Goal: Transaction & Acquisition: Book appointment/travel/reservation

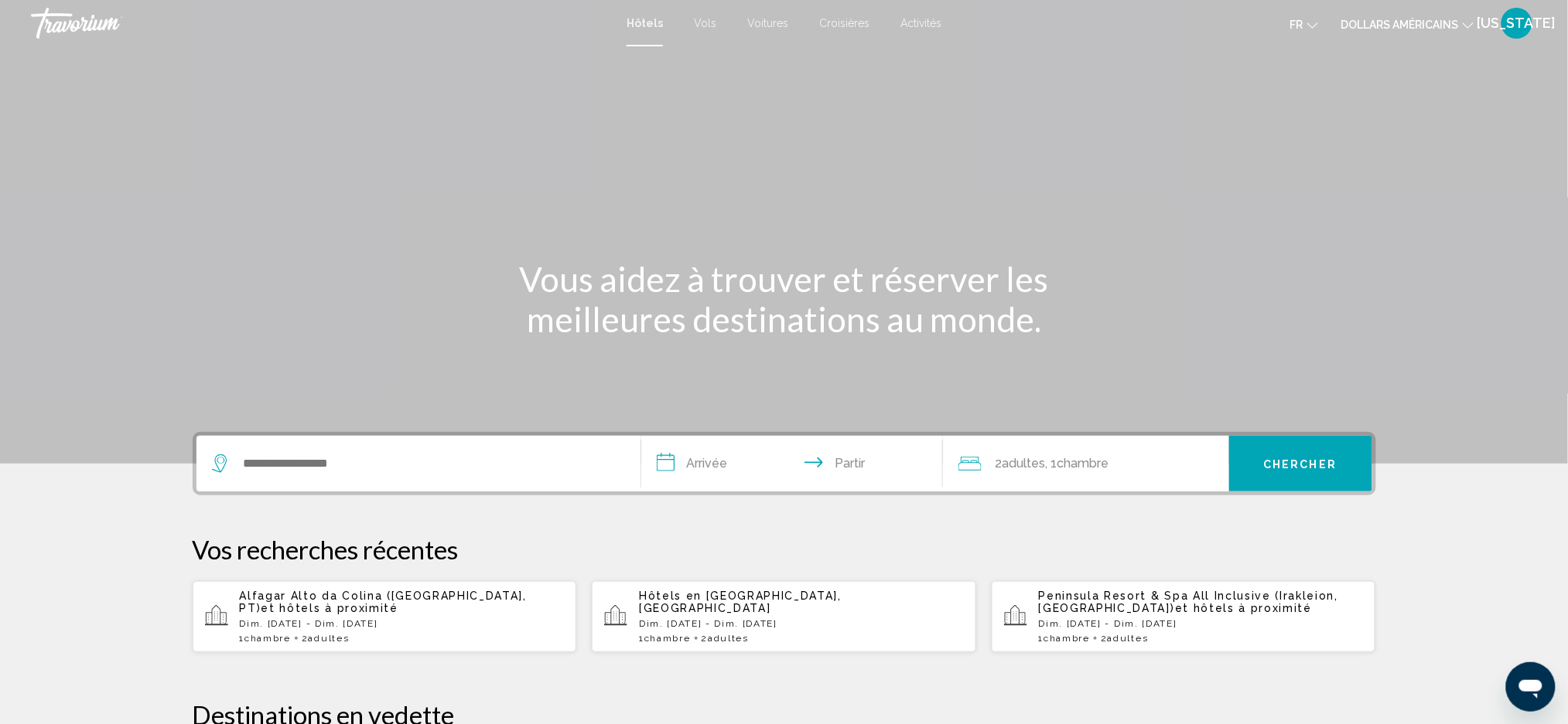
click at [1396, 24] on font "dollars américains" at bounding box center [1400, 25] width 118 height 12
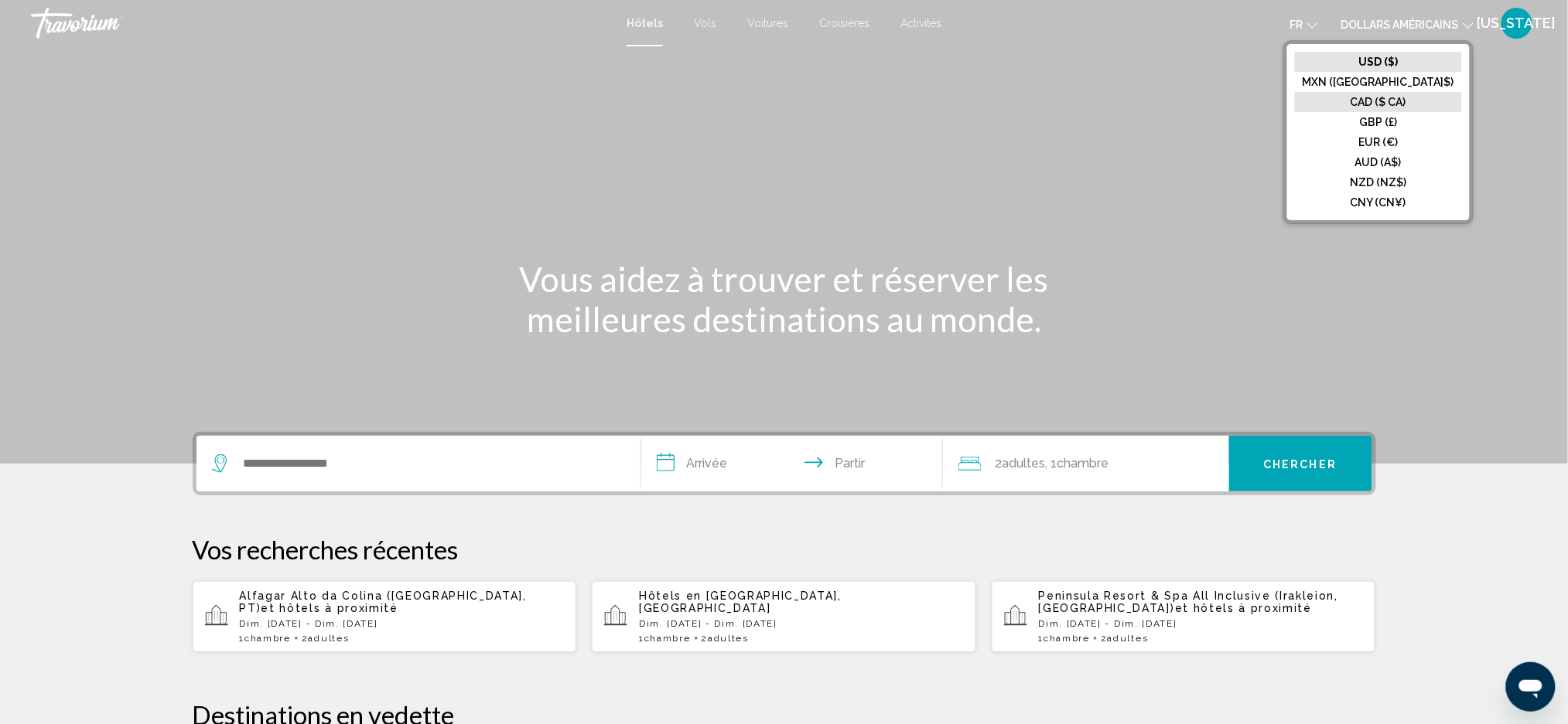
click at [1388, 105] on font "CAD ($ CA)" at bounding box center [1378, 101] width 56 height 12
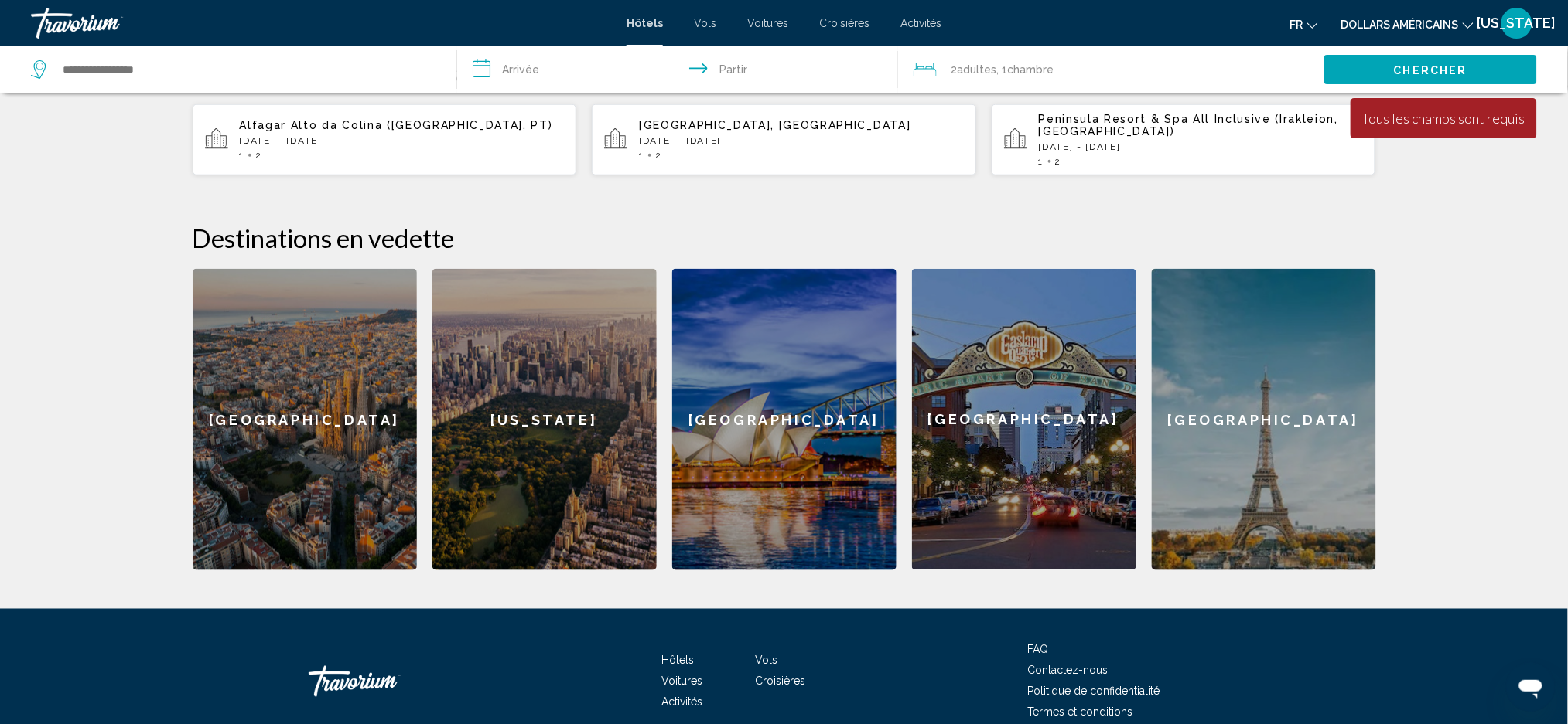
scroll to position [537, 0]
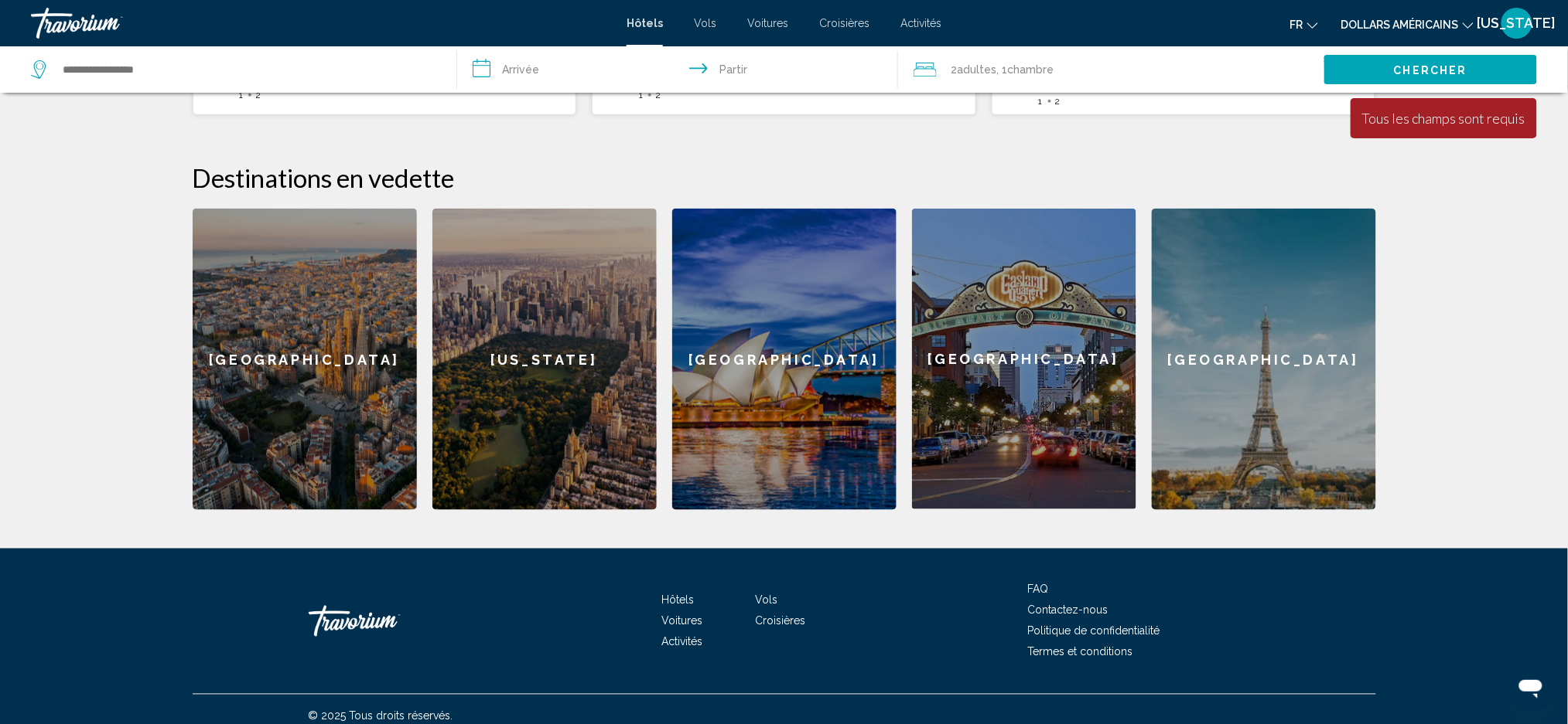
click at [306, 345] on div "[GEOGRAPHIC_DATA]" at bounding box center [305, 359] width 224 height 301
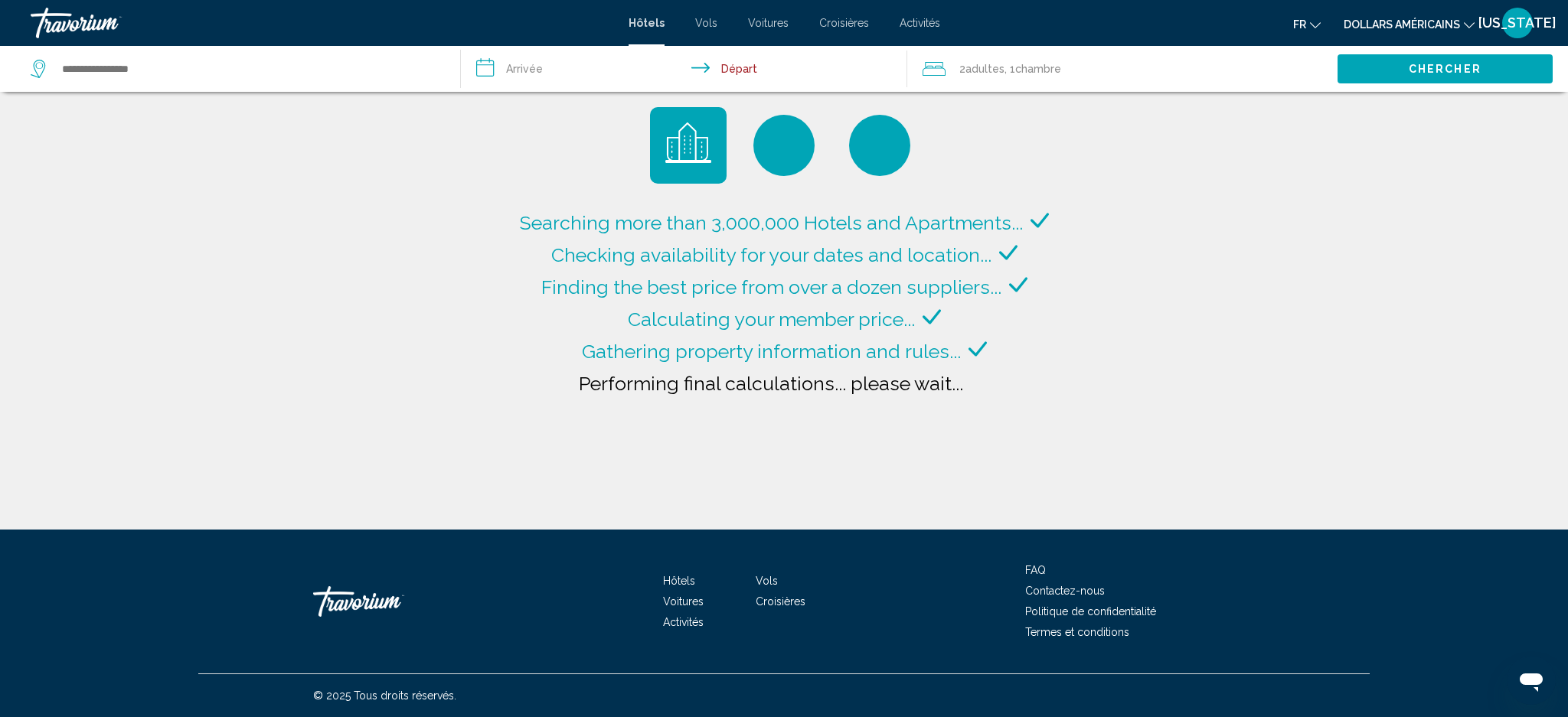
type input "**********"
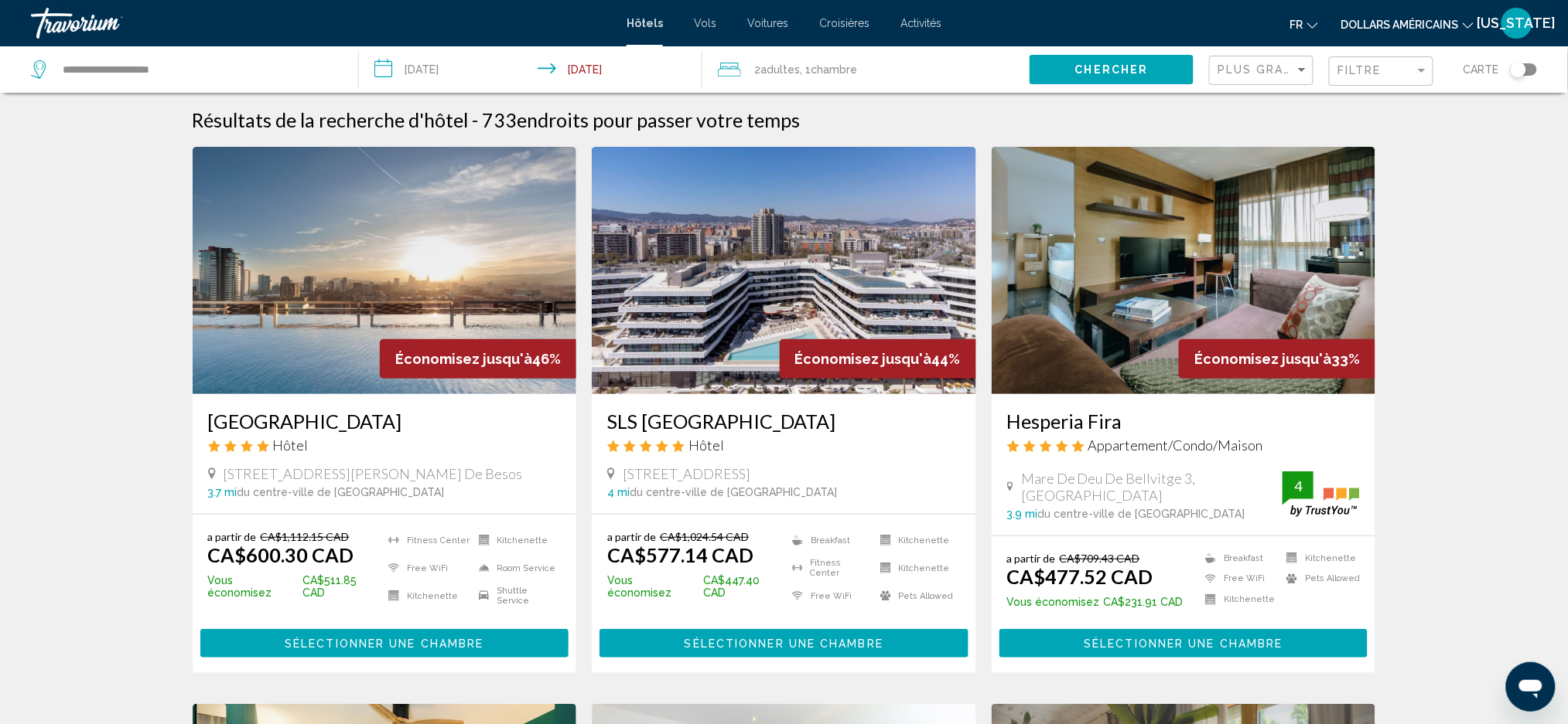
click at [369, 240] on img "Contenu principal" at bounding box center [385, 270] width 384 height 247
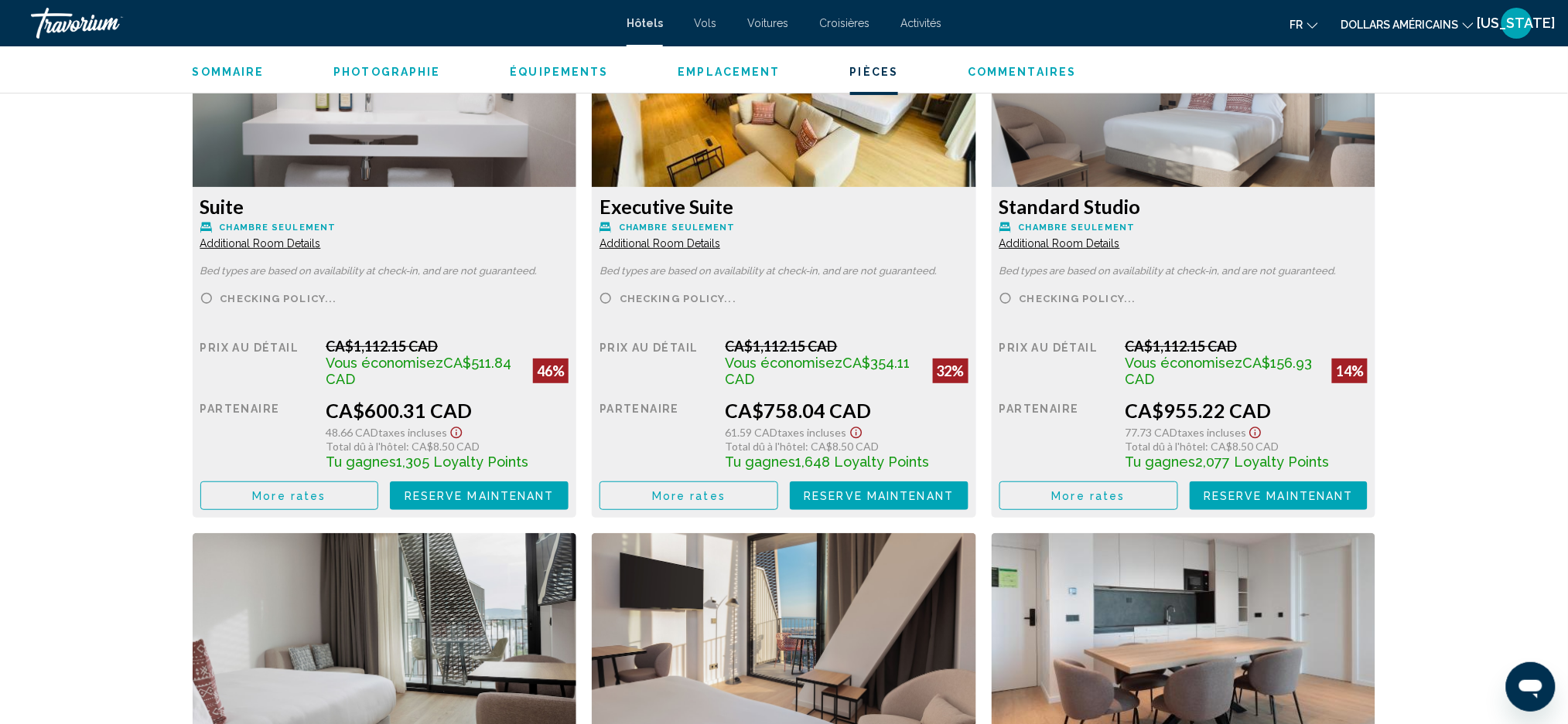
scroll to position [2473, 0]
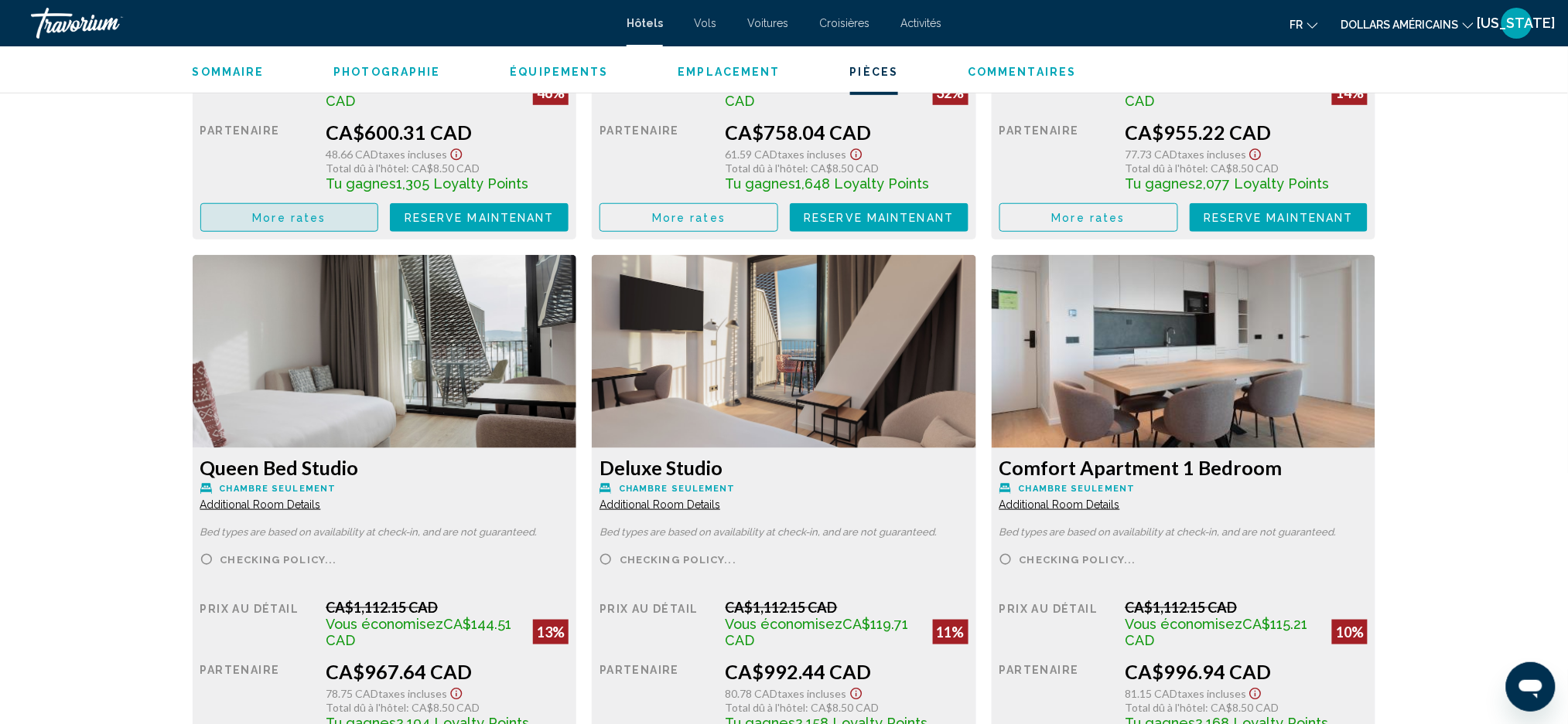
click at [228, 218] on button "More rates" at bounding box center [289, 217] width 179 height 29
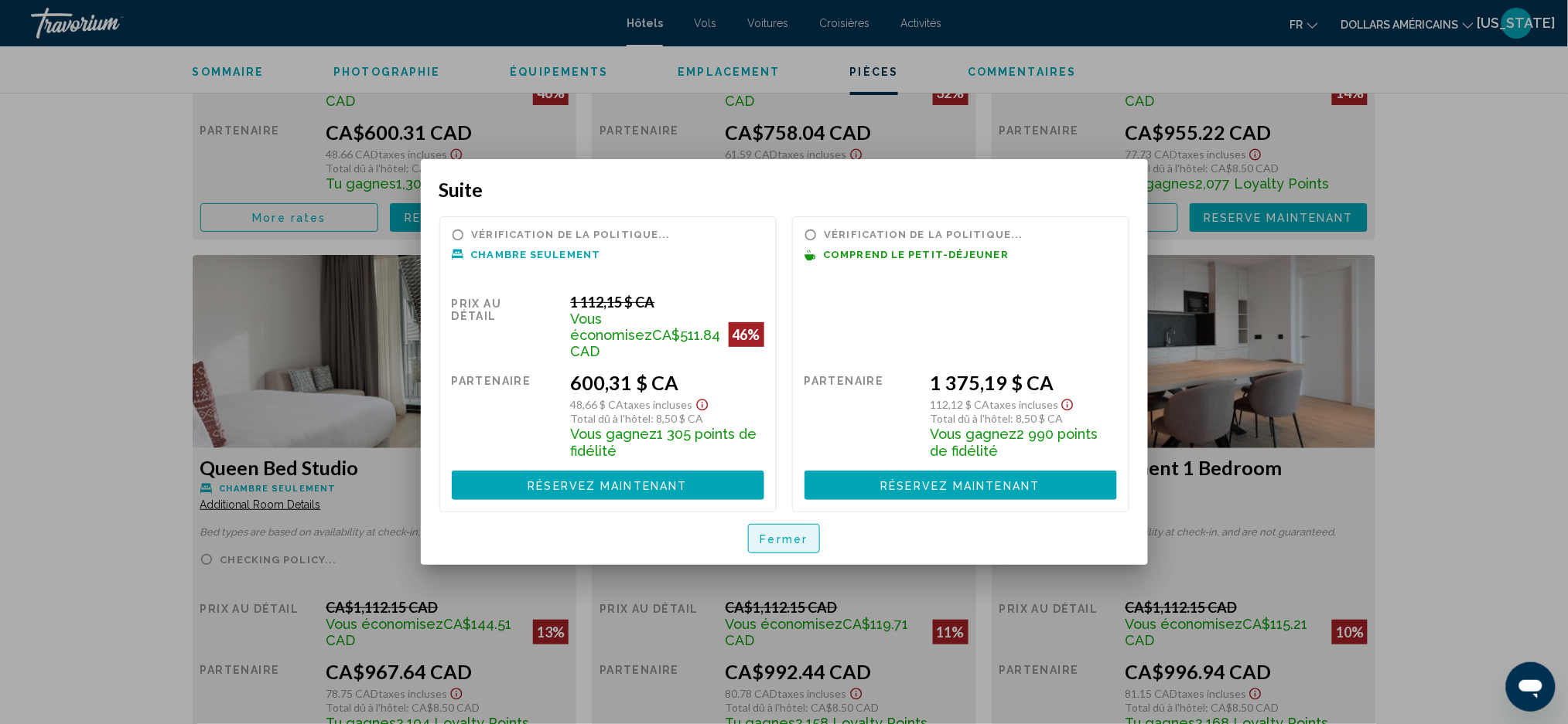
click at [784, 541] on button "Fermer" at bounding box center [784, 539] width 73 height 30
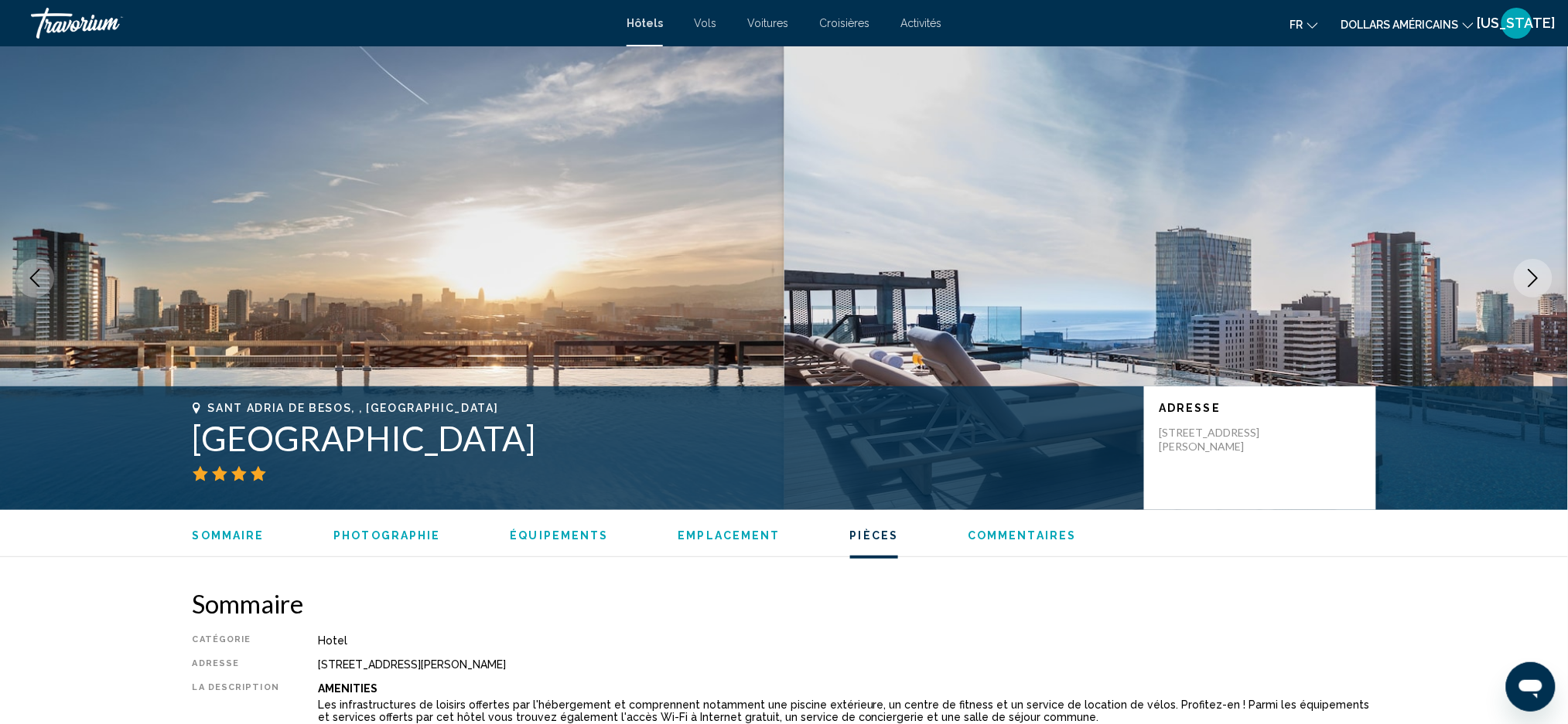
scroll to position [2473, 0]
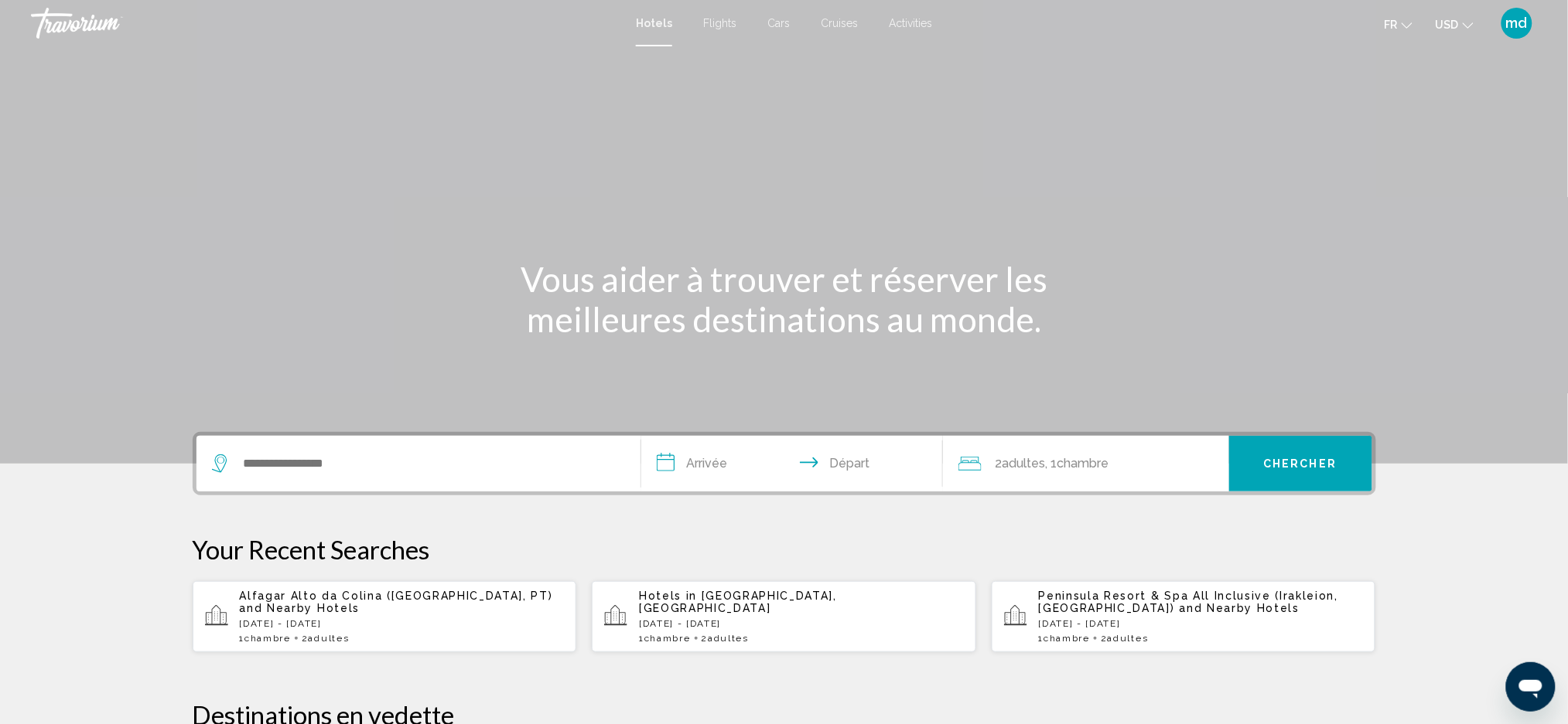
click at [1472, 30] on button "USD USD ($) MXN (Mex$) CAD (Can$) GBP (£) EUR (€) AUD (A$) NZD (NZ$) CNY (CN¥)" at bounding box center [1454, 24] width 38 height 22
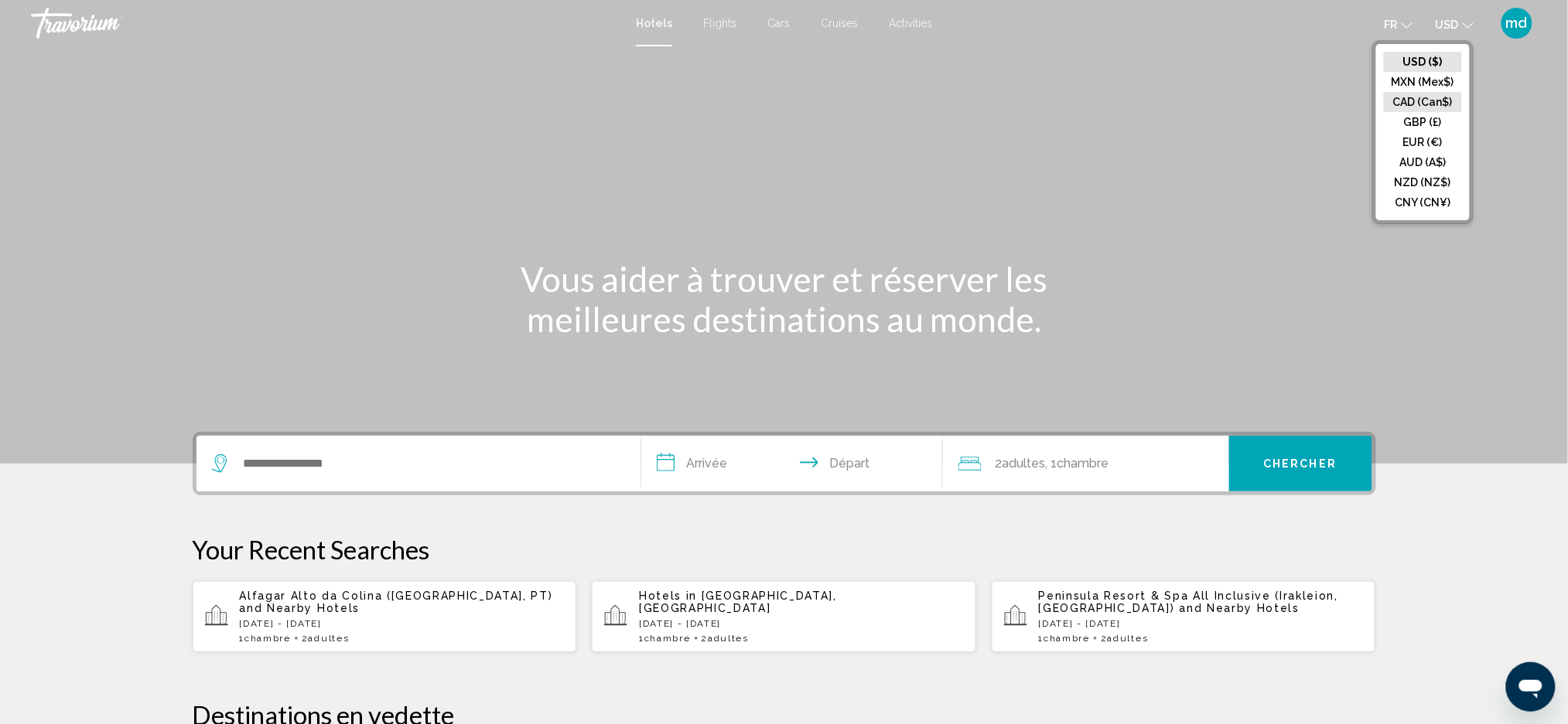
click at [1435, 95] on button "CAD (Can$)" at bounding box center [1422, 102] width 78 height 20
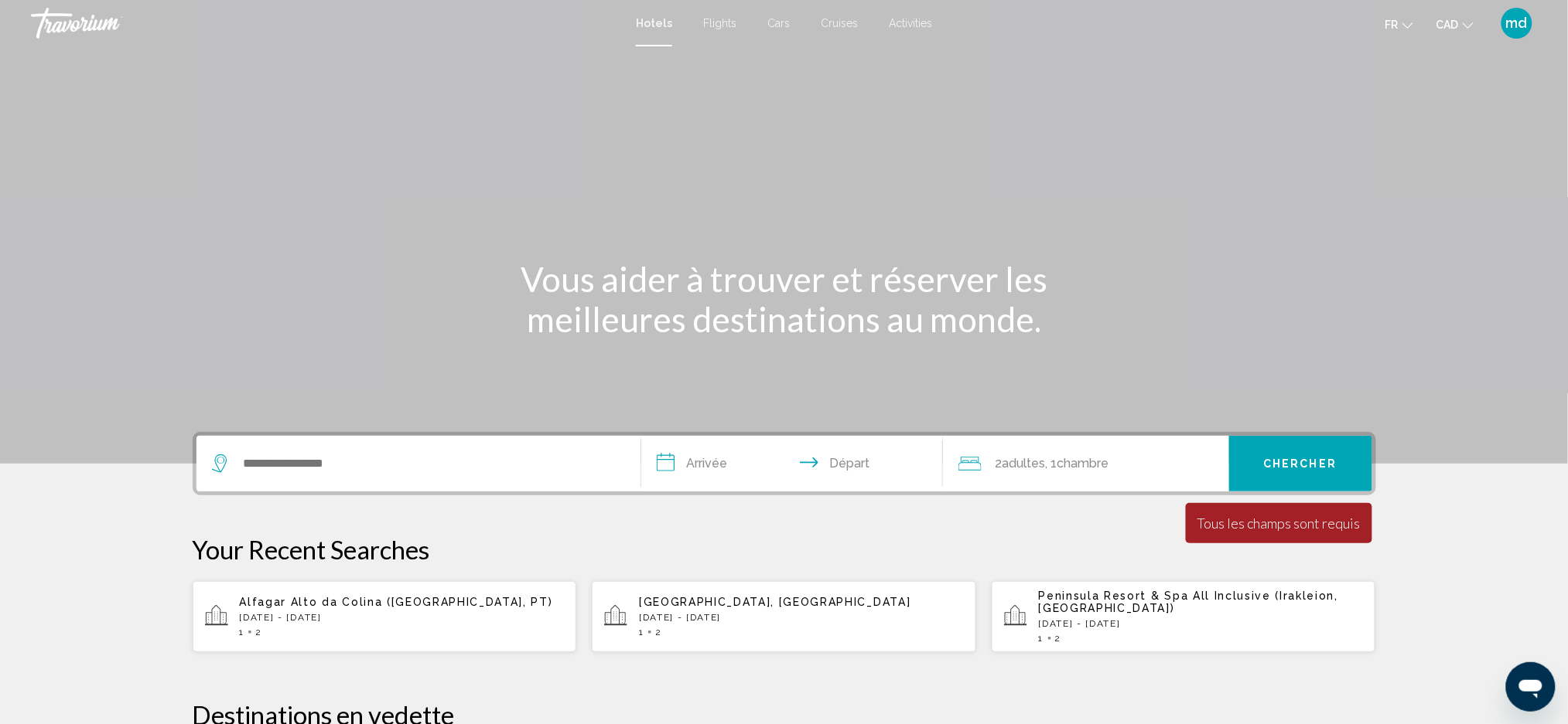
click at [520, 481] on div "Search widget" at bounding box center [418, 464] width 413 height 56
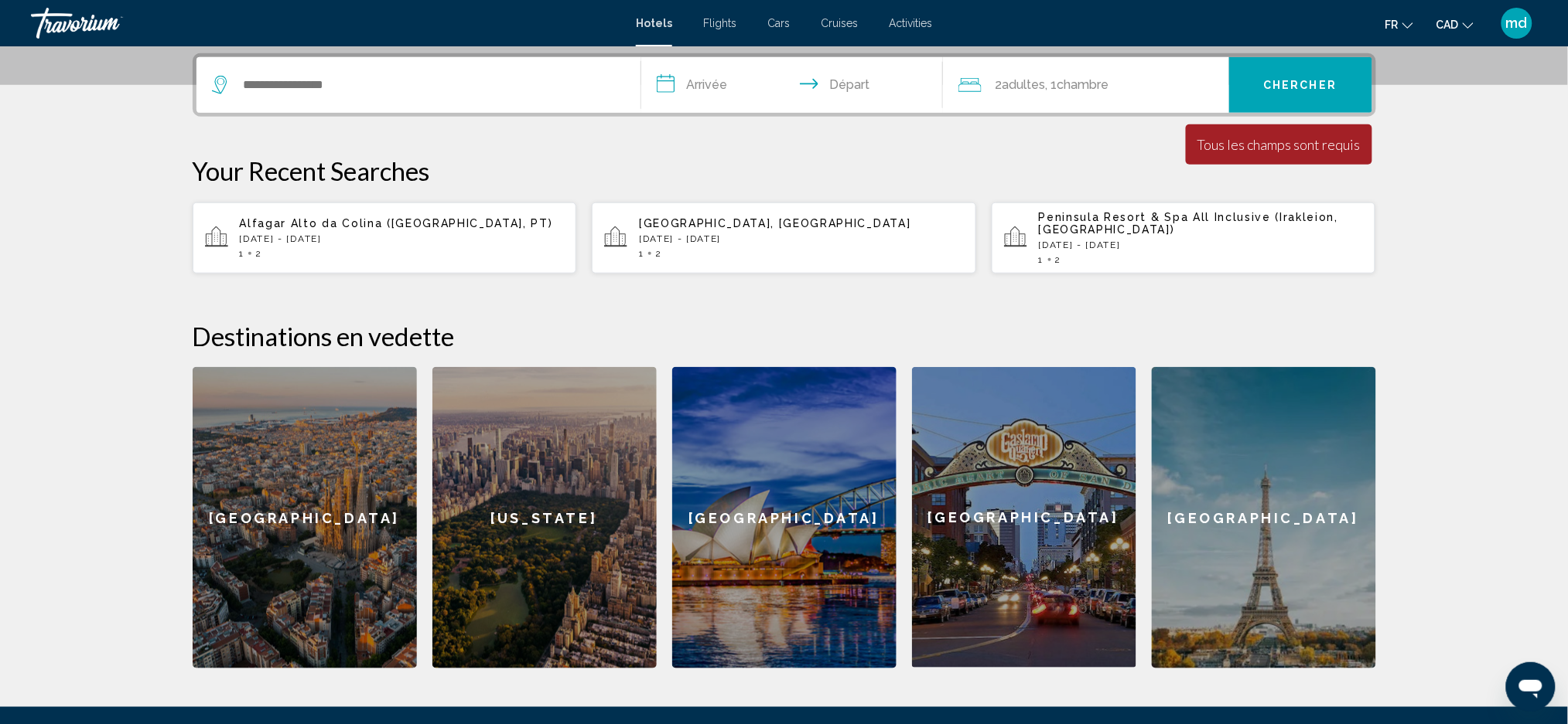
scroll to position [381, 0]
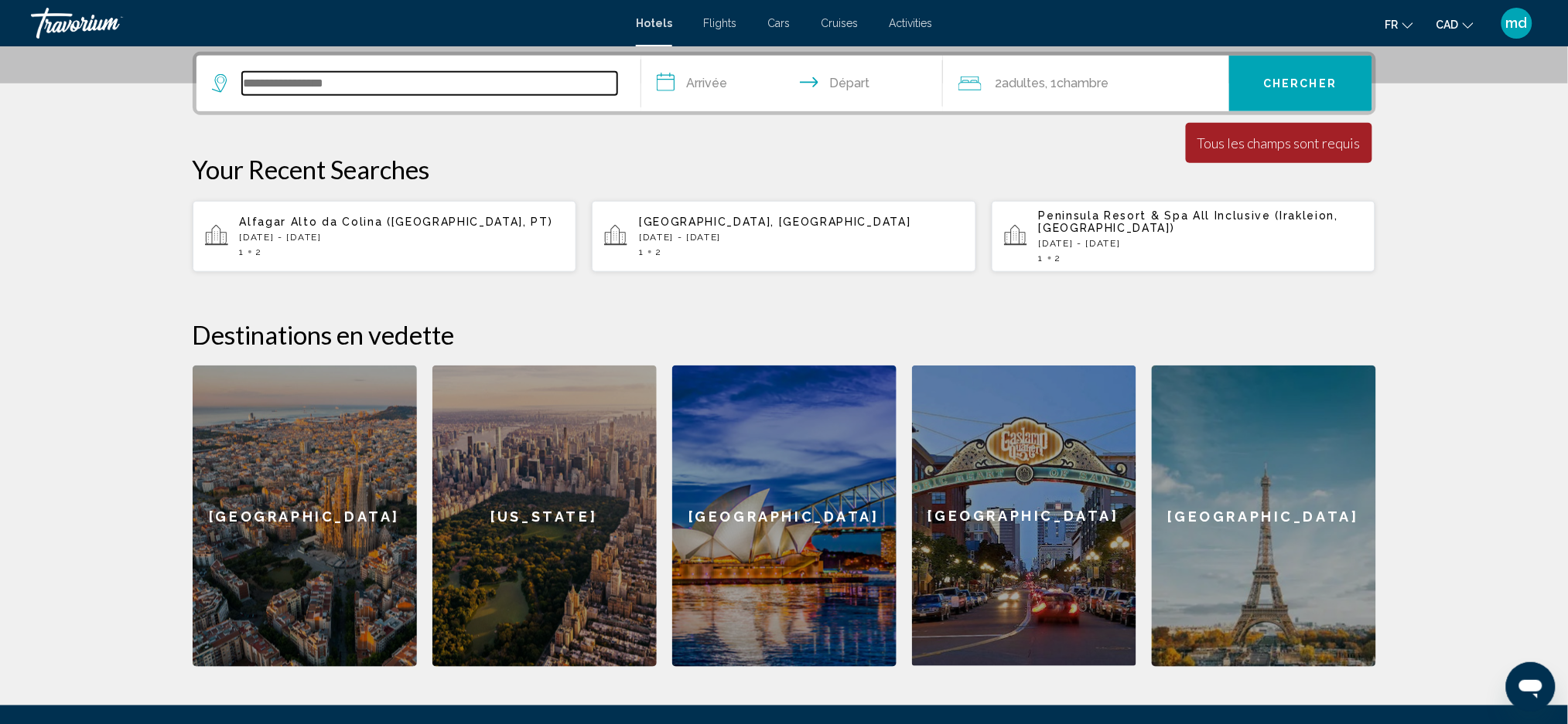
click at [359, 72] on input "Search widget" at bounding box center [429, 83] width 375 height 23
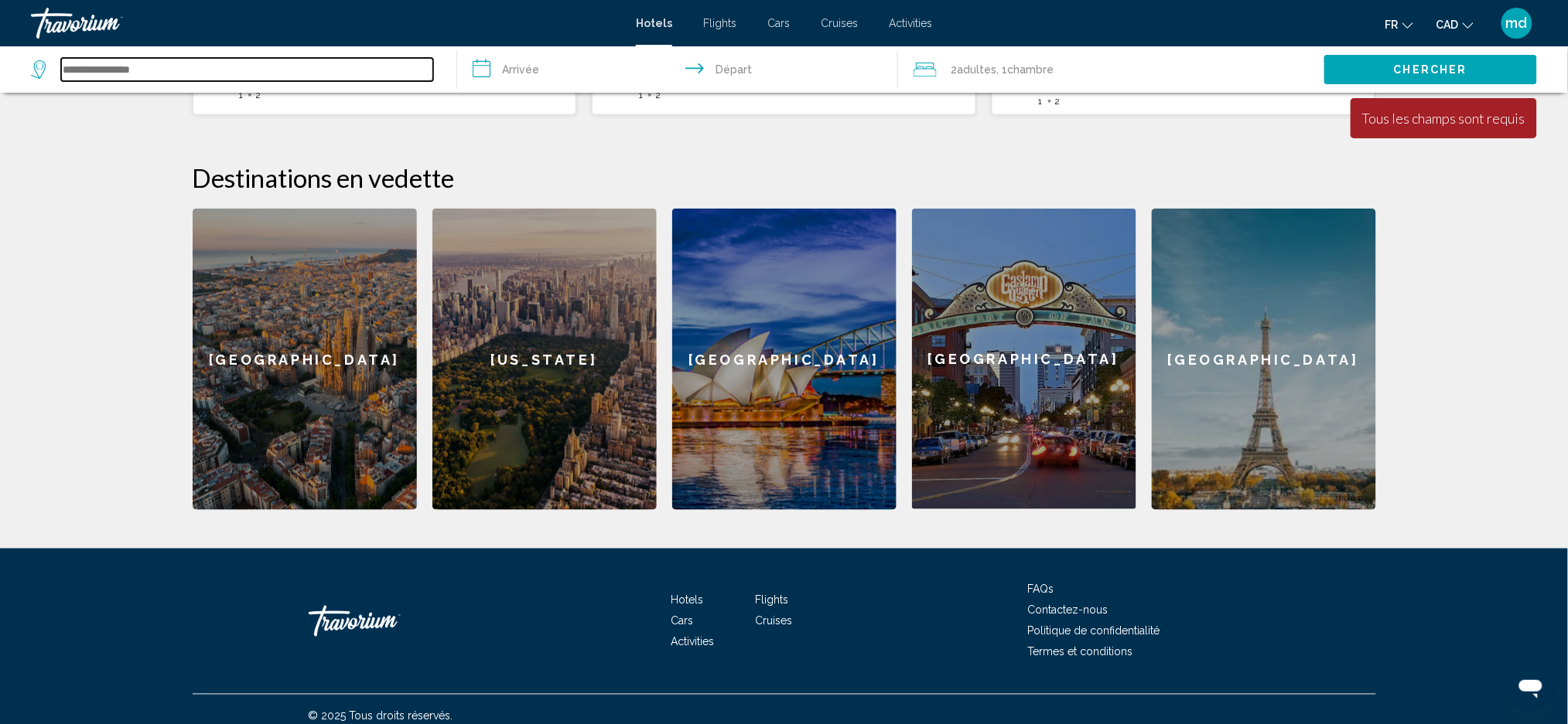
scroll to position [538, 0]
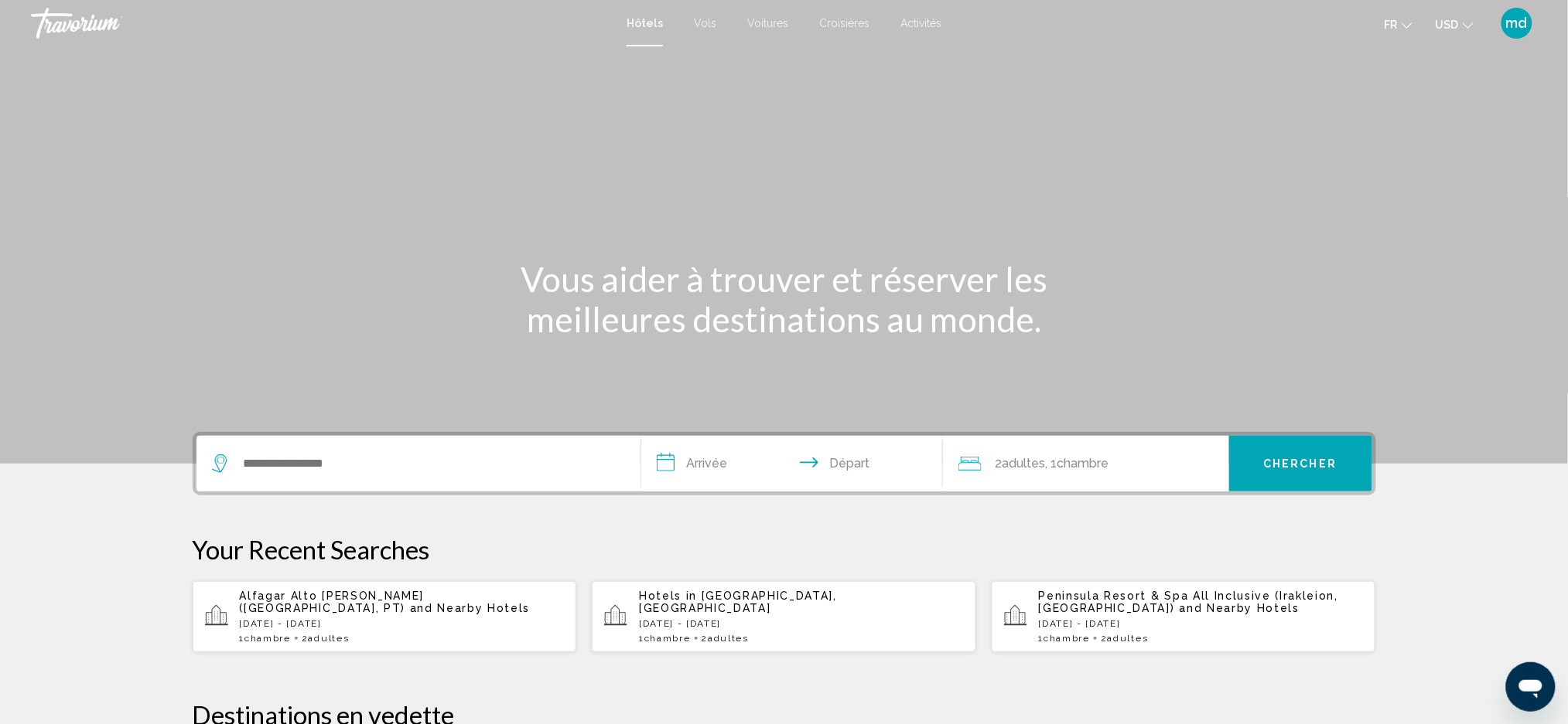
click at [1454, 22] on span "USD" at bounding box center [1447, 25] width 23 height 12
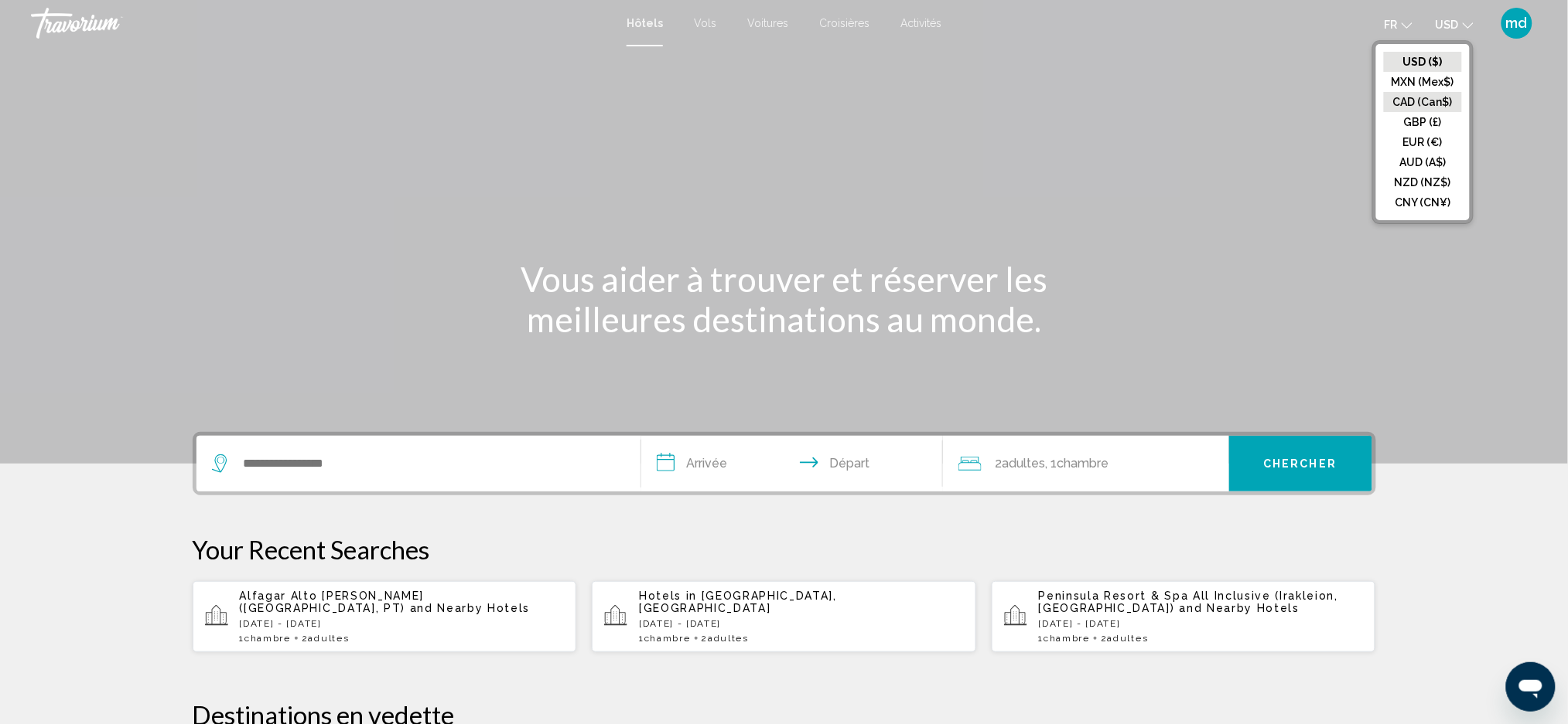
click at [1431, 108] on button "CAD (Can$)" at bounding box center [1422, 102] width 78 height 20
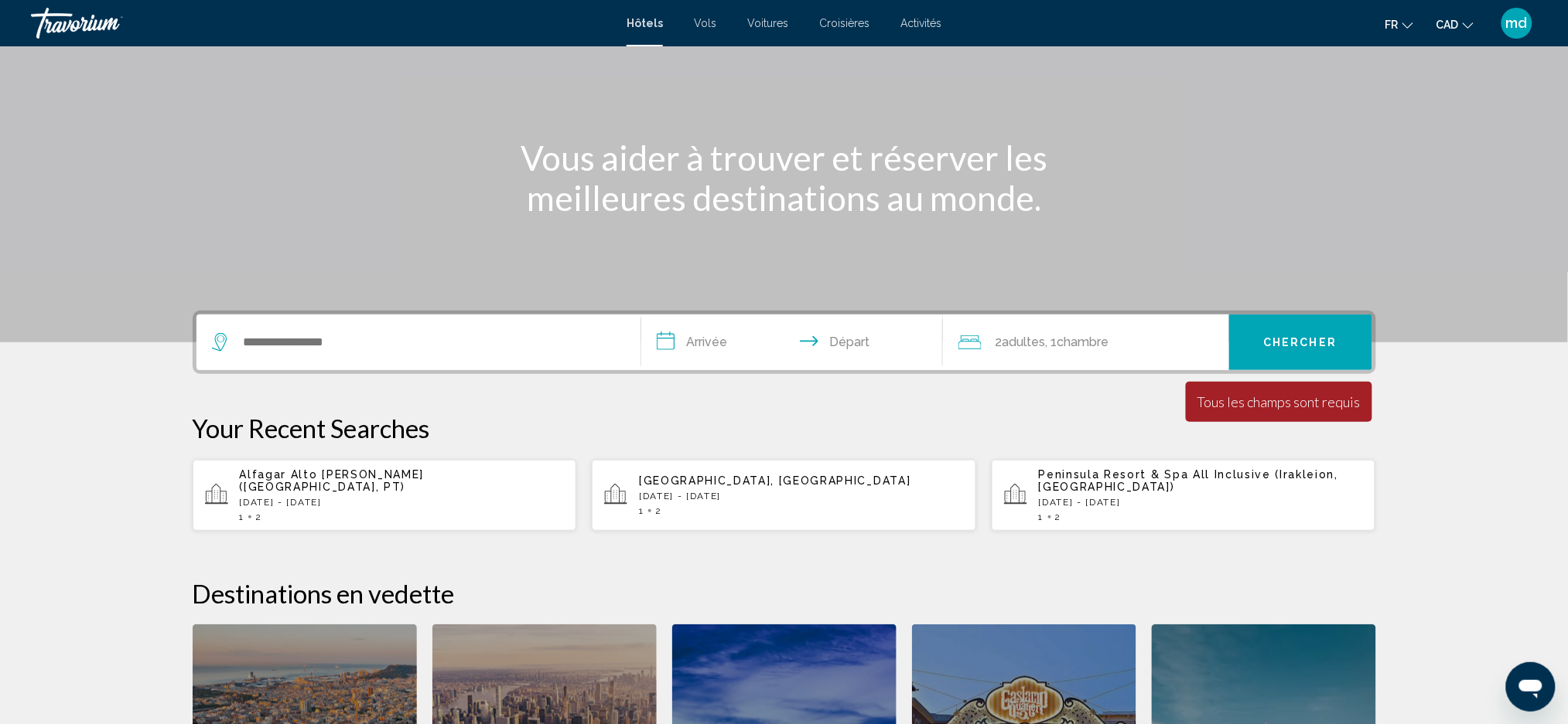
scroll to position [309, 0]
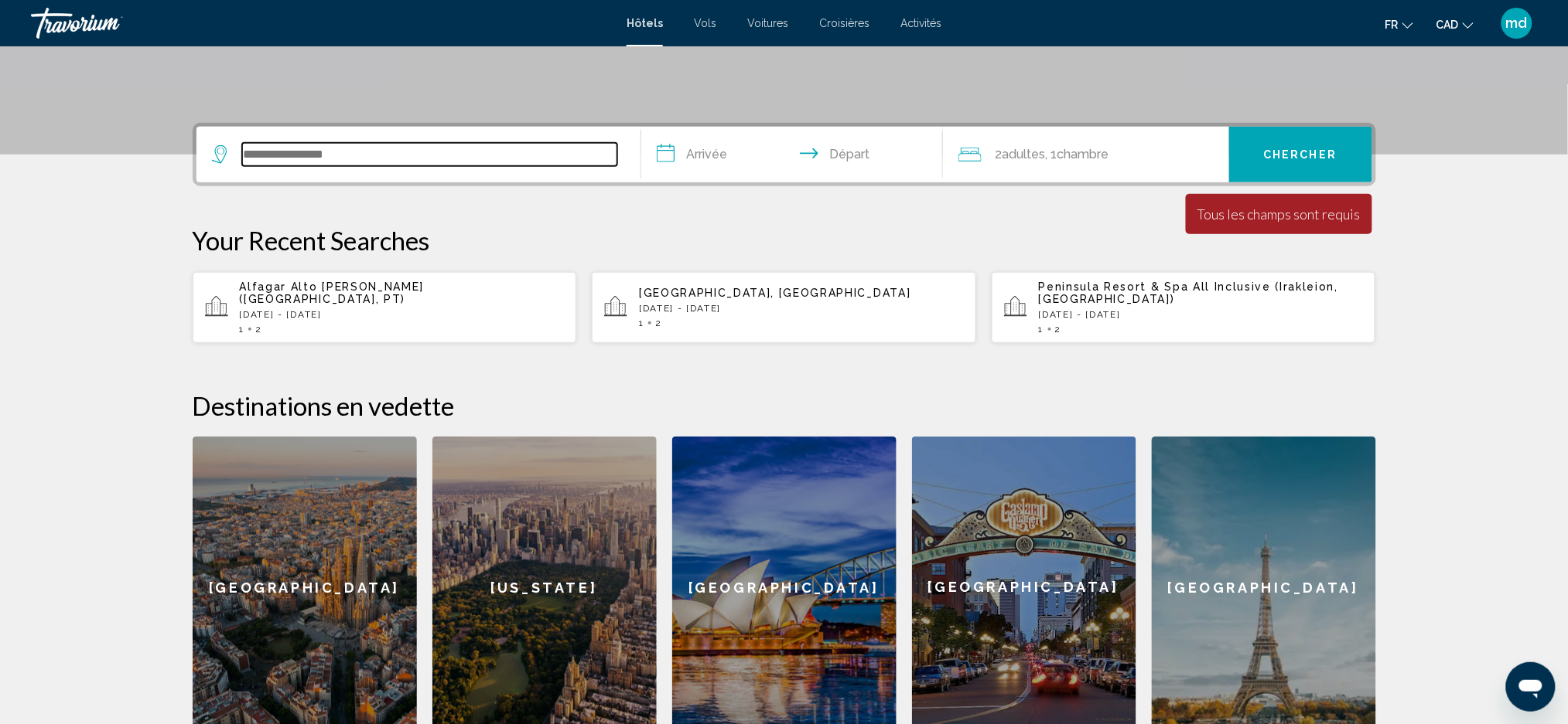
click at [392, 153] on input "Search widget" at bounding box center [429, 155] width 375 height 23
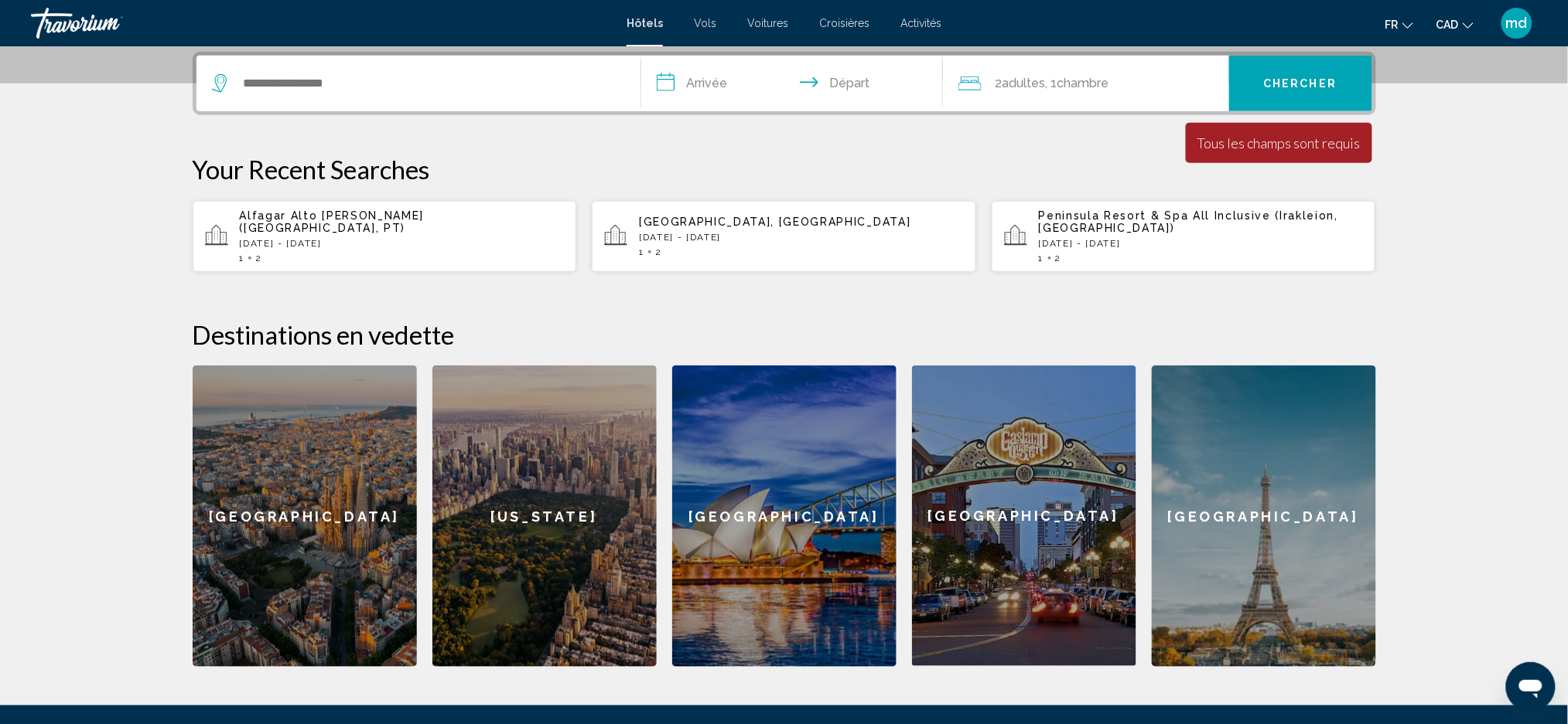
click at [709, 82] on input "**********" at bounding box center [795, 86] width 308 height 60
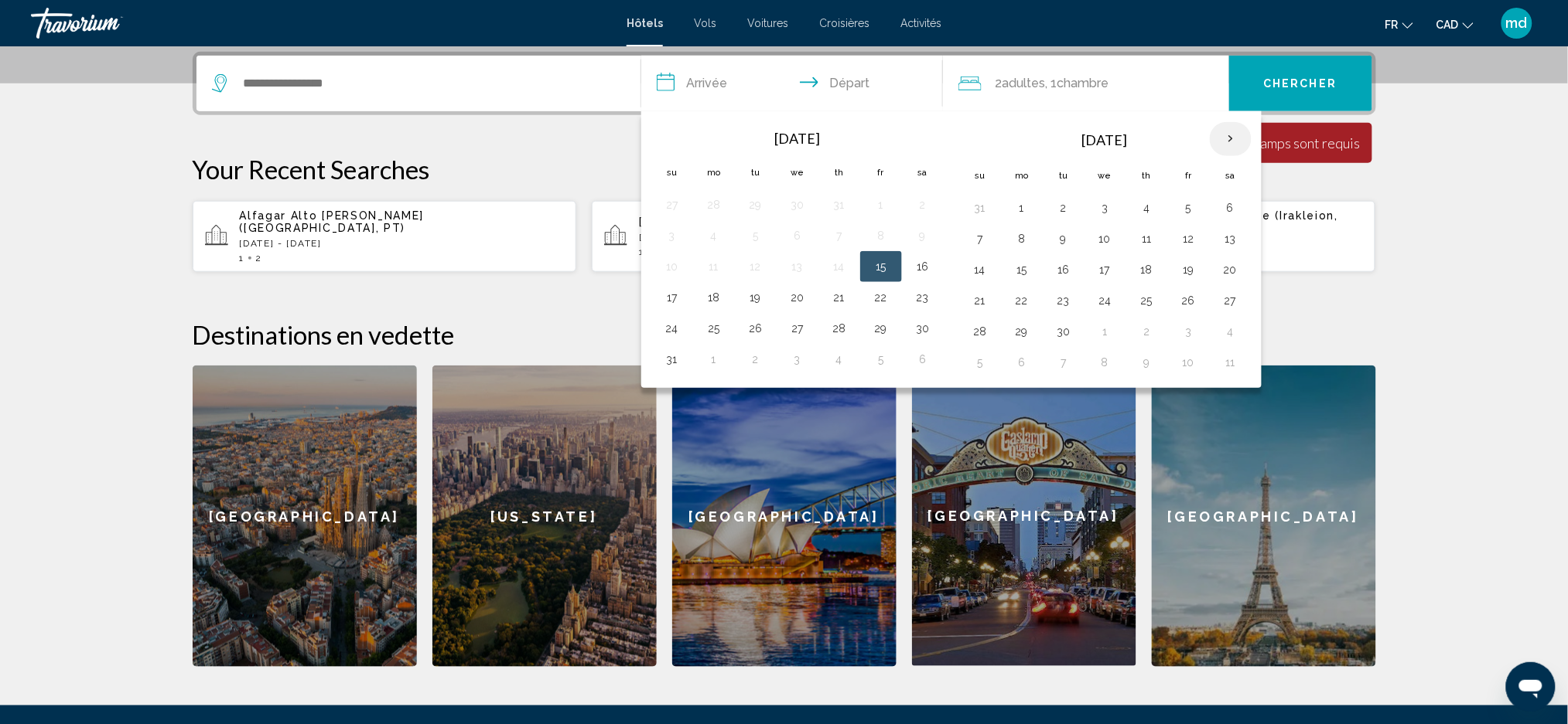
click at [1234, 137] on th "Next month" at bounding box center [1230, 138] width 42 height 34
click at [1027, 305] on button "20" at bounding box center [1022, 301] width 25 height 21
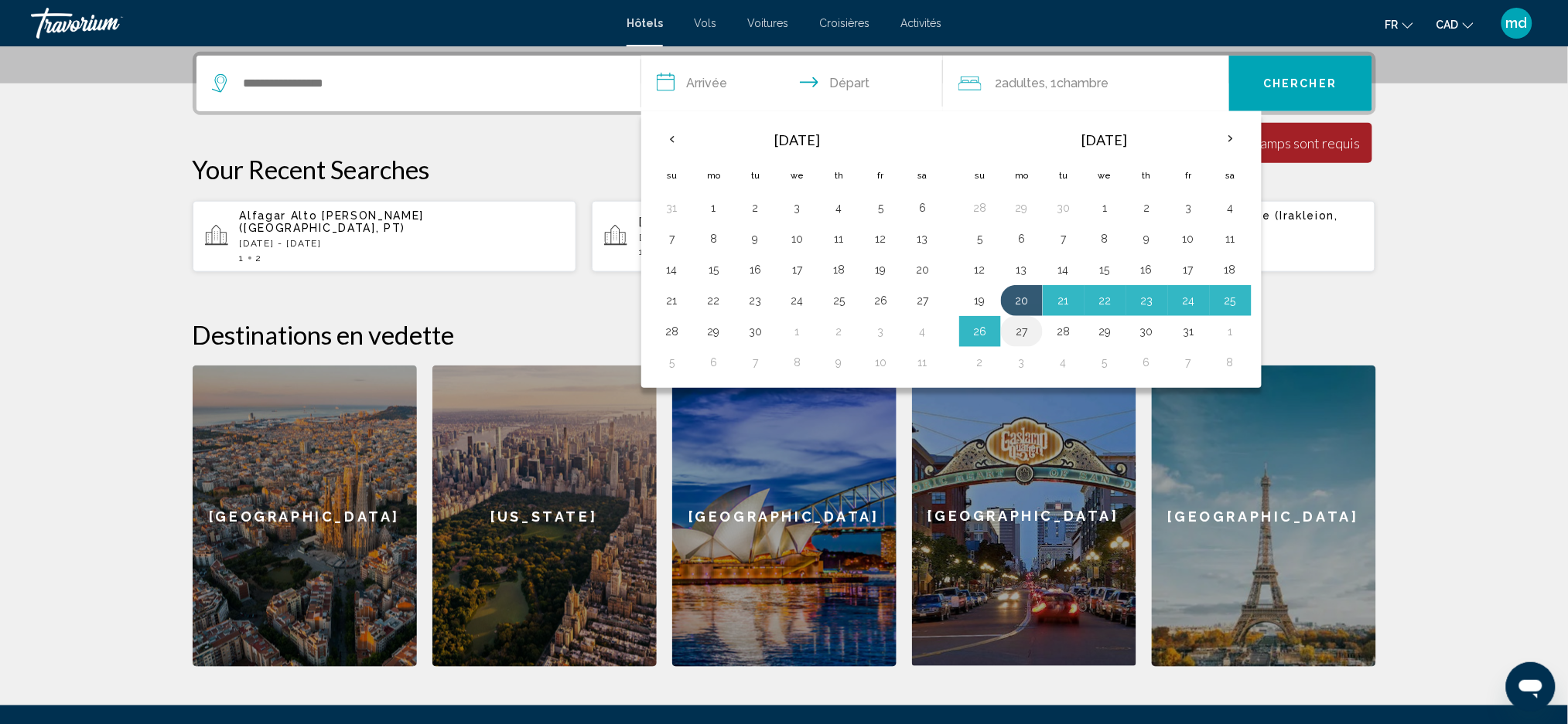
click at [1017, 339] on button "27" at bounding box center [1022, 332] width 25 height 21
type input "**********"
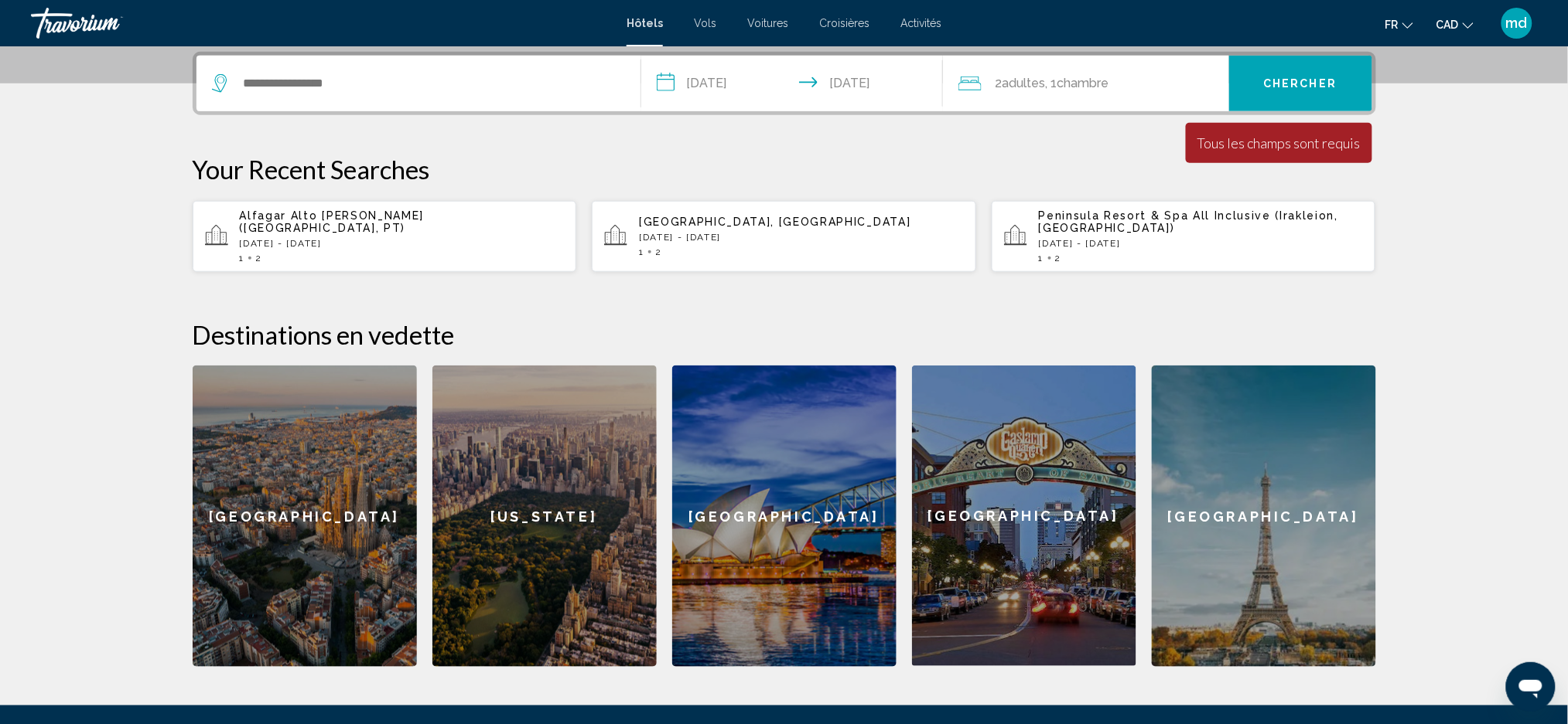
click at [300, 69] on div "Search widget" at bounding box center [418, 84] width 413 height 56
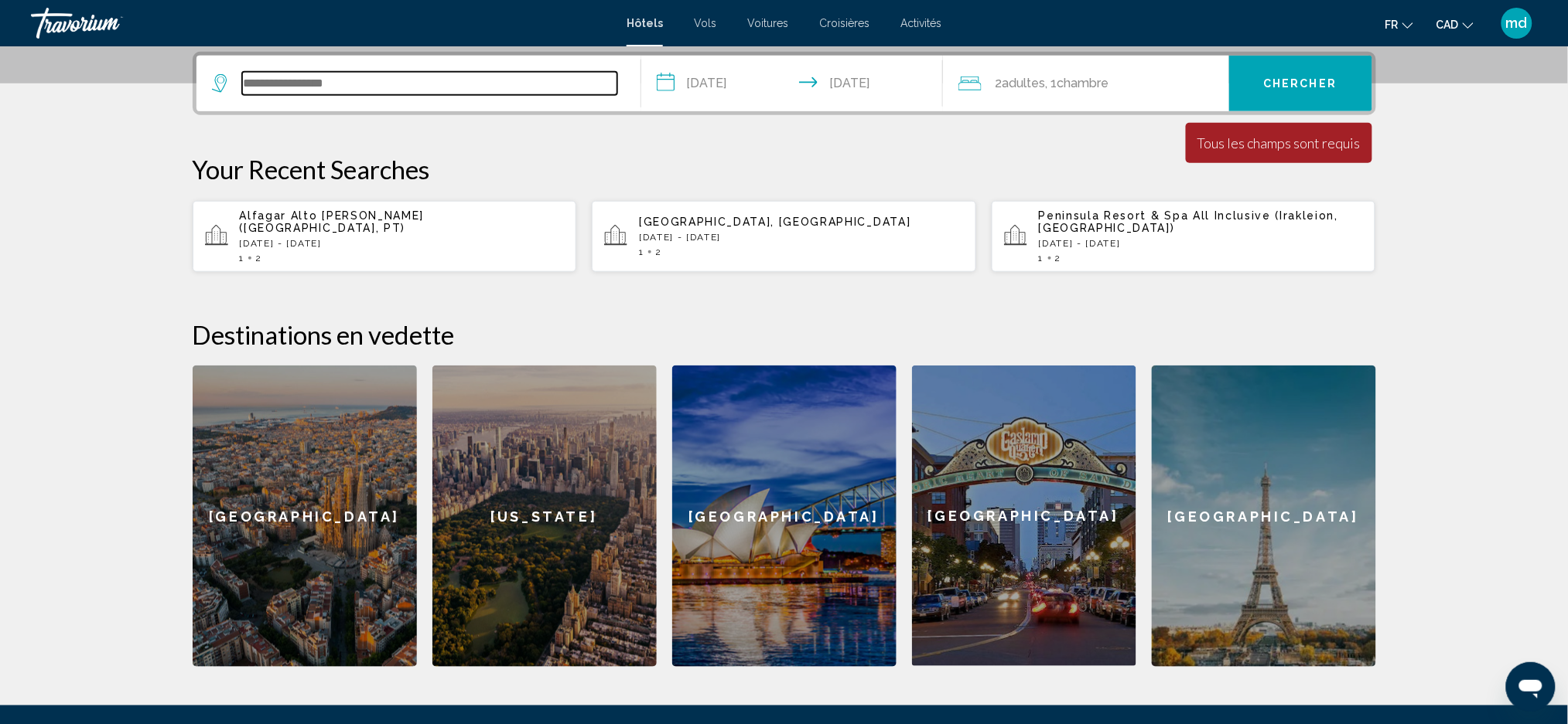
click at [279, 88] on input "Search widget" at bounding box center [429, 83] width 375 height 23
click at [290, 78] on input "Search widget" at bounding box center [429, 83] width 375 height 23
click at [332, 83] on input "Search widget" at bounding box center [429, 83] width 375 height 23
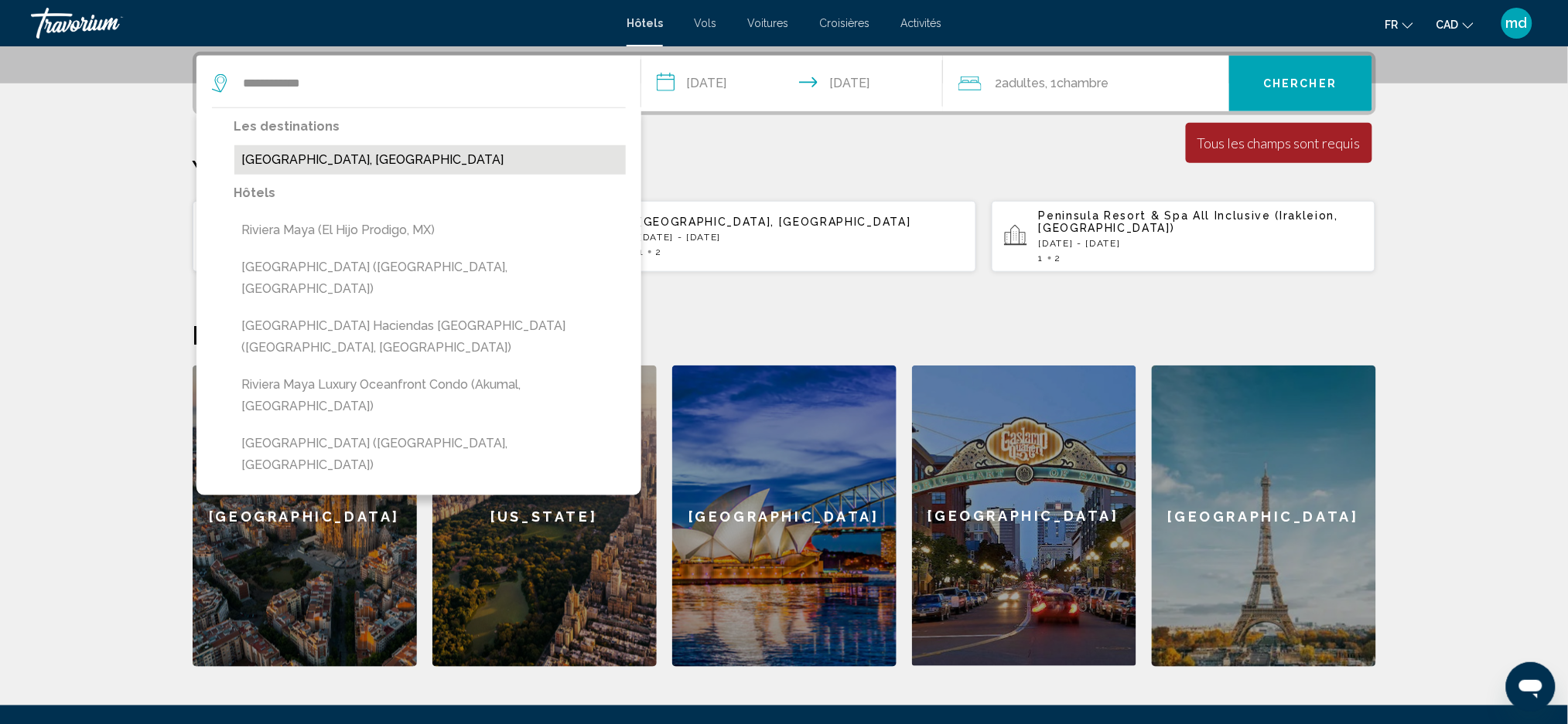
click at [328, 165] on button "[GEOGRAPHIC_DATA], [GEOGRAPHIC_DATA]" at bounding box center [429, 160] width 391 height 30
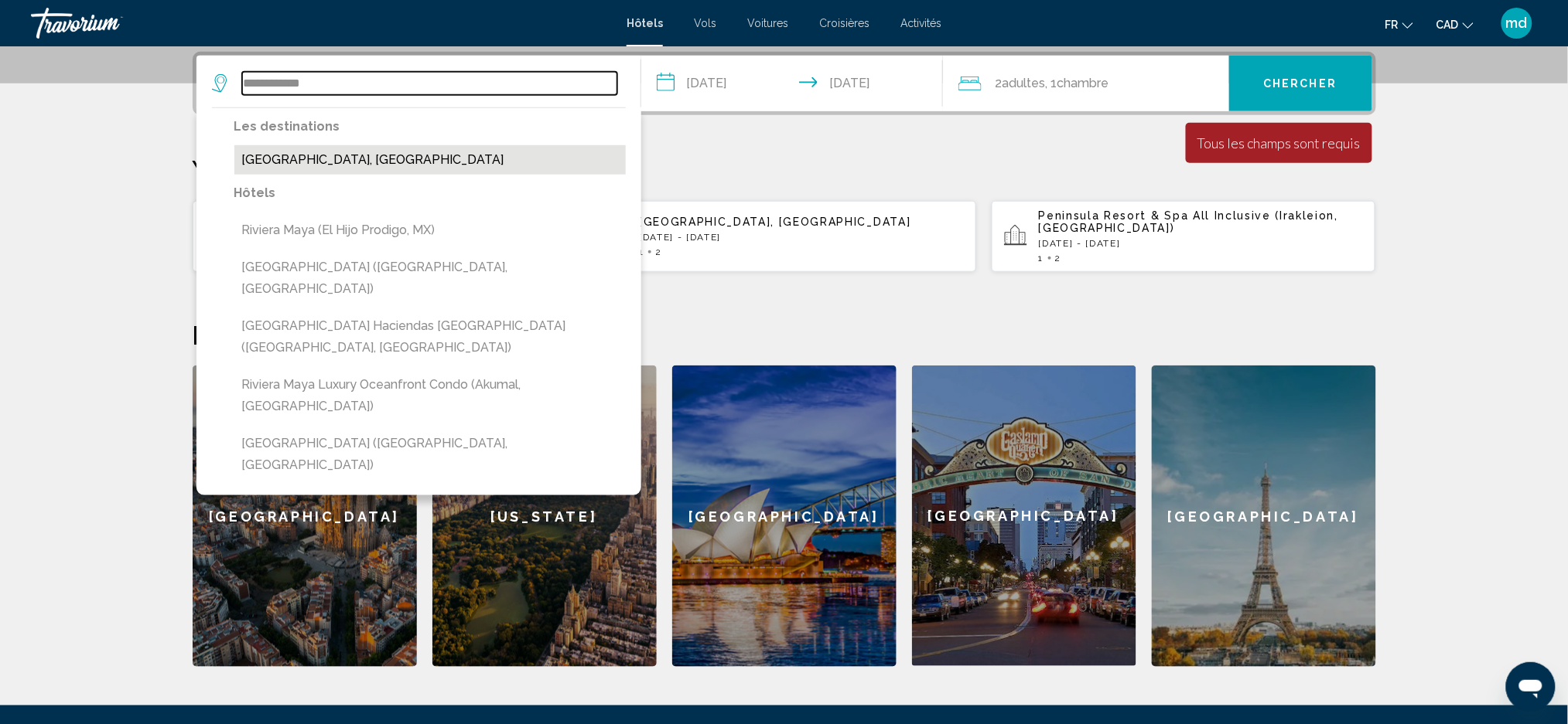
type input "**********"
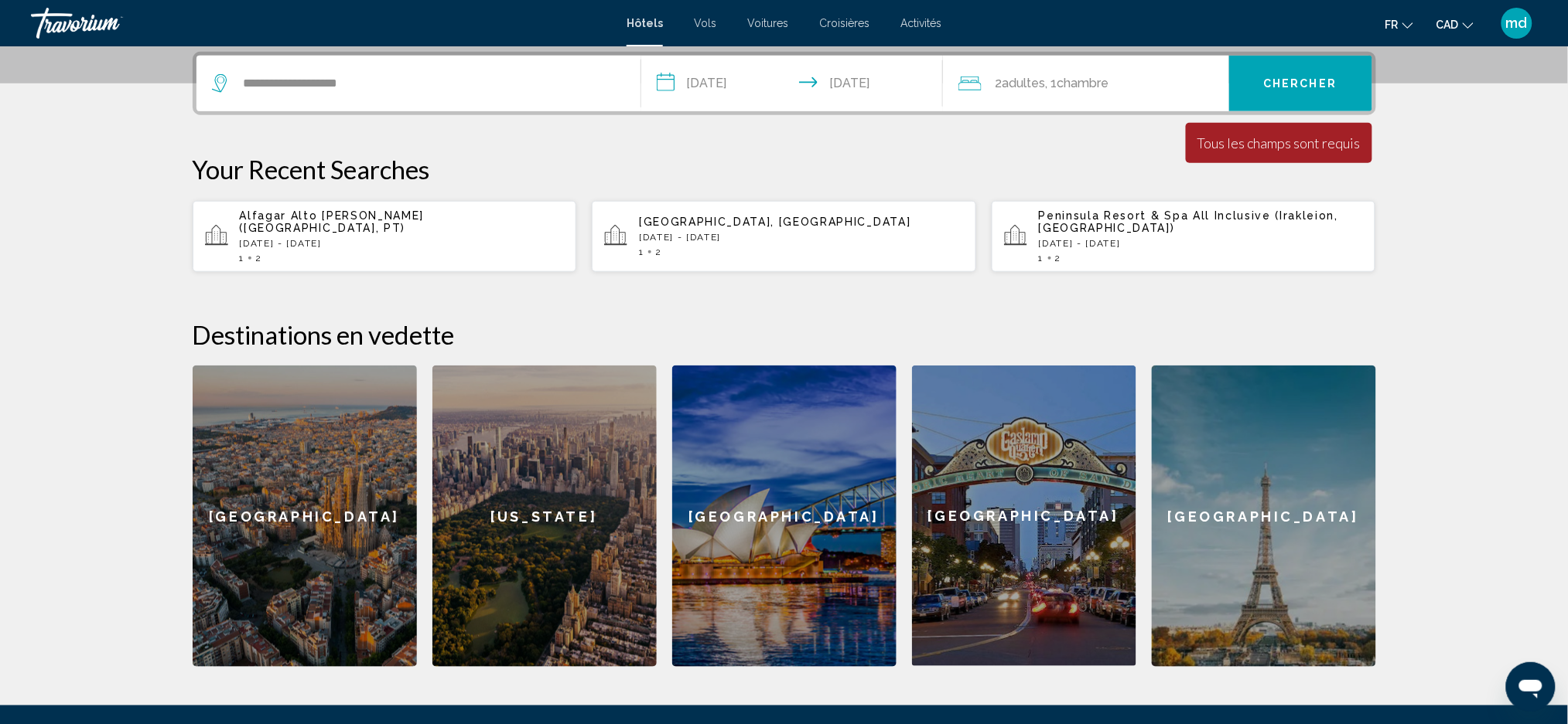
click at [1290, 79] on span "Chercher" at bounding box center [1300, 84] width 73 height 12
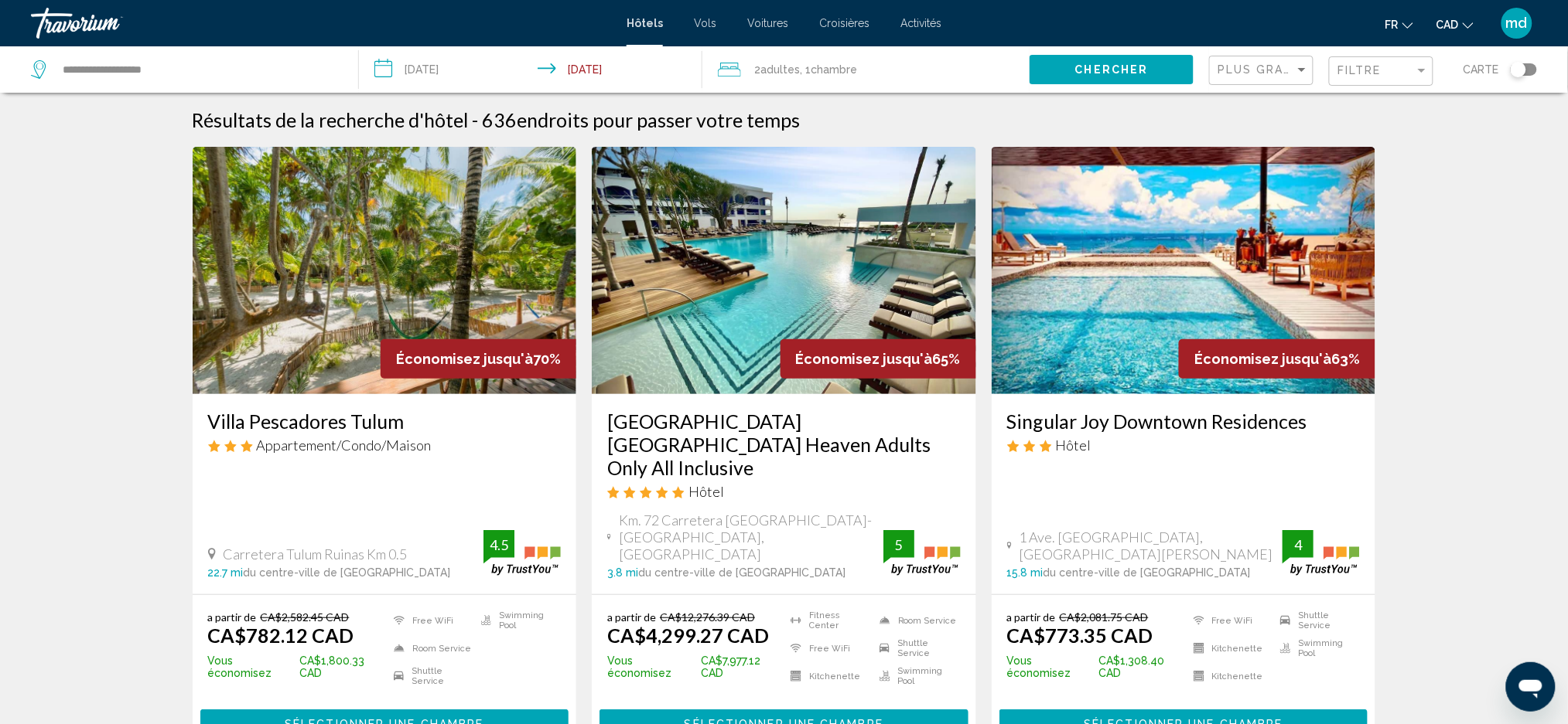
click at [419, 718] on span "Sélectionner une chambre" at bounding box center [383, 724] width 199 height 12
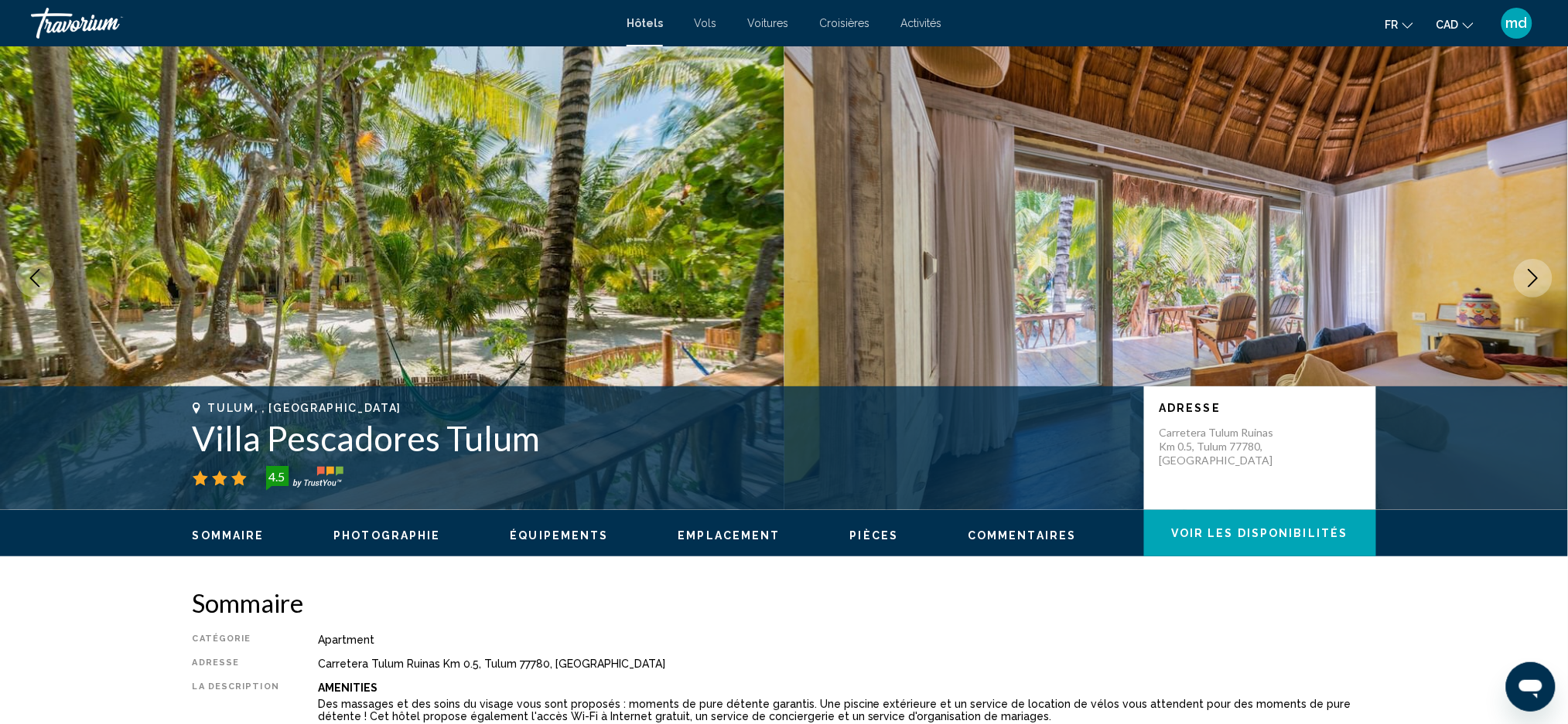
click at [1526, 278] on icon "Next image" at bounding box center [1533, 278] width 19 height 19
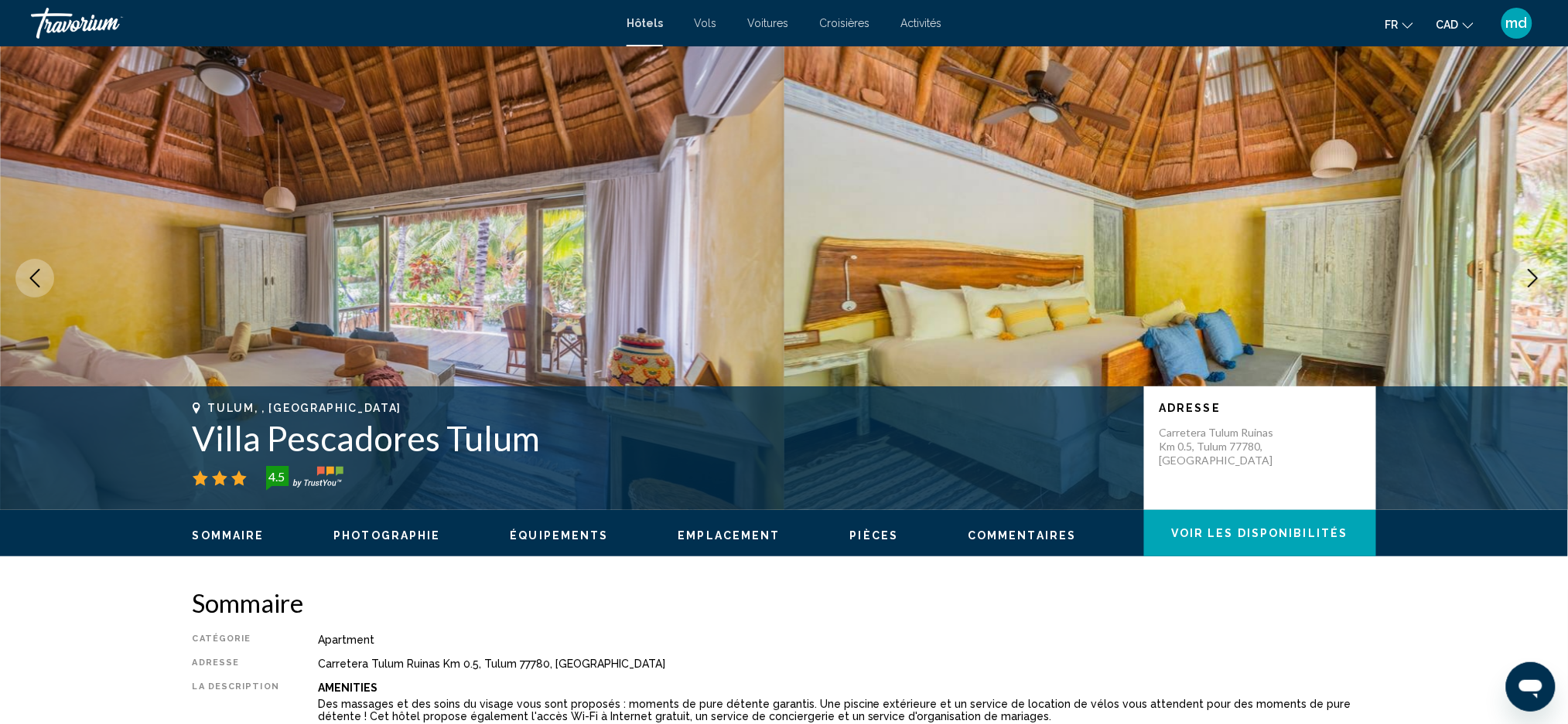
click at [1526, 278] on icon "Next image" at bounding box center [1533, 278] width 19 height 19
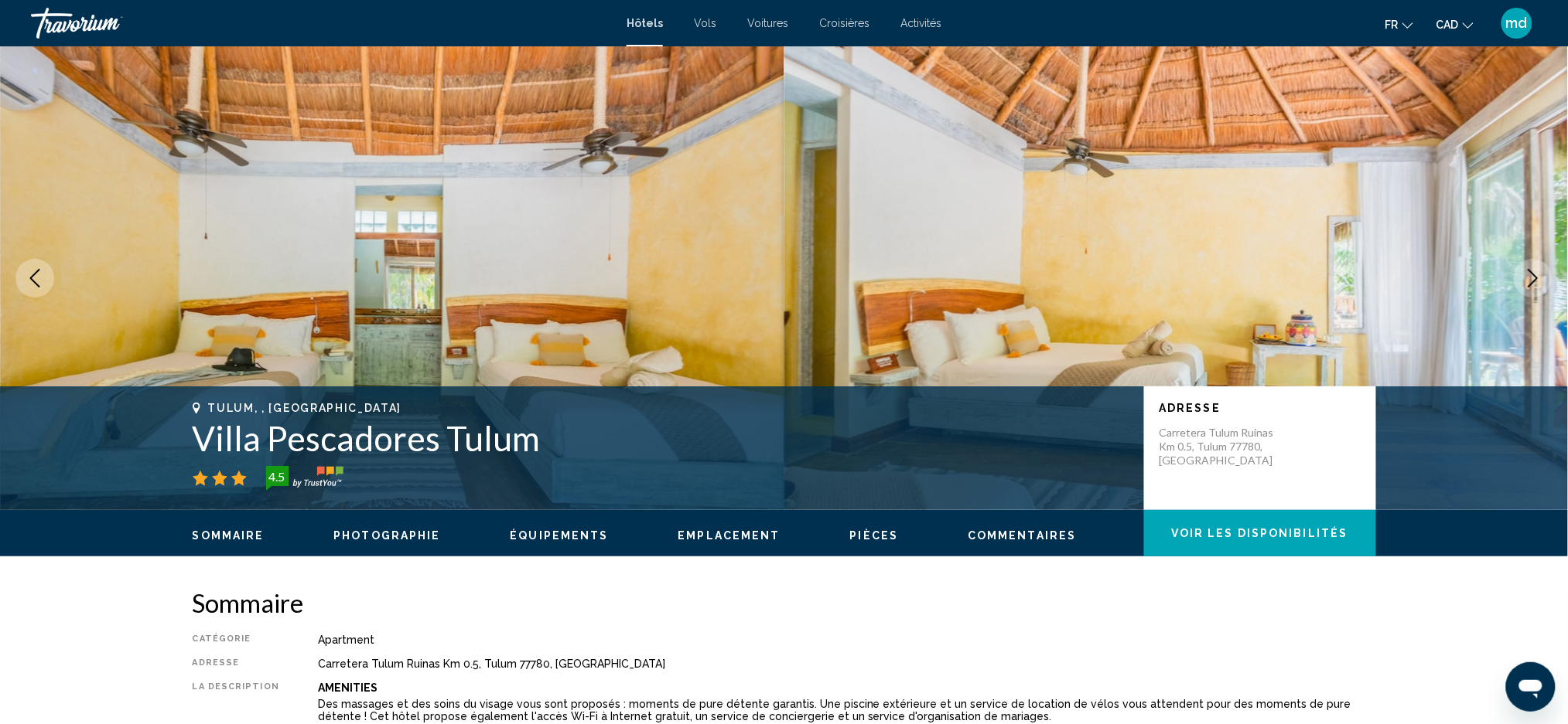
click at [1526, 278] on icon "Next image" at bounding box center [1533, 278] width 19 height 19
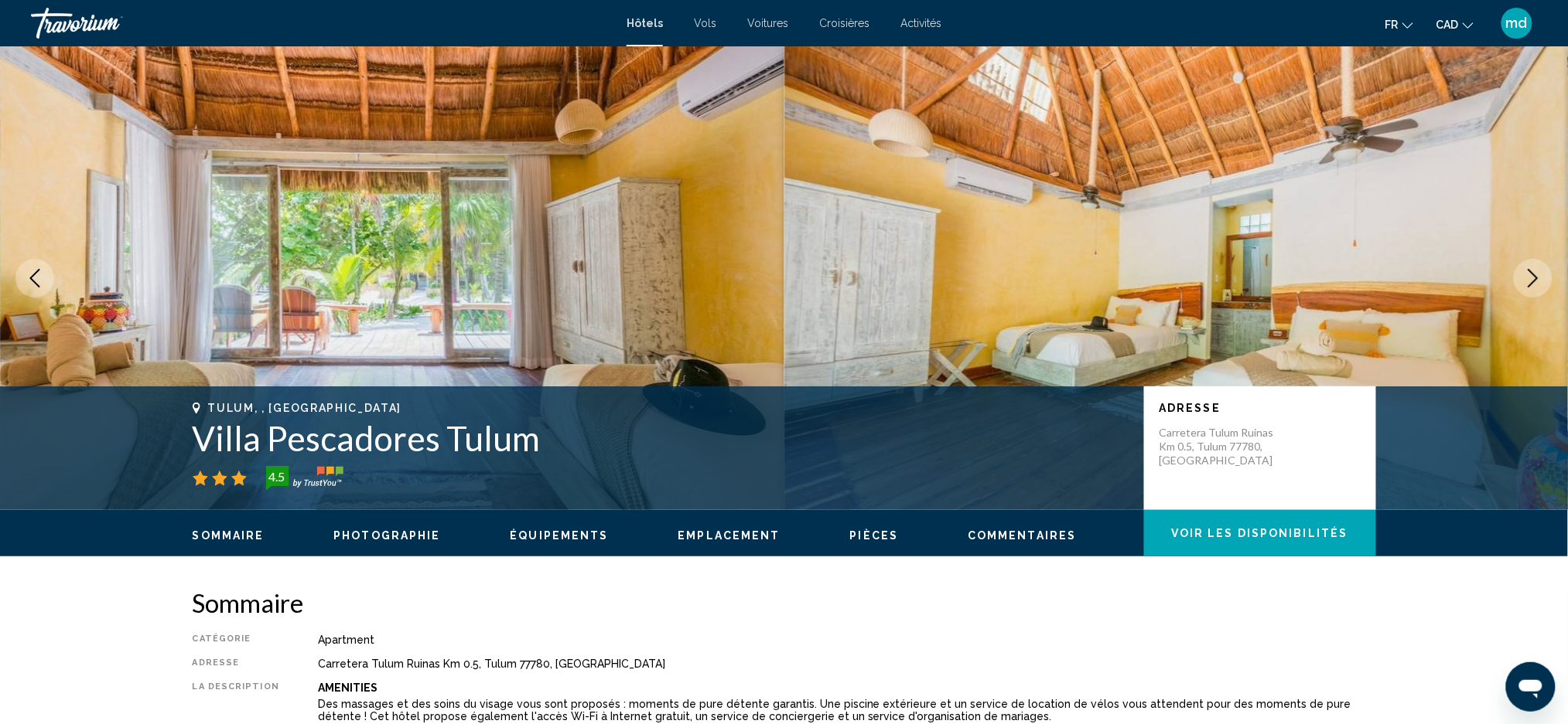
click at [1526, 278] on icon "Next image" at bounding box center [1533, 278] width 19 height 19
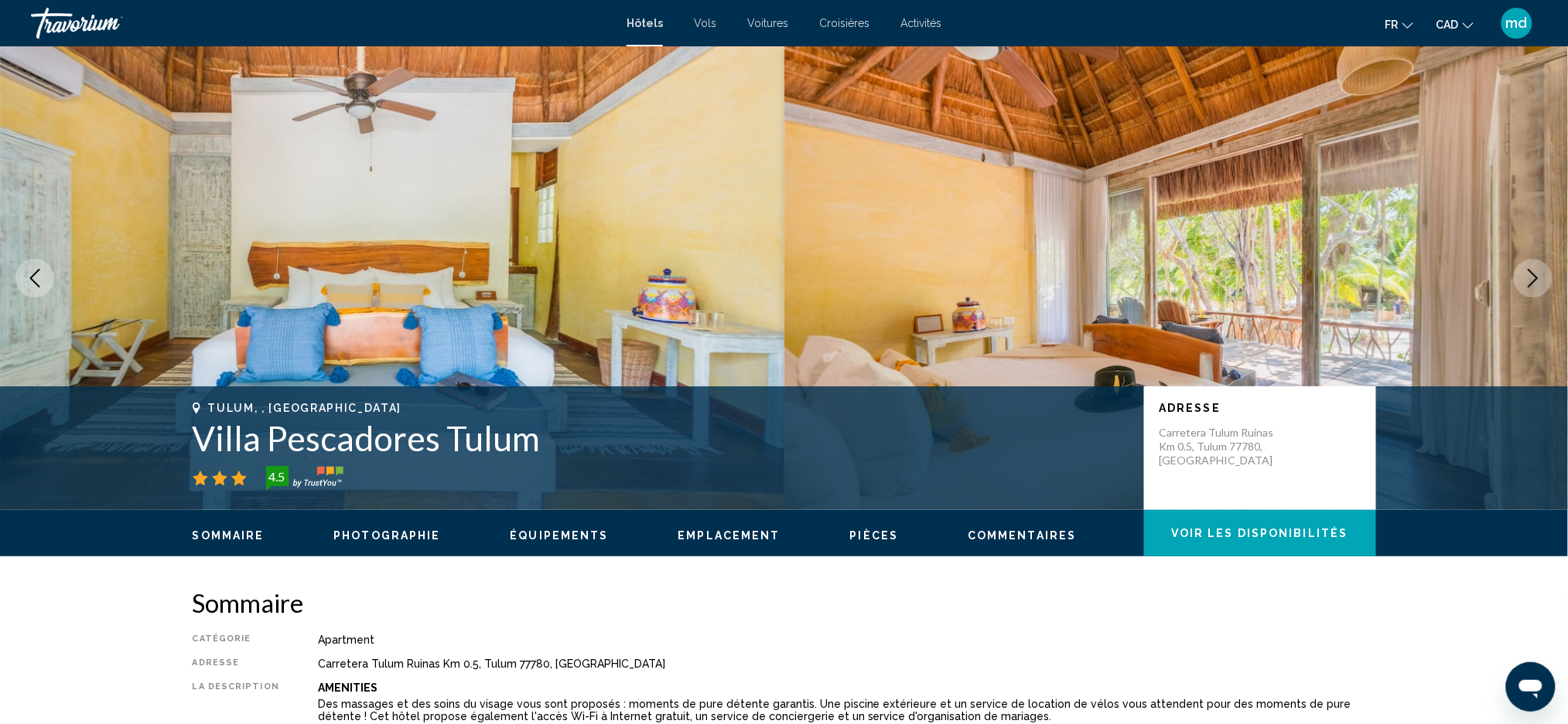
click at [1526, 278] on icon "Next image" at bounding box center [1533, 278] width 19 height 19
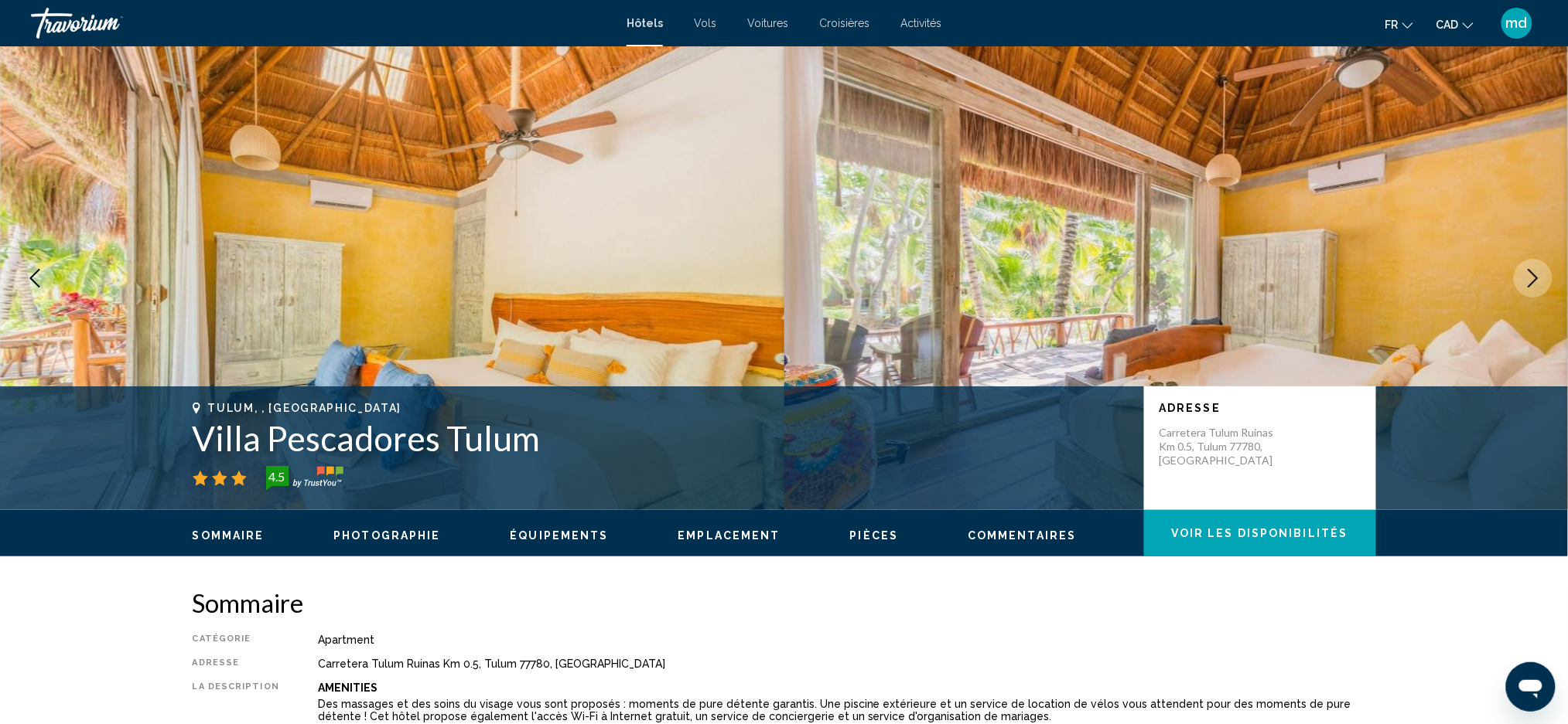
click at [1526, 278] on icon "Next image" at bounding box center [1533, 278] width 19 height 19
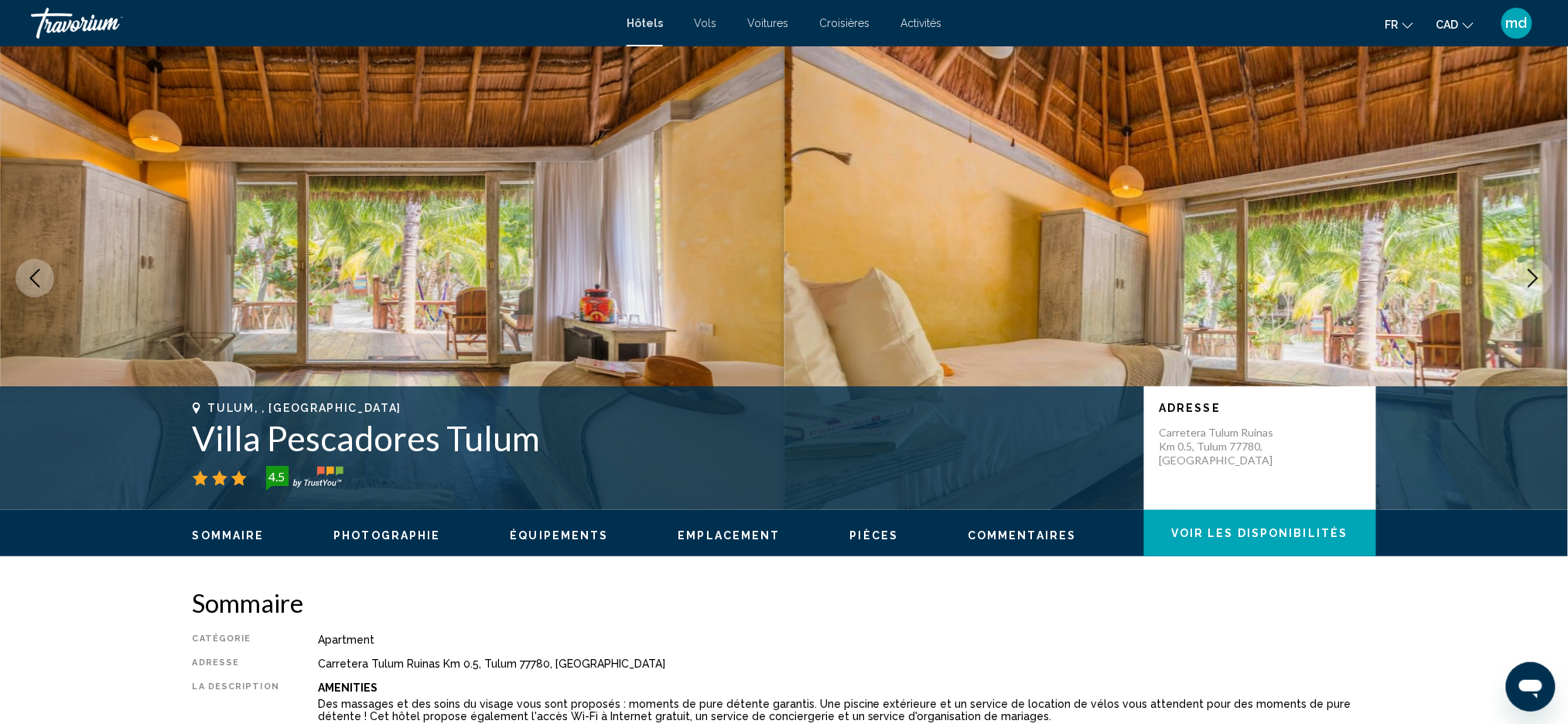
click at [1526, 278] on icon "Next image" at bounding box center [1533, 278] width 19 height 19
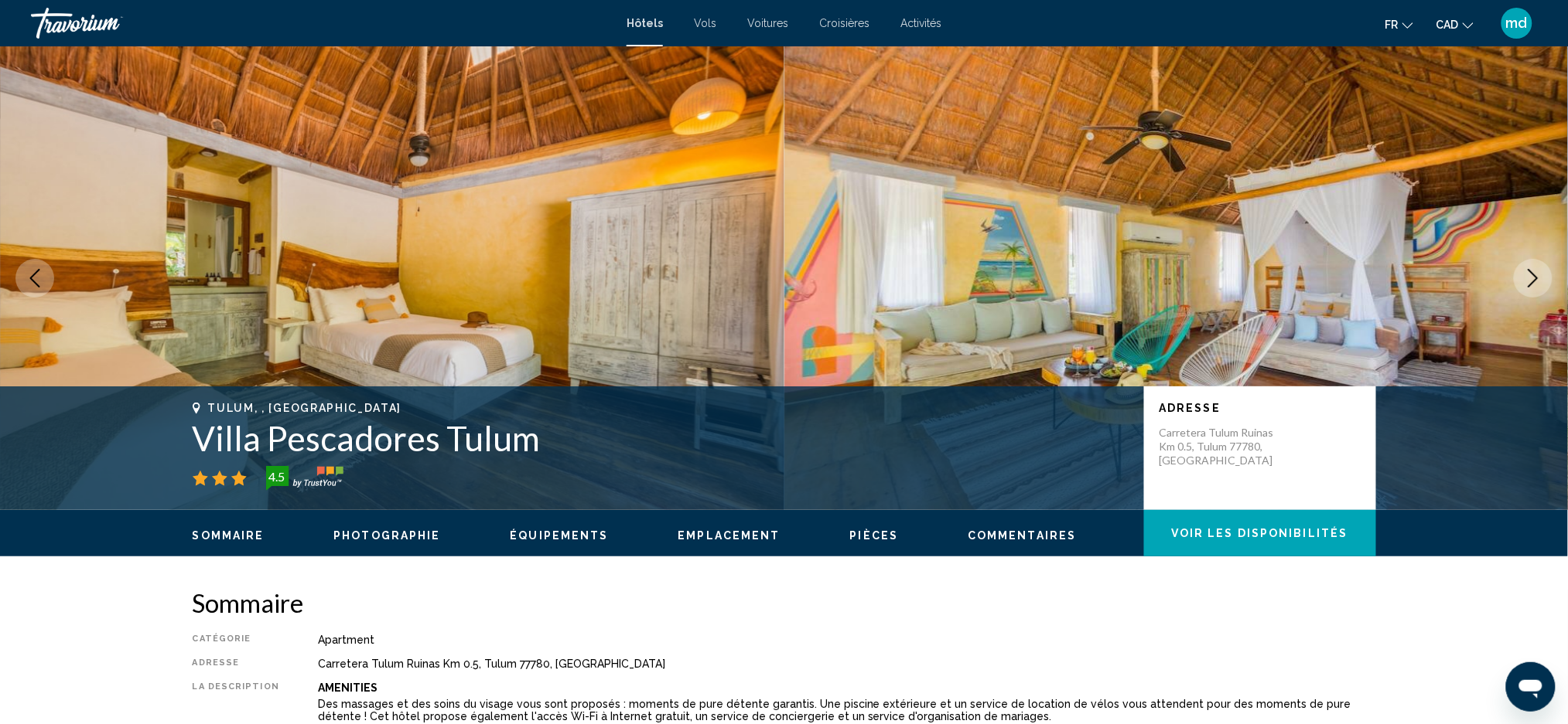
click at [1526, 278] on icon "Next image" at bounding box center [1533, 278] width 19 height 19
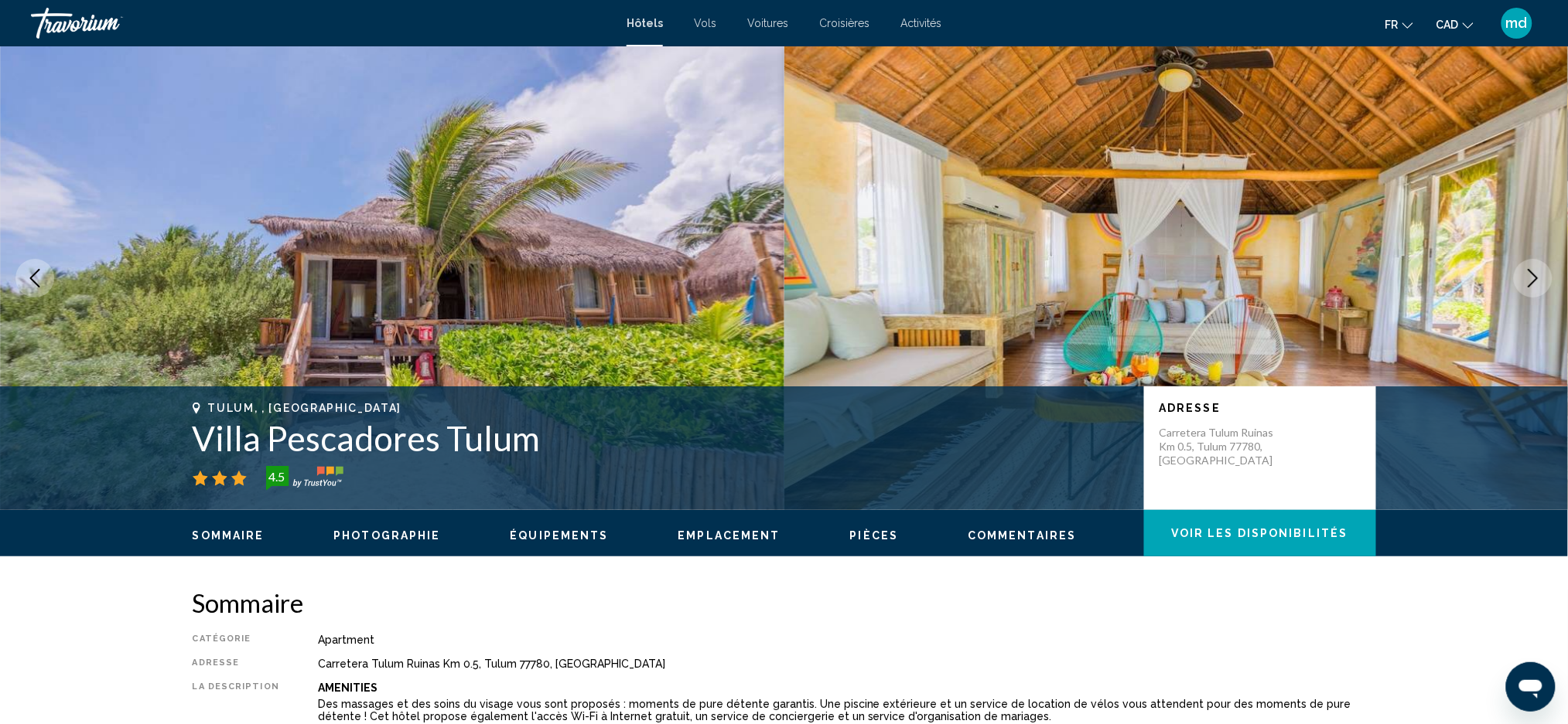
click at [1527, 277] on icon "Next image" at bounding box center [1533, 278] width 19 height 19
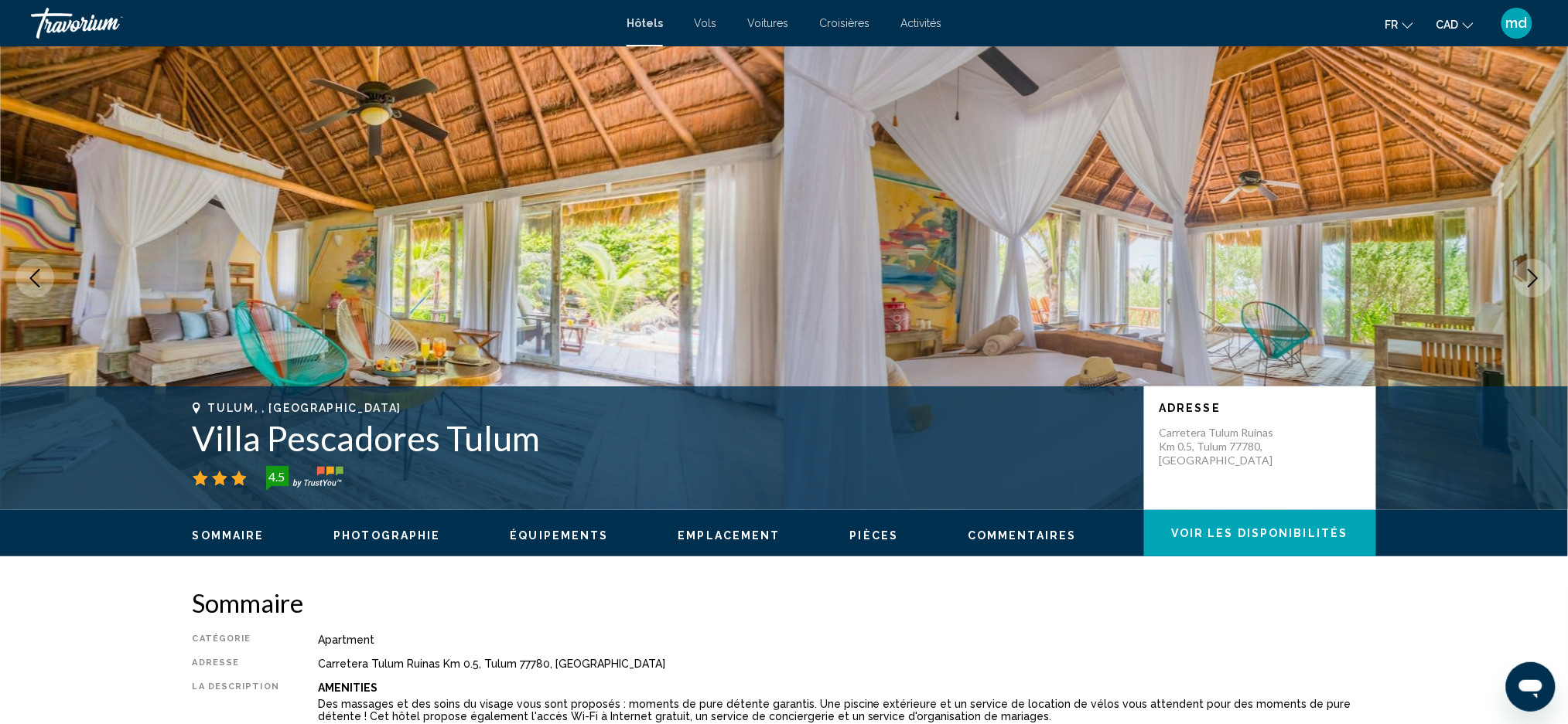
click at [33, 278] on icon "Previous image" at bounding box center [35, 278] width 19 height 19
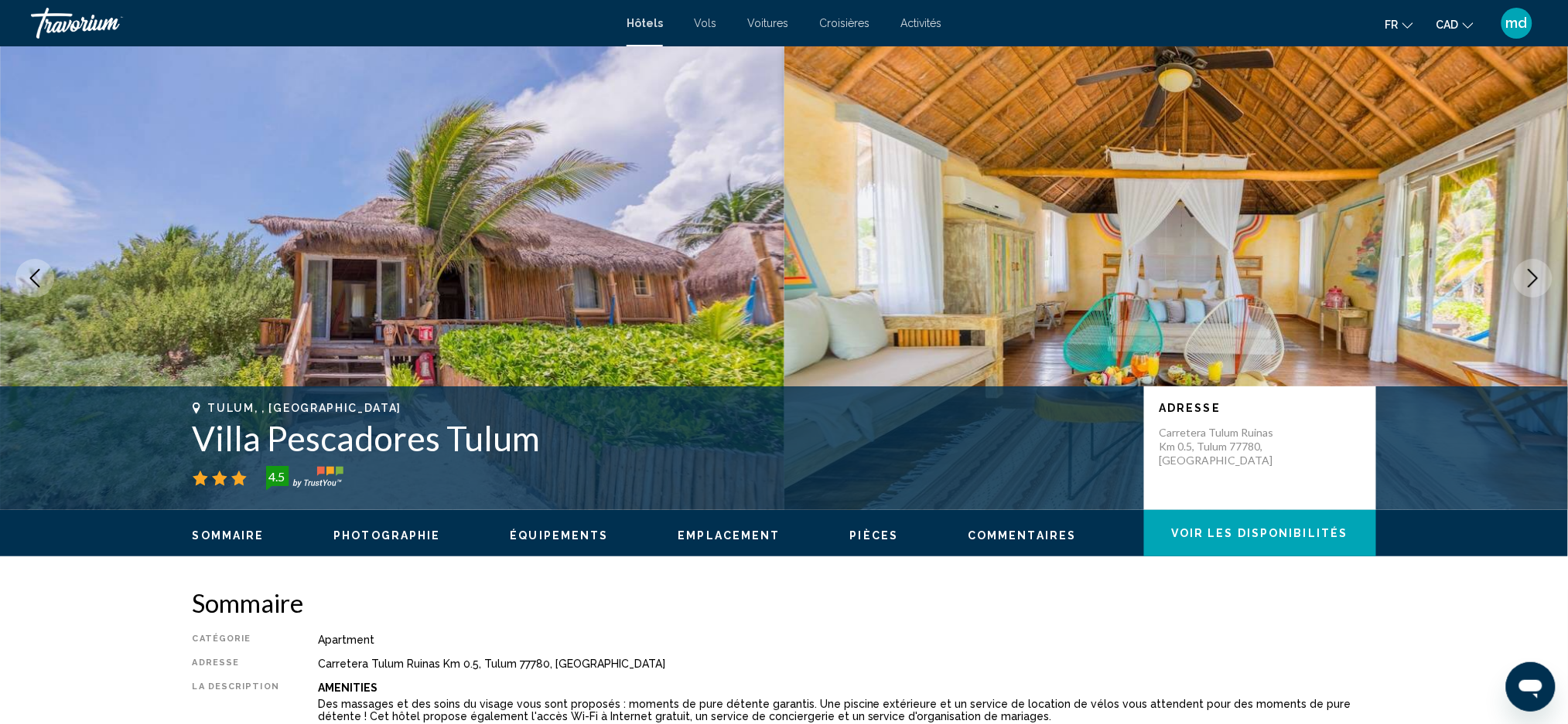
click at [1527, 287] on button "Next image" at bounding box center [1533, 278] width 39 height 39
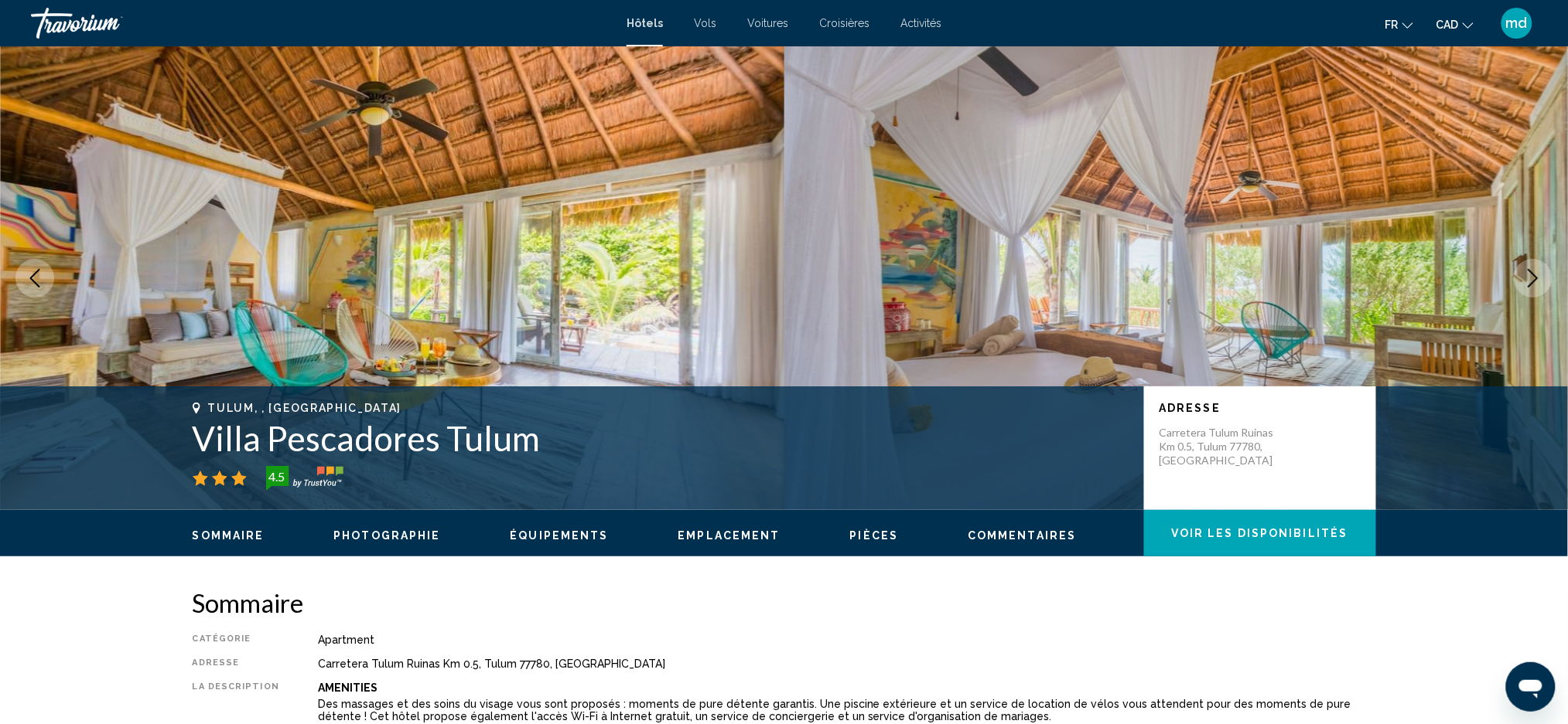
click at [1527, 287] on button "Next image" at bounding box center [1533, 278] width 39 height 39
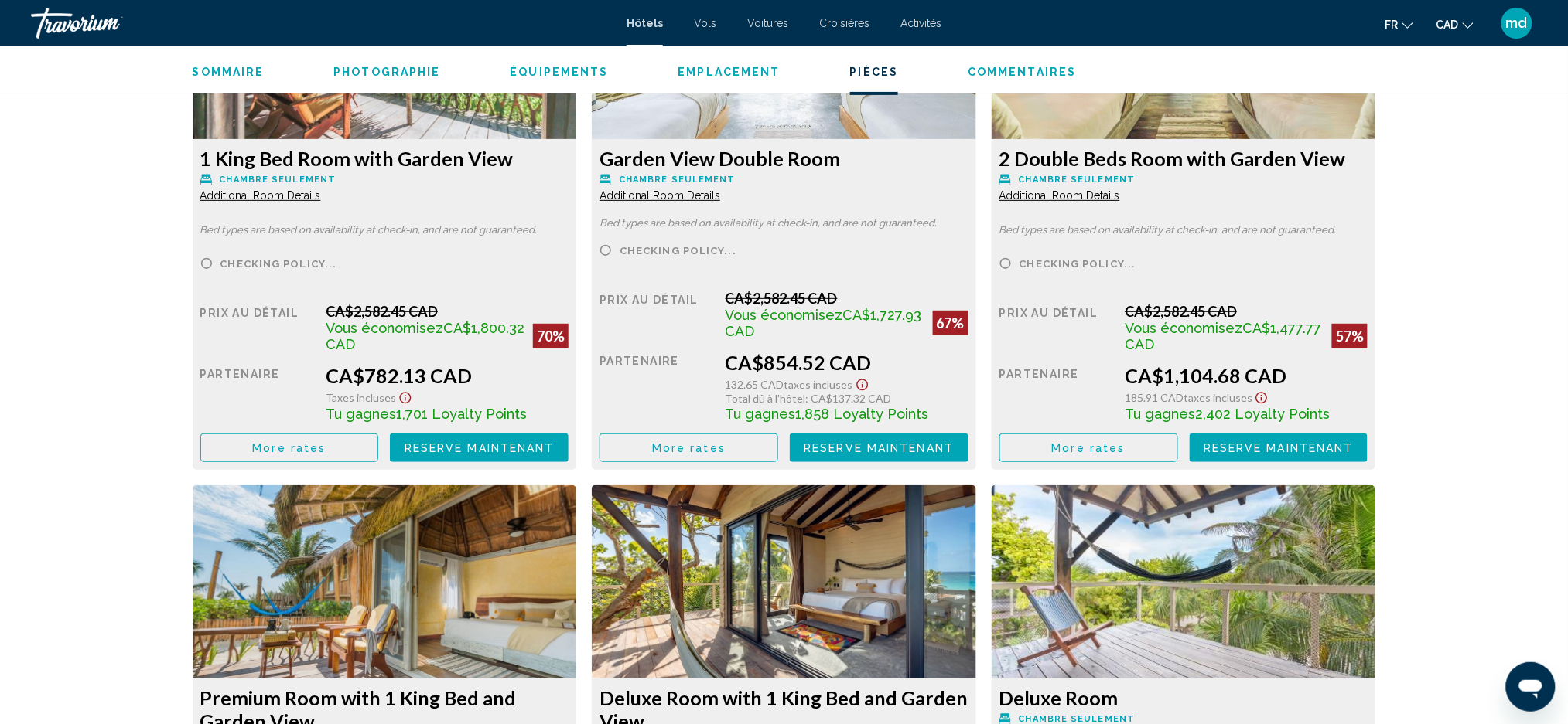
scroll to position [2268, 0]
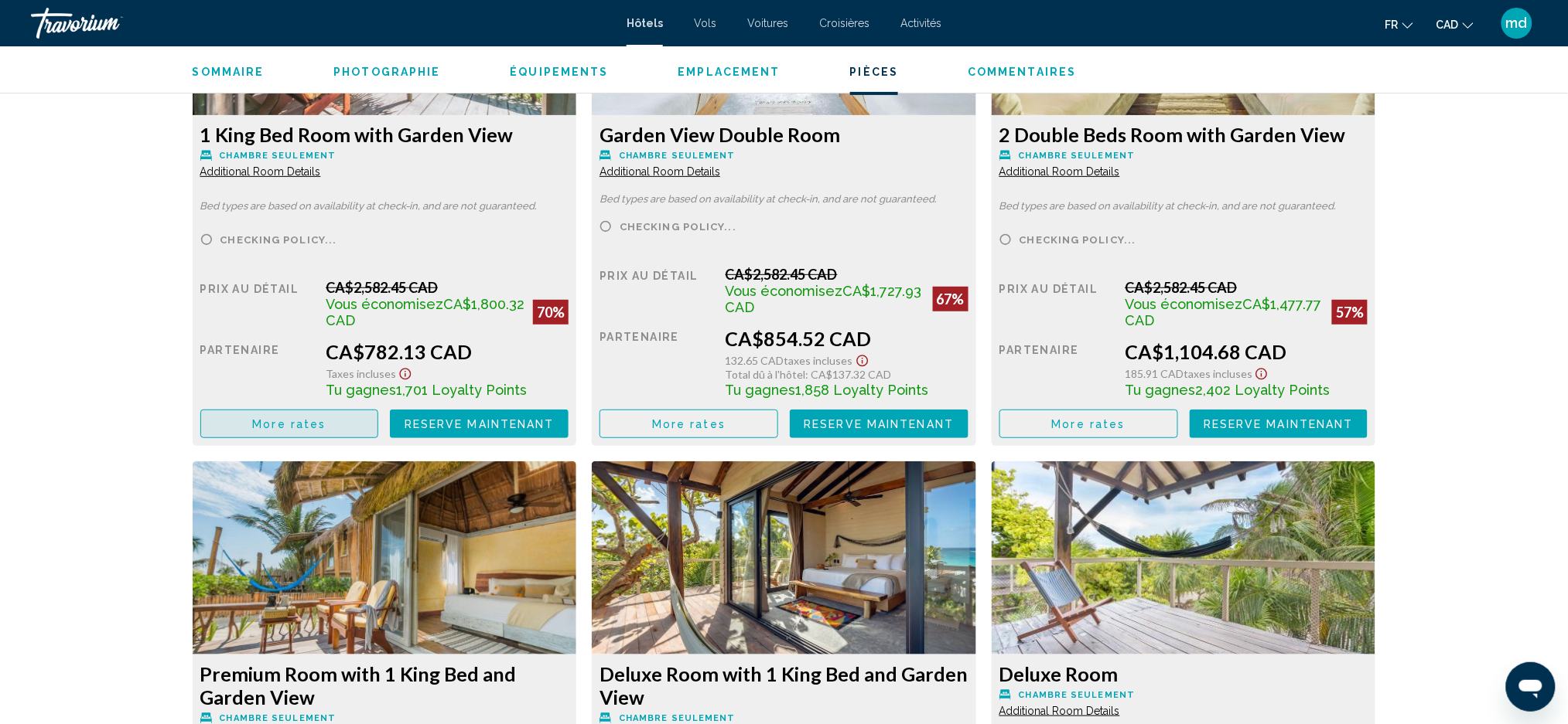
click at [320, 433] on button "More rates" at bounding box center [289, 423] width 179 height 29
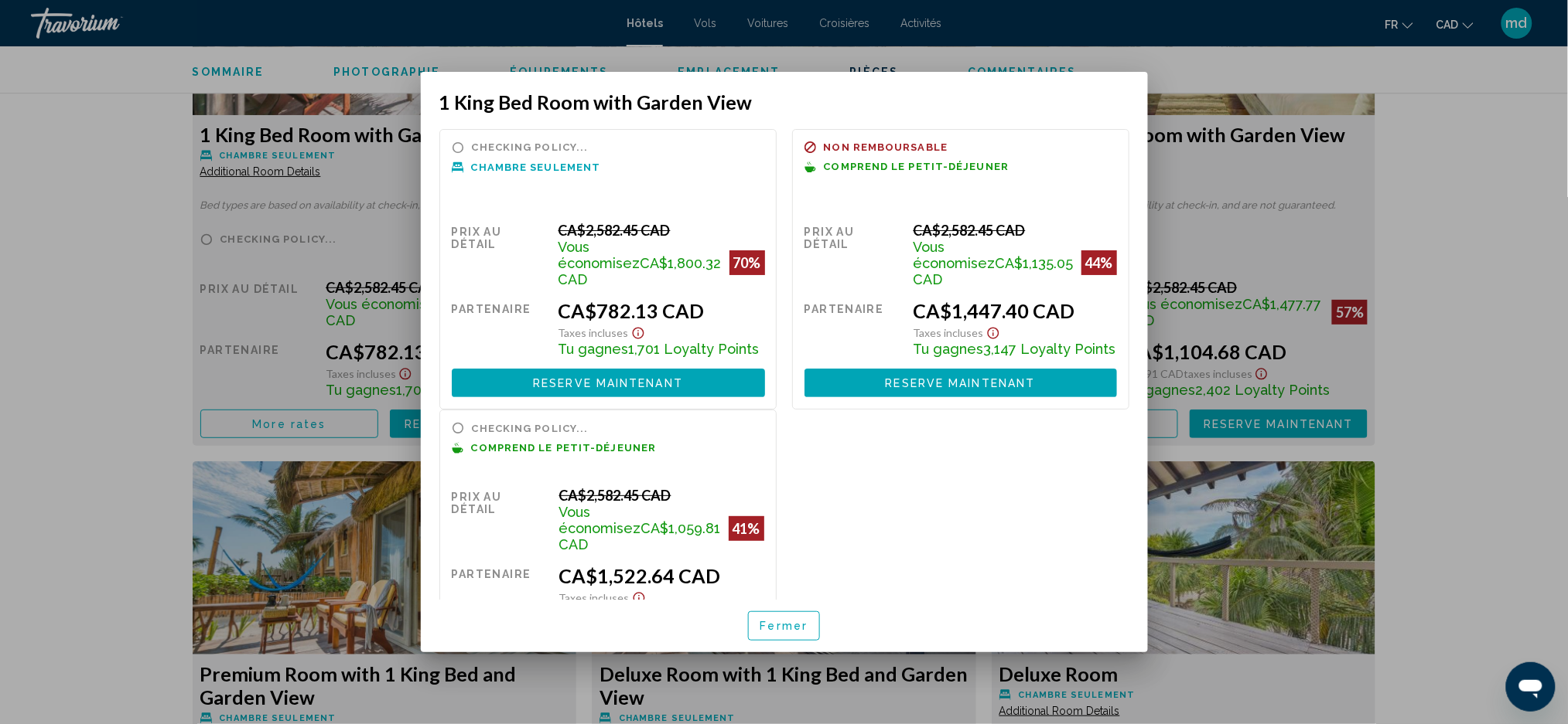
click at [115, 315] on div at bounding box center [784, 362] width 1568 height 724
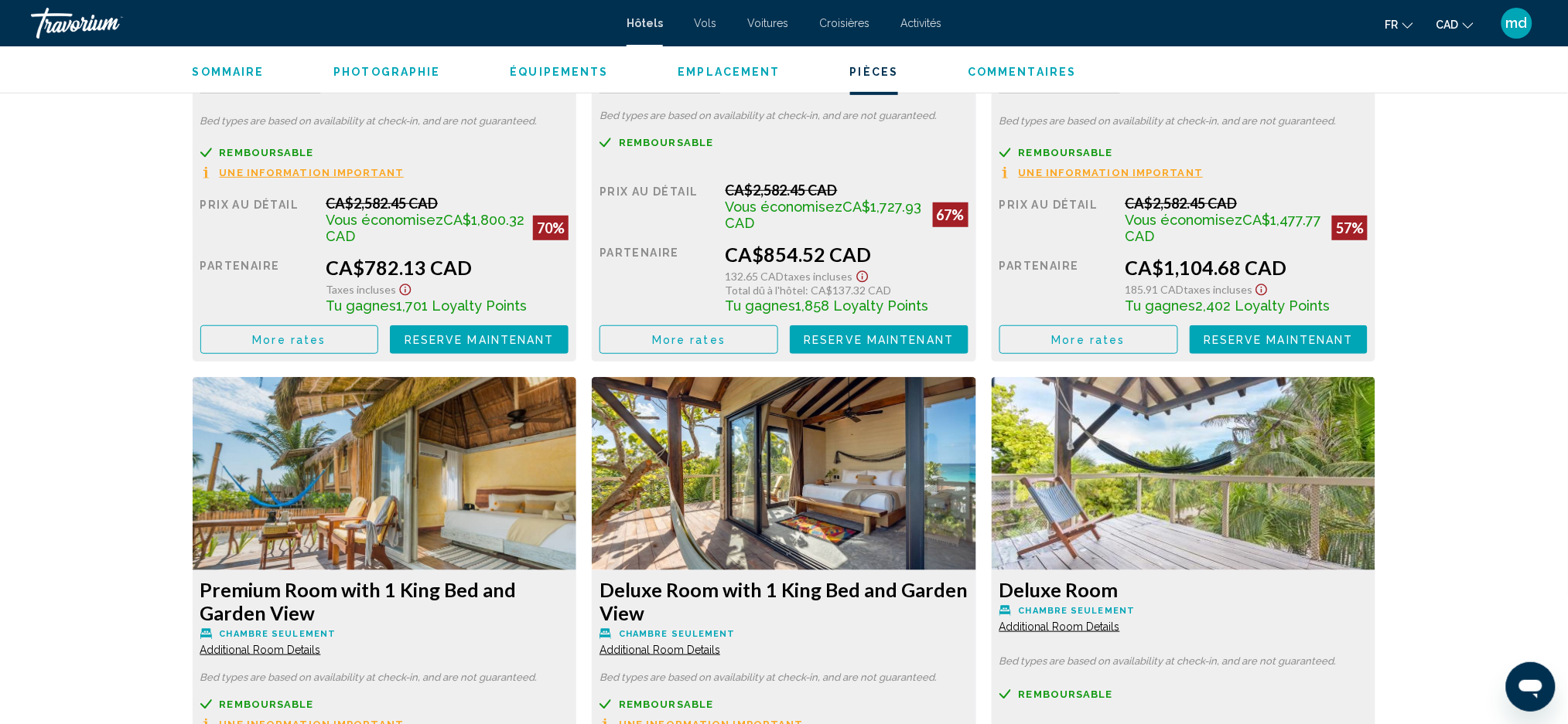
scroll to position [2576, 0]
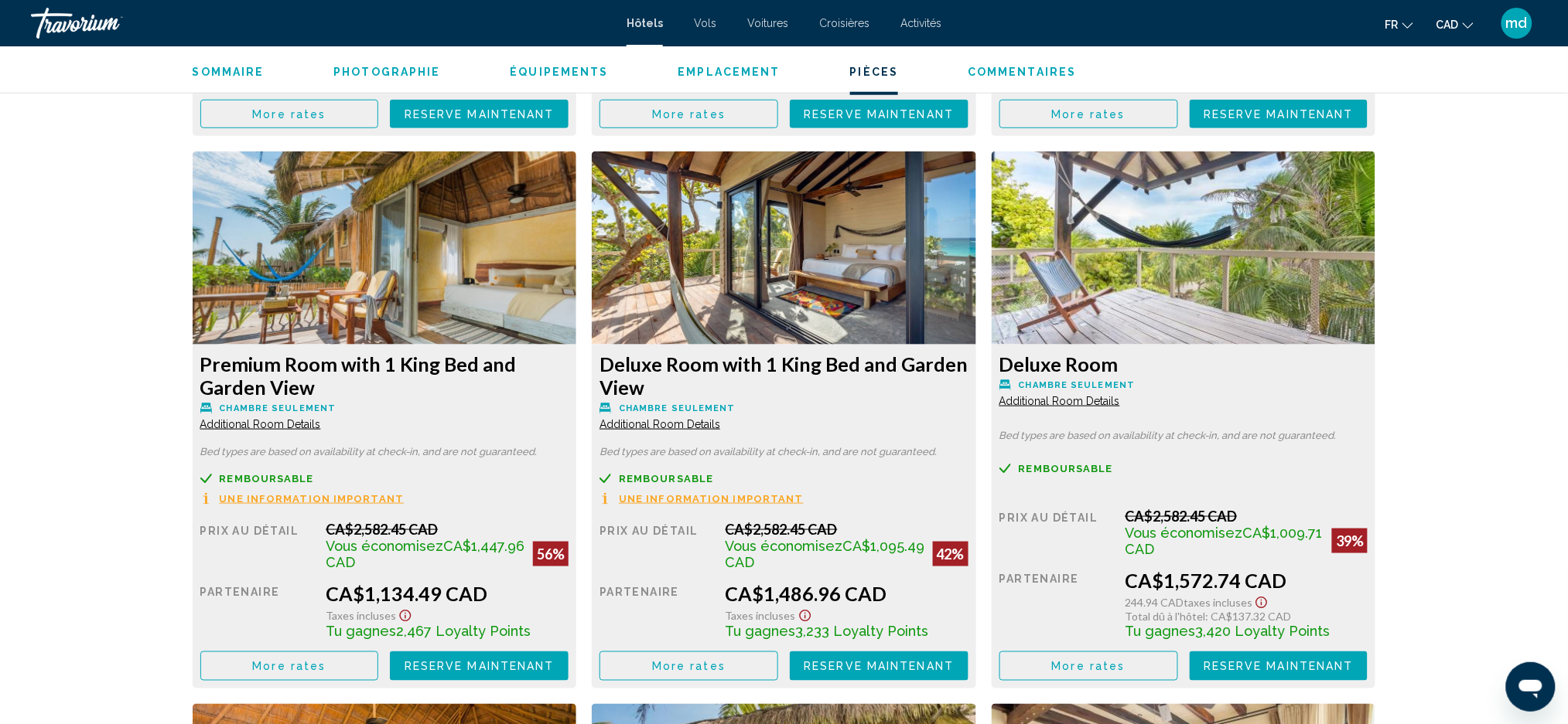
click at [303, 128] on button "More rates" at bounding box center [289, 114] width 179 height 29
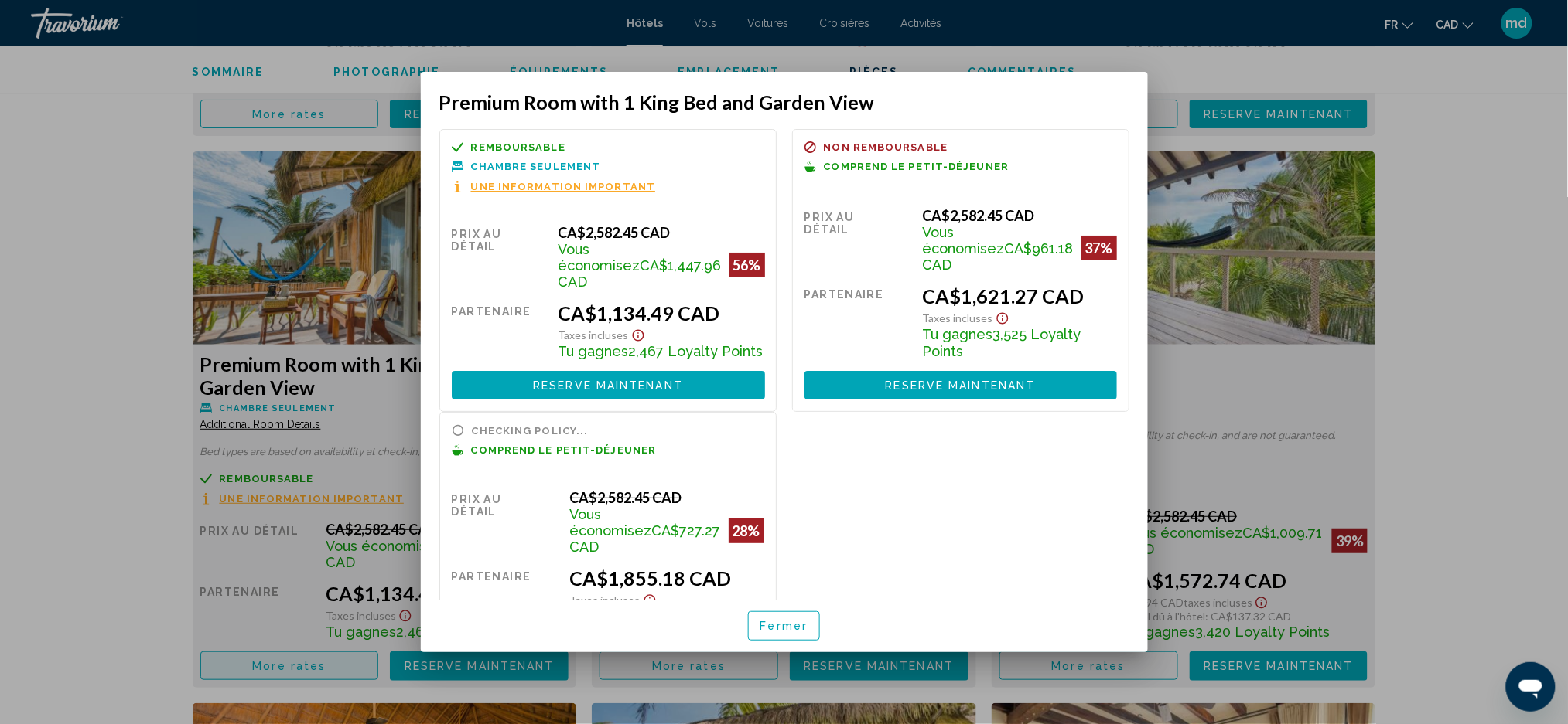
scroll to position [0, 0]
click at [743, 623] on div "Fermer" at bounding box center [784, 626] width 690 height 53
click at [784, 623] on span "Fermer" at bounding box center [784, 627] width 48 height 12
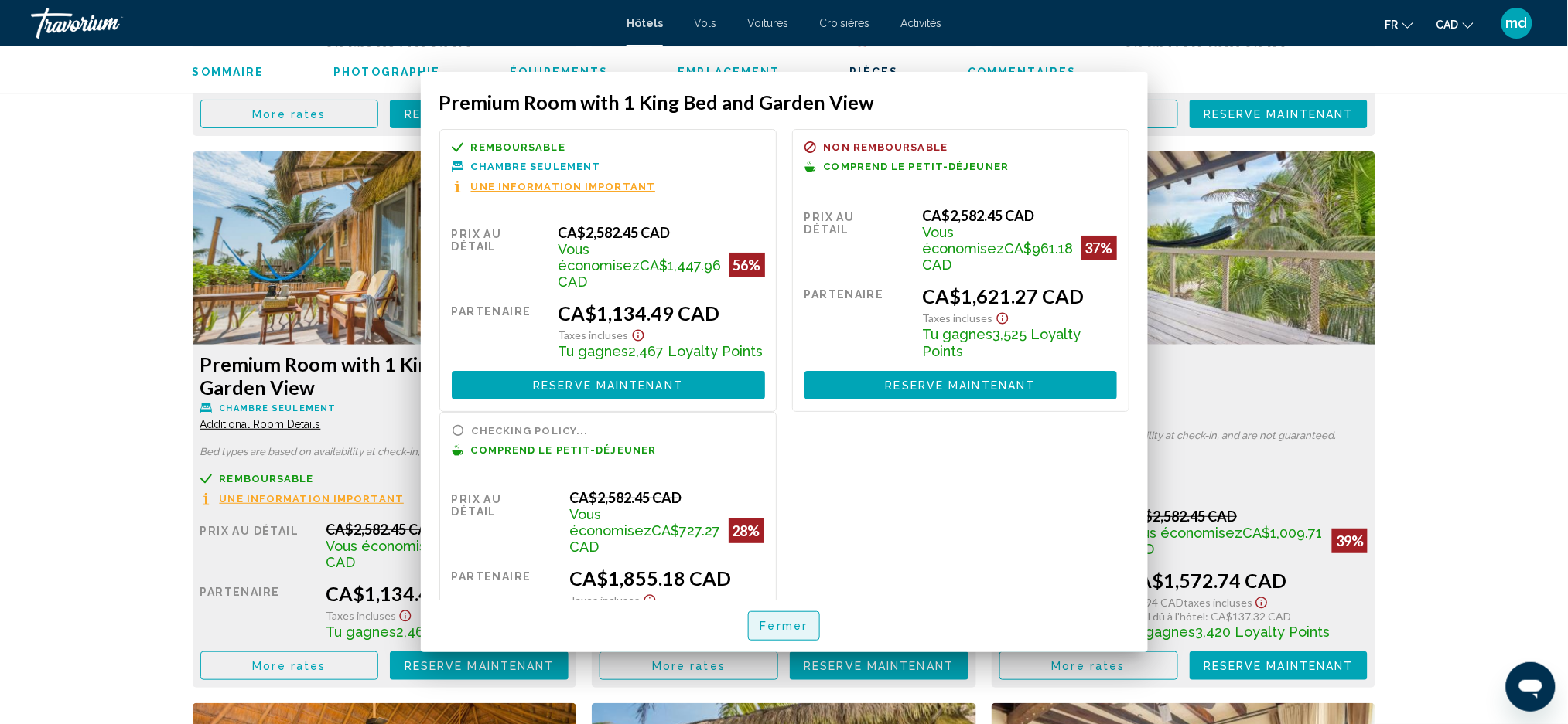
scroll to position [2576, 0]
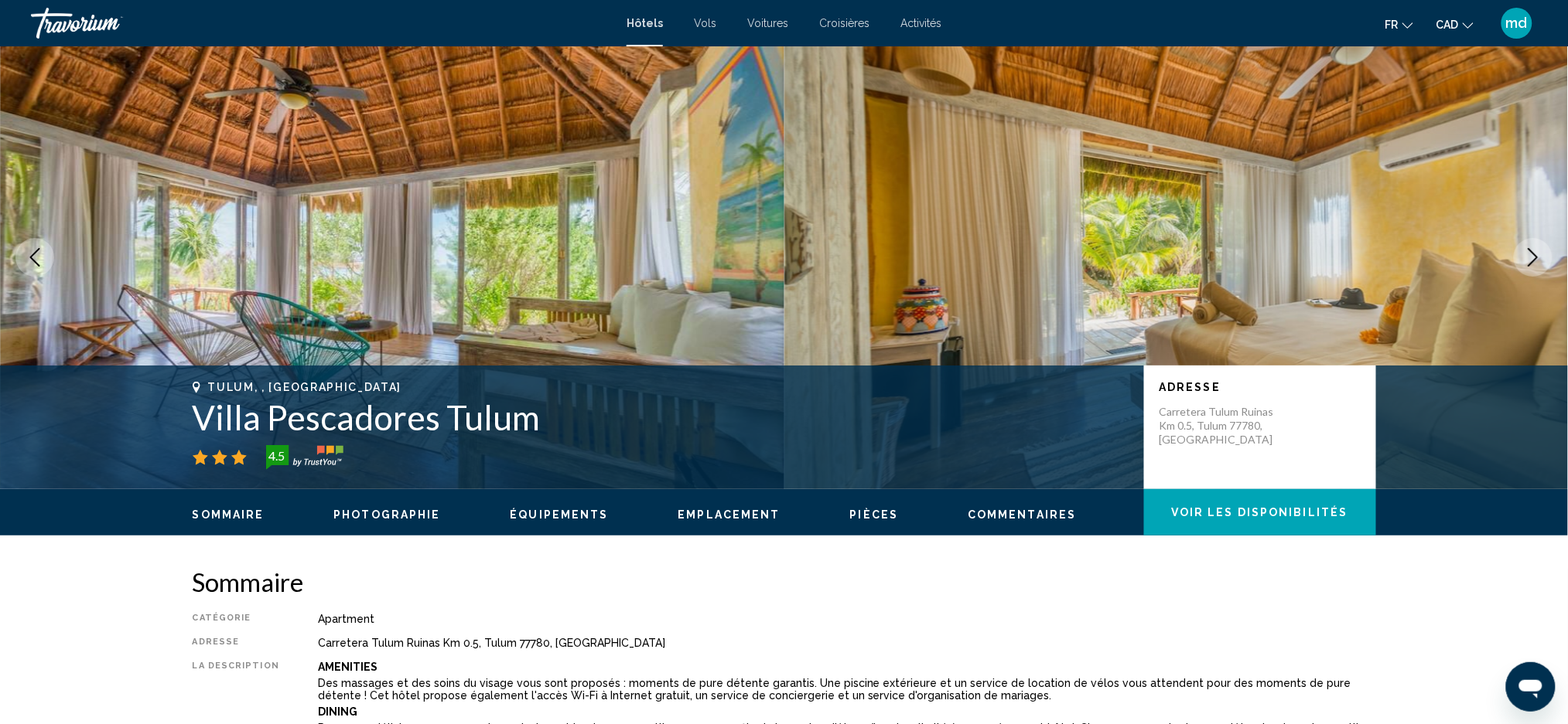
scroll to position [0, 0]
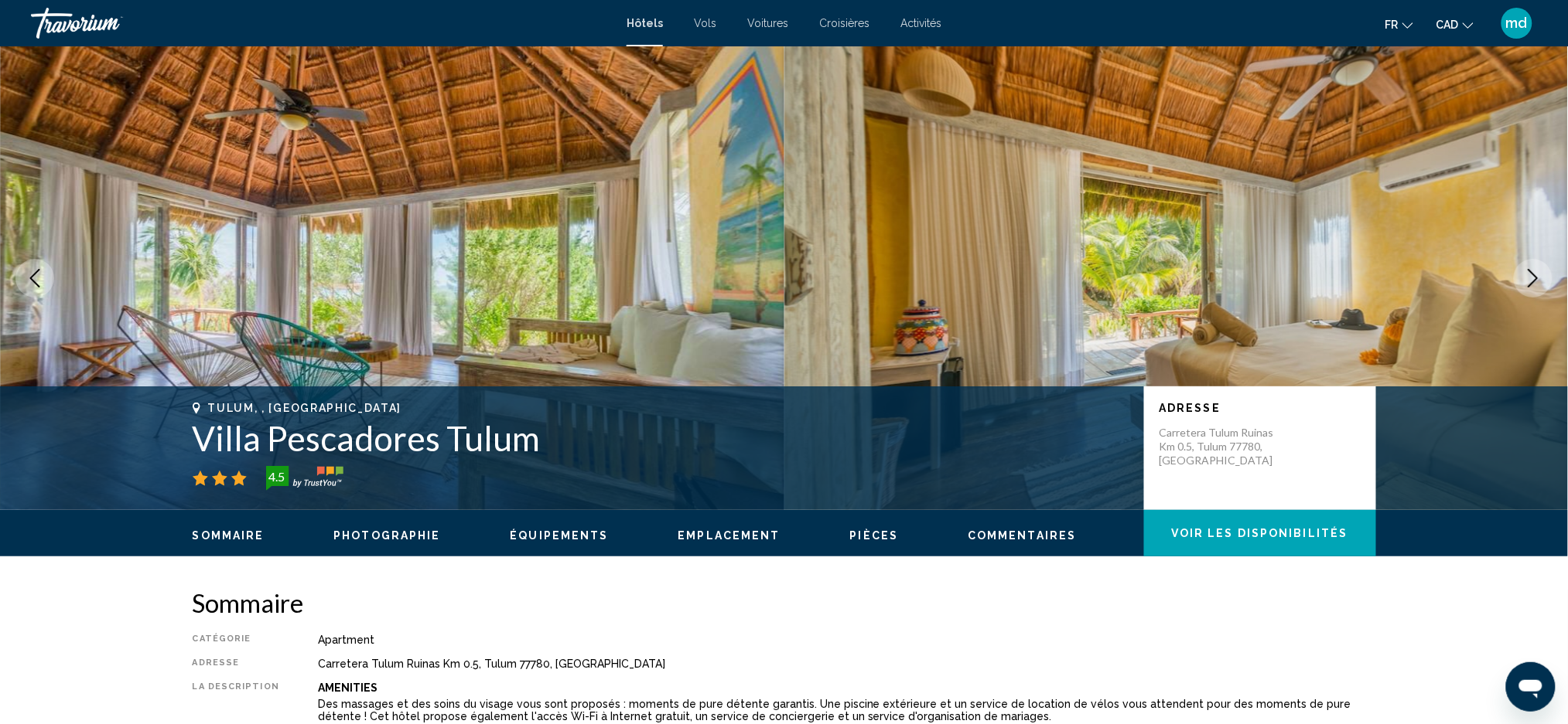
drag, startPoint x: 555, startPoint y: 441, endPoint x: 174, endPoint y: 389, distance: 384.5
click at [174, 389] on div "Tulum, , Mexico Villa Pescadores Tulum 4.5 Adresse Carretera Tulum Ruinas Km 0.…" at bounding box center [784, 448] width 1568 height 124
copy div "Tulum, , Mexico Villa Pescadores Tulum"
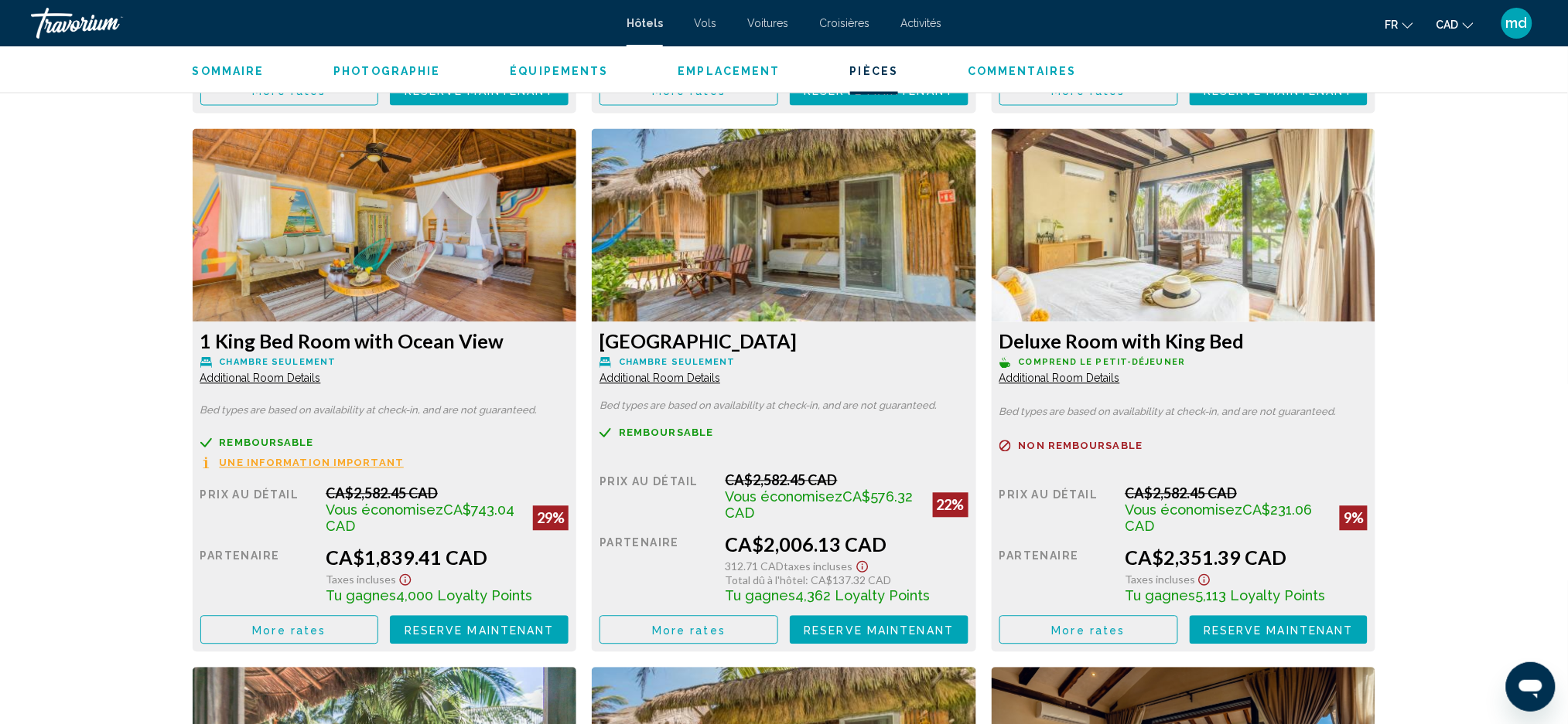
scroll to position [3195, 0]
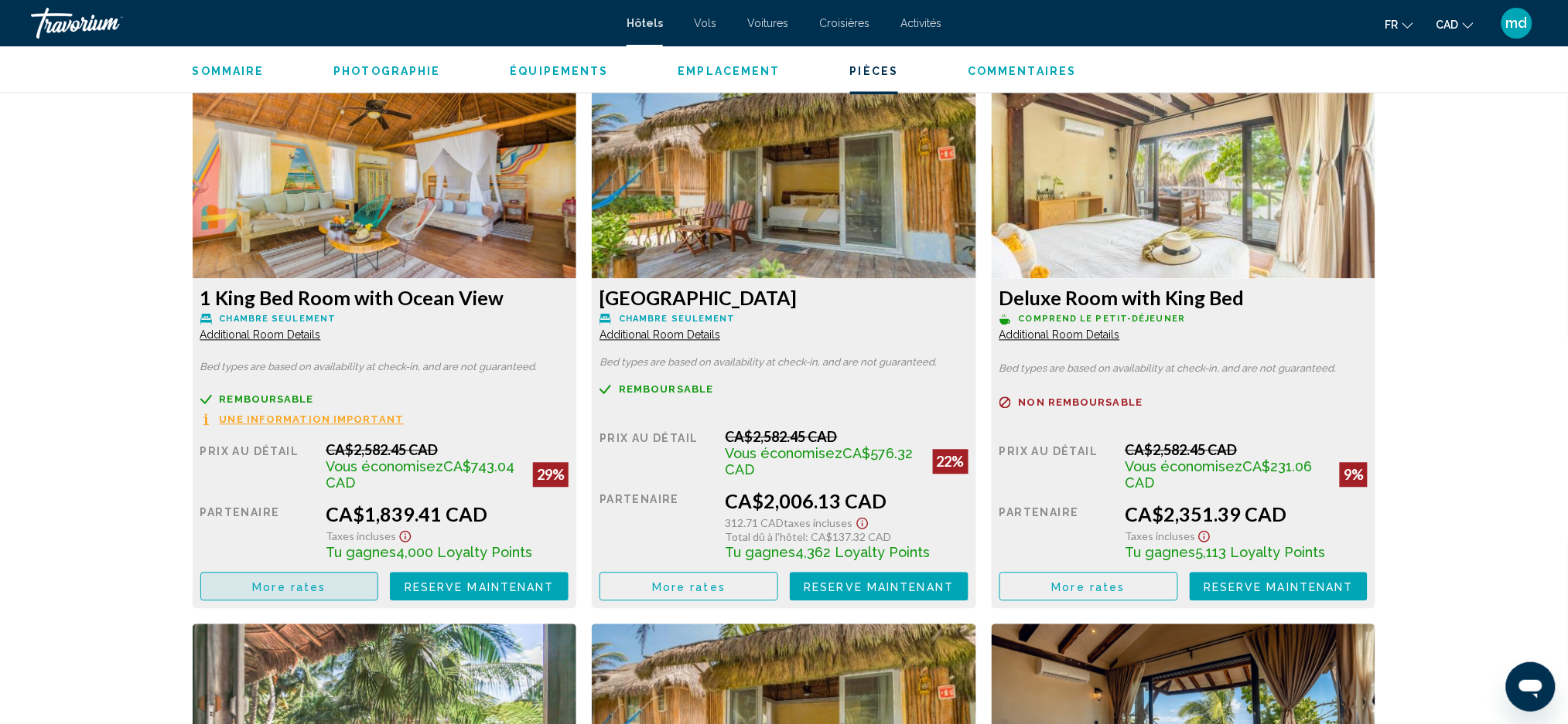
click at [270, 591] on span "More rates" at bounding box center [288, 587] width 73 height 12
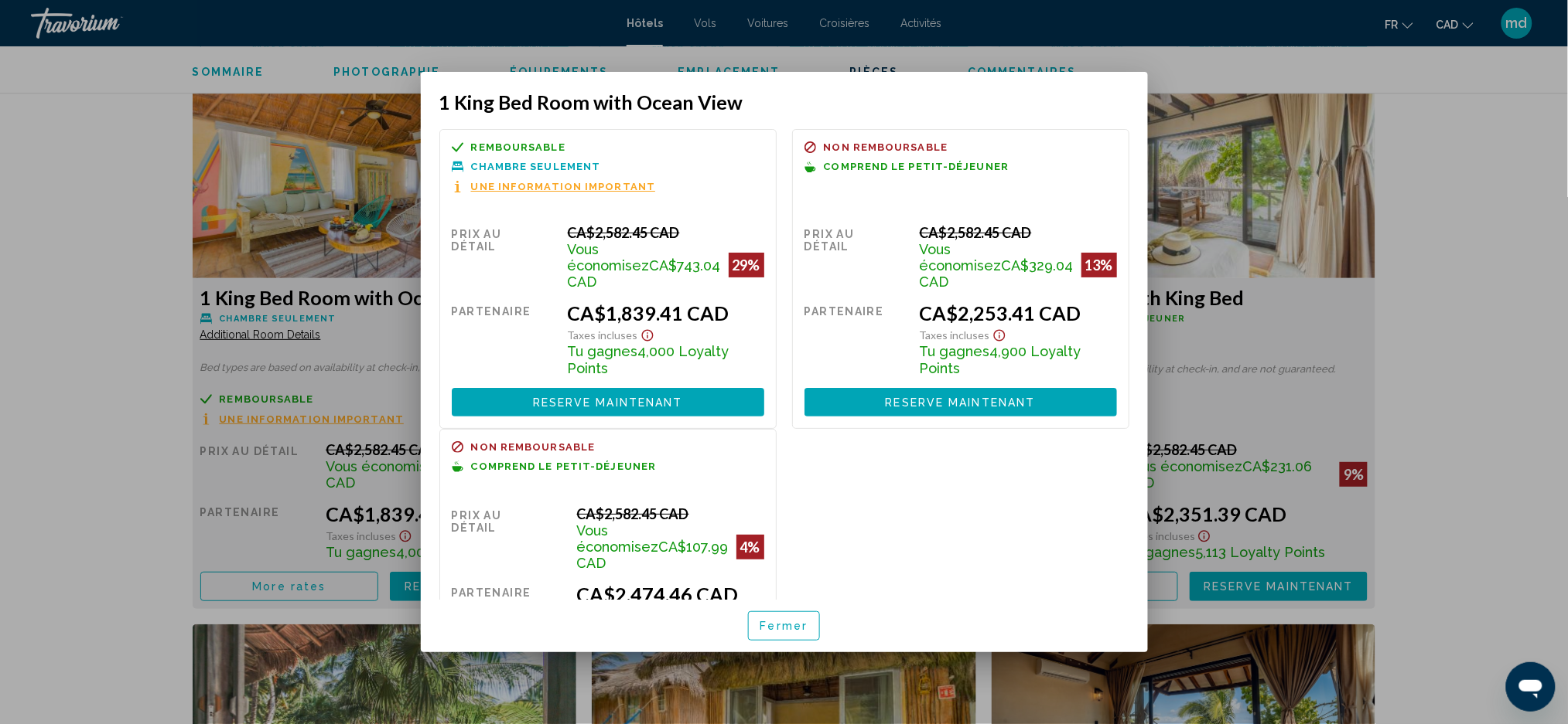
click at [886, 396] on span "Reserve maintenant" at bounding box center [961, 402] width 150 height 12
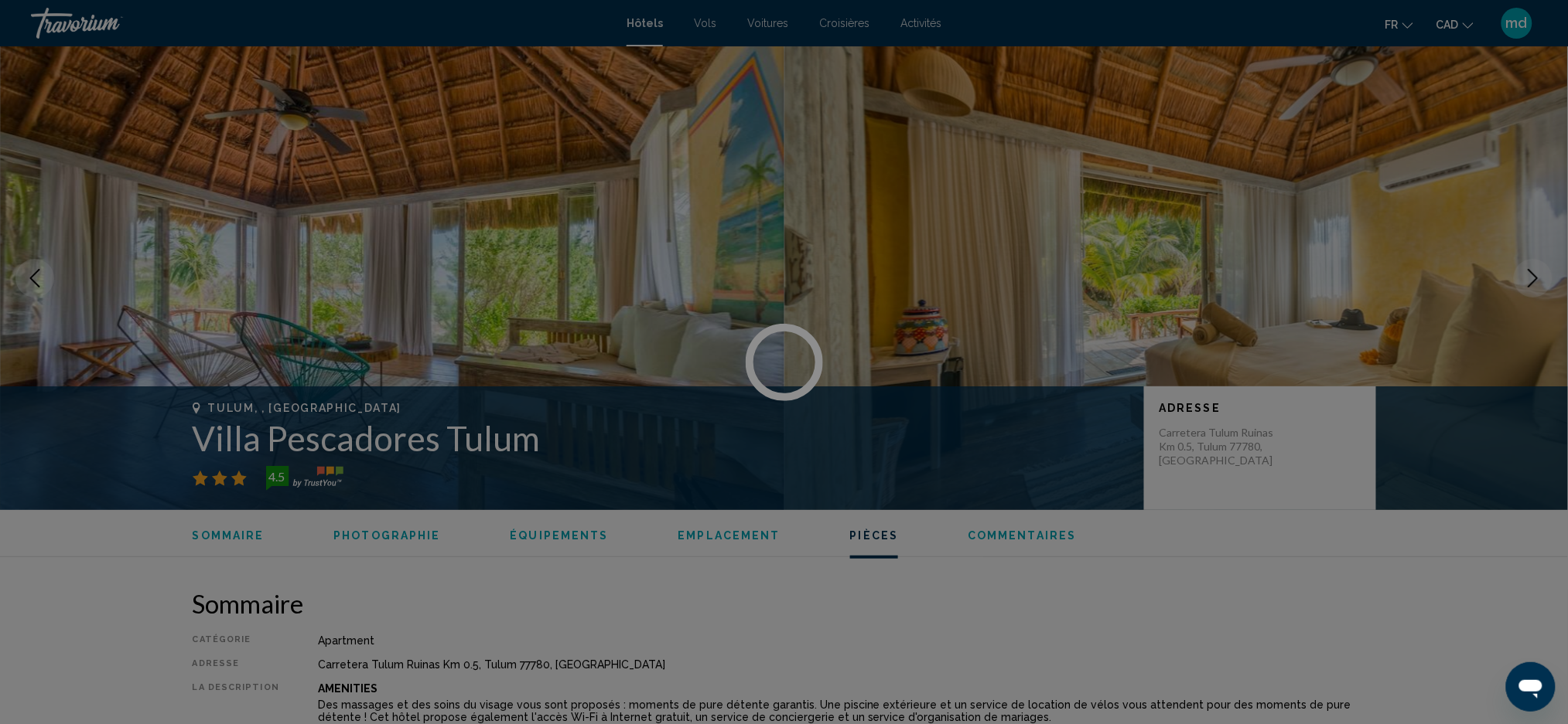
scroll to position [3195, 0]
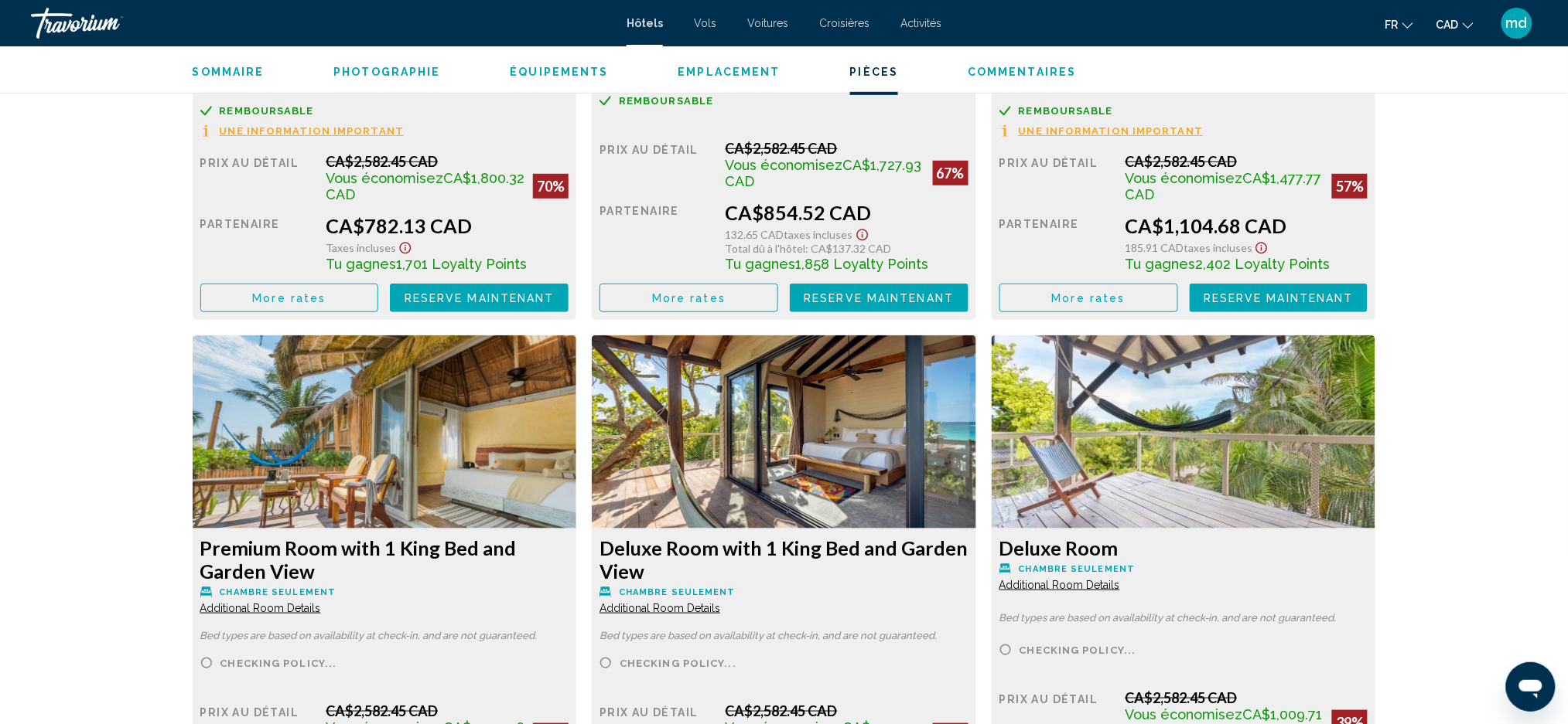
scroll to position [2679, 0]
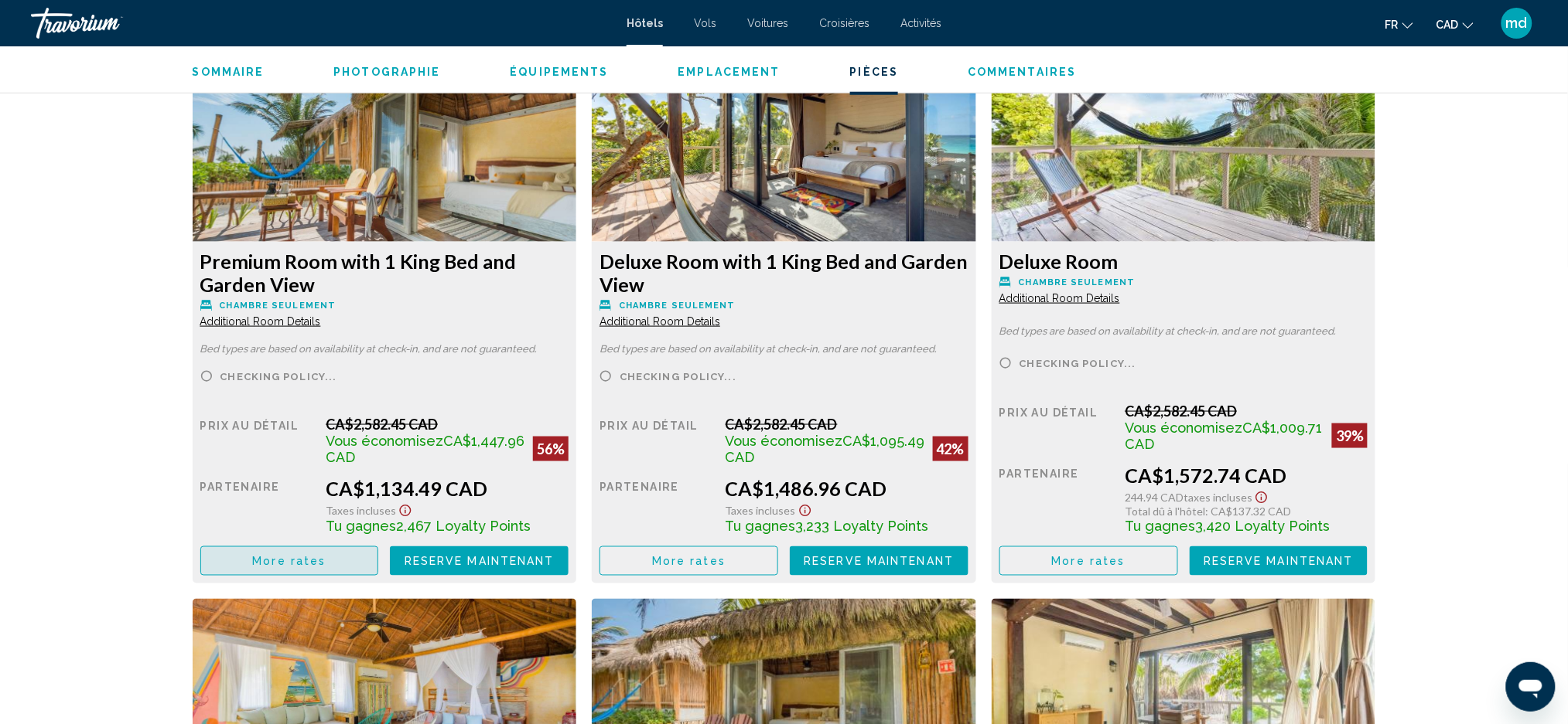
click at [309, 560] on span "More rates" at bounding box center [288, 562] width 73 height 12
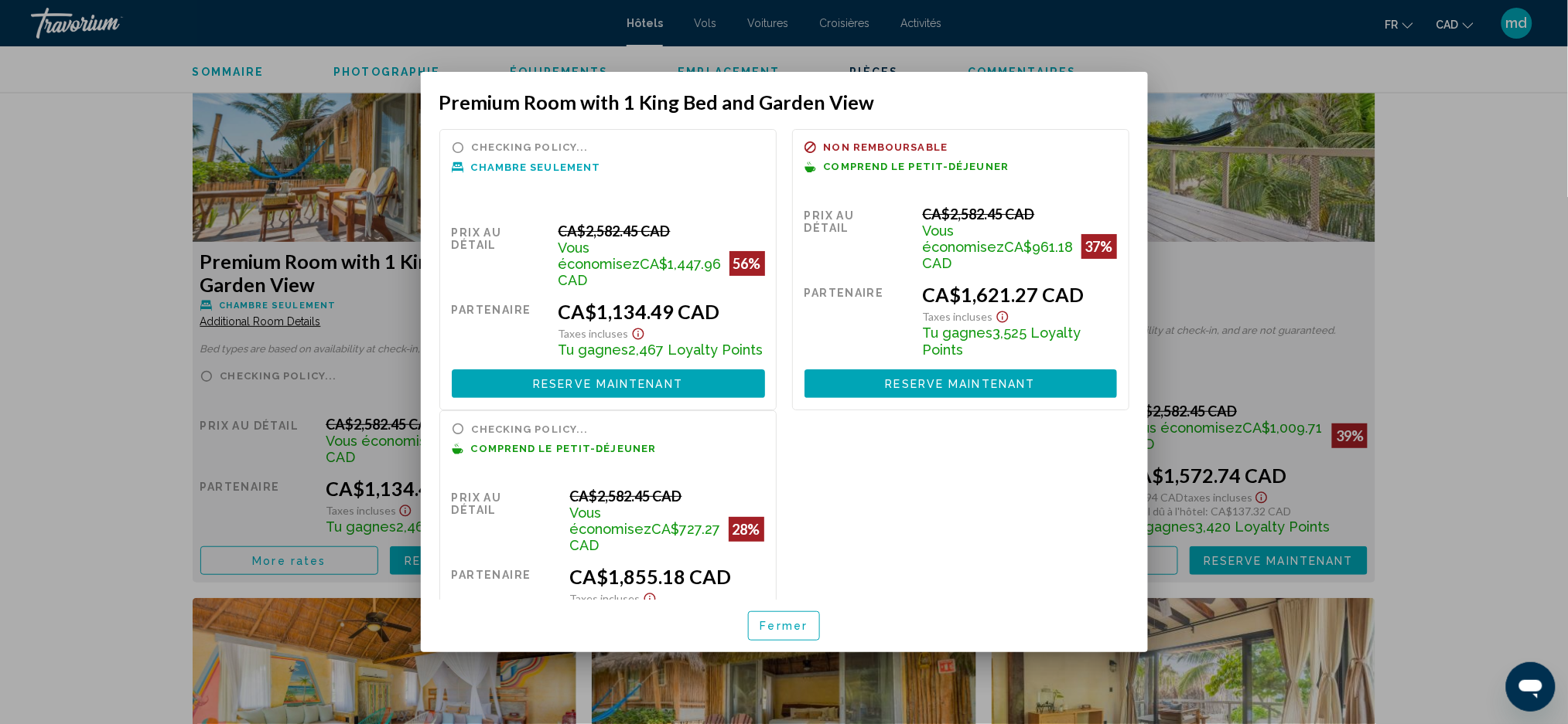
click at [900, 374] on button "Reserve maintenant Plus disponible" at bounding box center [960, 384] width 312 height 29
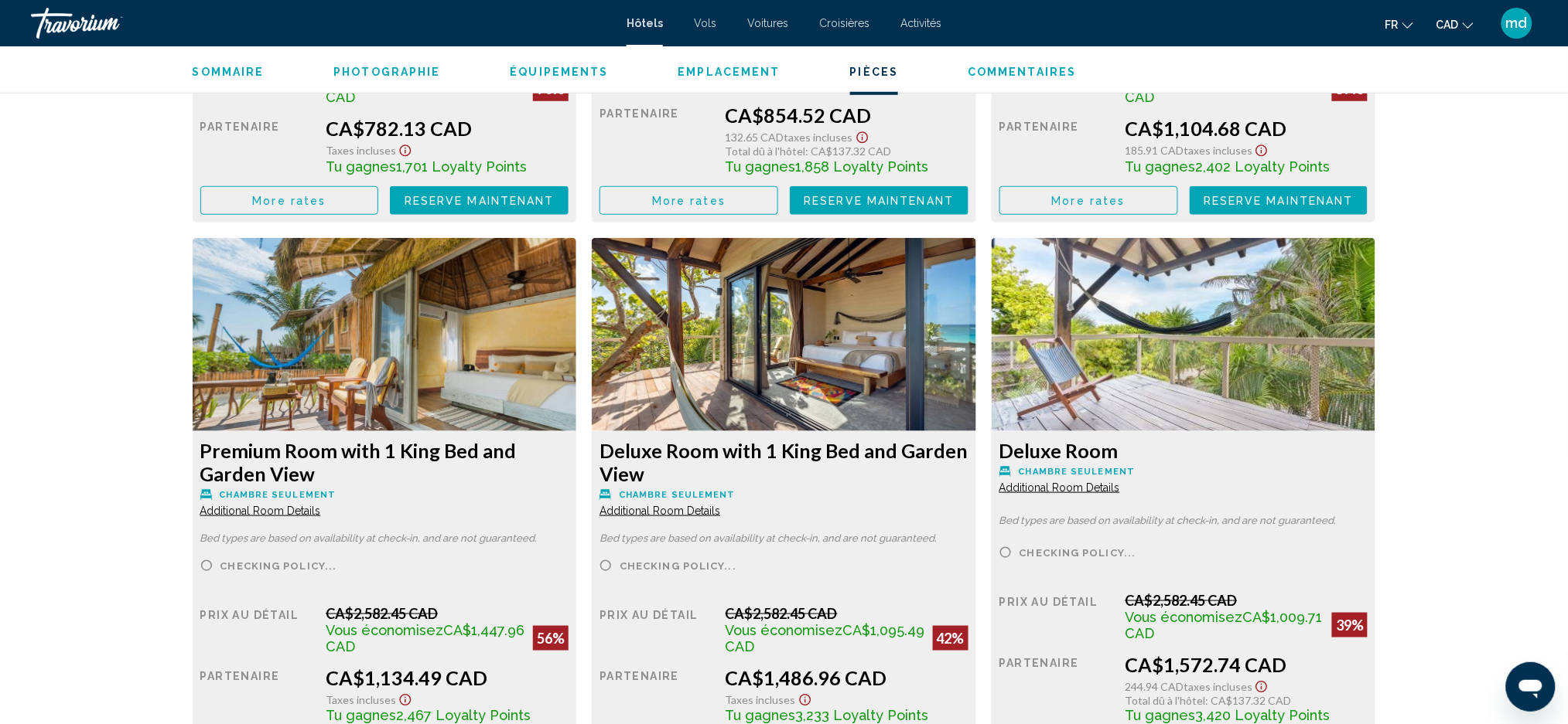
scroll to position [2783, 0]
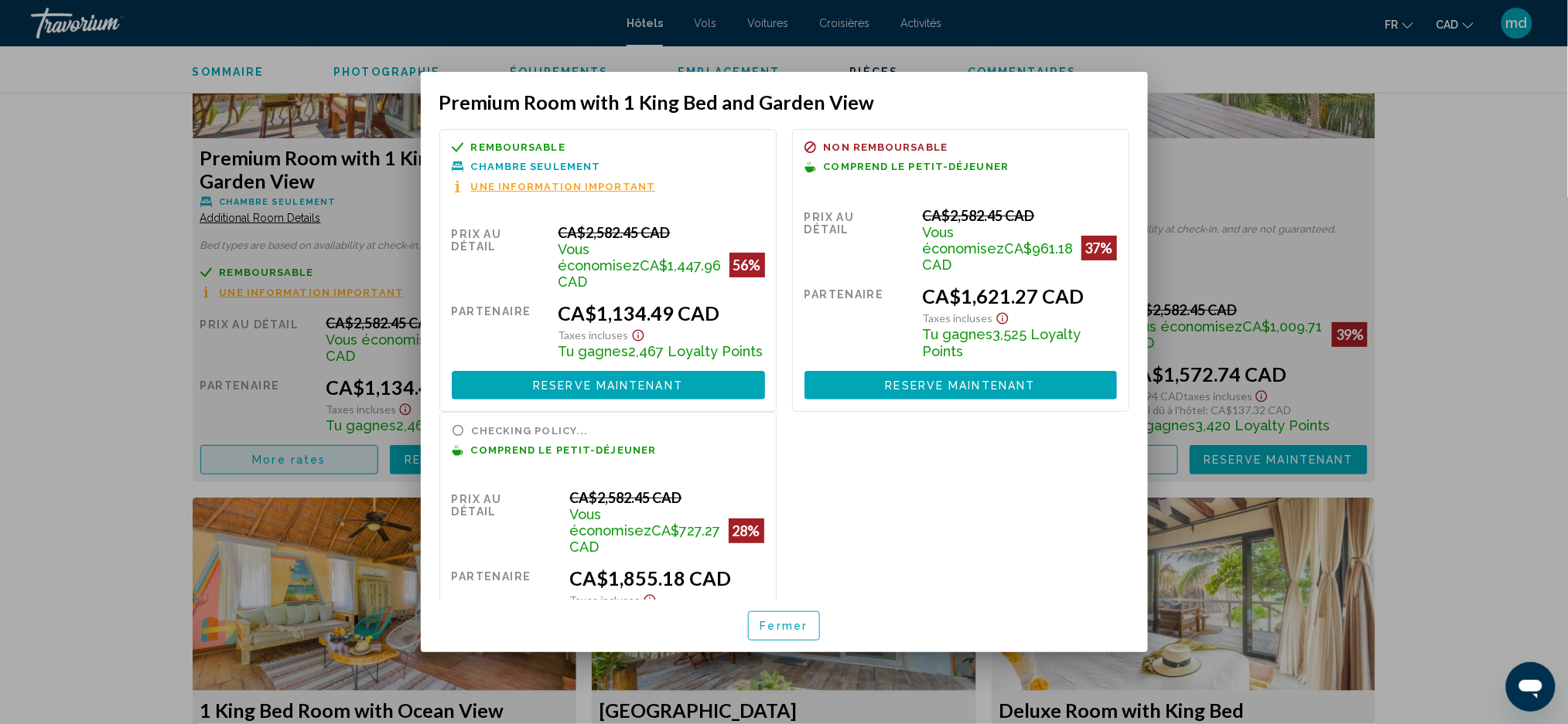
scroll to position [0, 0]
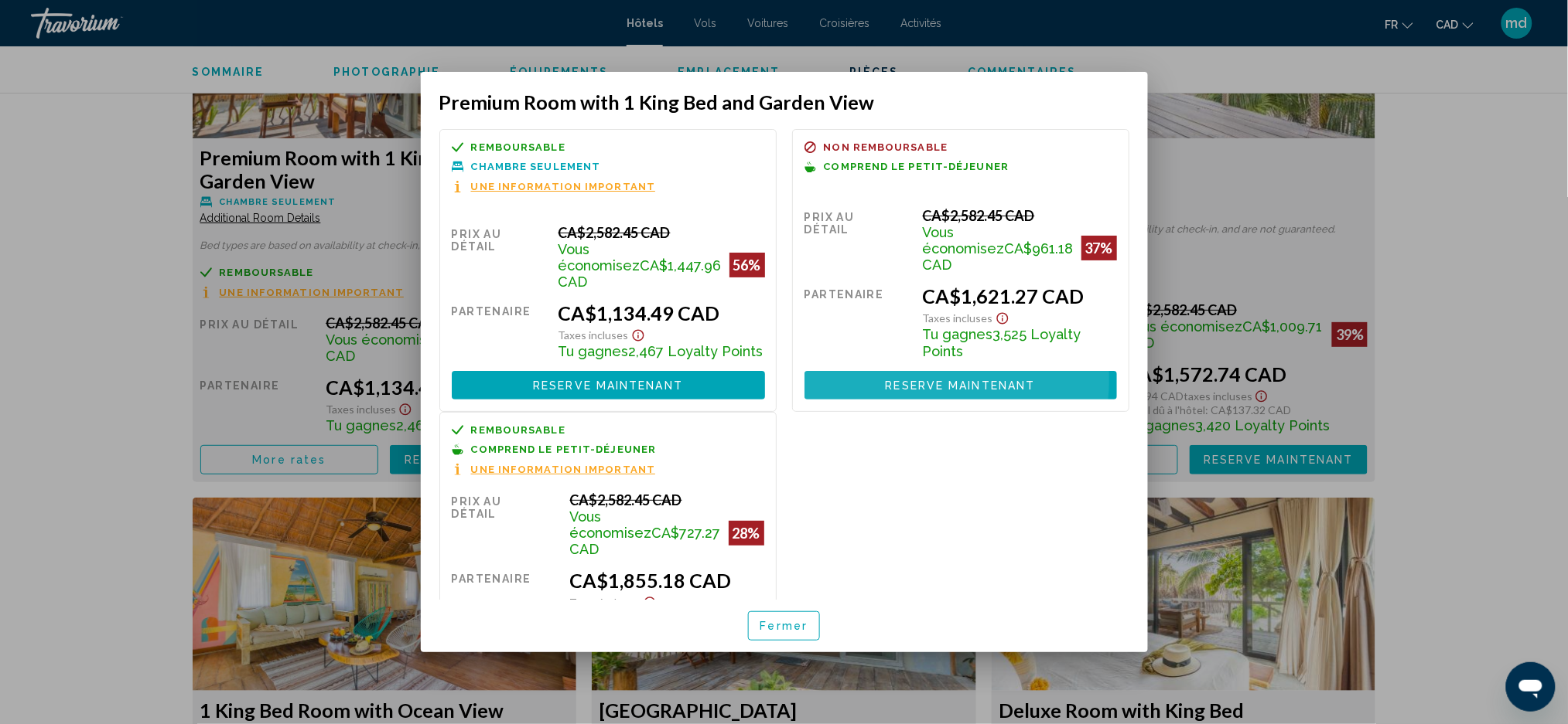
click at [886, 381] on span "Reserve maintenant" at bounding box center [961, 385] width 150 height 12
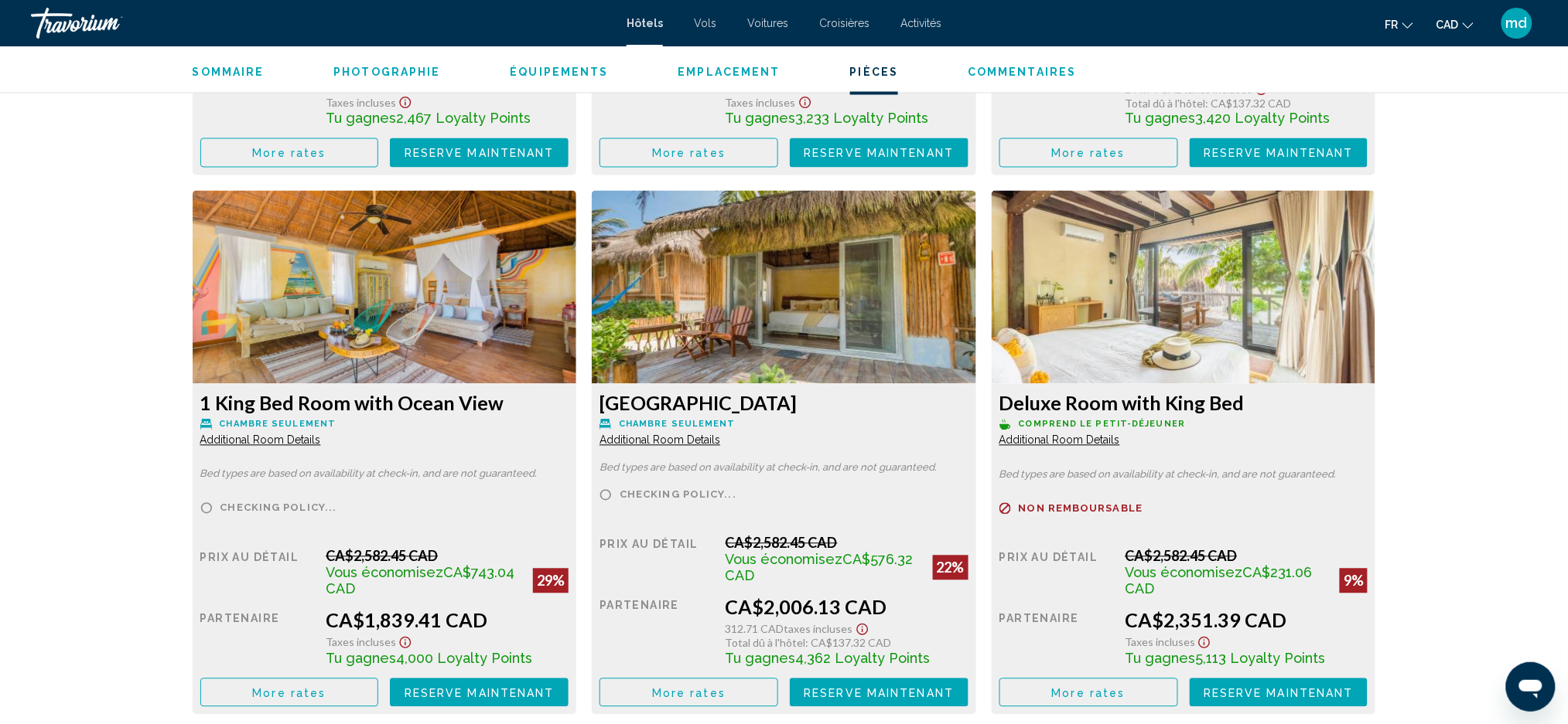
scroll to position [3093, 0]
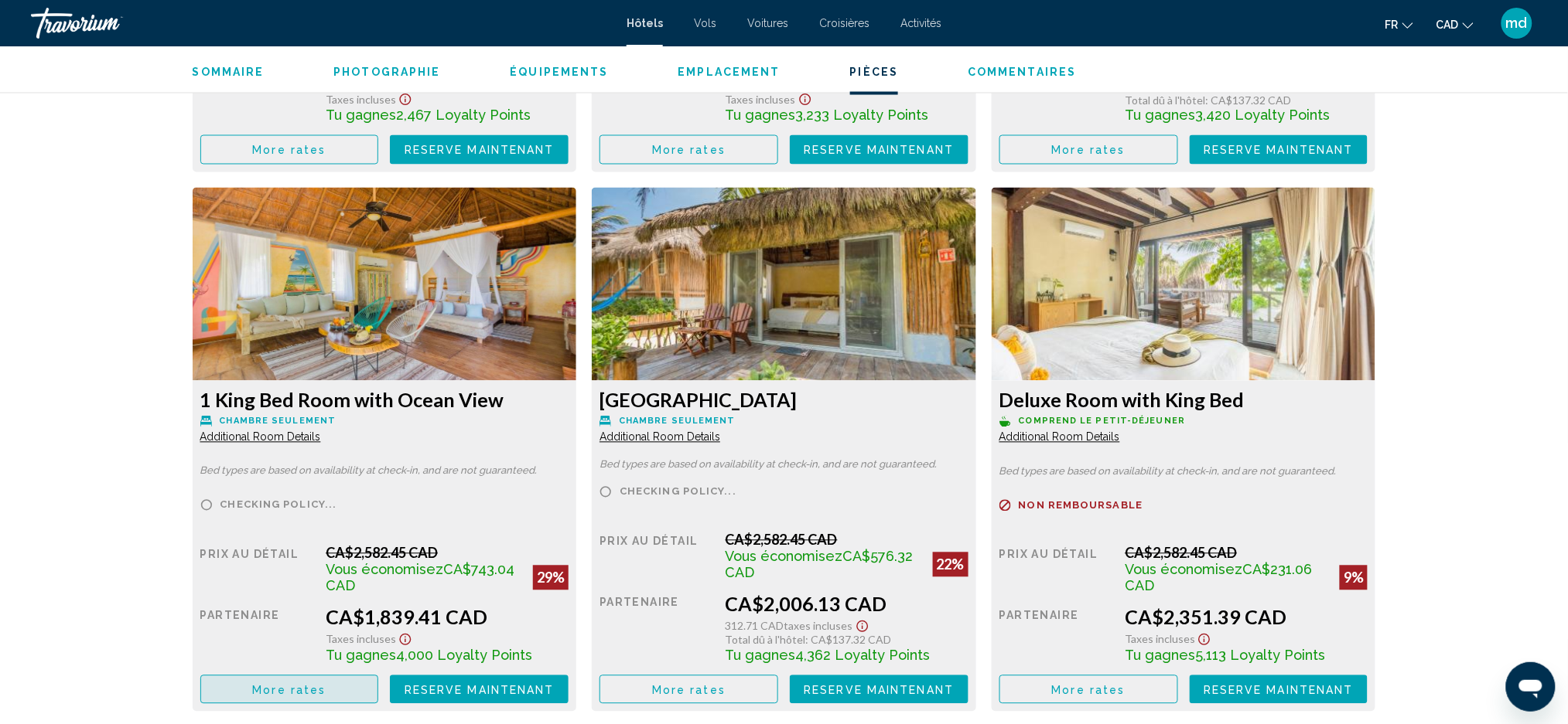
click at [336, 685] on button "More rates" at bounding box center [289, 689] width 179 height 29
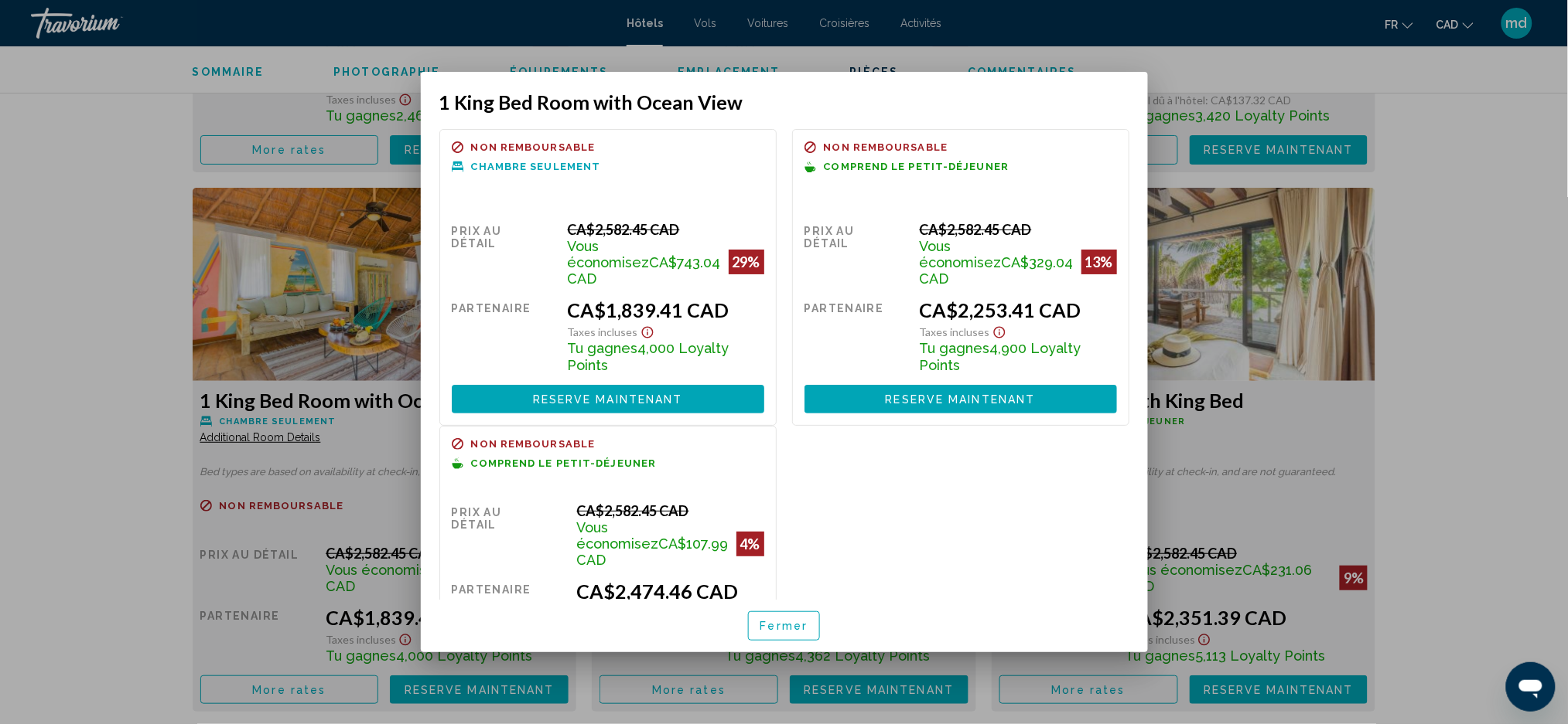
click at [7, 402] on div at bounding box center [784, 362] width 1568 height 724
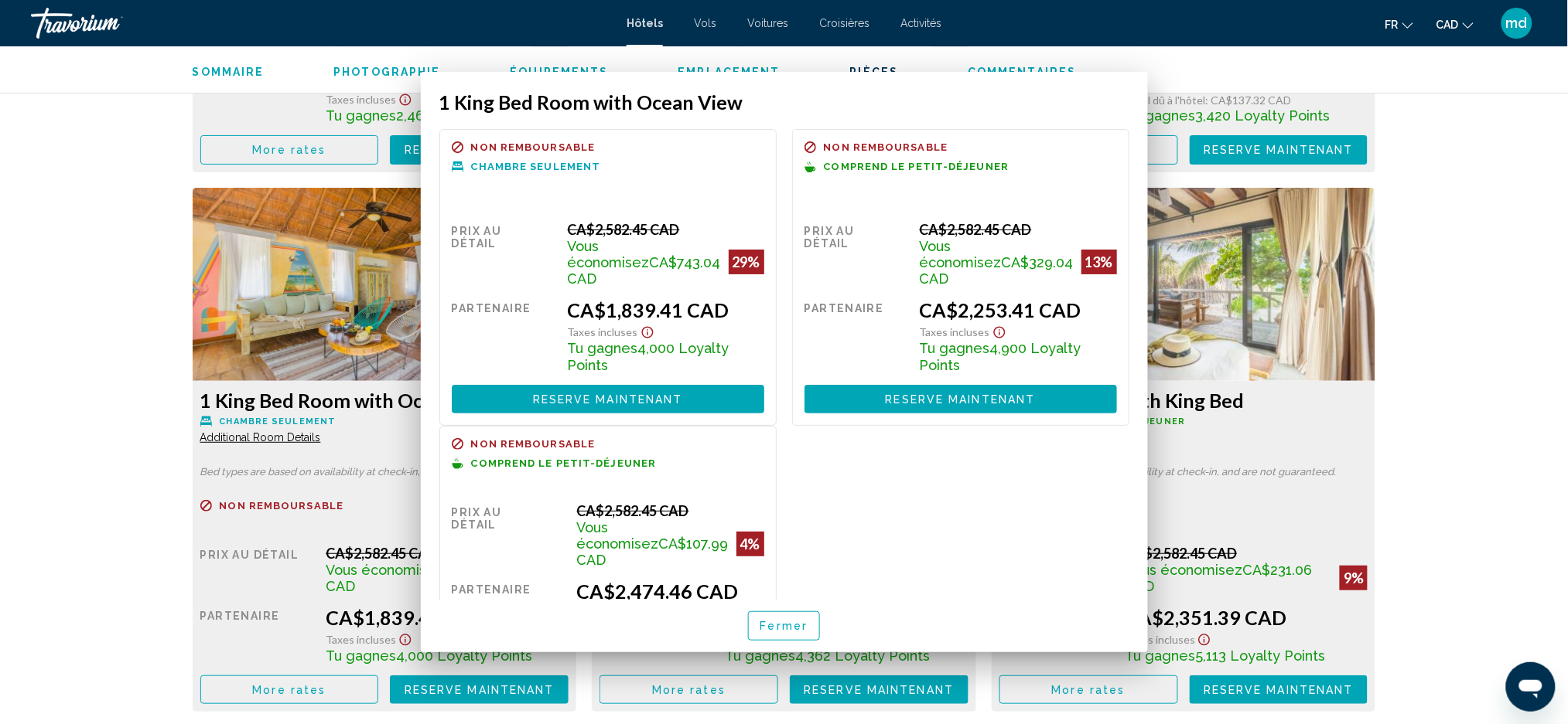
scroll to position [3093, 0]
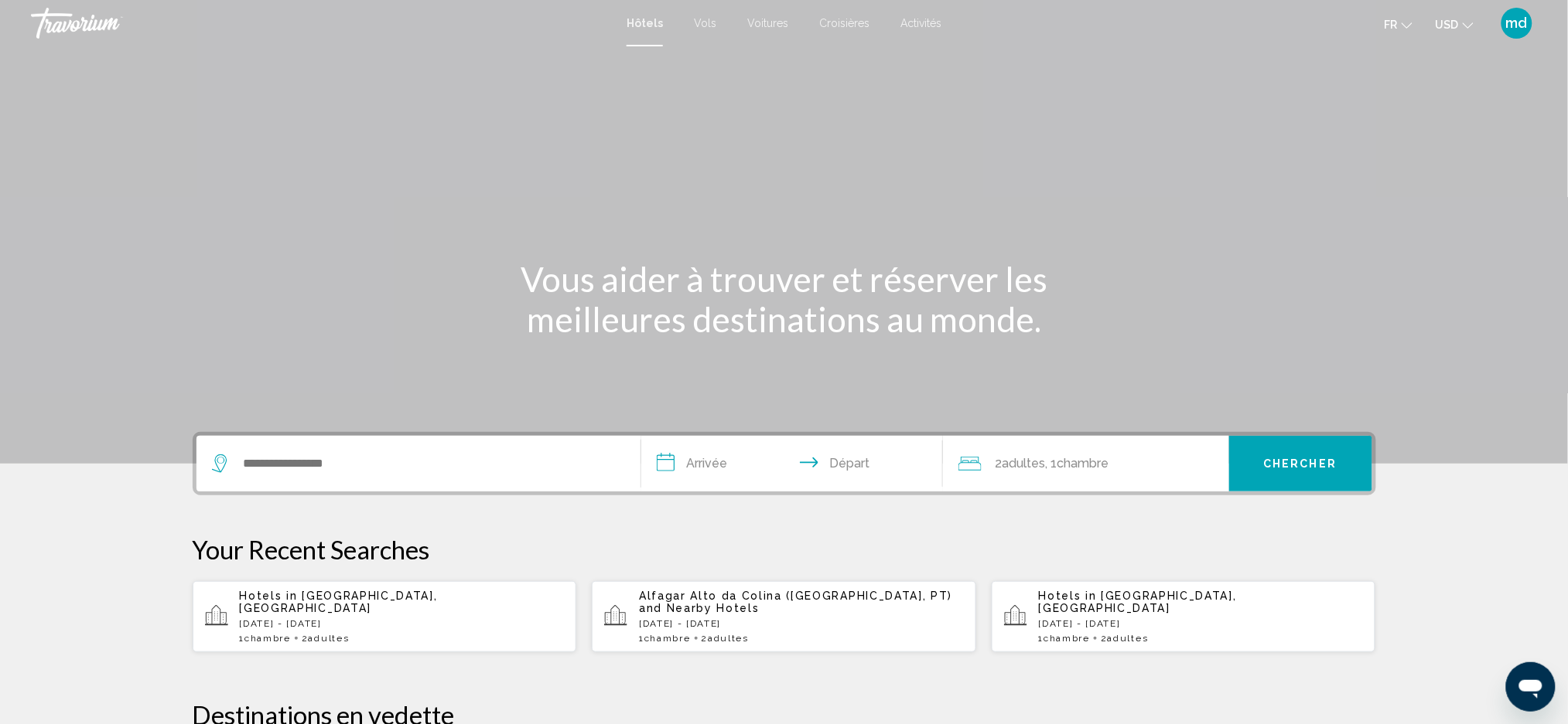
click at [1449, 17] on button "USD USD ($) MXN (Mex$) CAD (Can$) GBP (£) EUR (€) AUD (A$) NZD (NZ$) CNY (CN¥)" at bounding box center [1454, 24] width 38 height 22
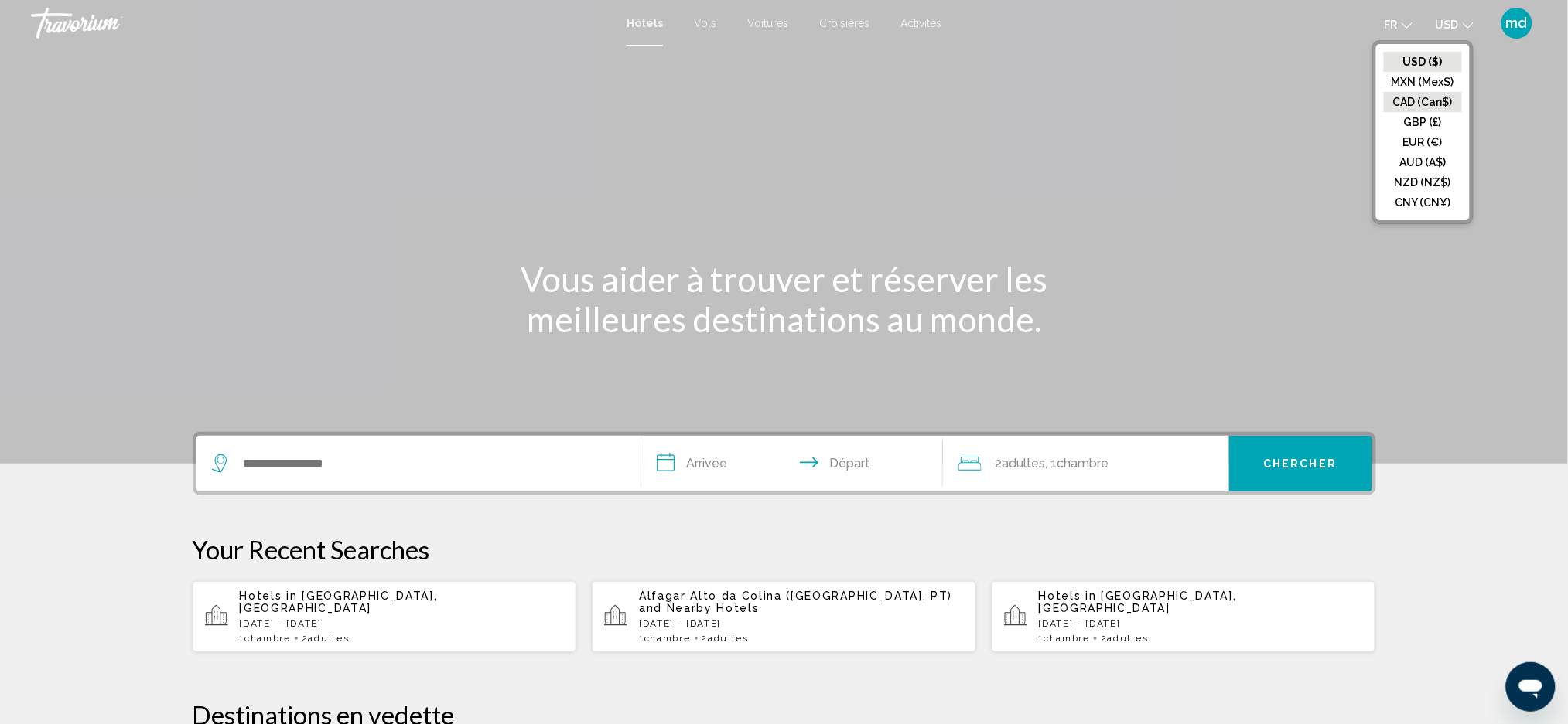
click at [1454, 105] on button "CAD (Can$)" at bounding box center [1422, 102] width 78 height 20
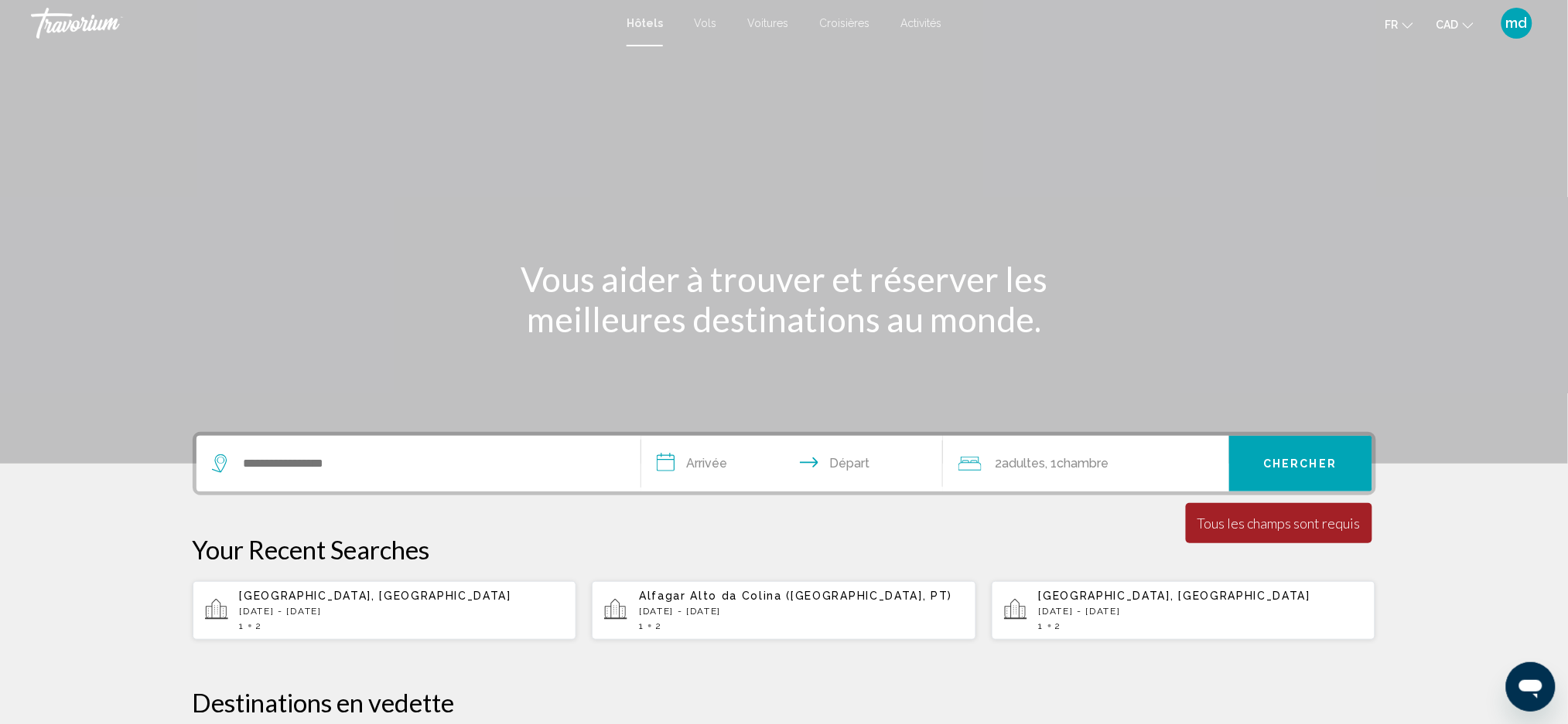
click at [353, 489] on div "Search widget" at bounding box center [418, 464] width 413 height 56
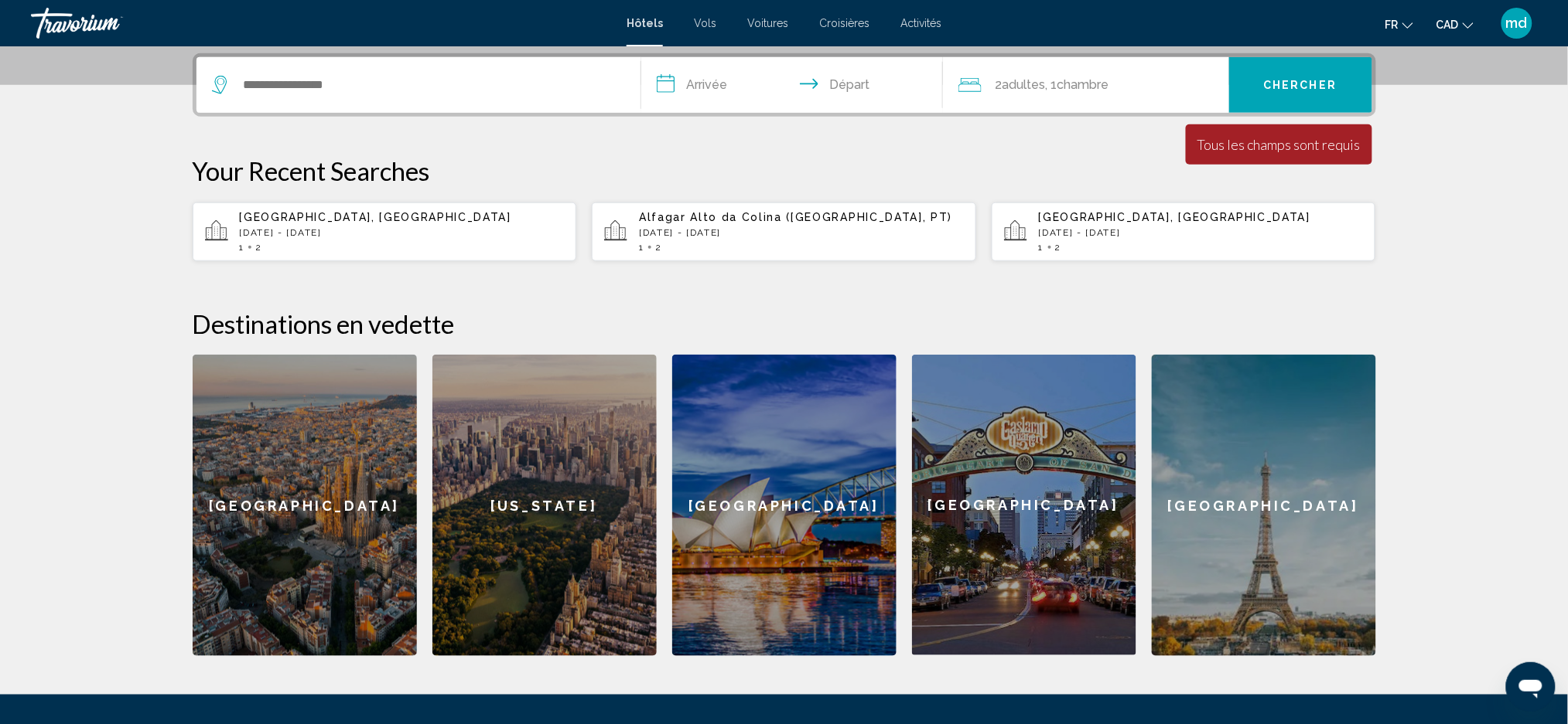
scroll to position [381, 0]
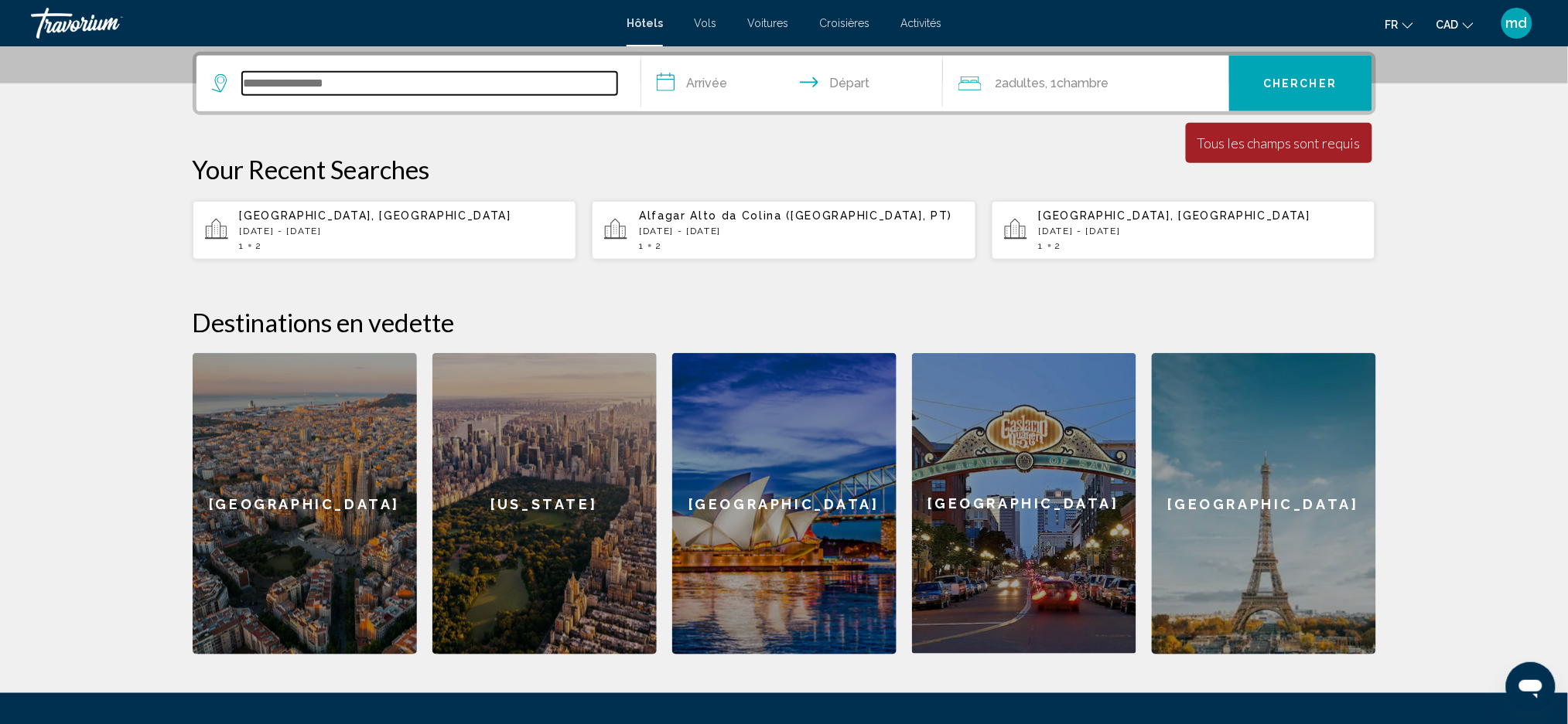
click at [317, 88] on input "Search widget" at bounding box center [429, 83] width 375 height 23
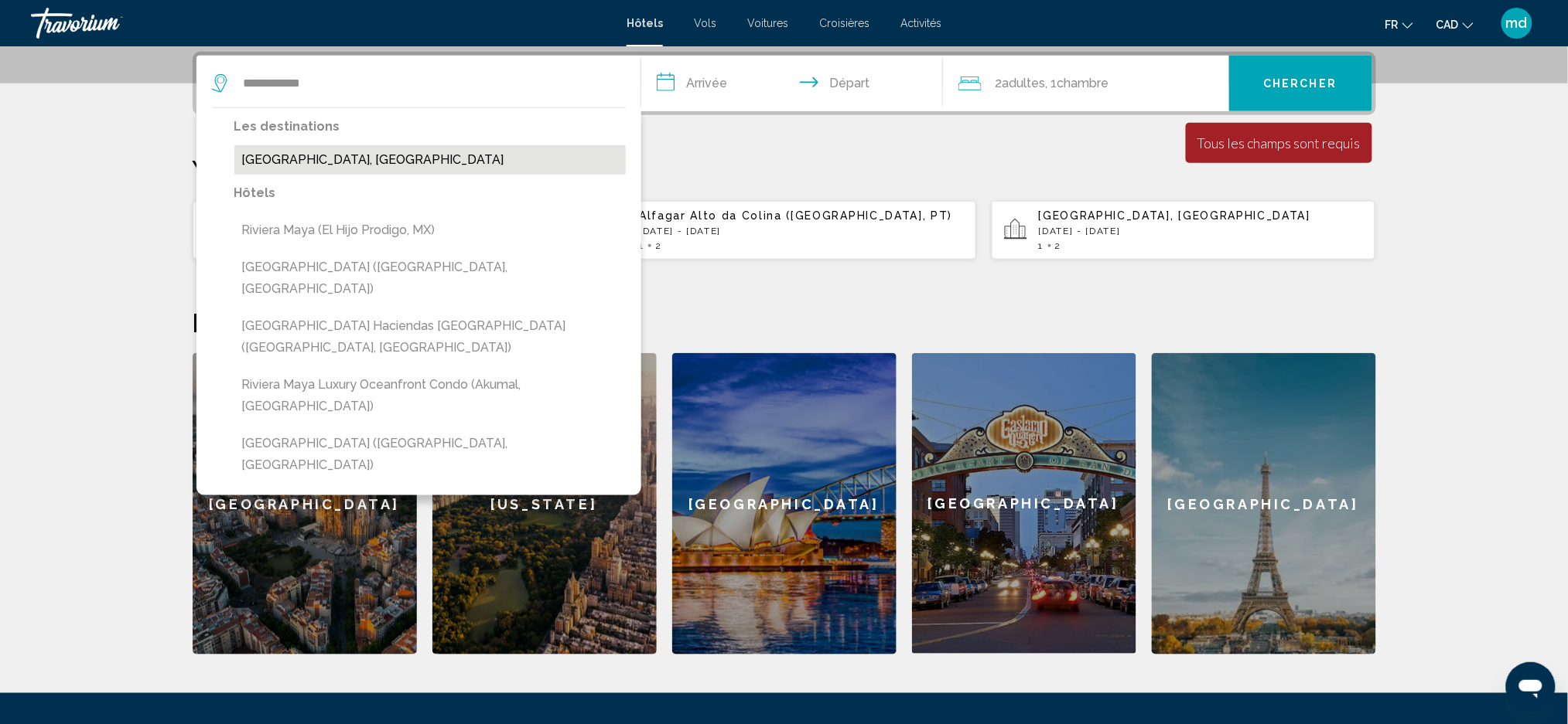
click at [354, 164] on button "[GEOGRAPHIC_DATA], [GEOGRAPHIC_DATA]" at bounding box center [429, 160] width 391 height 30
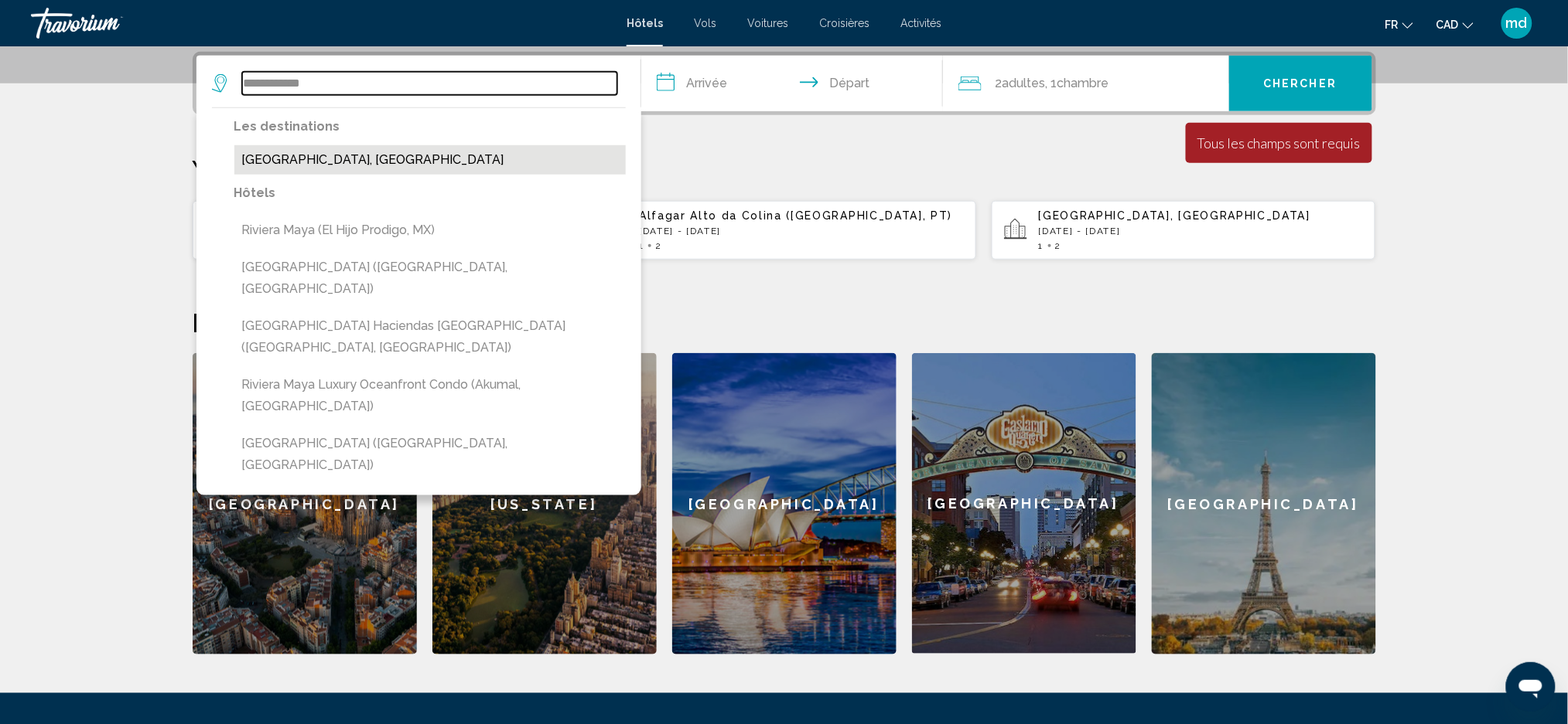
type input "**********"
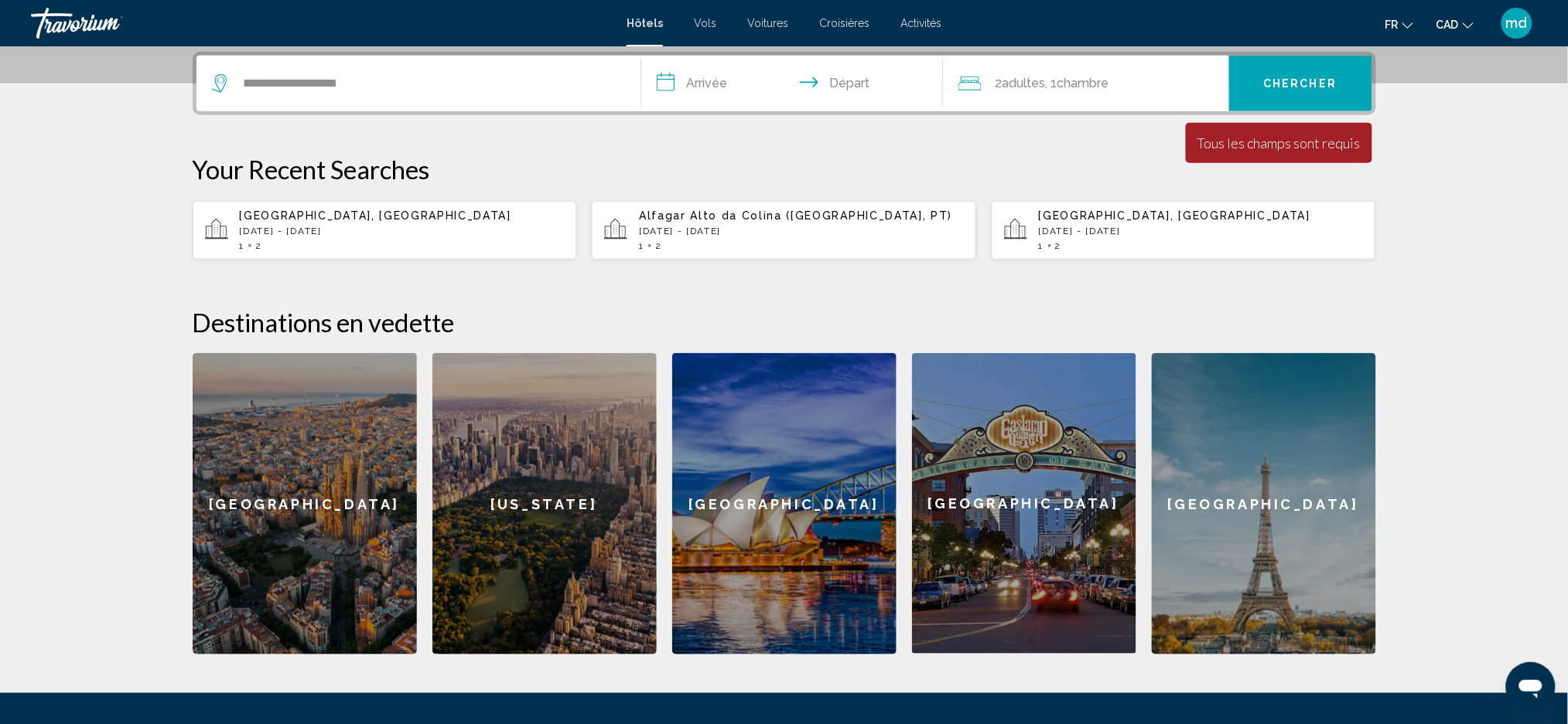
click at [733, 79] on input "**********" at bounding box center [795, 86] width 308 height 60
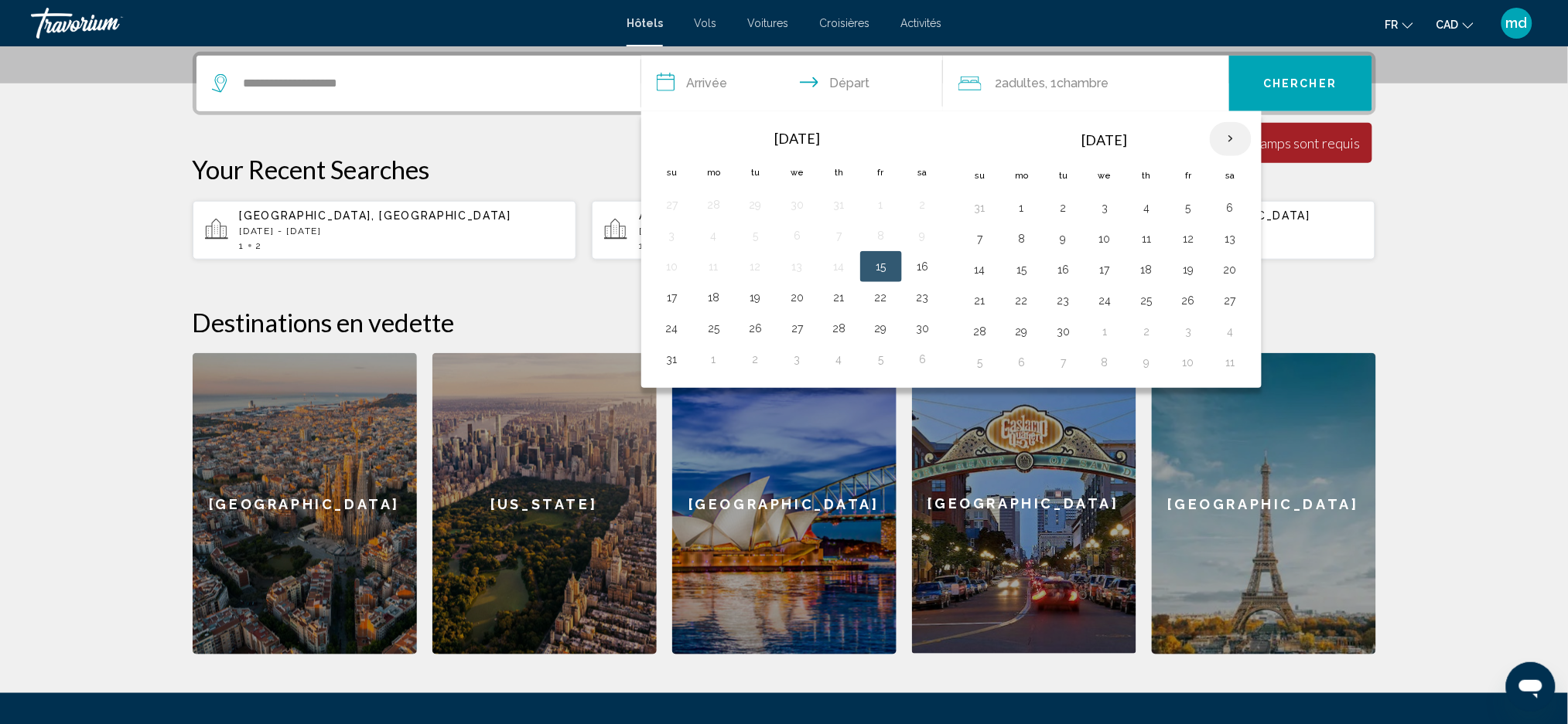
click at [1233, 144] on th "Next month" at bounding box center [1230, 138] width 42 height 34
click at [702, 307] on button "20" at bounding box center [714, 301] width 25 height 21
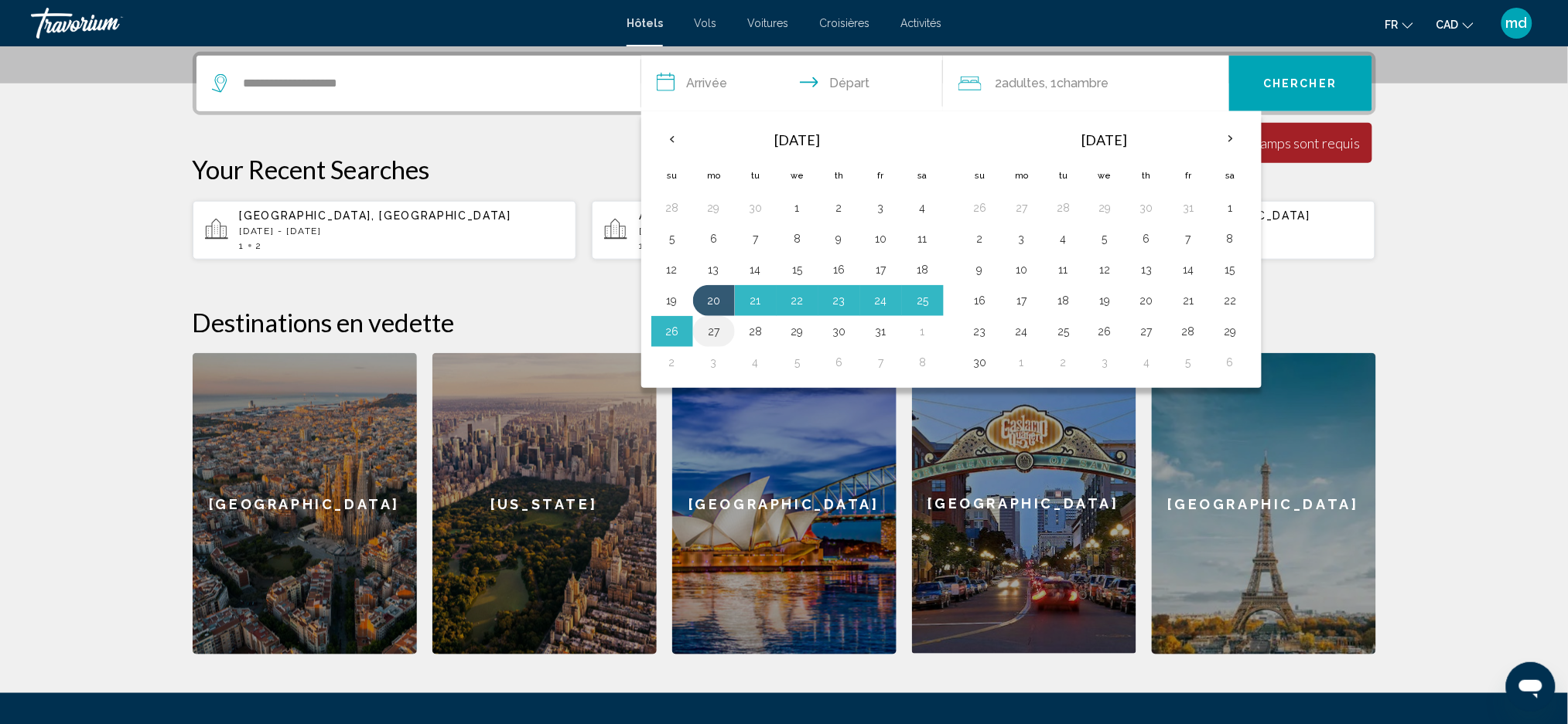
click at [711, 340] on button "27" at bounding box center [714, 332] width 25 height 21
type input "**********"
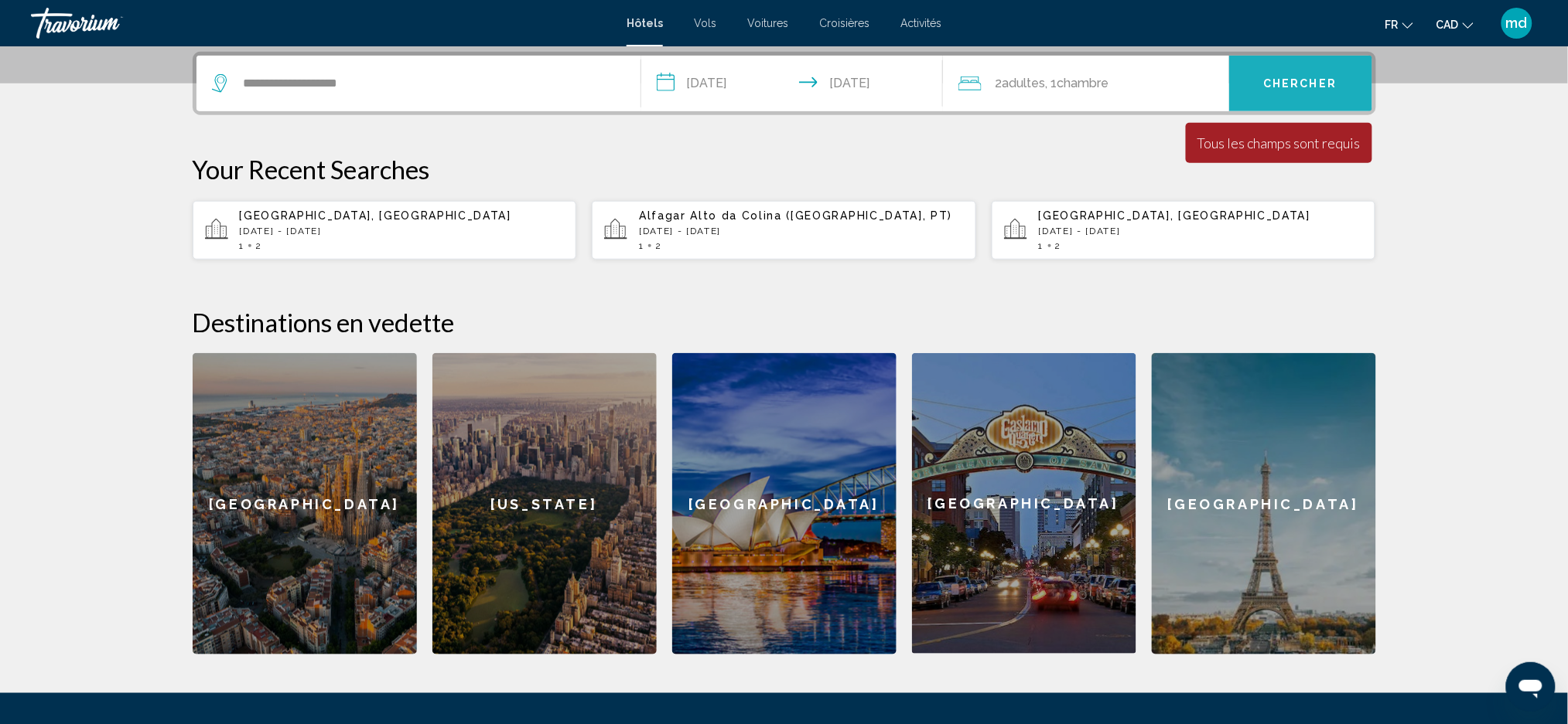
click at [1266, 96] on button "Chercher" at bounding box center [1300, 84] width 143 height 56
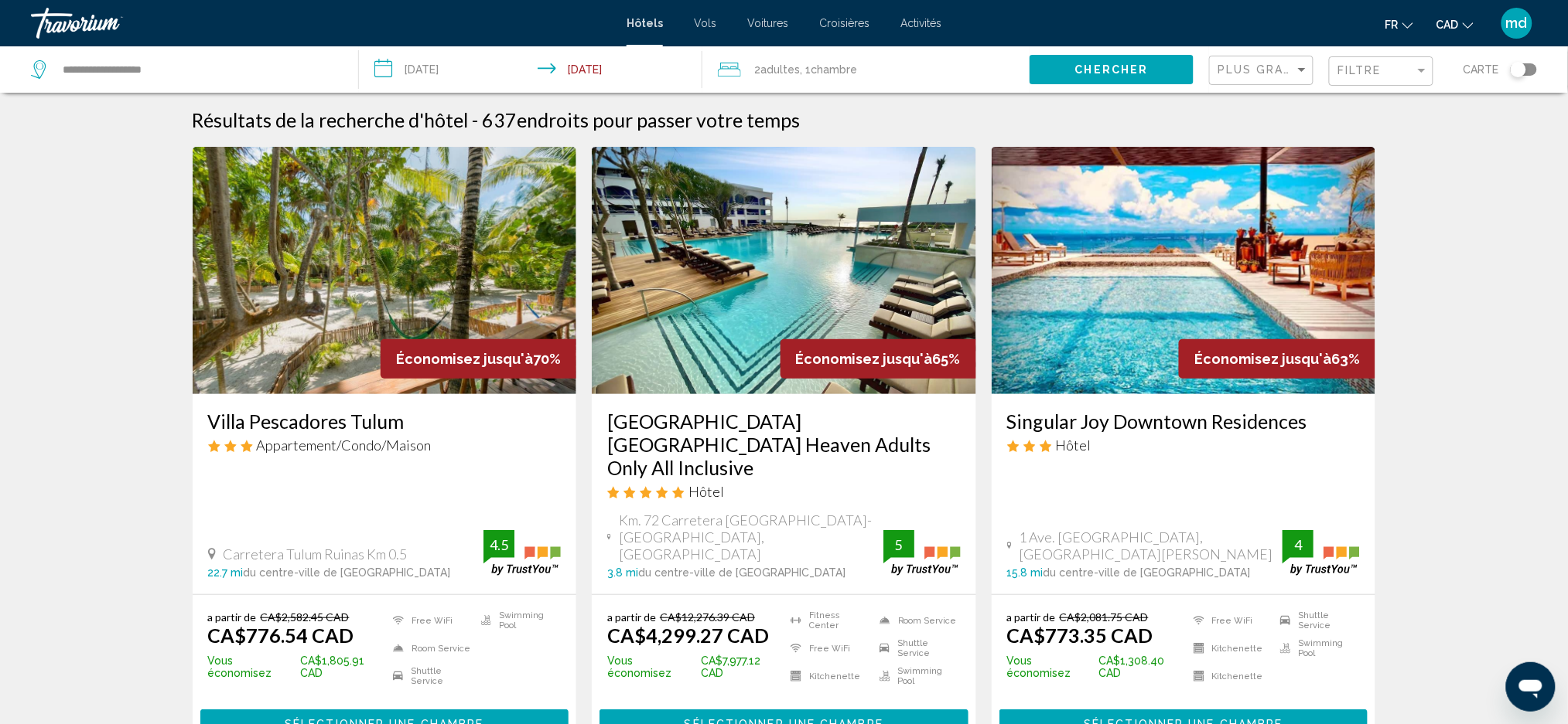
click at [1046, 298] on img "Main content" at bounding box center [1183, 270] width 384 height 247
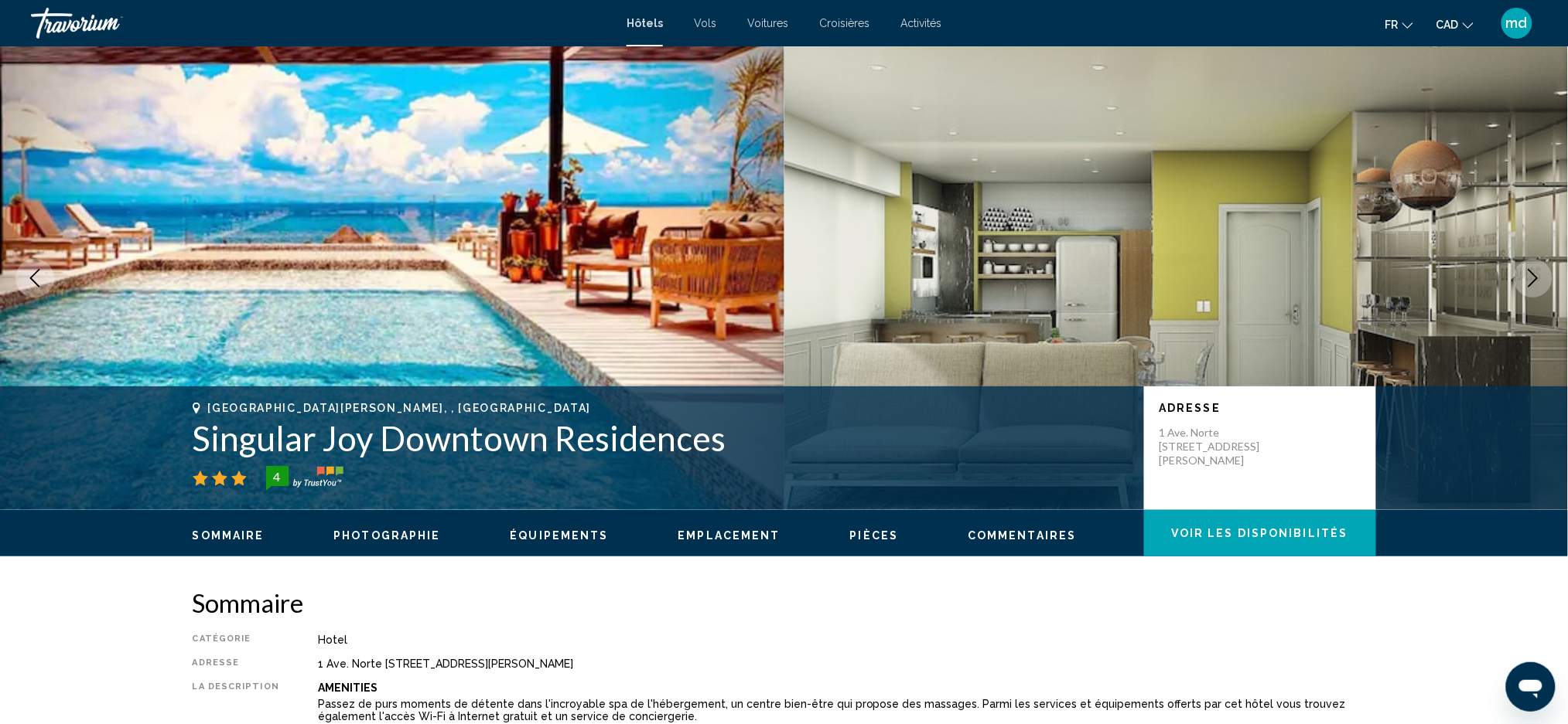
click at [1542, 278] on button "Next image" at bounding box center [1533, 278] width 39 height 39
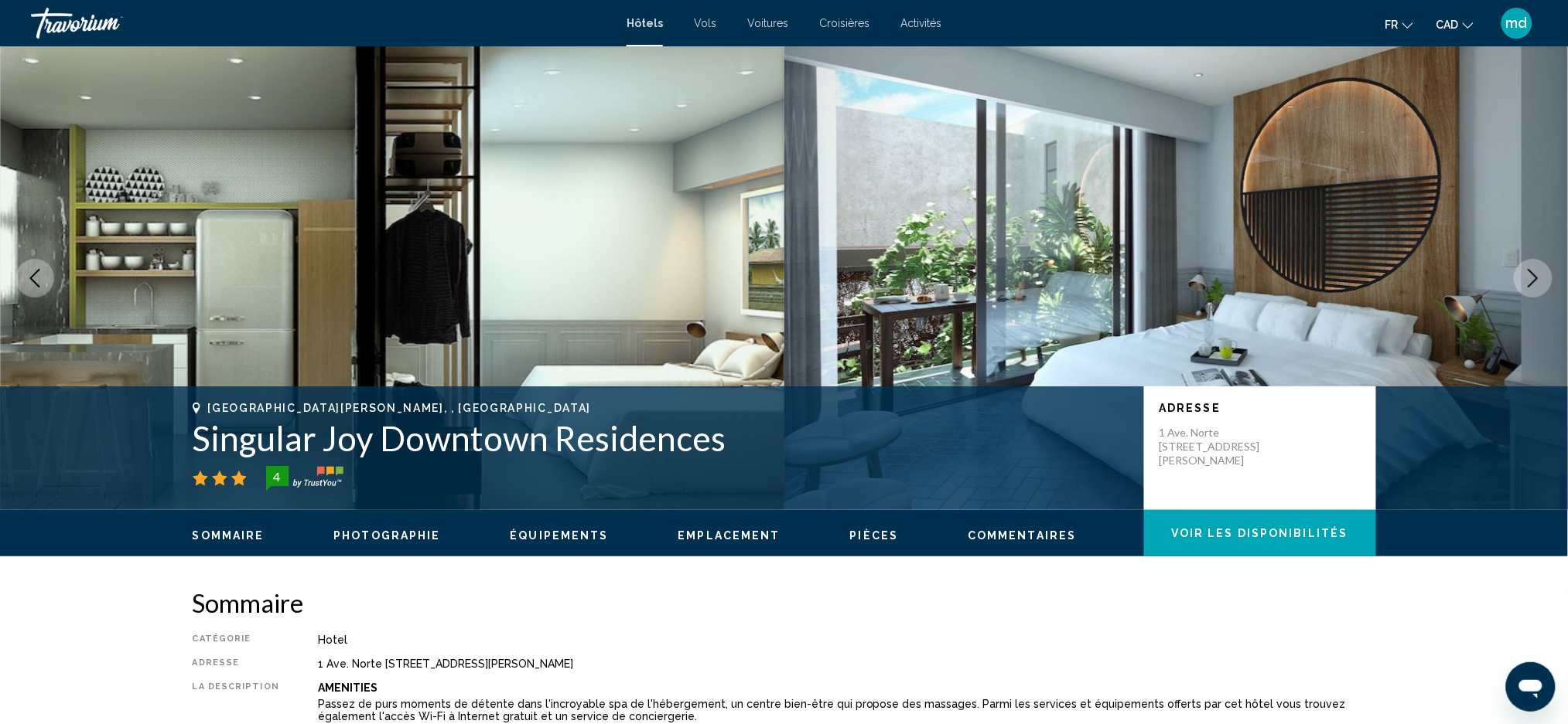
click at [1542, 277] on icon "Next image" at bounding box center [1533, 278] width 19 height 19
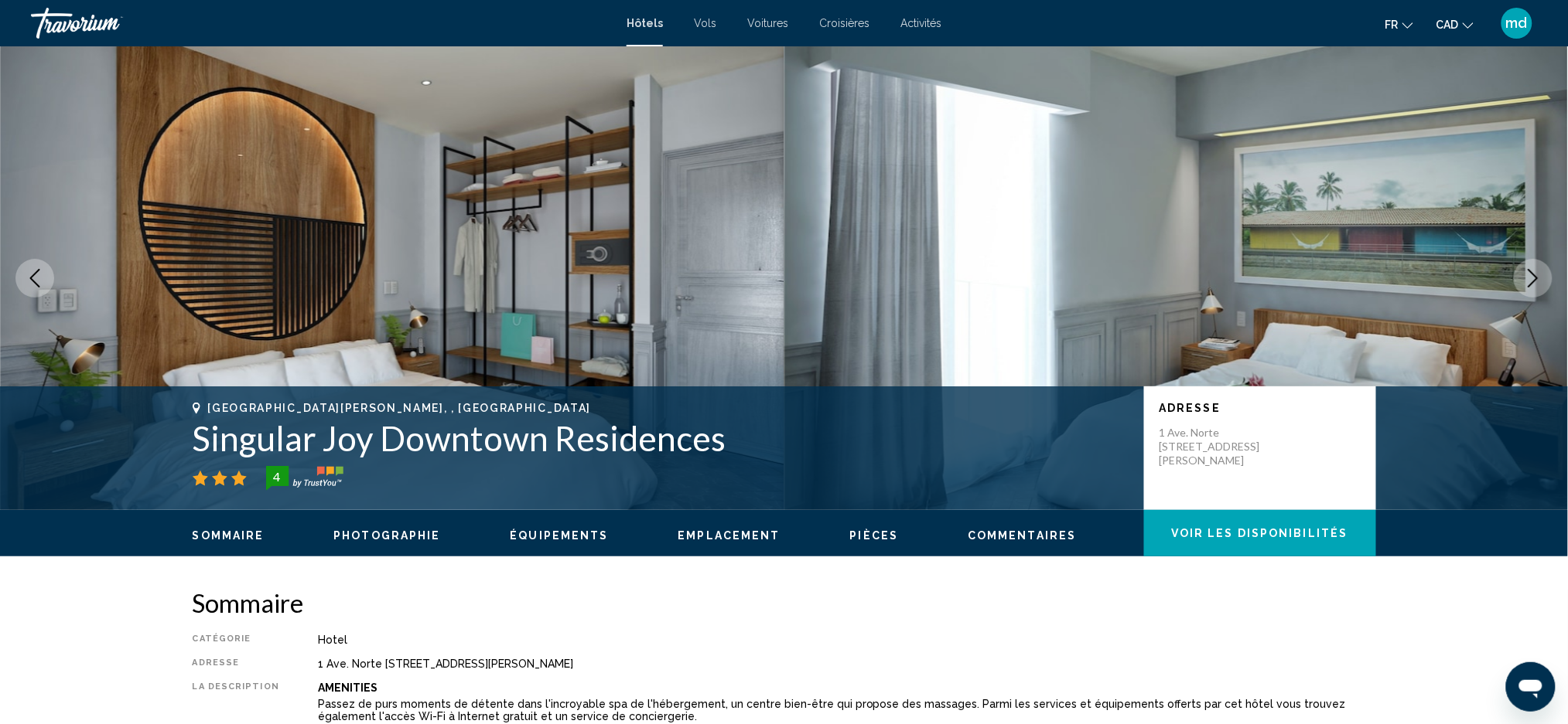
click at [1542, 277] on icon "Next image" at bounding box center [1533, 278] width 19 height 19
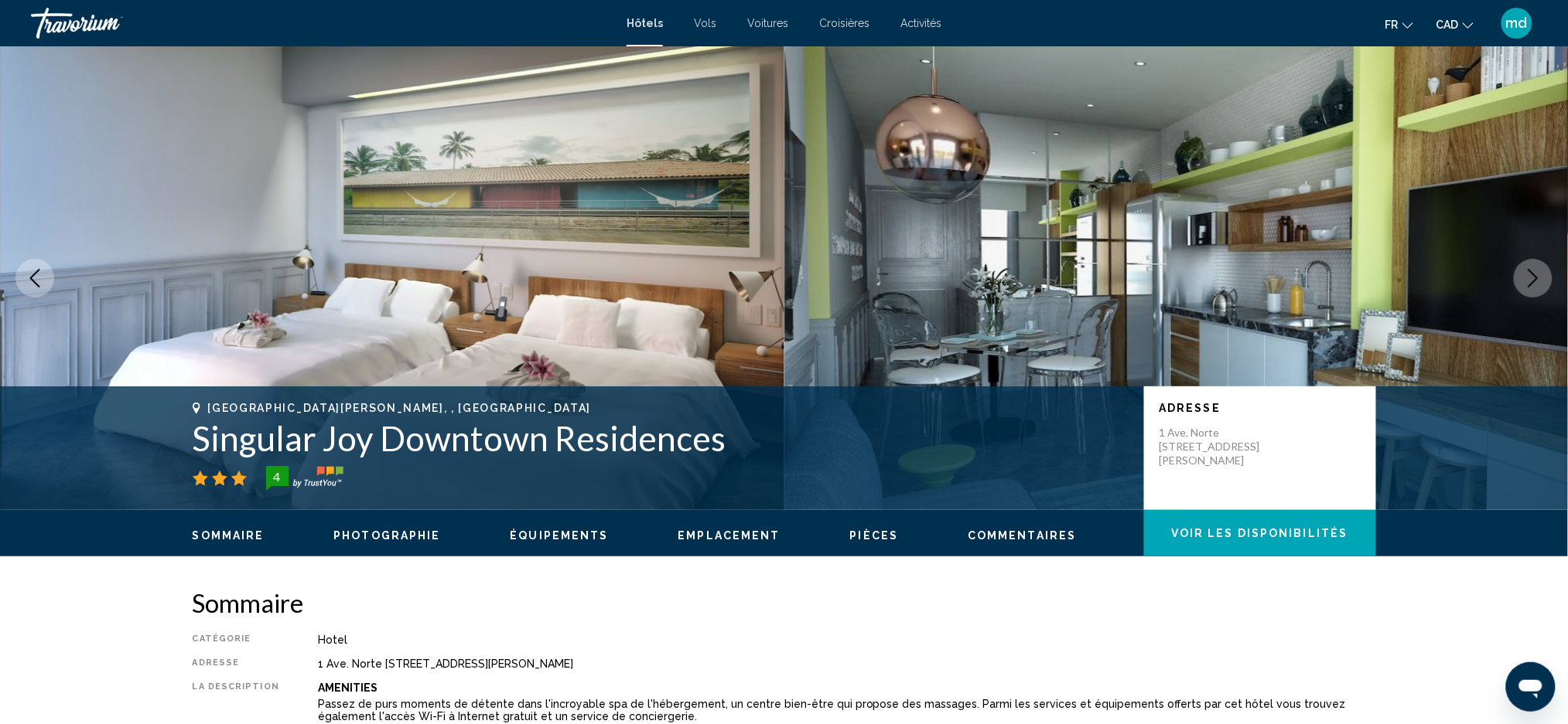
click at [1542, 277] on icon "Next image" at bounding box center [1533, 278] width 19 height 19
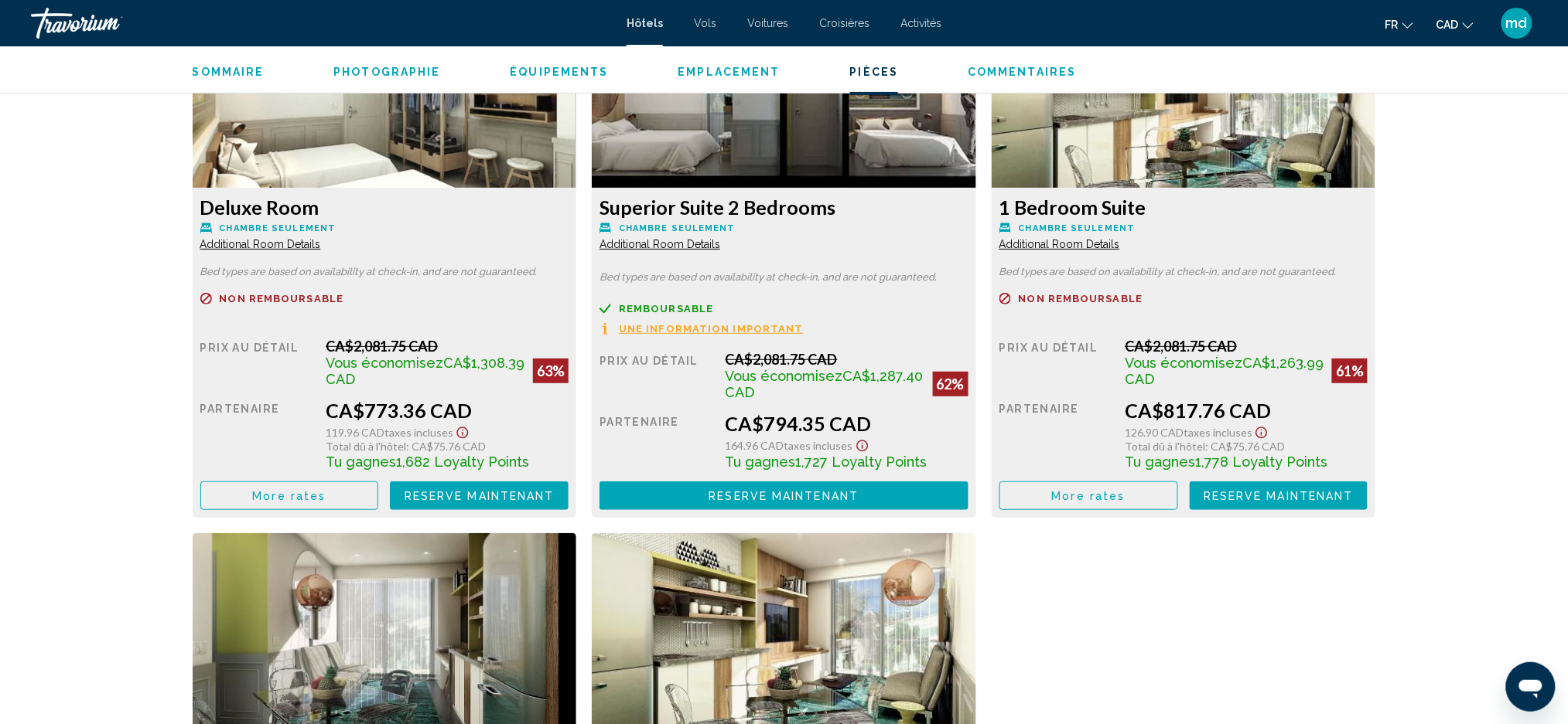
scroll to position [2473, 0]
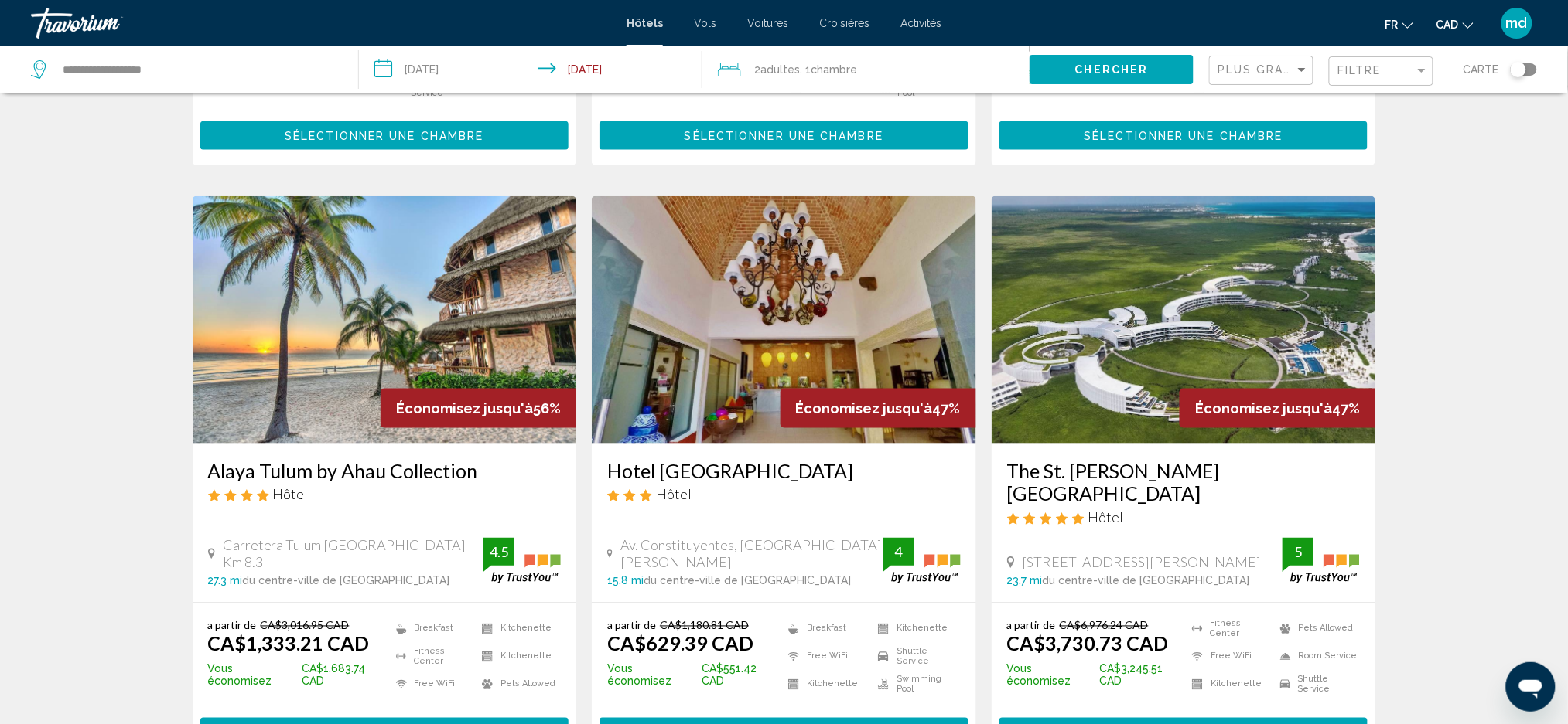
scroll to position [619, 0]
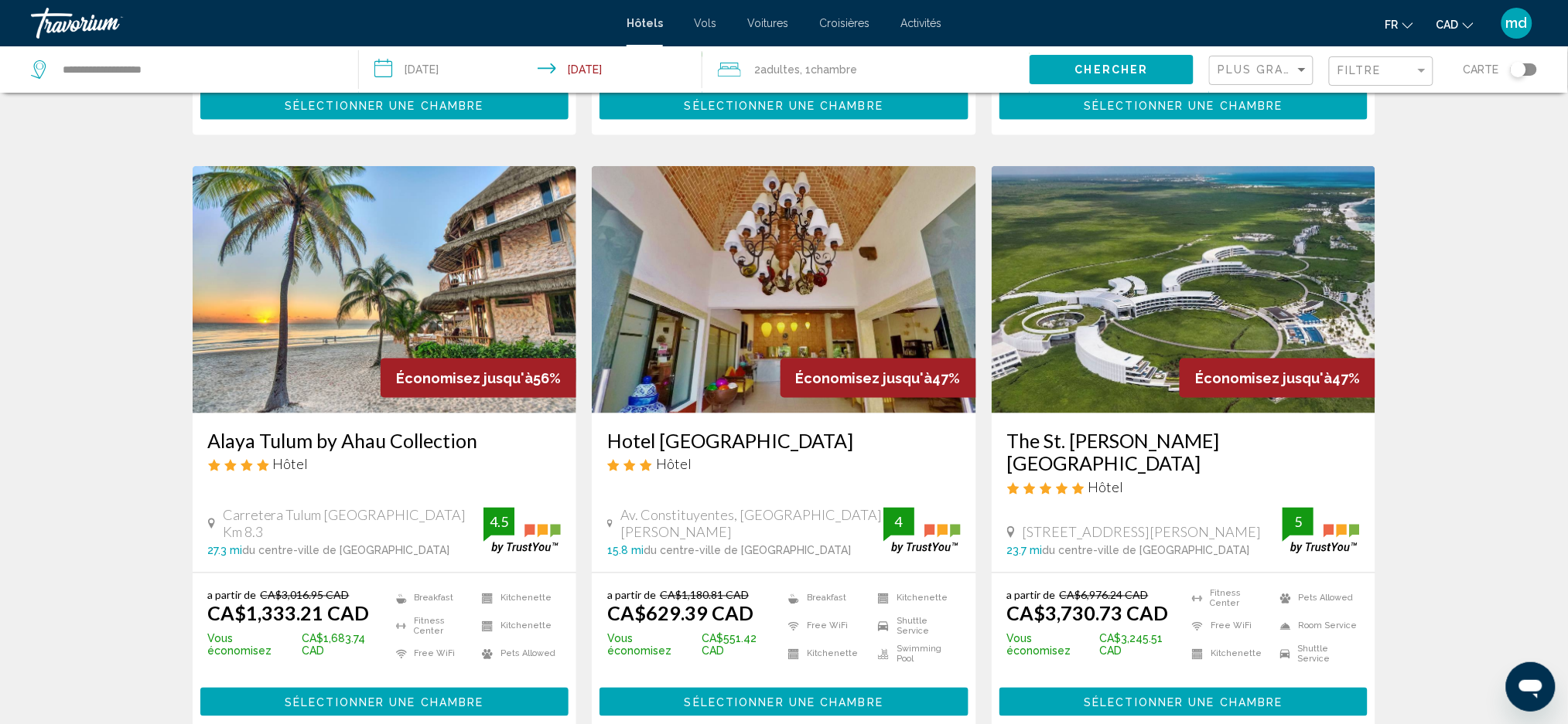
click at [295, 258] on img "Main content" at bounding box center [385, 290] width 384 height 247
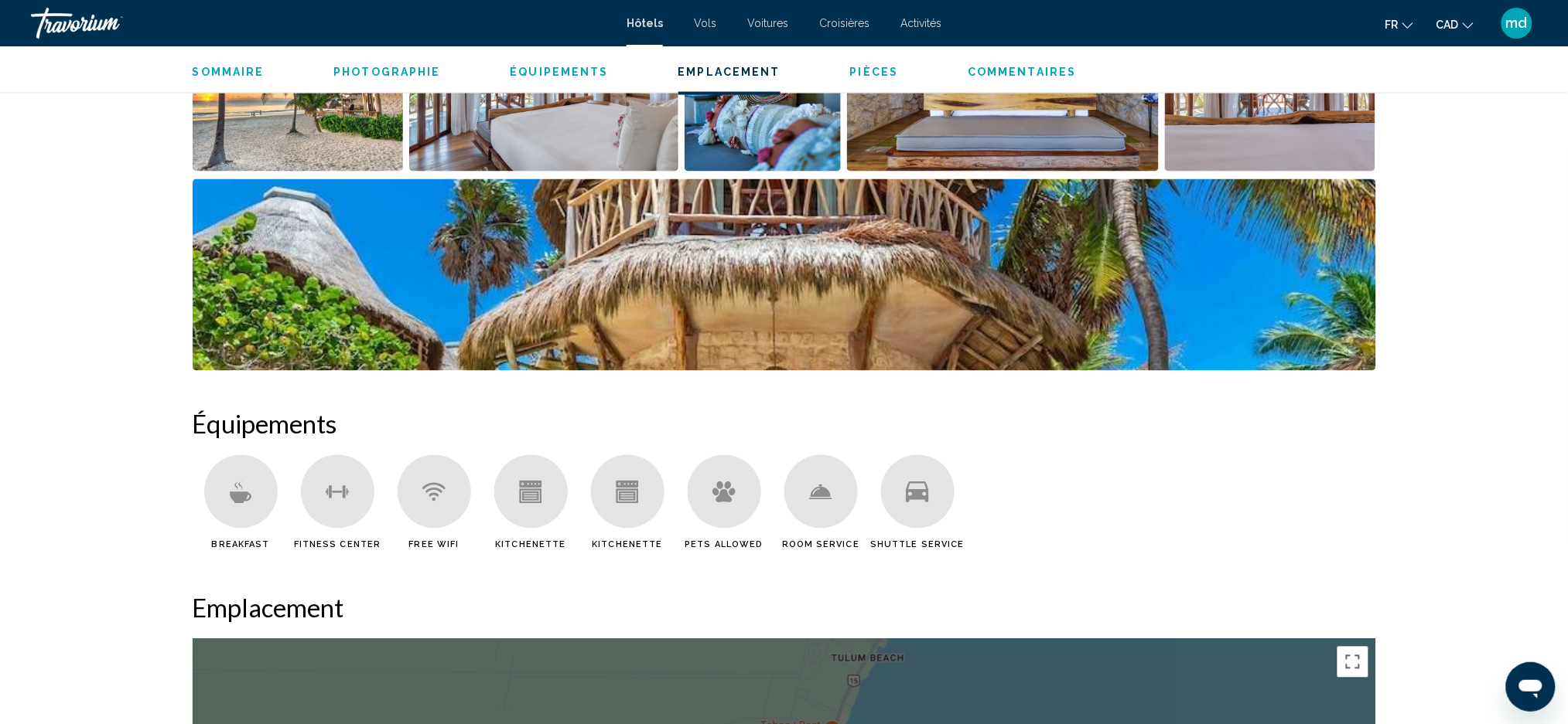
scroll to position [740, 0]
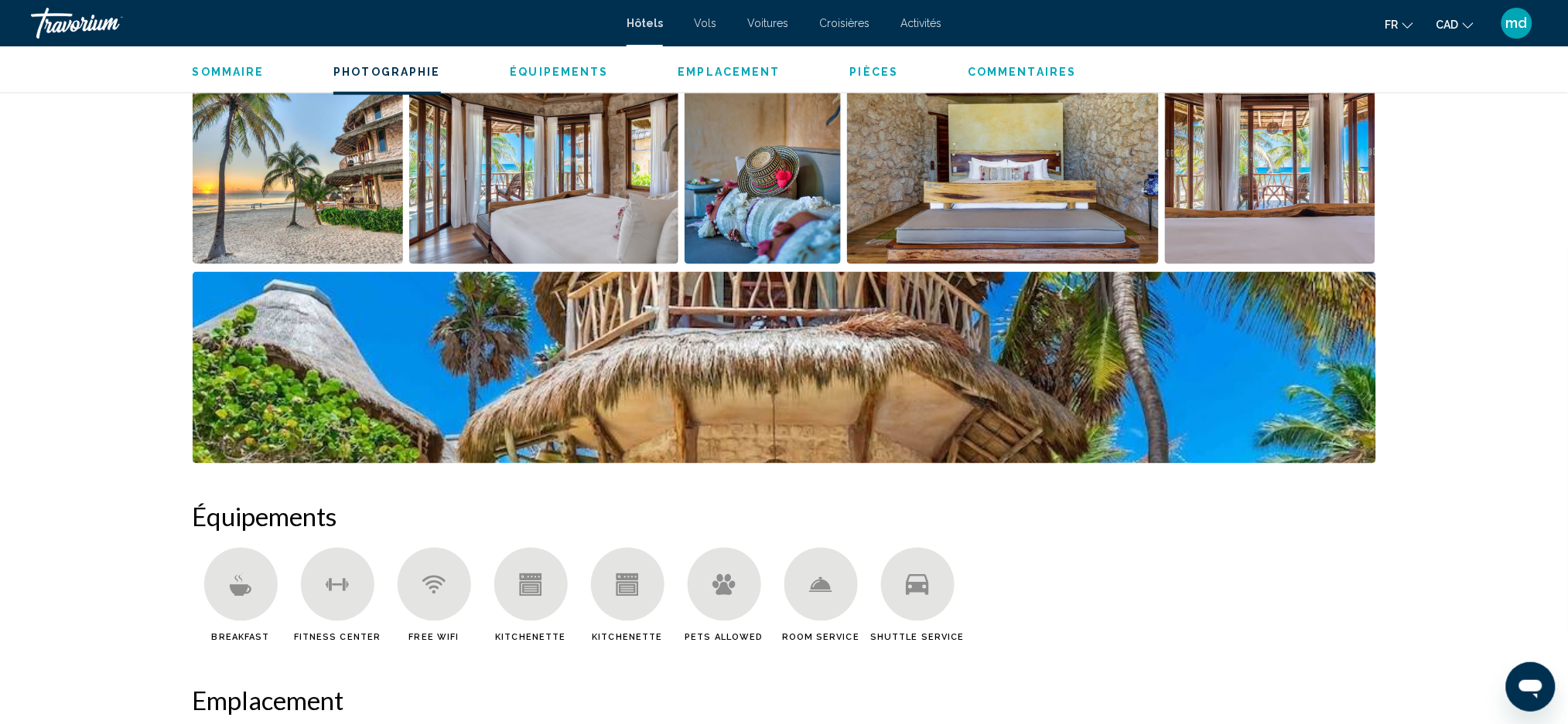
click at [498, 150] on img "Open full-screen image slider" at bounding box center [544, 168] width 269 height 192
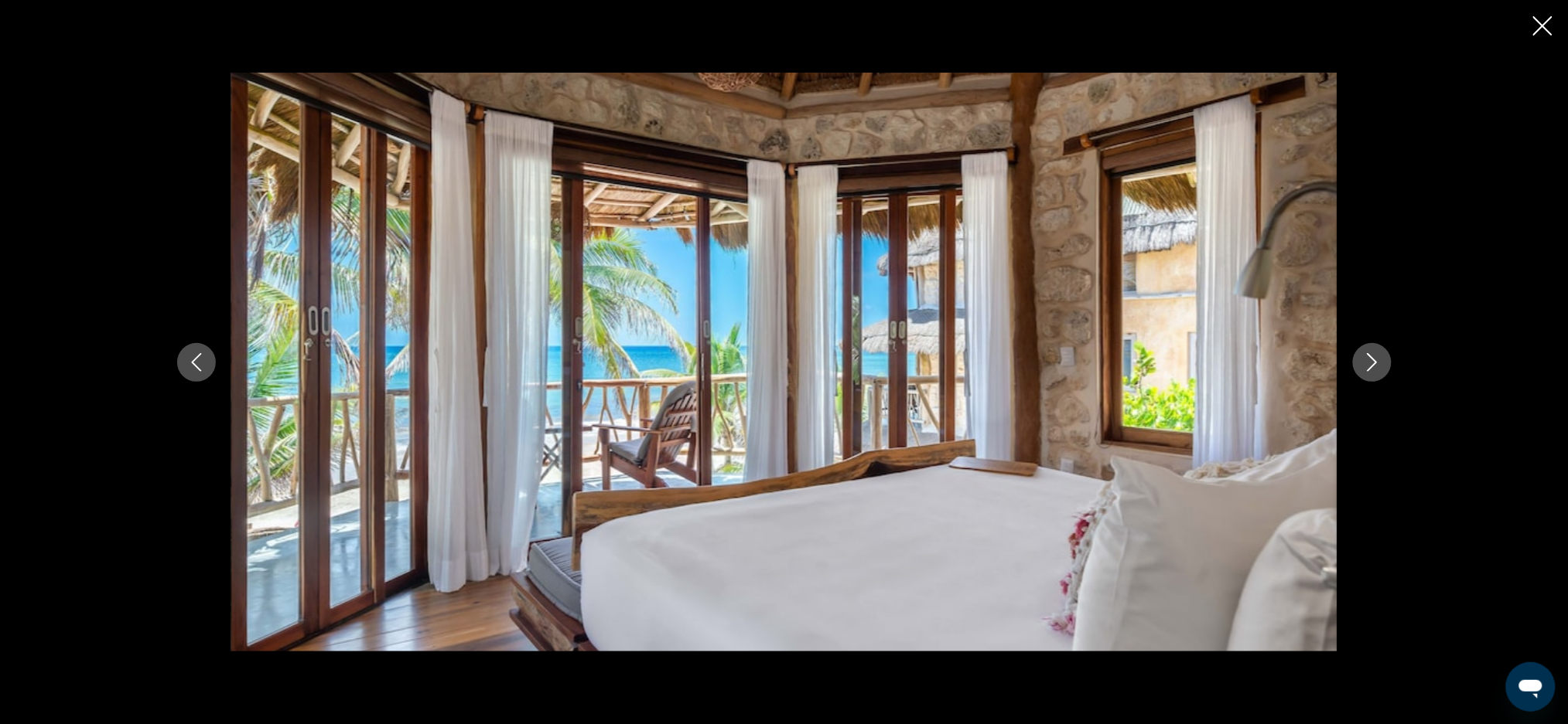
click at [1369, 359] on icon "Next image" at bounding box center [1372, 362] width 19 height 19
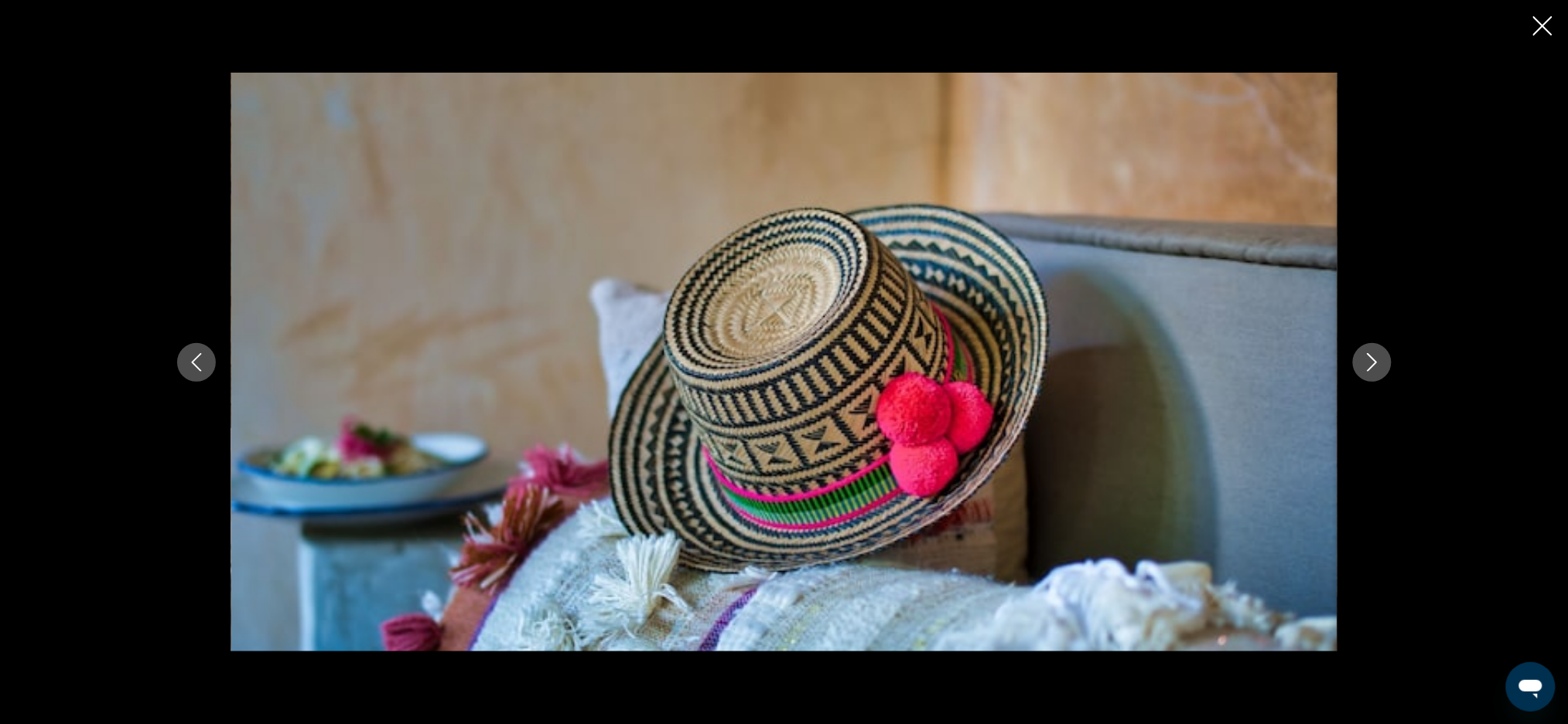
click at [1369, 359] on icon "Next image" at bounding box center [1372, 362] width 19 height 19
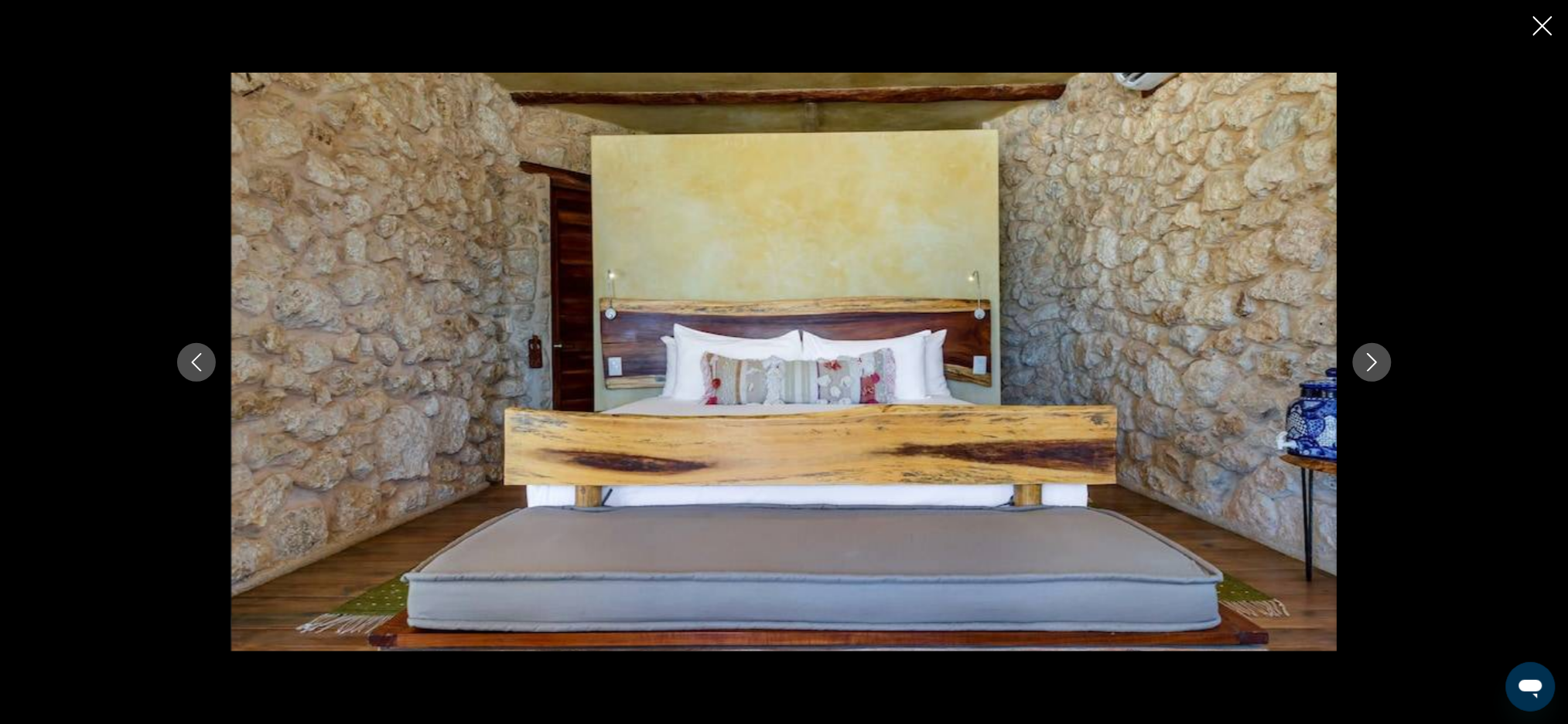
click at [1369, 359] on icon "Next image" at bounding box center [1372, 362] width 19 height 19
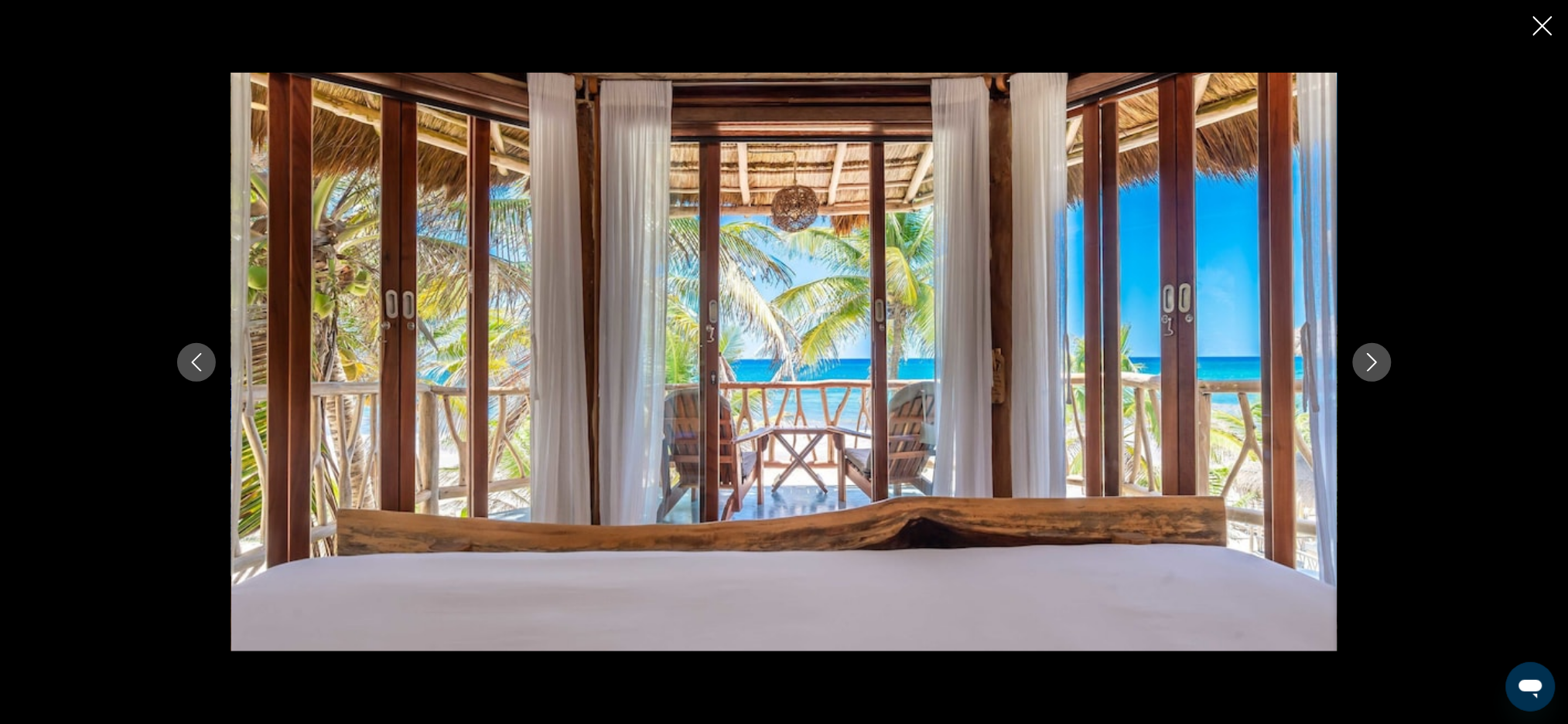
click at [1369, 359] on icon "Next image" at bounding box center [1372, 362] width 19 height 19
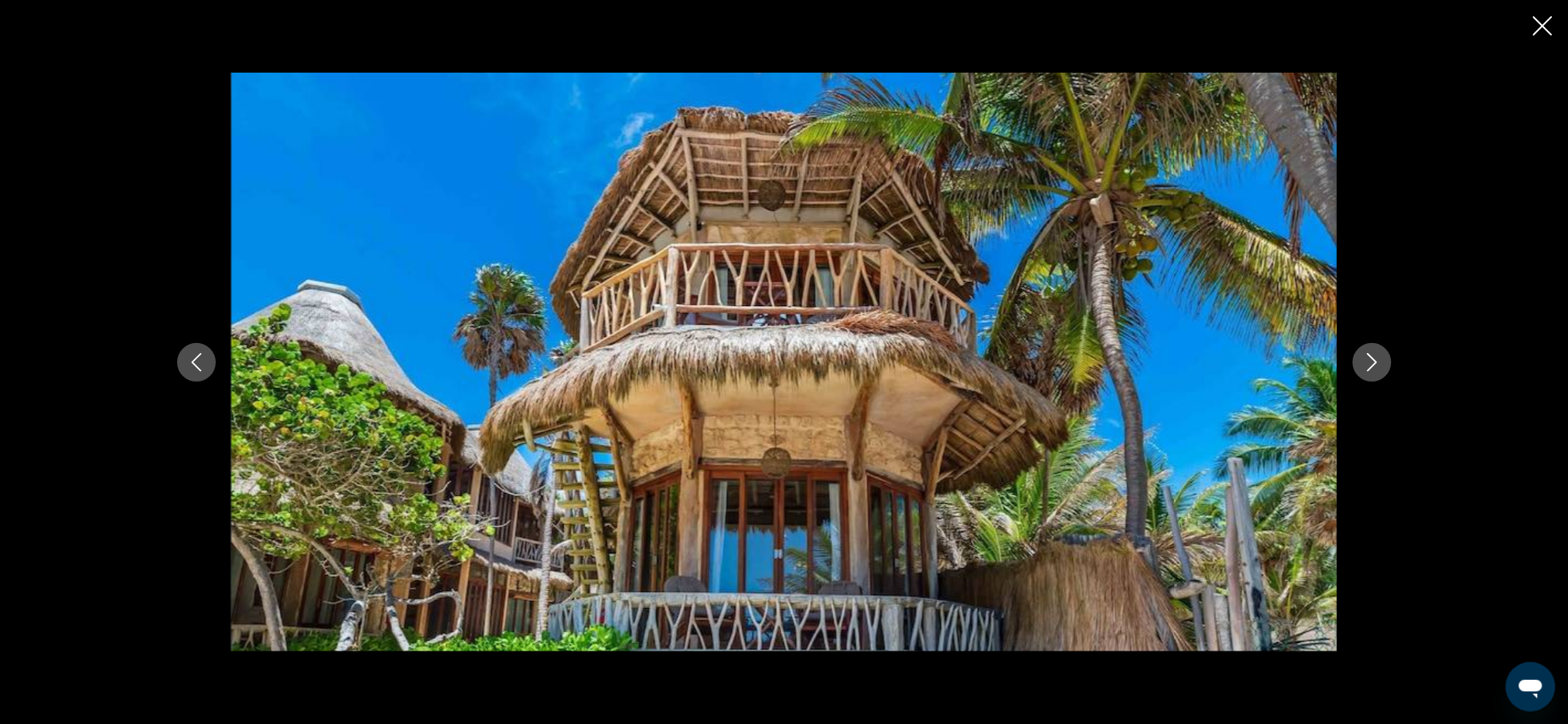
click at [1369, 359] on icon "Next image" at bounding box center [1372, 362] width 19 height 19
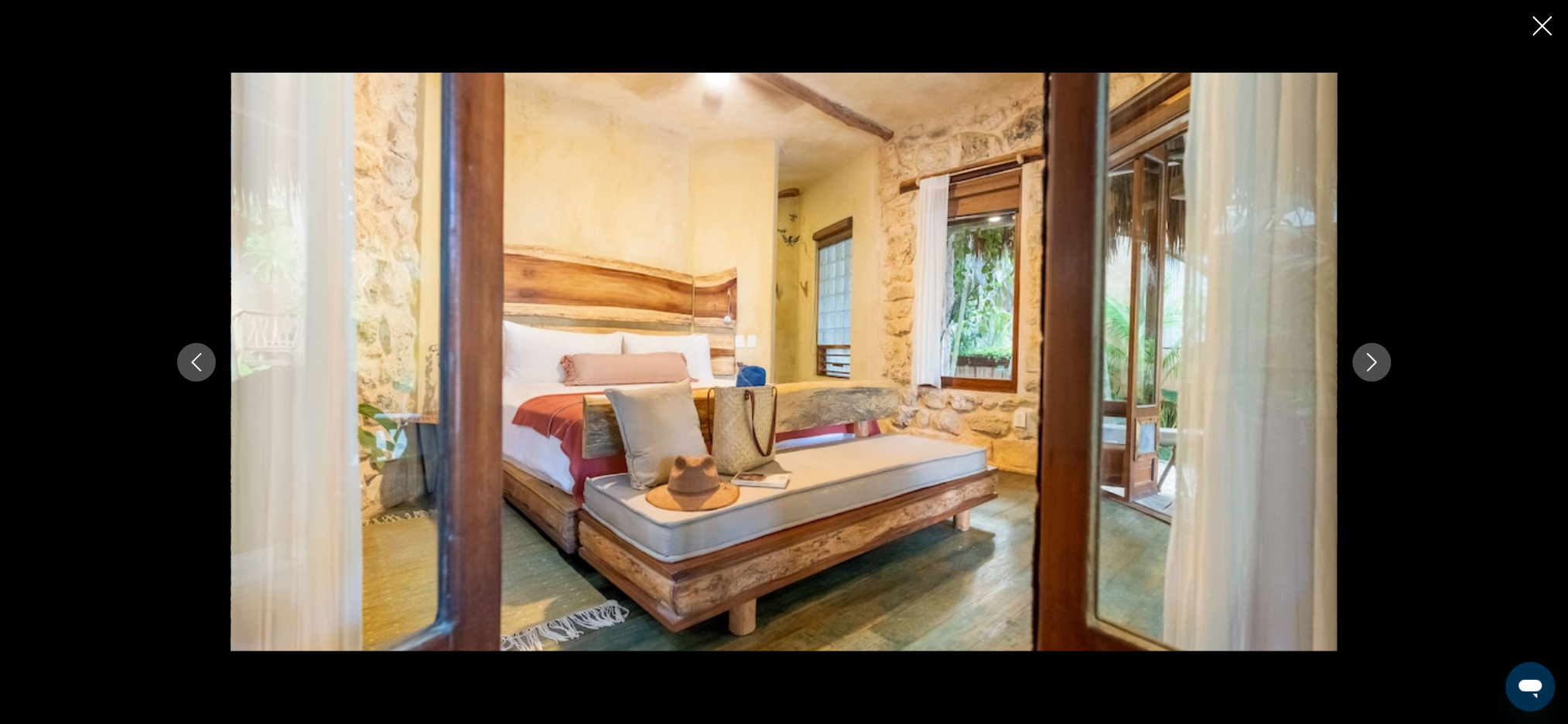
click at [1369, 359] on icon "Next image" at bounding box center [1372, 362] width 19 height 19
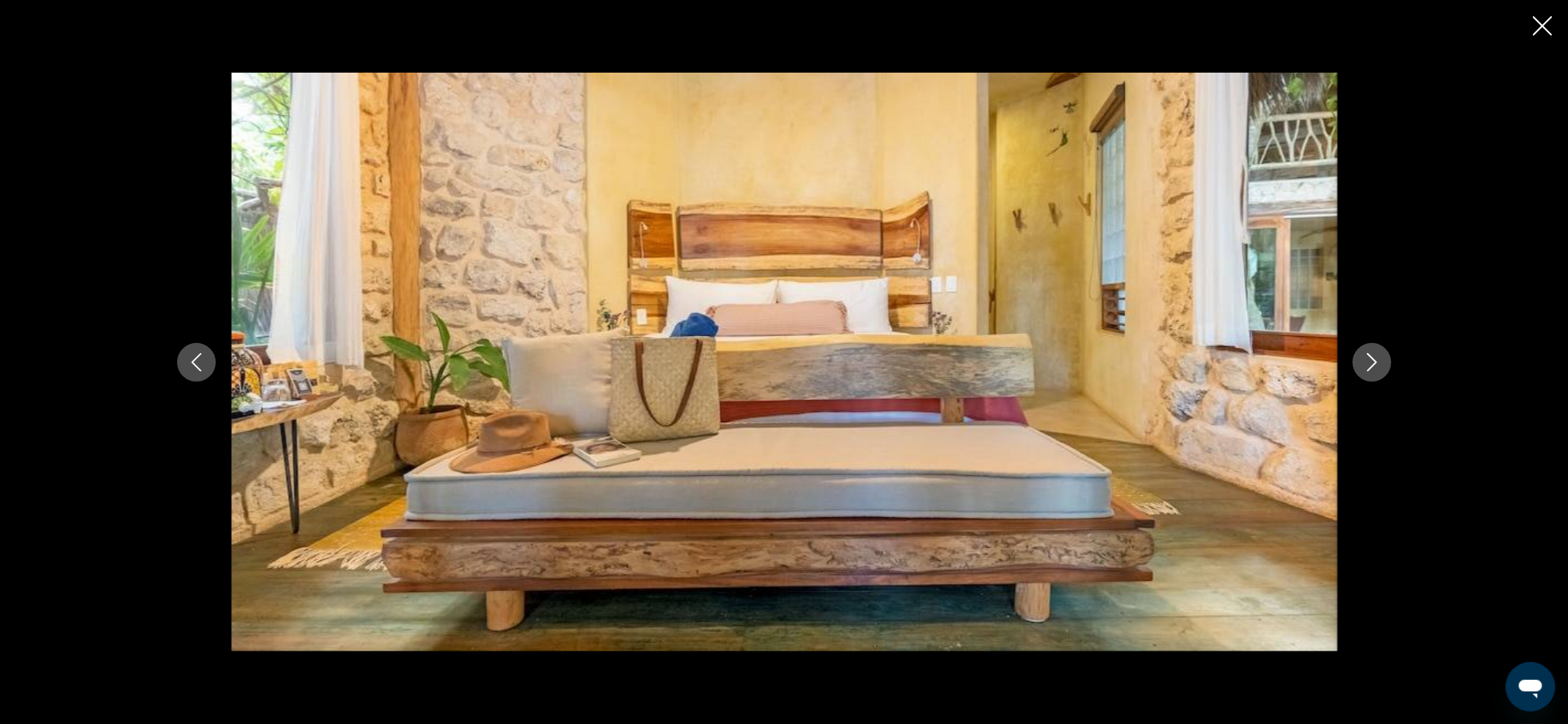
click at [1369, 359] on icon "Next image" at bounding box center [1372, 362] width 19 height 19
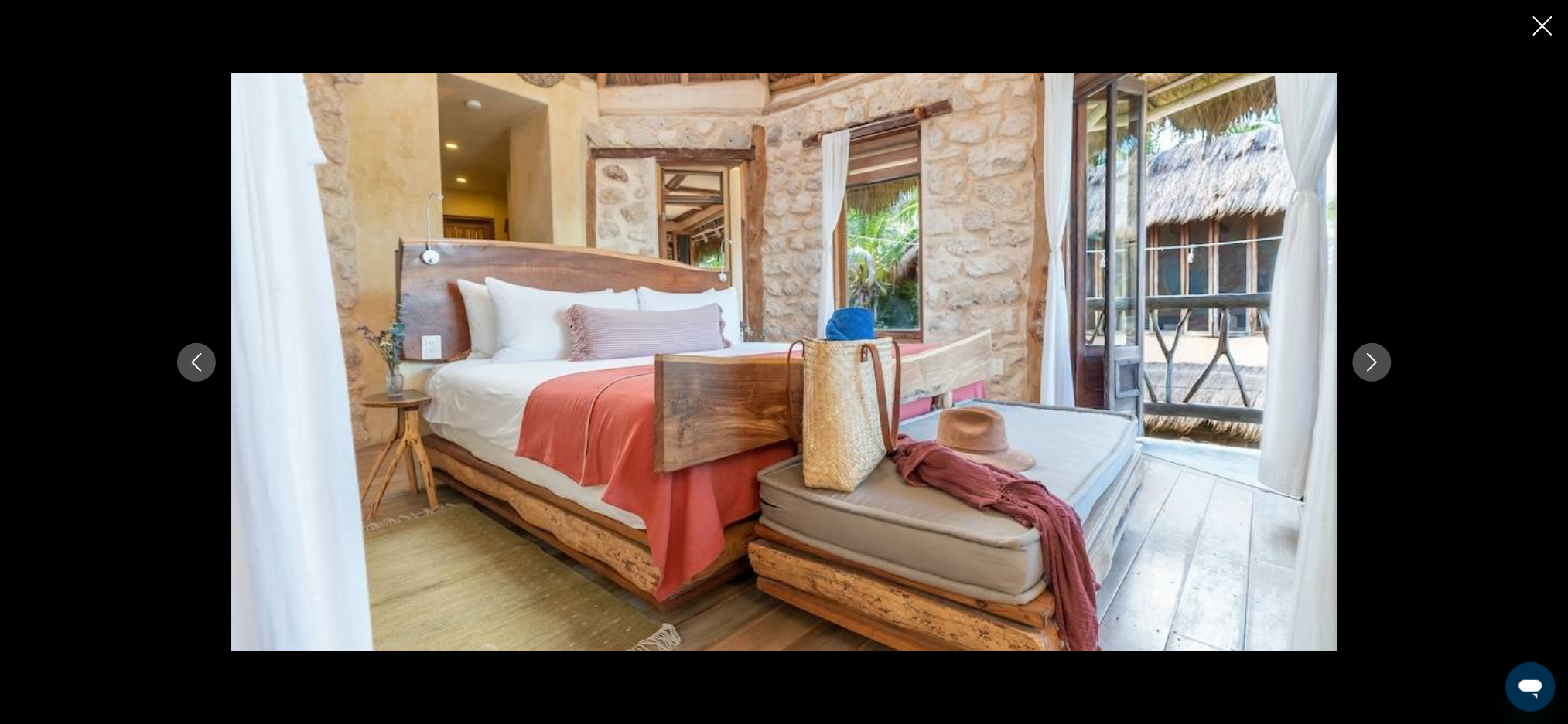
click at [1369, 359] on icon "Next image" at bounding box center [1372, 362] width 19 height 19
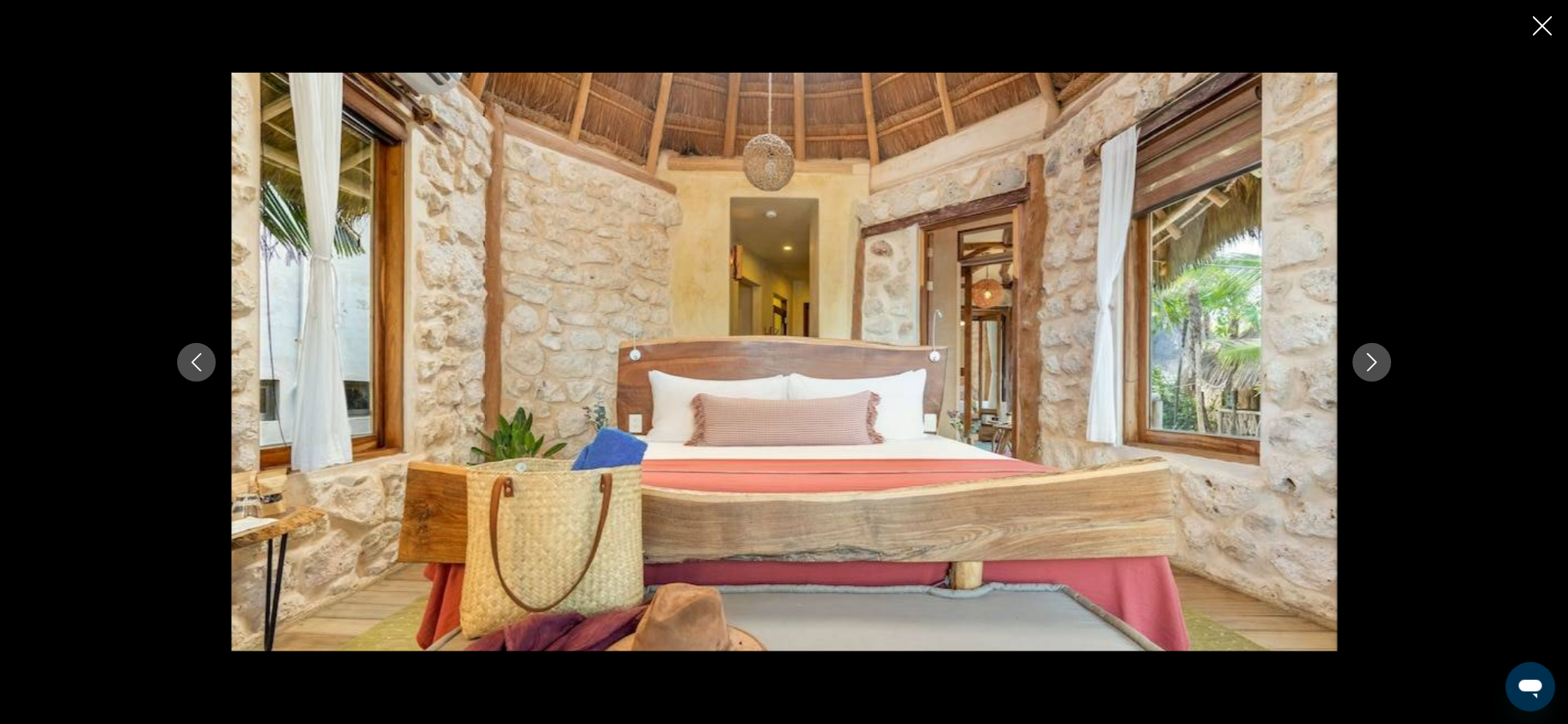
click at [1369, 359] on icon "Next image" at bounding box center [1372, 362] width 19 height 19
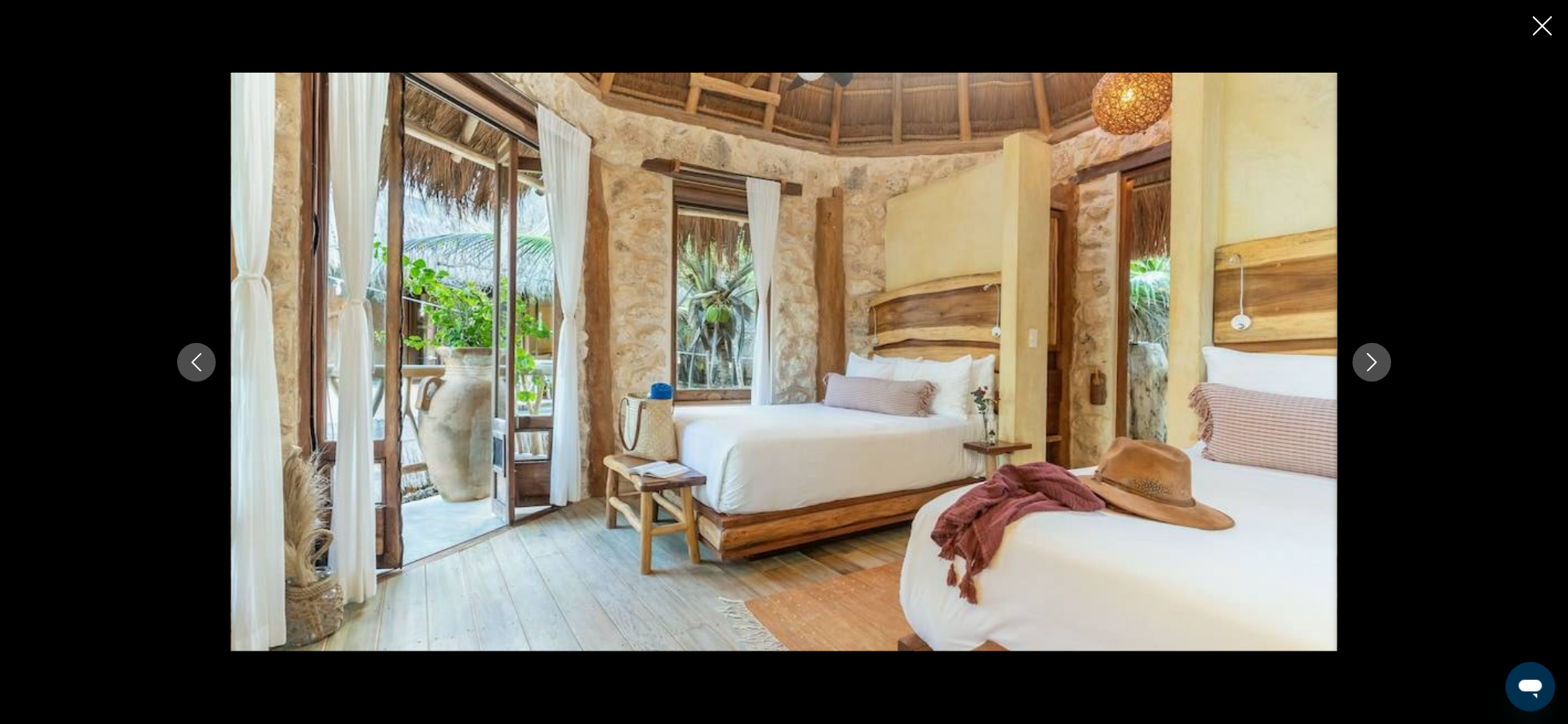
click at [1369, 359] on icon "Next image" at bounding box center [1372, 362] width 19 height 19
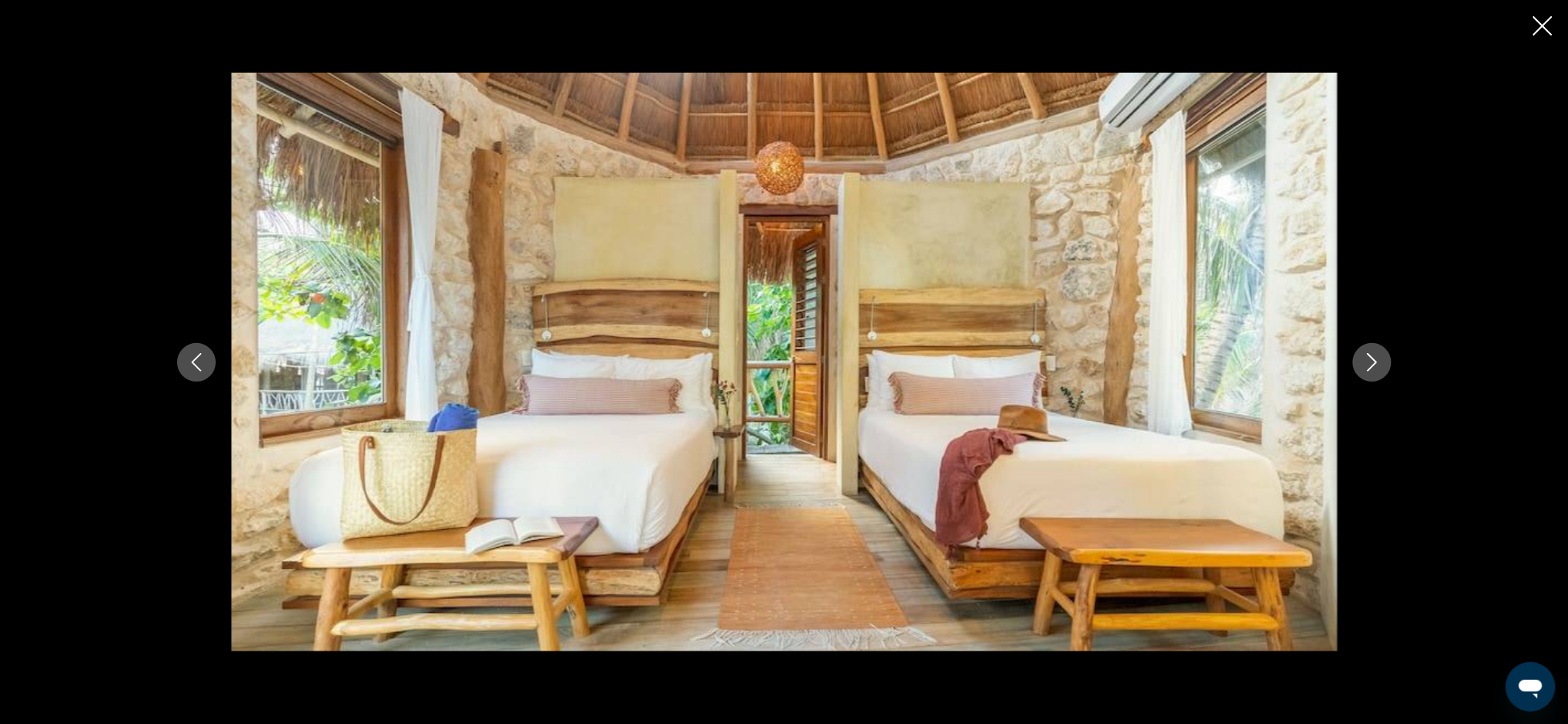
click at [1369, 359] on icon "Next image" at bounding box center [1372, 362] width 19 height 19
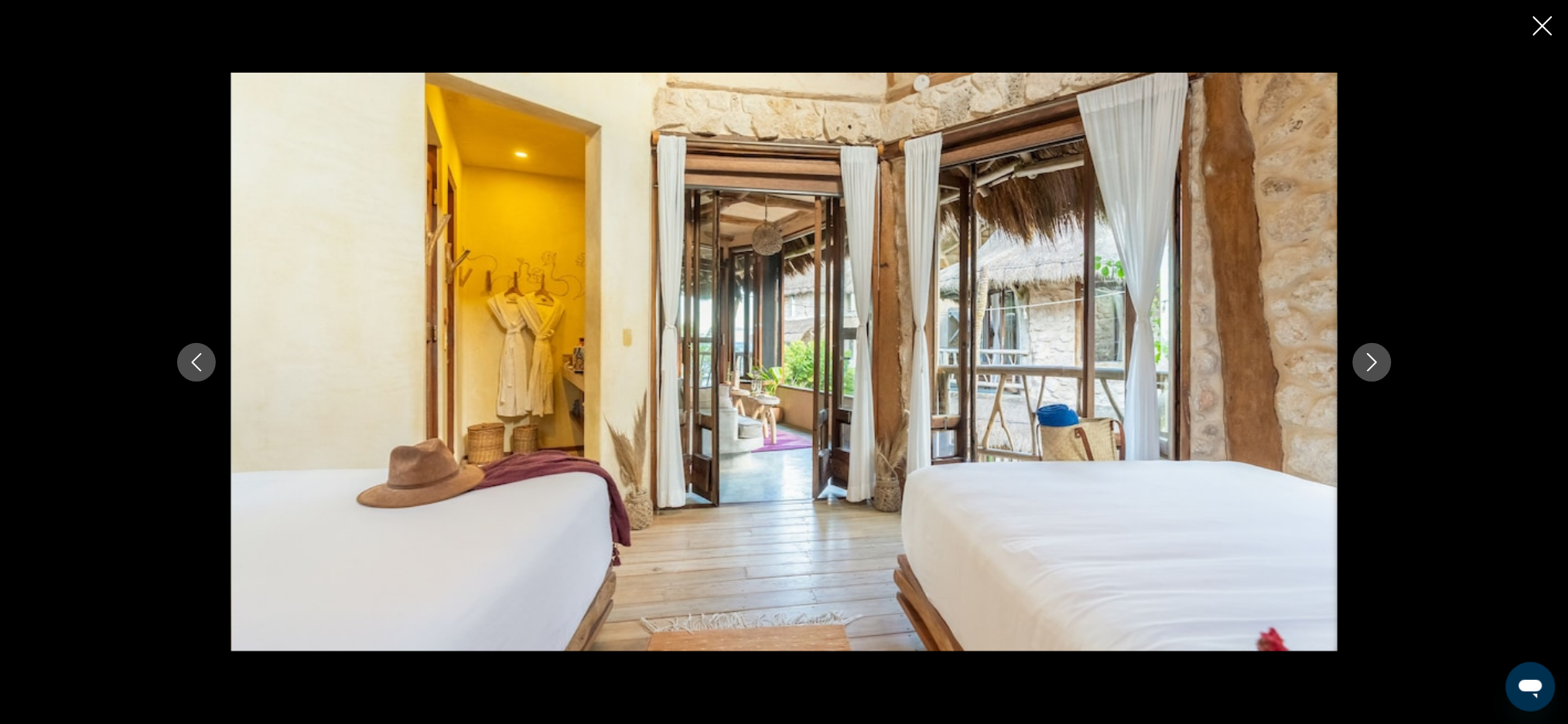
click at [1369, 359] on icon "Next image" at bounding box center [1372, 362] width 19 height 19
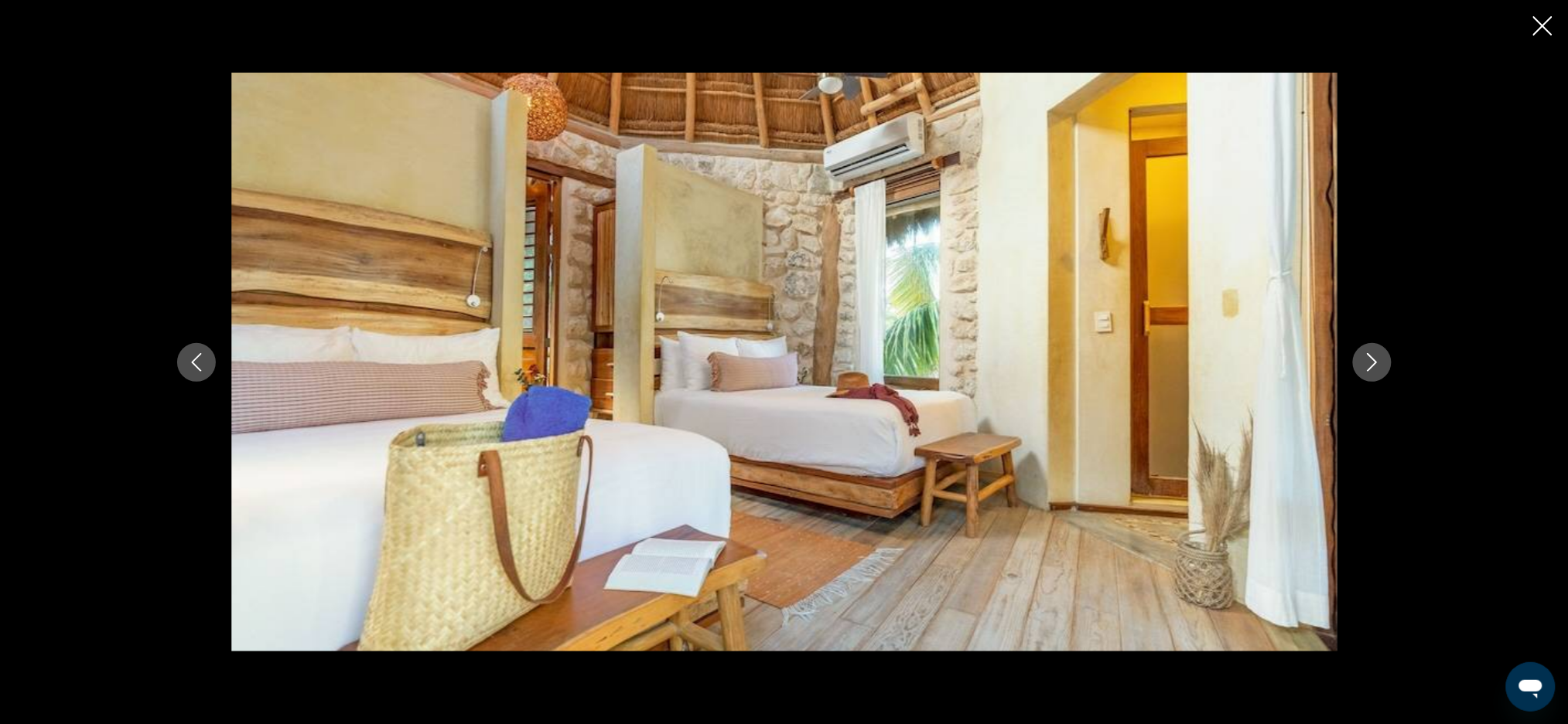
click at [1369, 359] on icon "Next image" at bounding box center [1372, 362] width 19 height 19
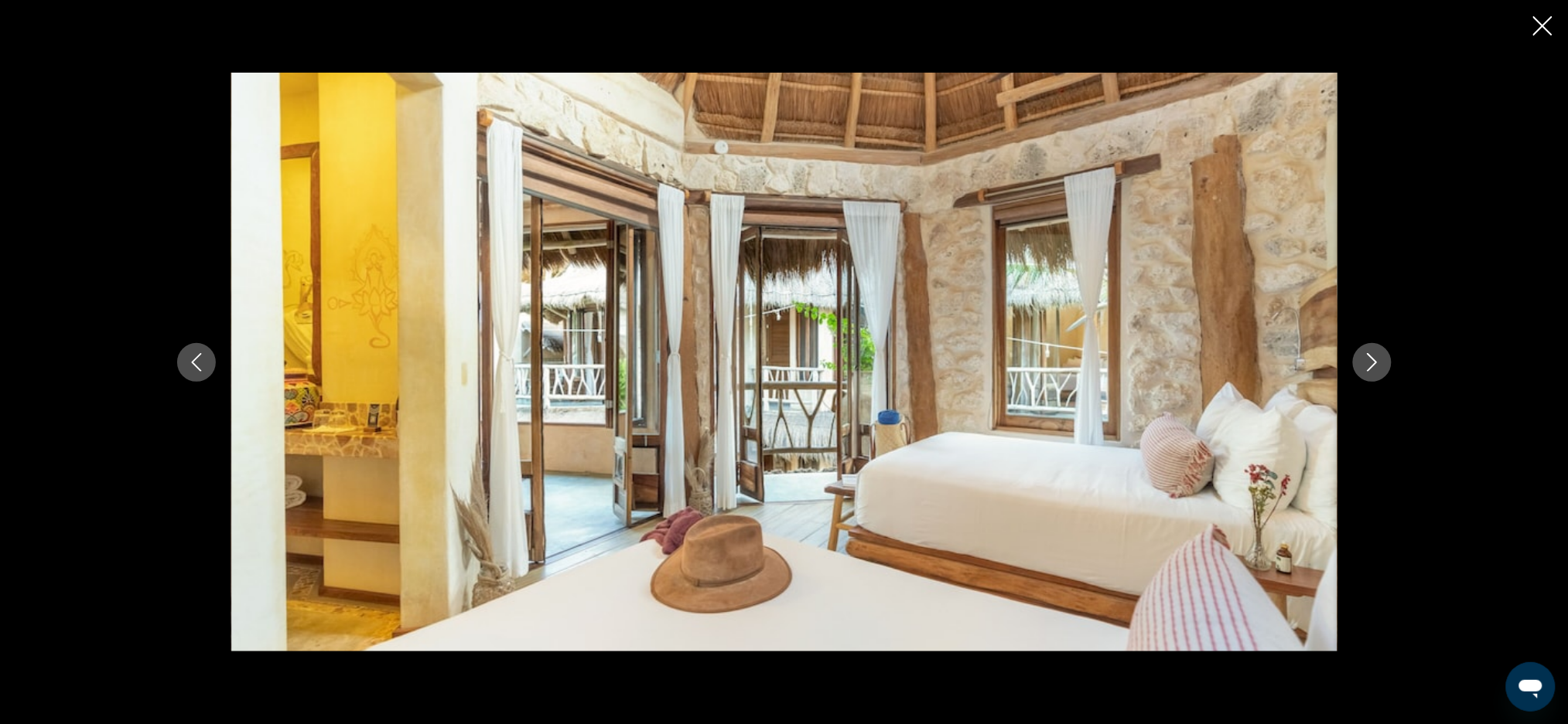
click at [1538, 29] on icon "Close slideshow" at bounding box center [1542, 26] width 19 height 19
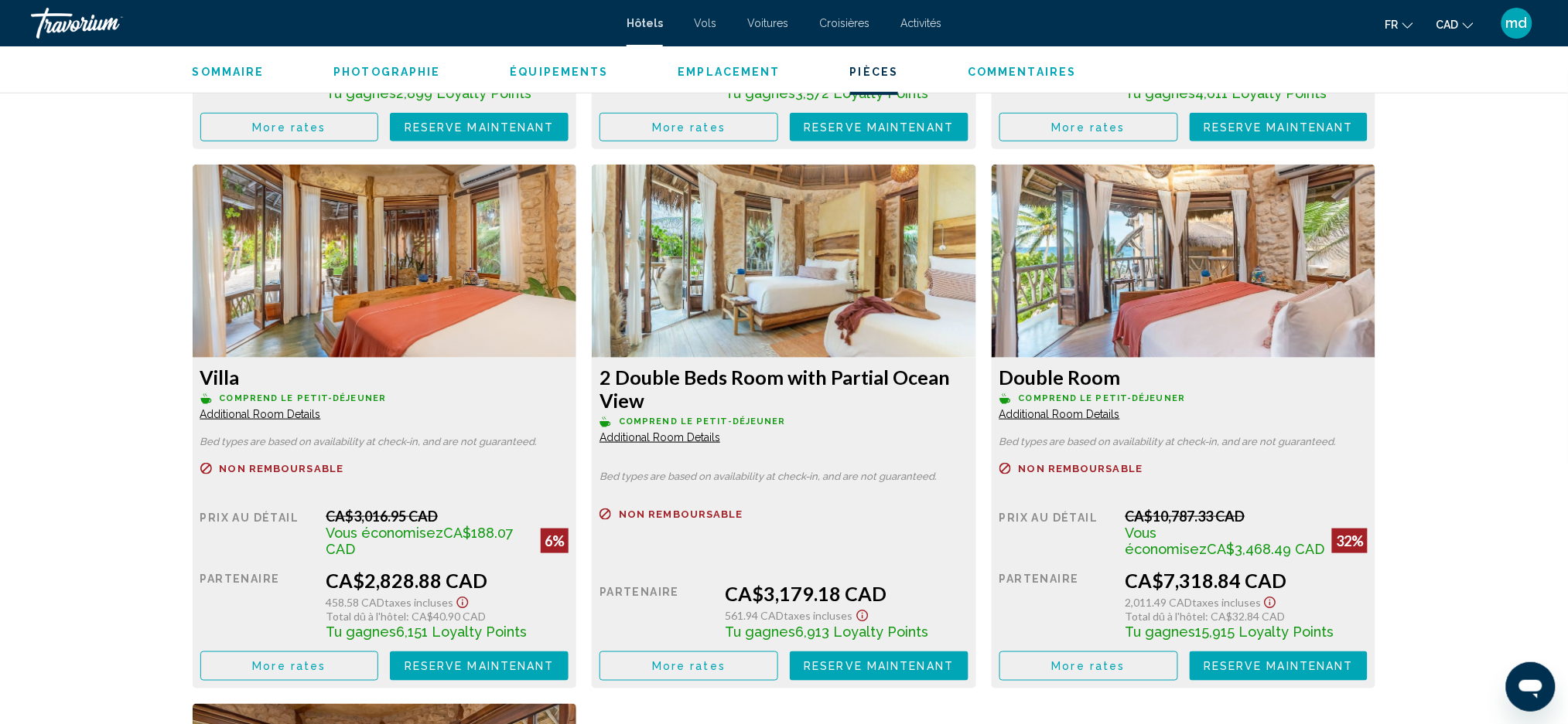
scroll to position [2492, 0]
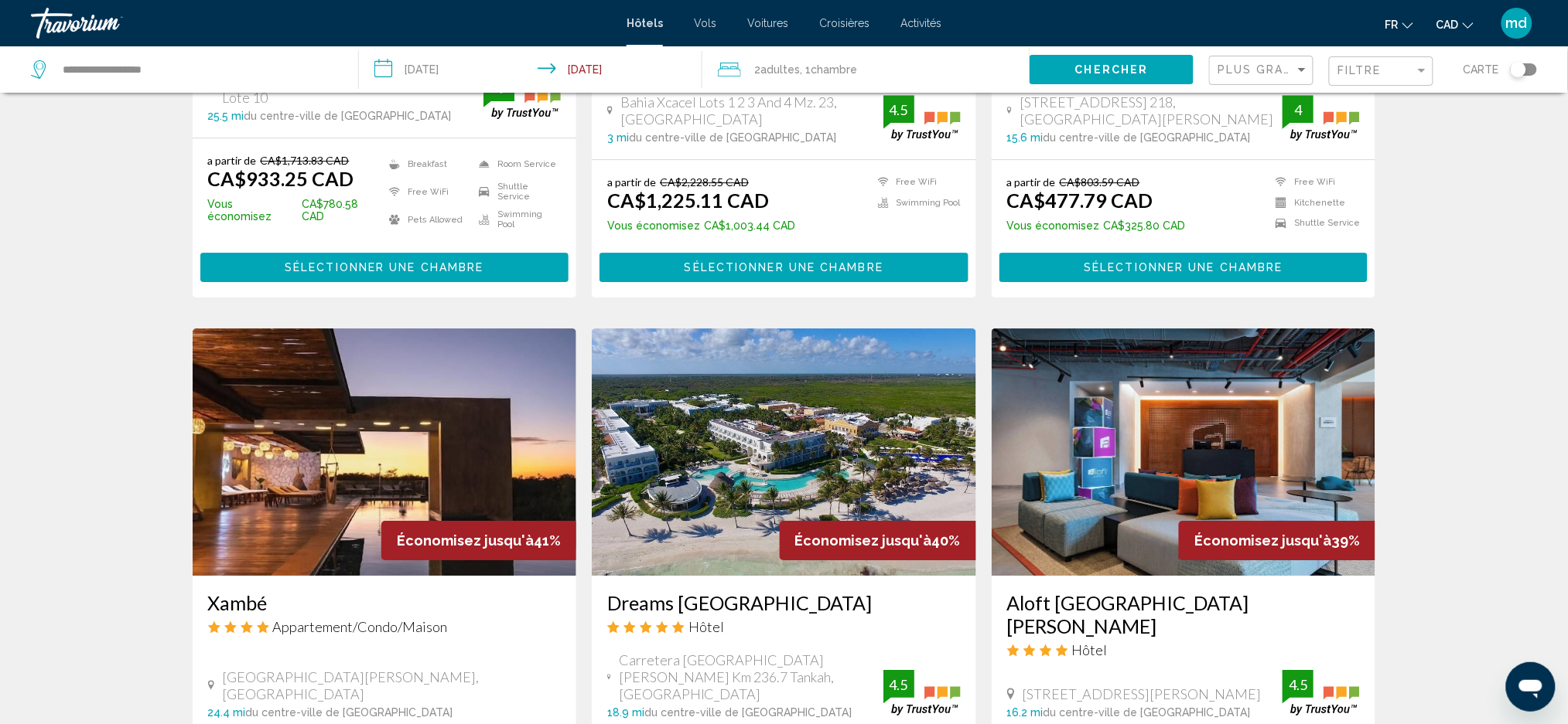
scroll to position [1752, 0]
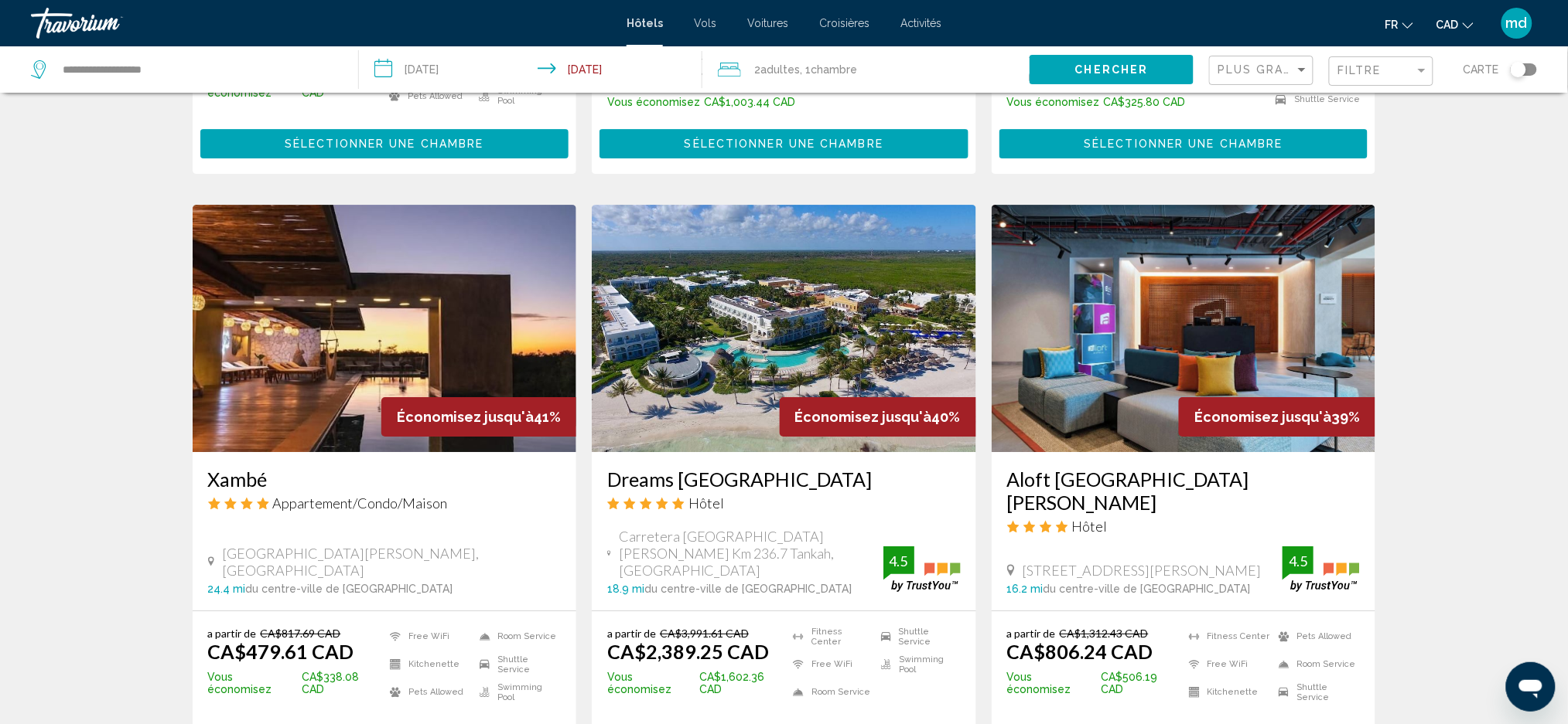
click at [310, 220] on img "Main content" at bounding box center [385, 329] width 384 height 247
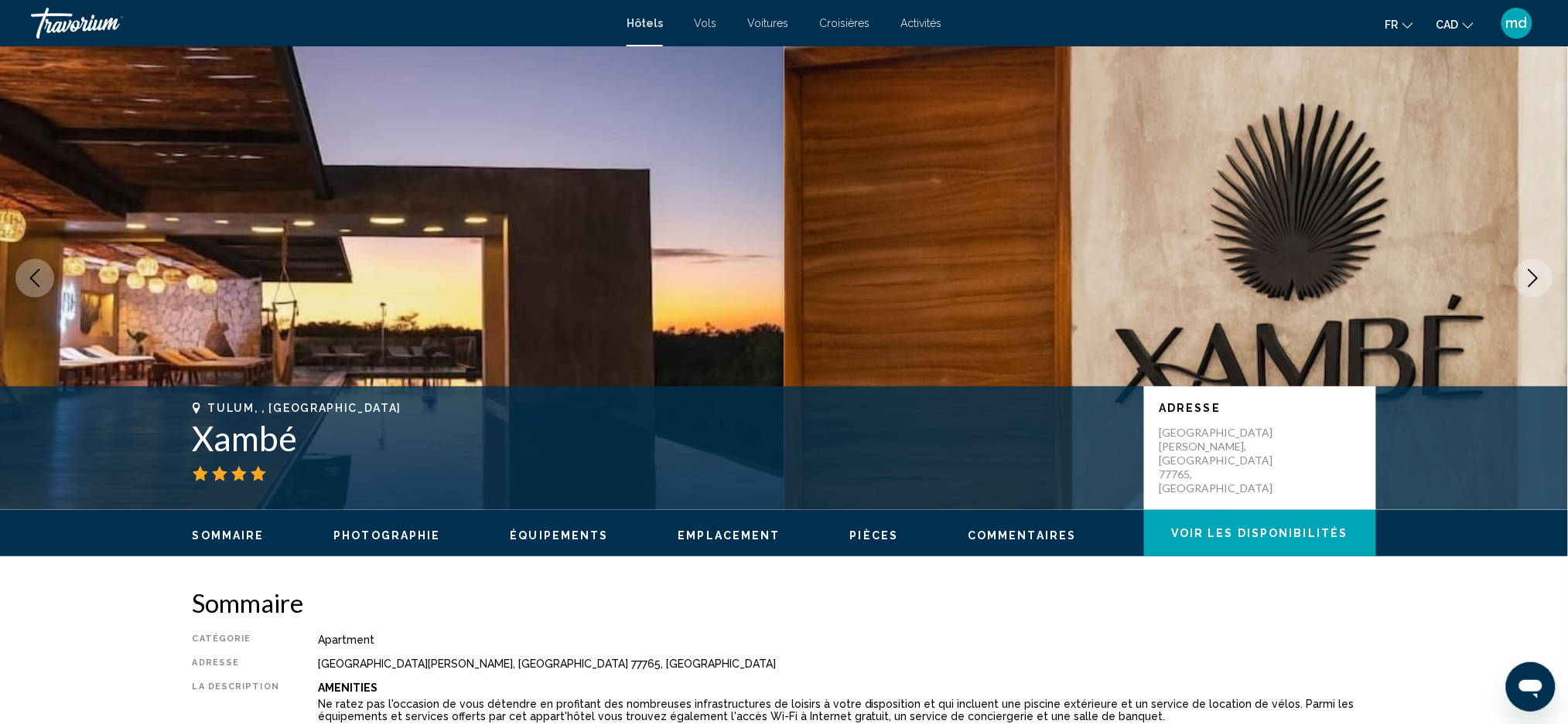
click at [1535, 278] on icon "Next image" at bounding box center [1533, 278] width 19 height 19
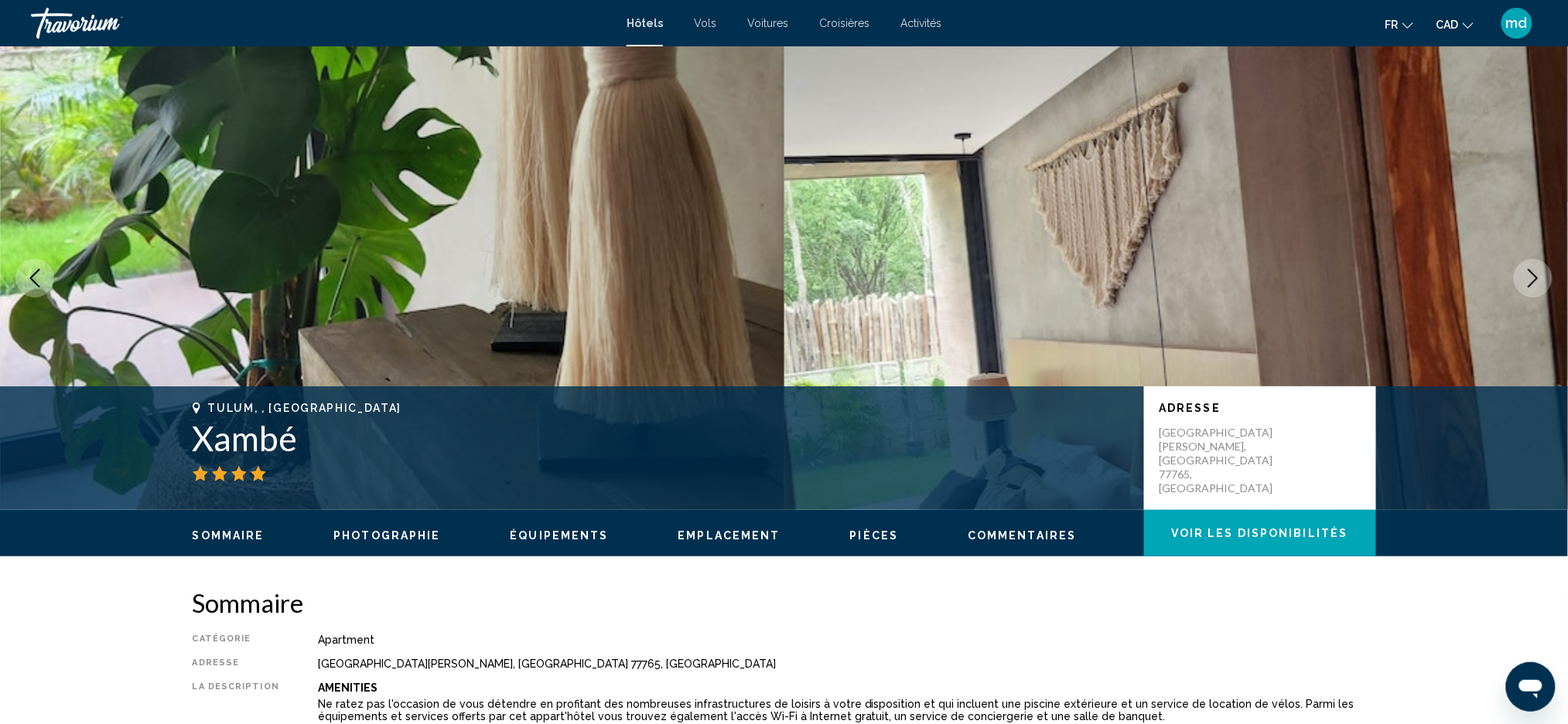
click at [1535, 278] on icon "Next image" at bounding box center [1533, 278] width 19 height 19
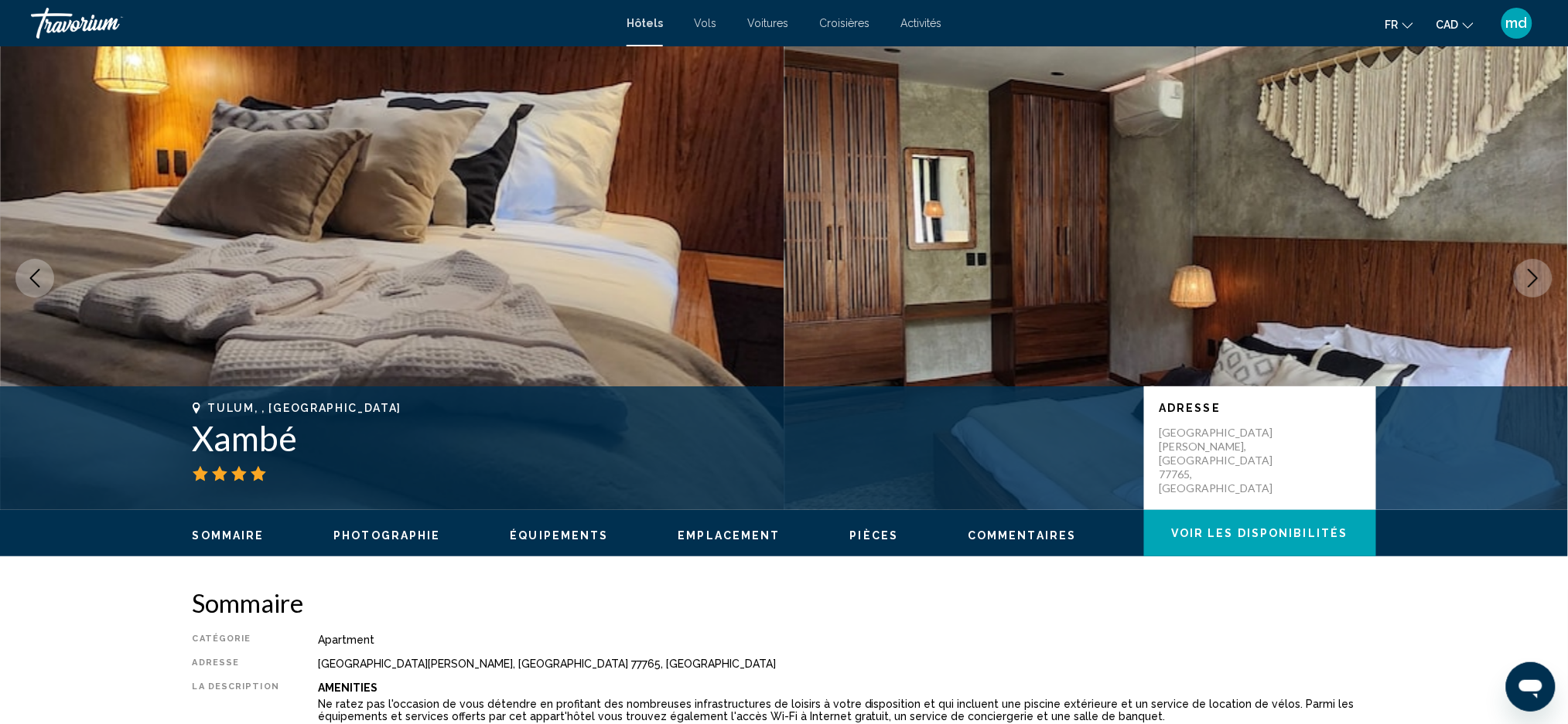
click at [1535, 278] on icon "Next image" at bounding box center [1533, 278] width 19 height 19
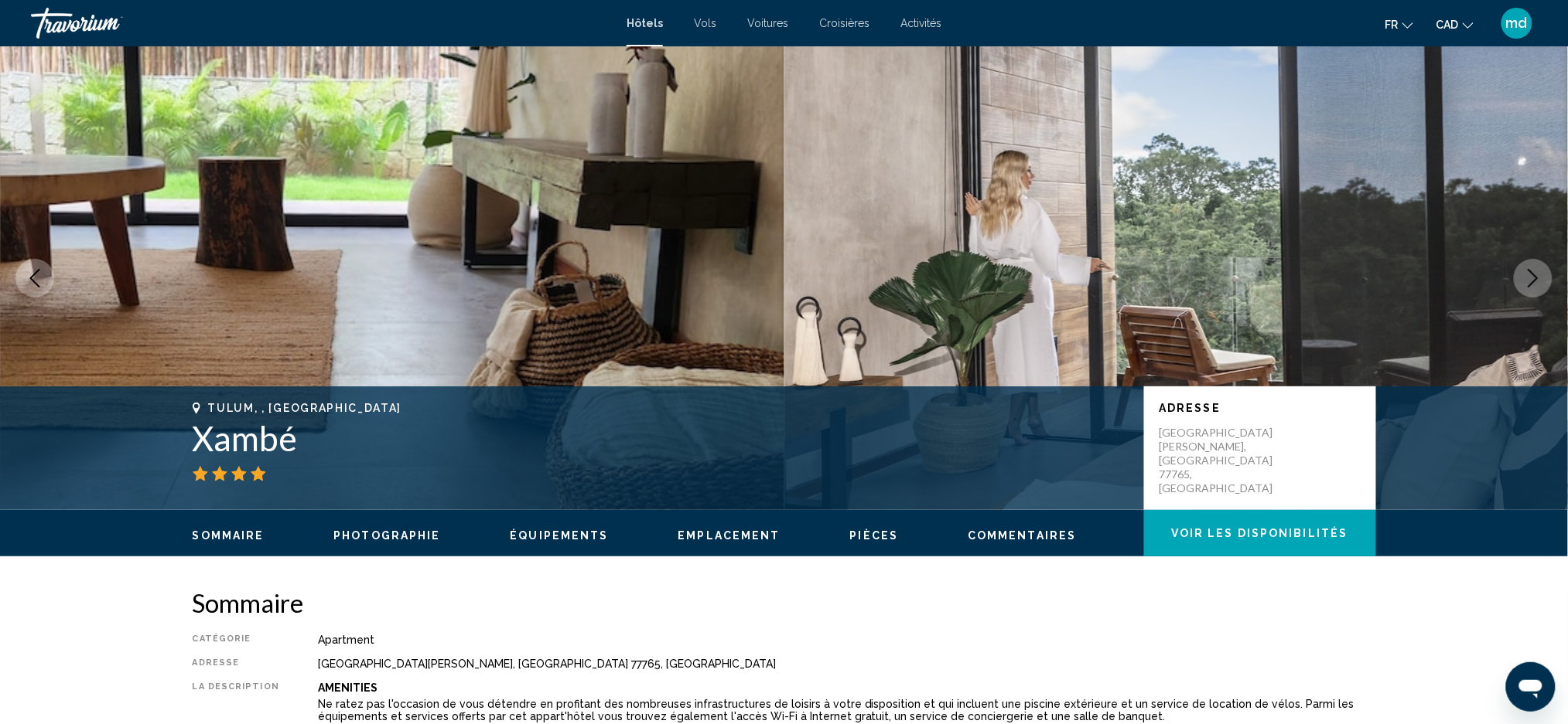
click at [1535, 278] on icon "Next image" at bounding box center [1533, 278] width 19 height 19
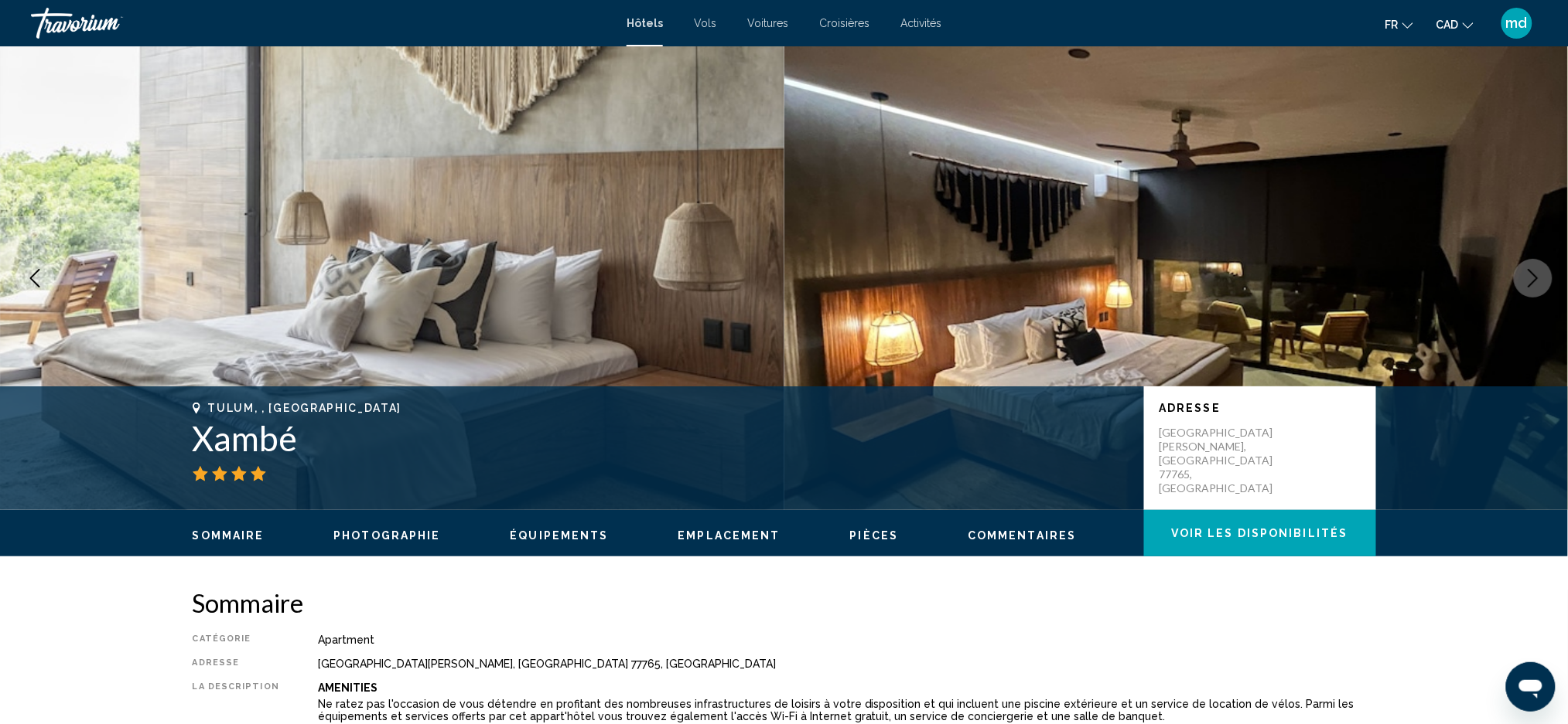
click at [1535, 278] on icon "Next image" at bounding box center [1533, 278] width 19 height 19
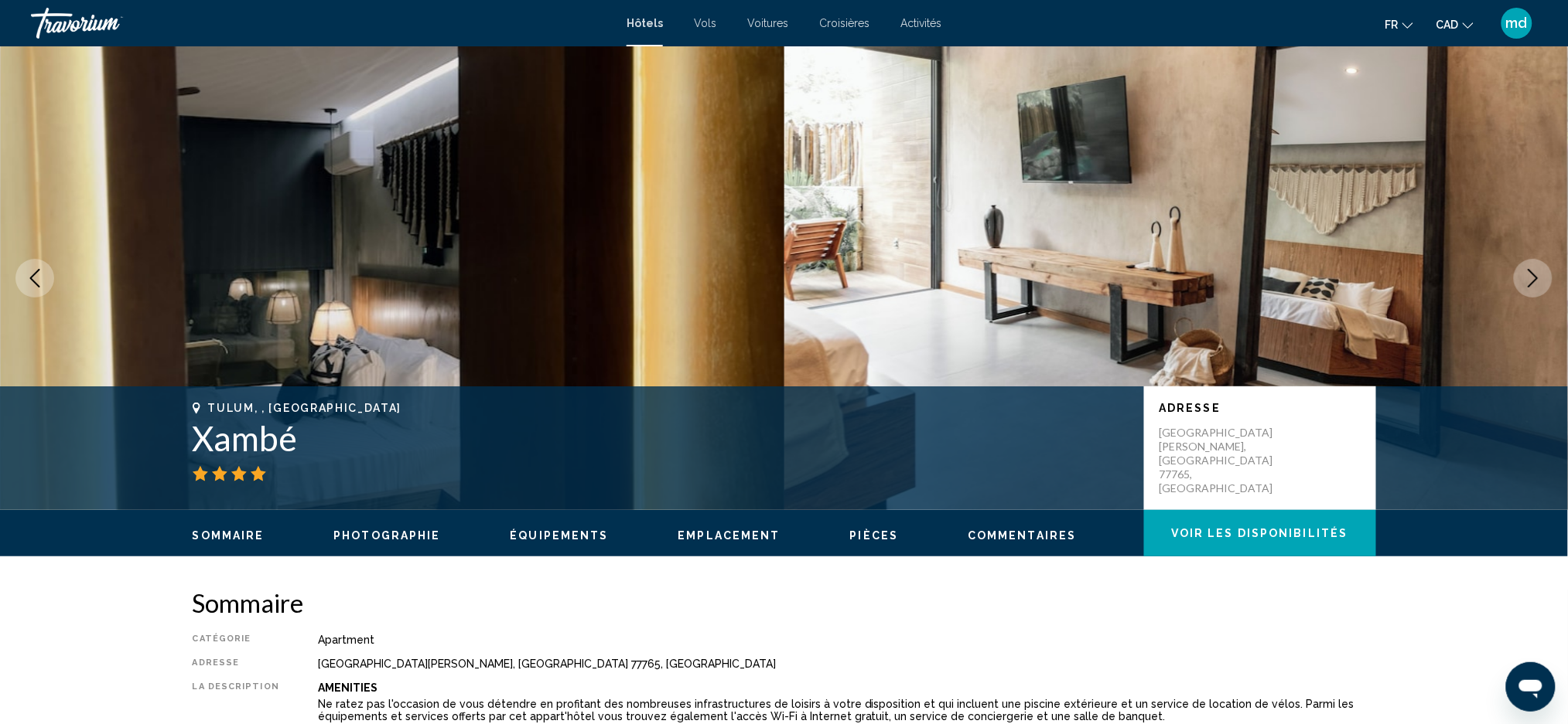
click at [1535, 278] on icon "Next image" at bounding box center [1533, 278] width 19 height 19
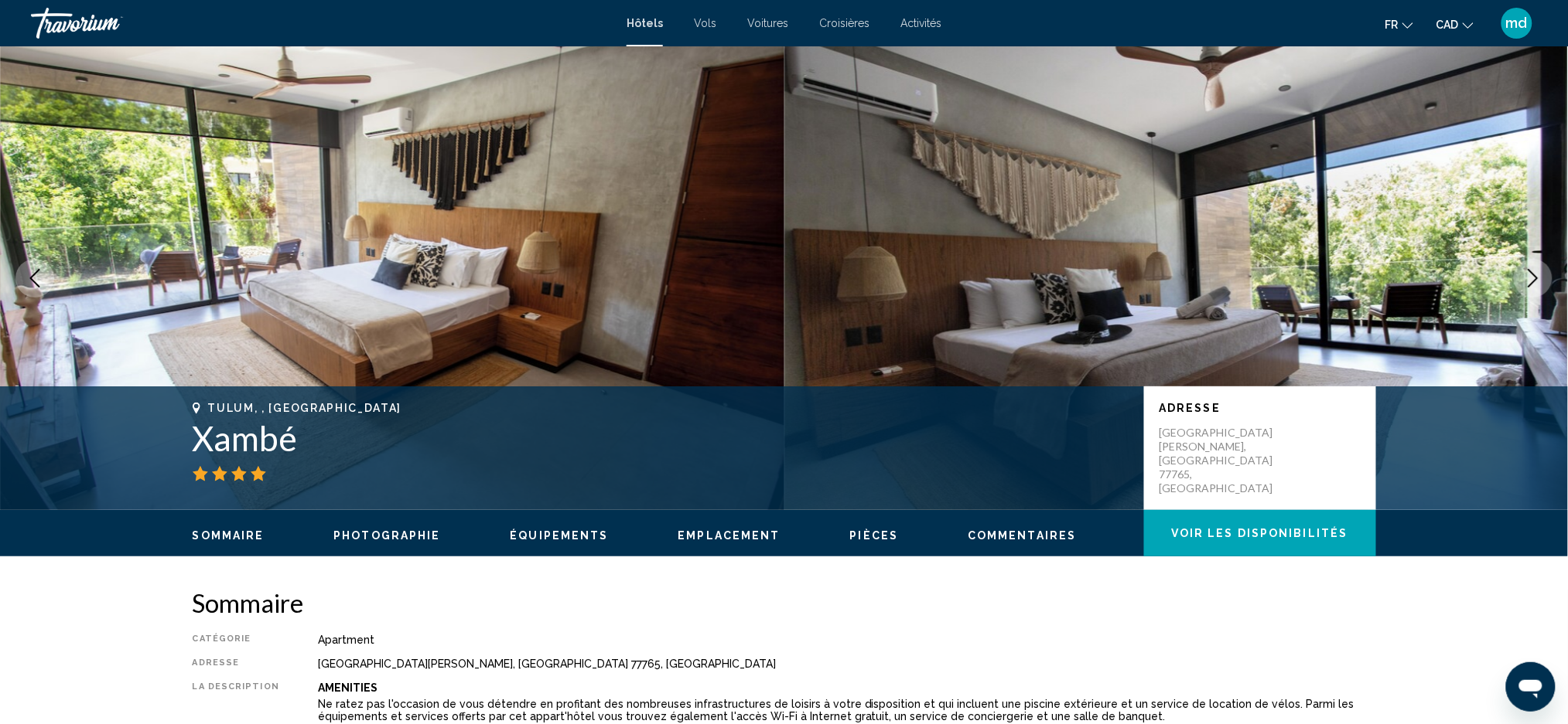
click at [1535, 278] on icon "Next image" at bounding box center [1533, 278] width 19 height 19
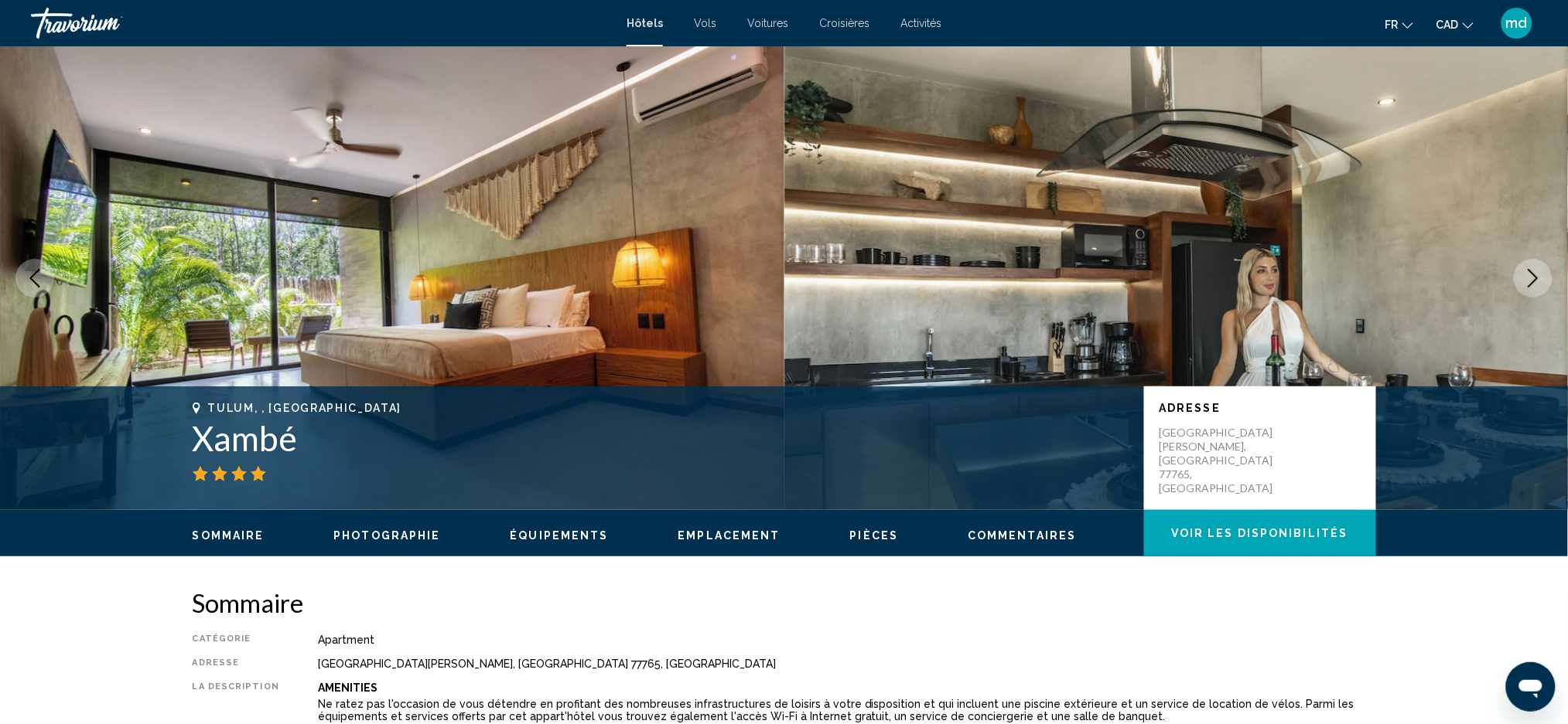
click at [1535, 278] on icon "Next image" at bounding box center [1533, 278] width 19 height 19
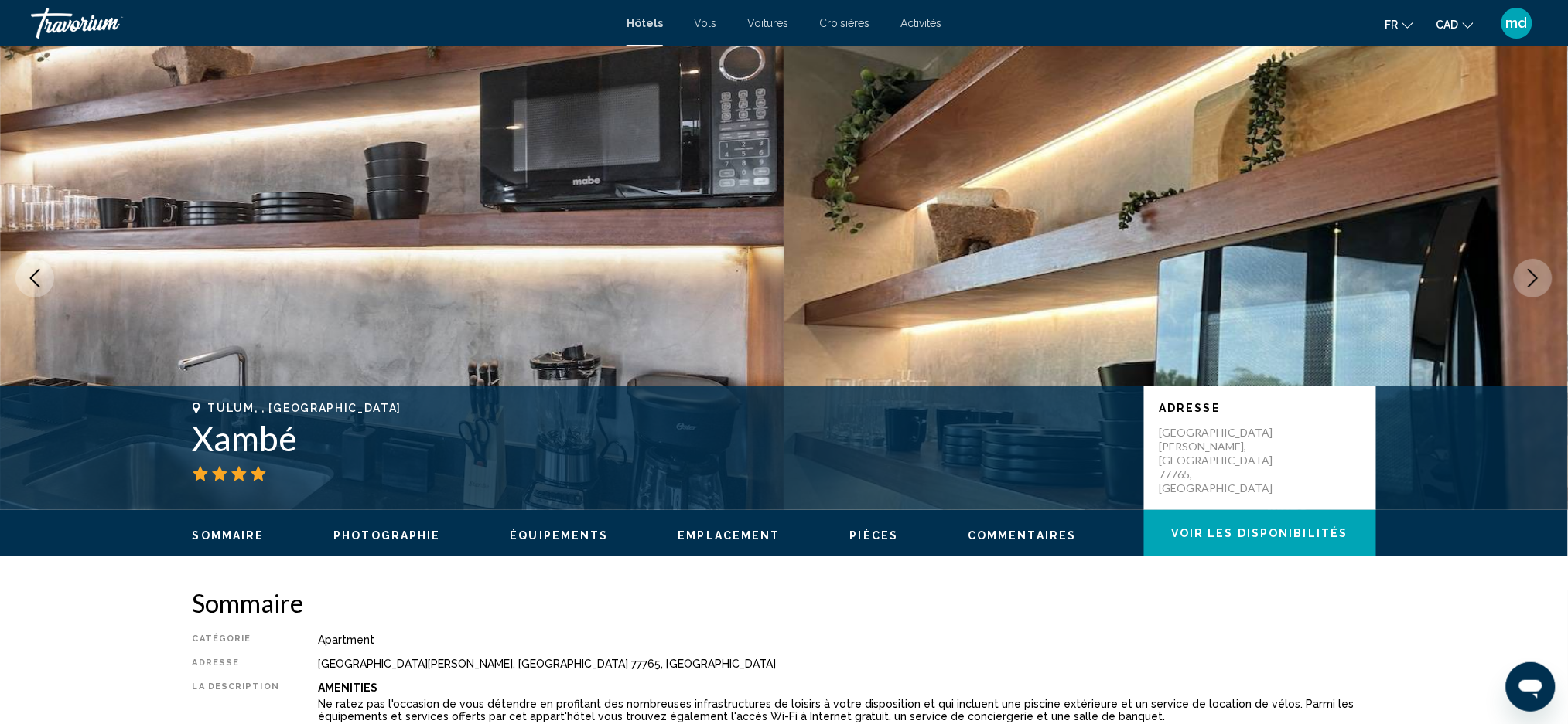
click at [1535, 278] on icon "Next image" at bounding box center [1533, 278] width 19 height 19
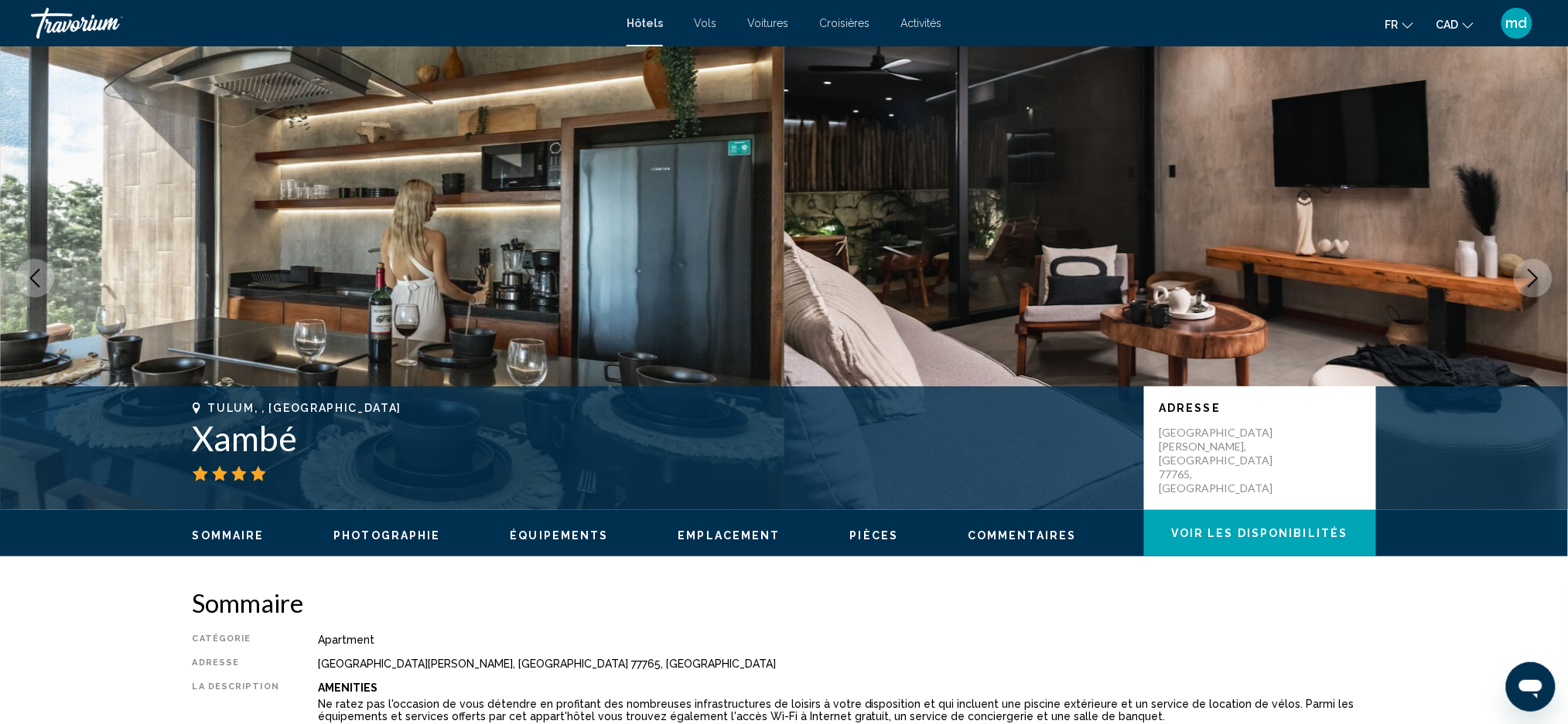
click at [1535, 278] on icon "Next image" at bounding box center [1533, 278] width 19 height 19
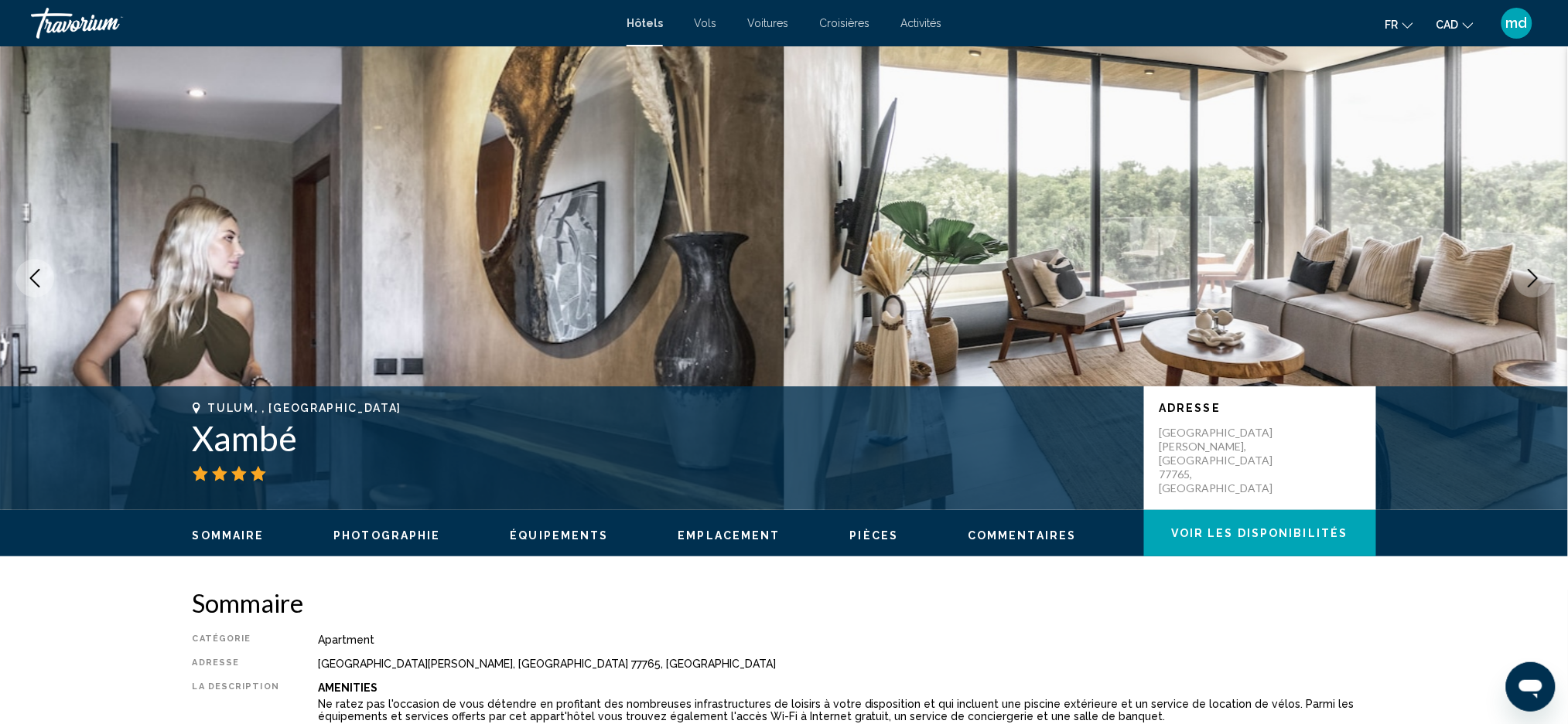
click at [1535, 278] on icon "Next image" at bounding box center [1533, 278] width 19 height 19
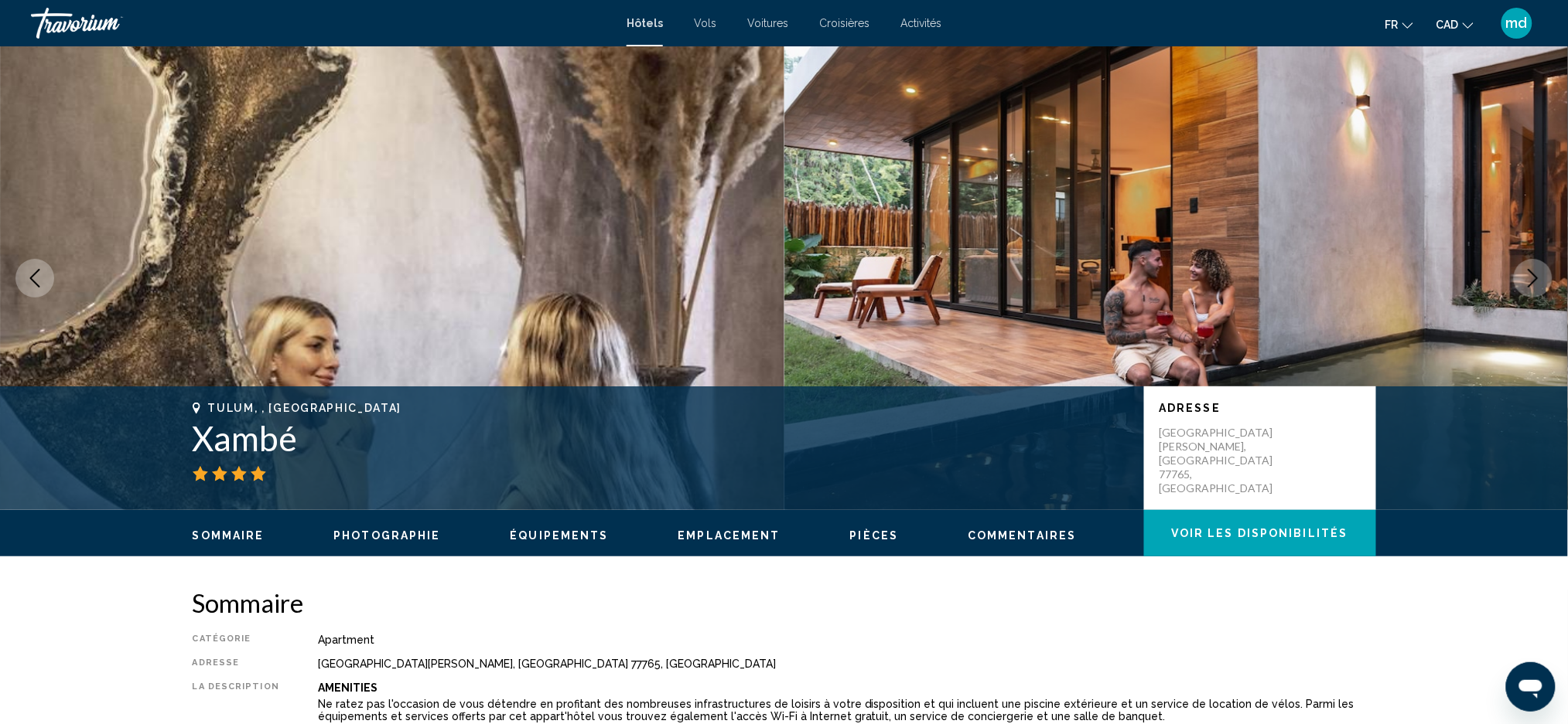
click at [1535, 278] on icon "Next image" at bounding box center [1533, 278] width 19 height 19
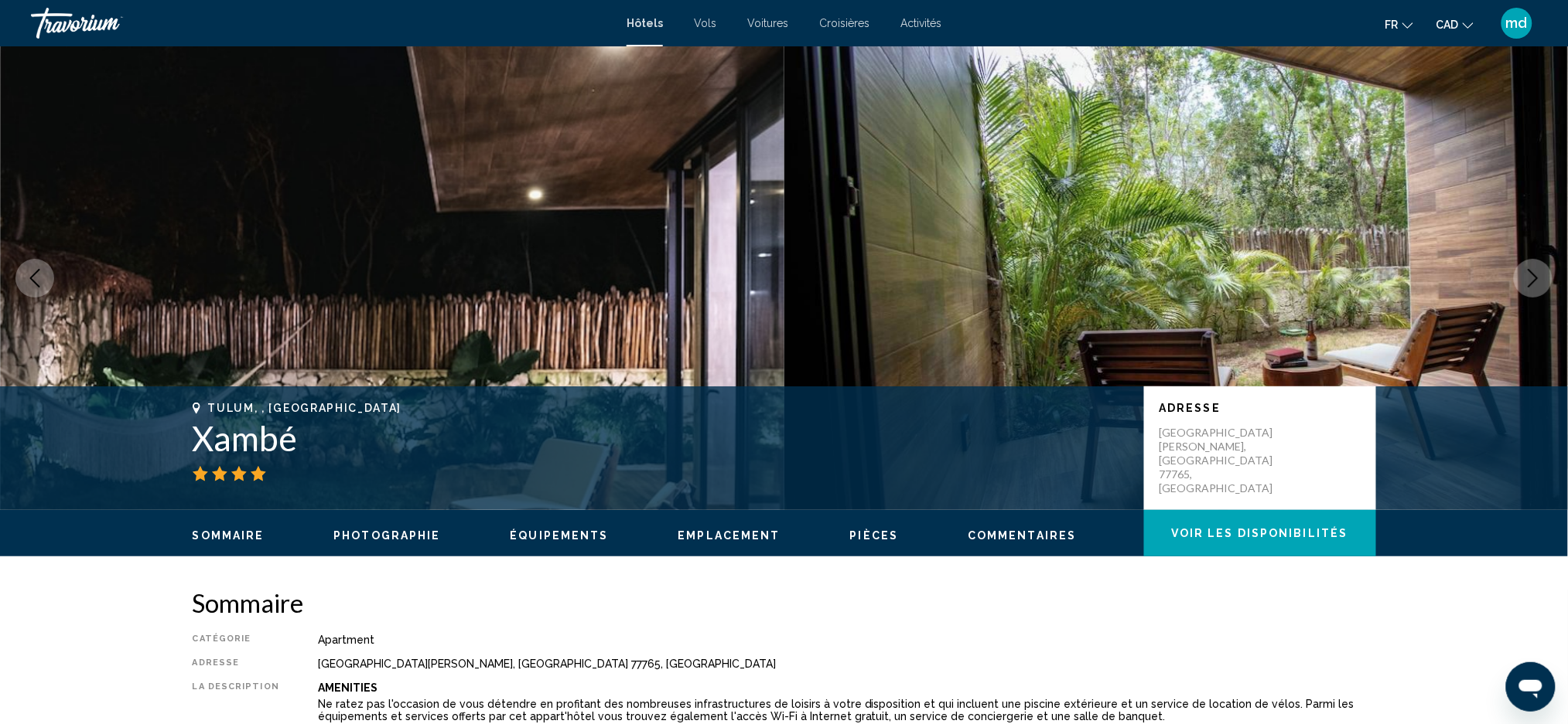
click at [1535, 278] on icon "Next image" at bounding box center [1533, 278] width 19 height 19
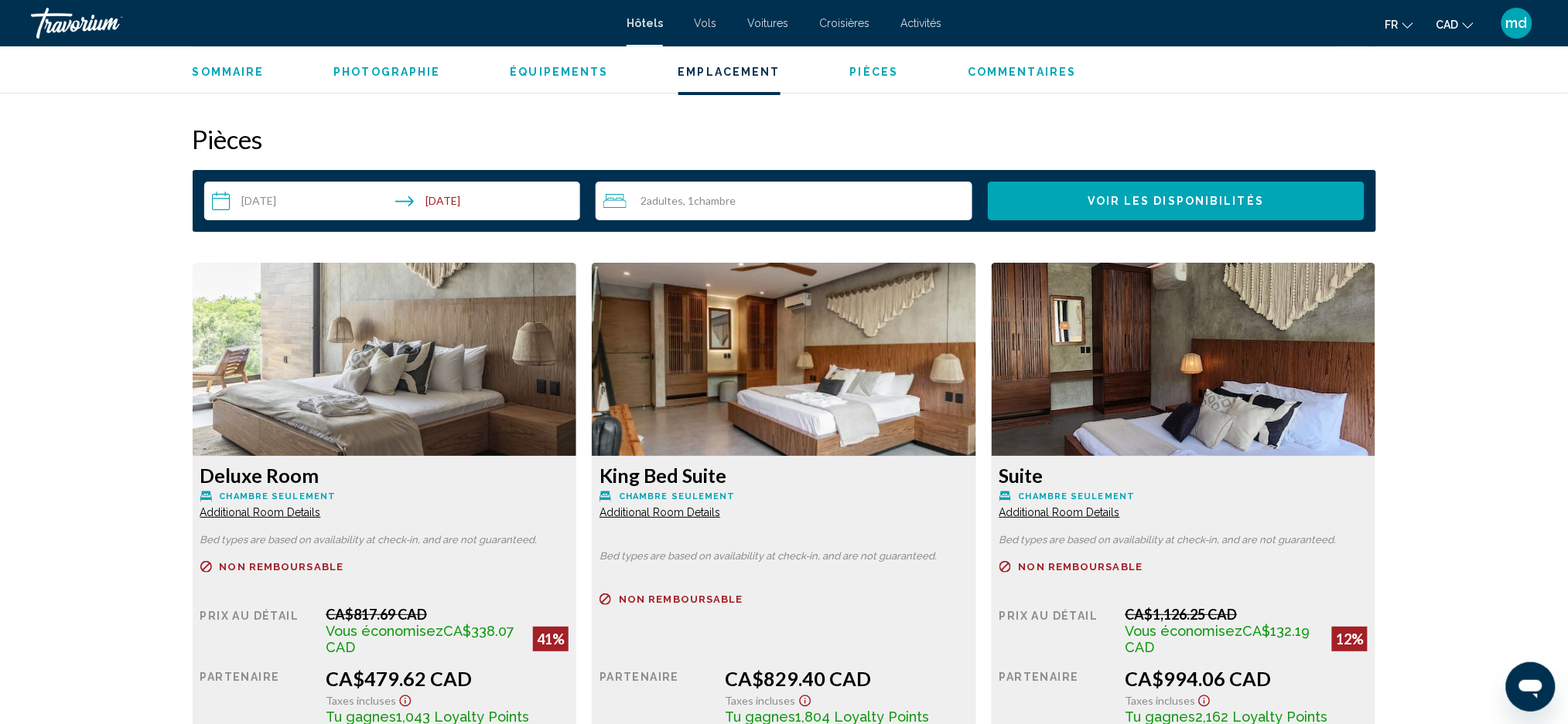
scroll to position [2165, 0]
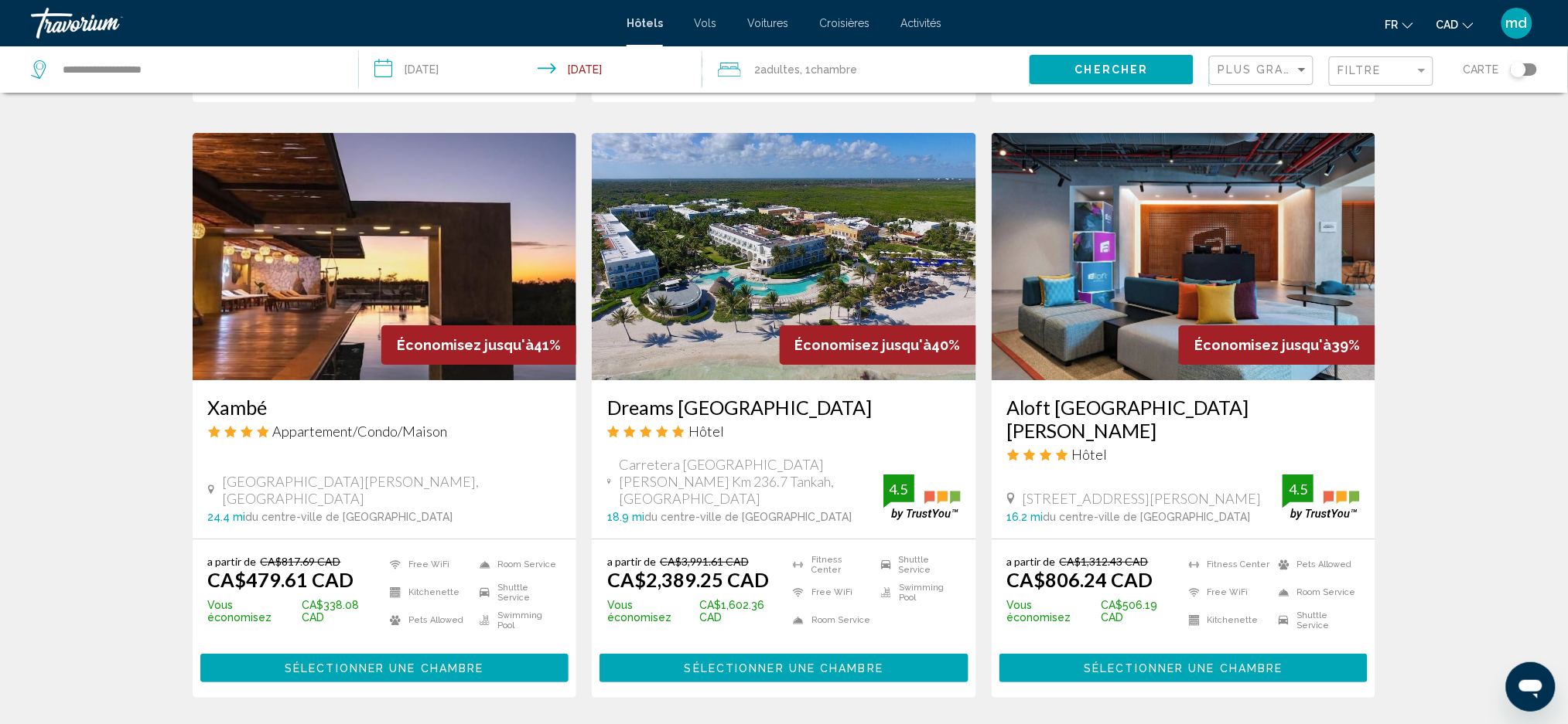
scroll to position [1927, 0]
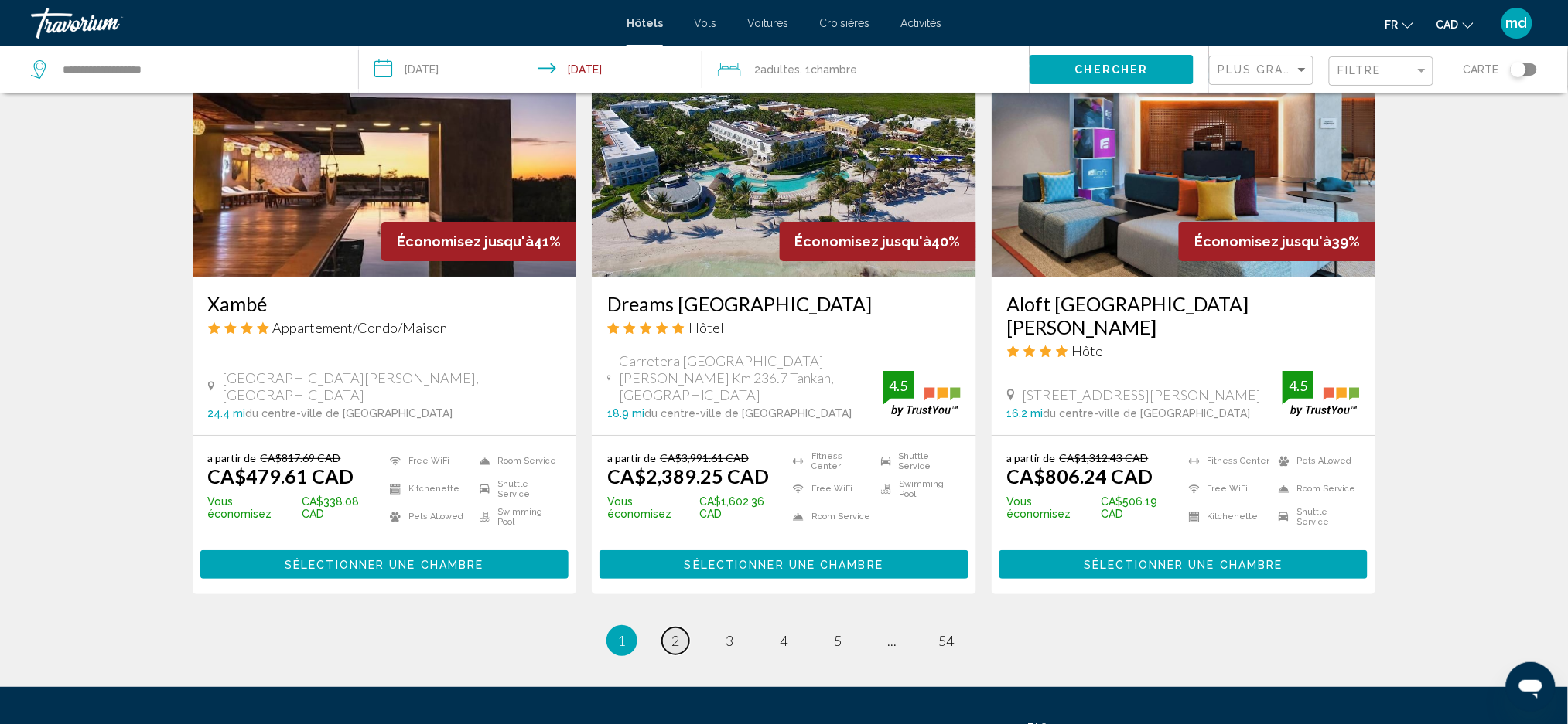
click at [671, 628] on link "page 2" at bounding box center [675, 641] width 27 height 27
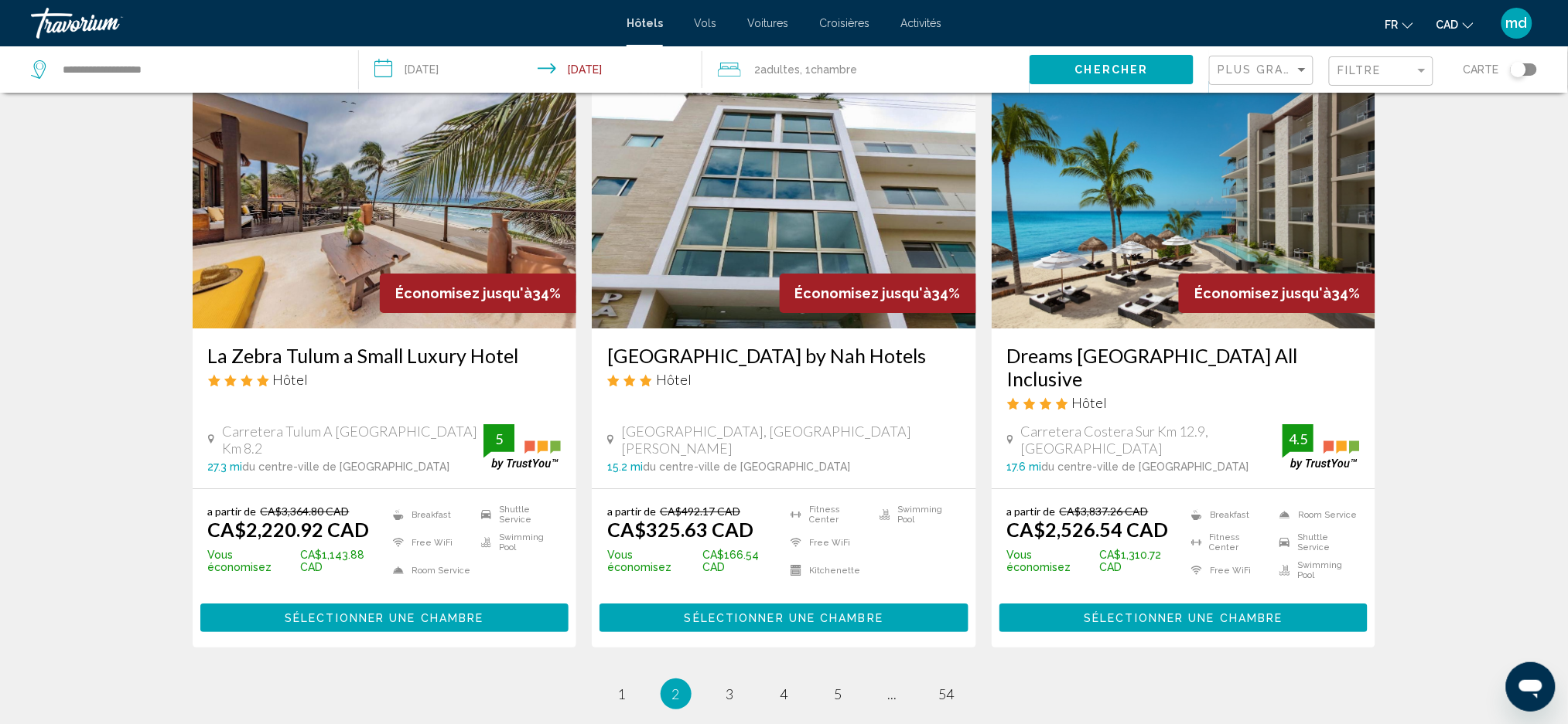
scroll to position [1956, 0]
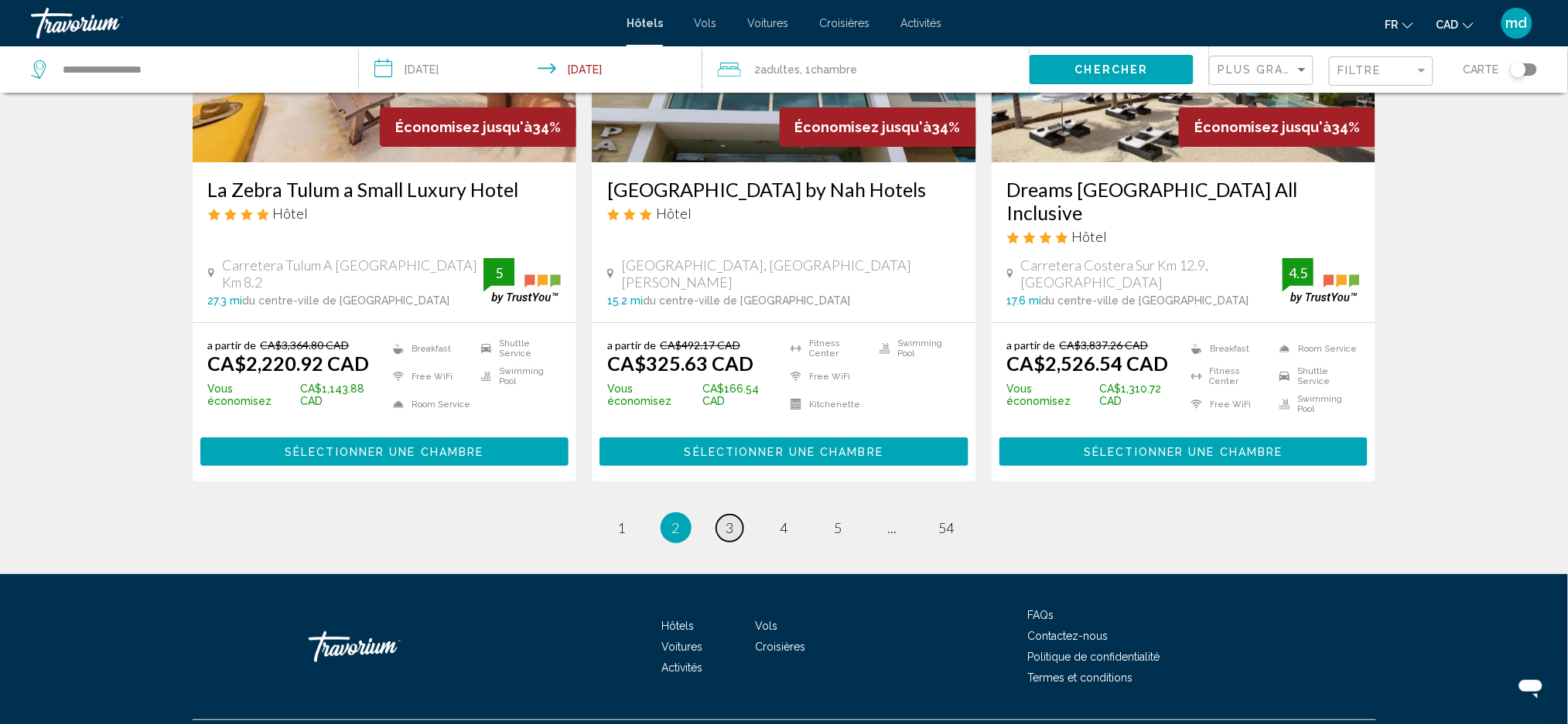
click at [719, 515] on link "page 3" at bounding box center [729, 528] width 27 height 27
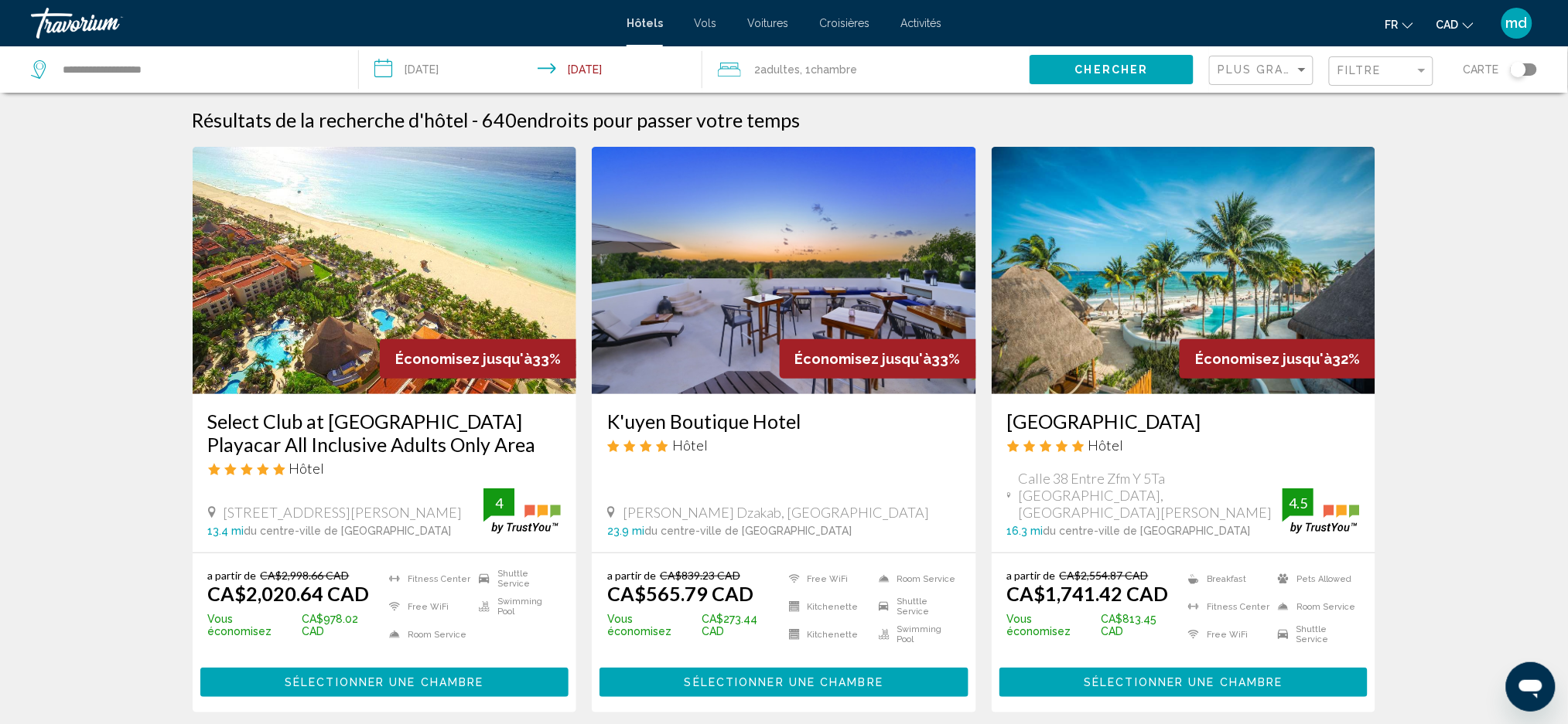
click at [372, 428] on h3 "Select Club at [GEOGRAPHIC_DATA] Playacar All Inclusive Adults Only Area" at bounding box center [384, 432] width 353 height 46
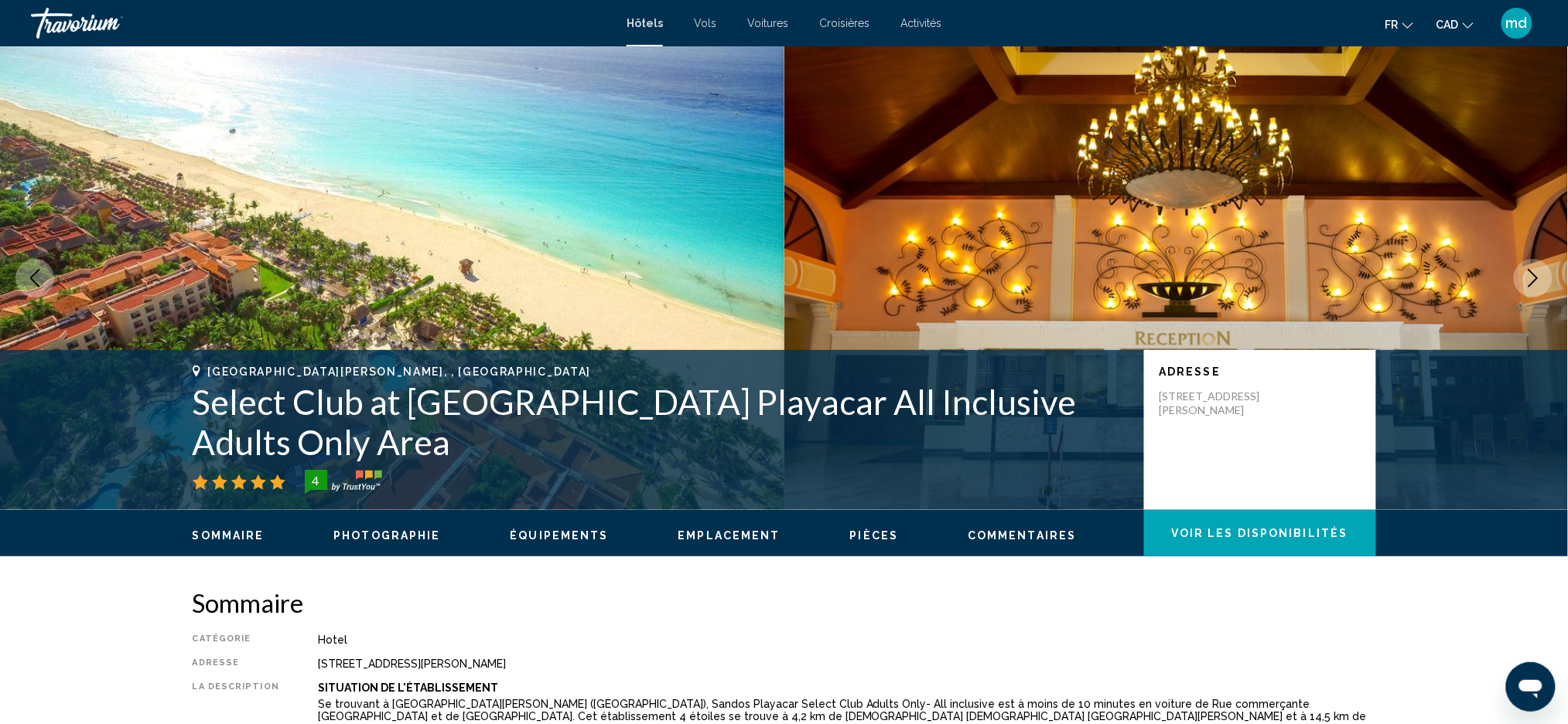
click at [1539, 283] on icon "Next image" at bounding box center [1533, 278] width 19 height 19
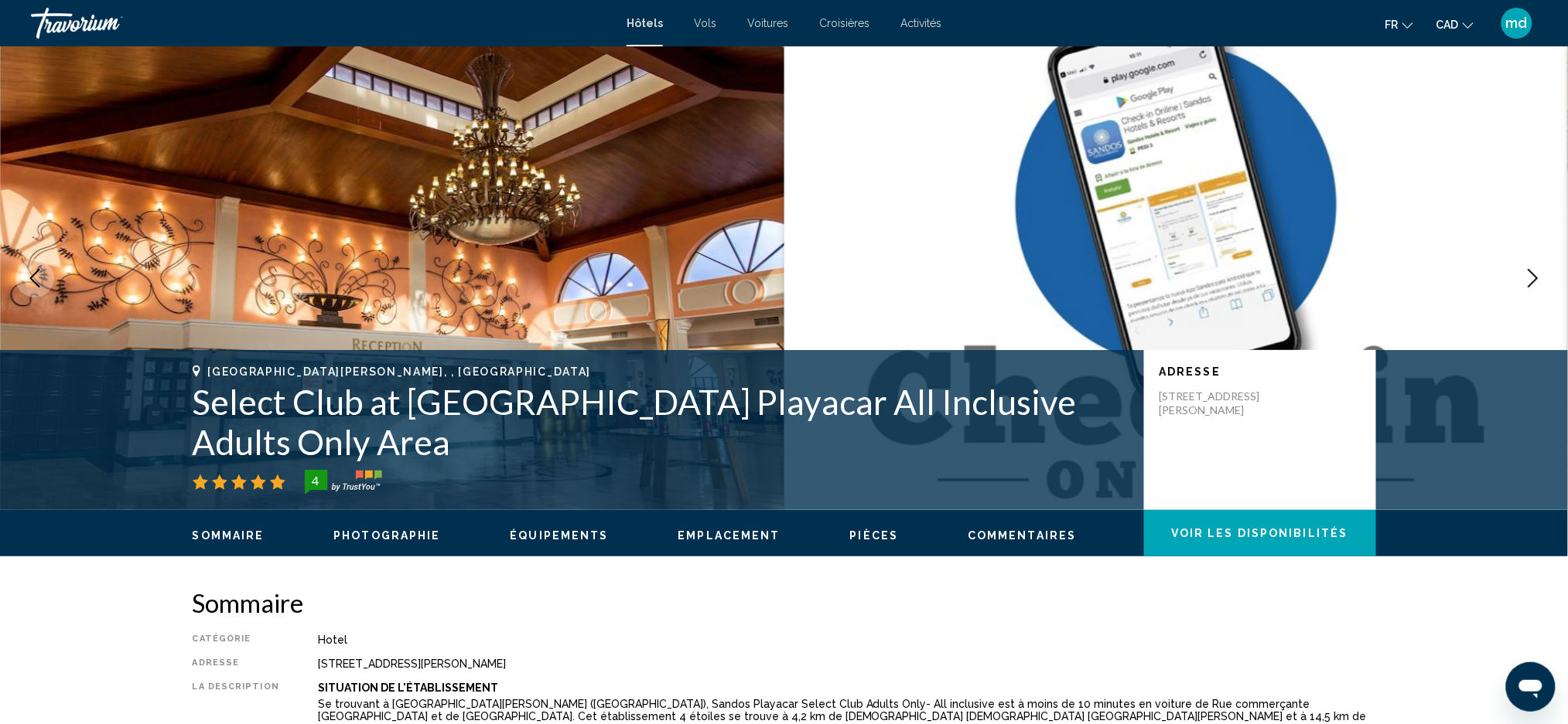
click at [1539, 283] on icon "Next image" at bounding box center [1533, 278] width 19 height 19
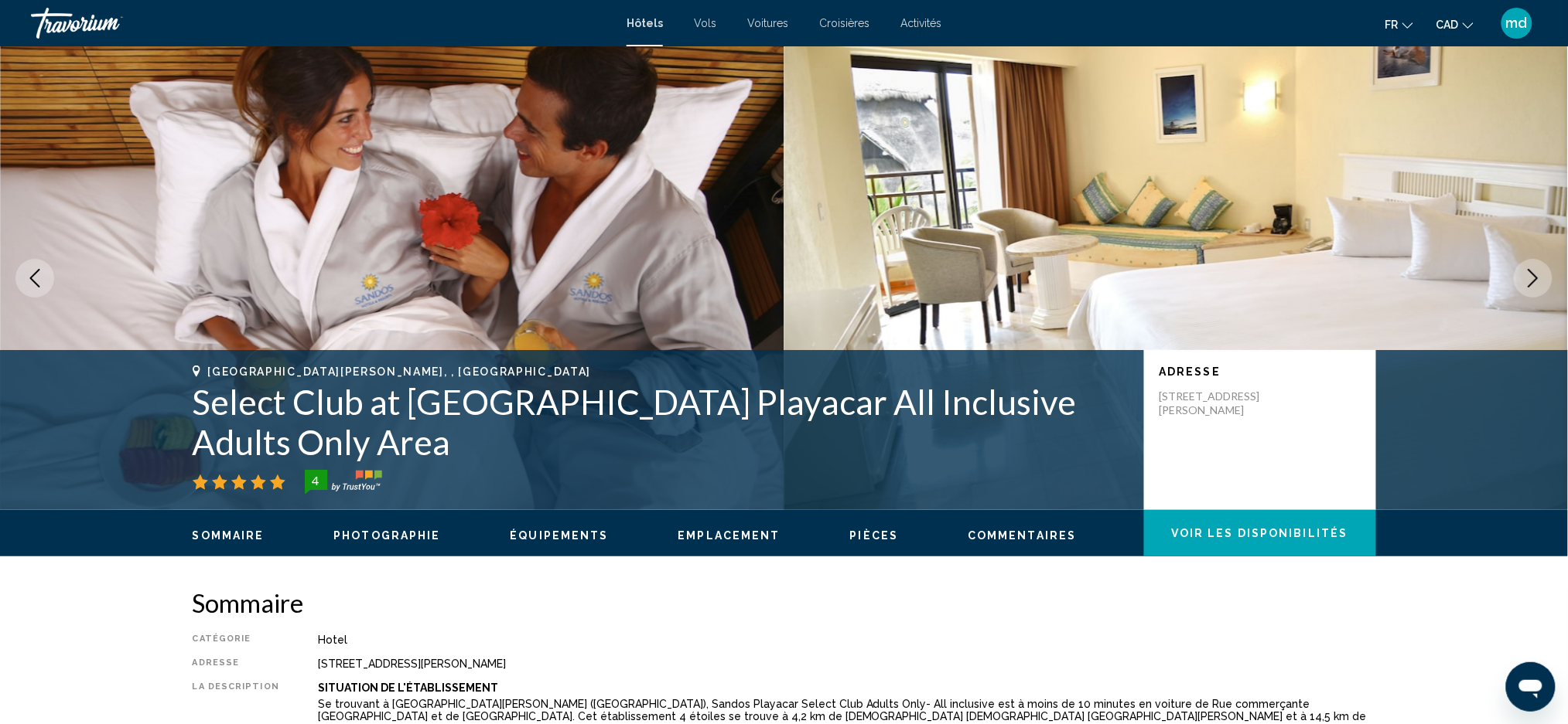
click at [1538, 283] on icon "Next image" at bounding box center [1533, 278] width 19 height 19
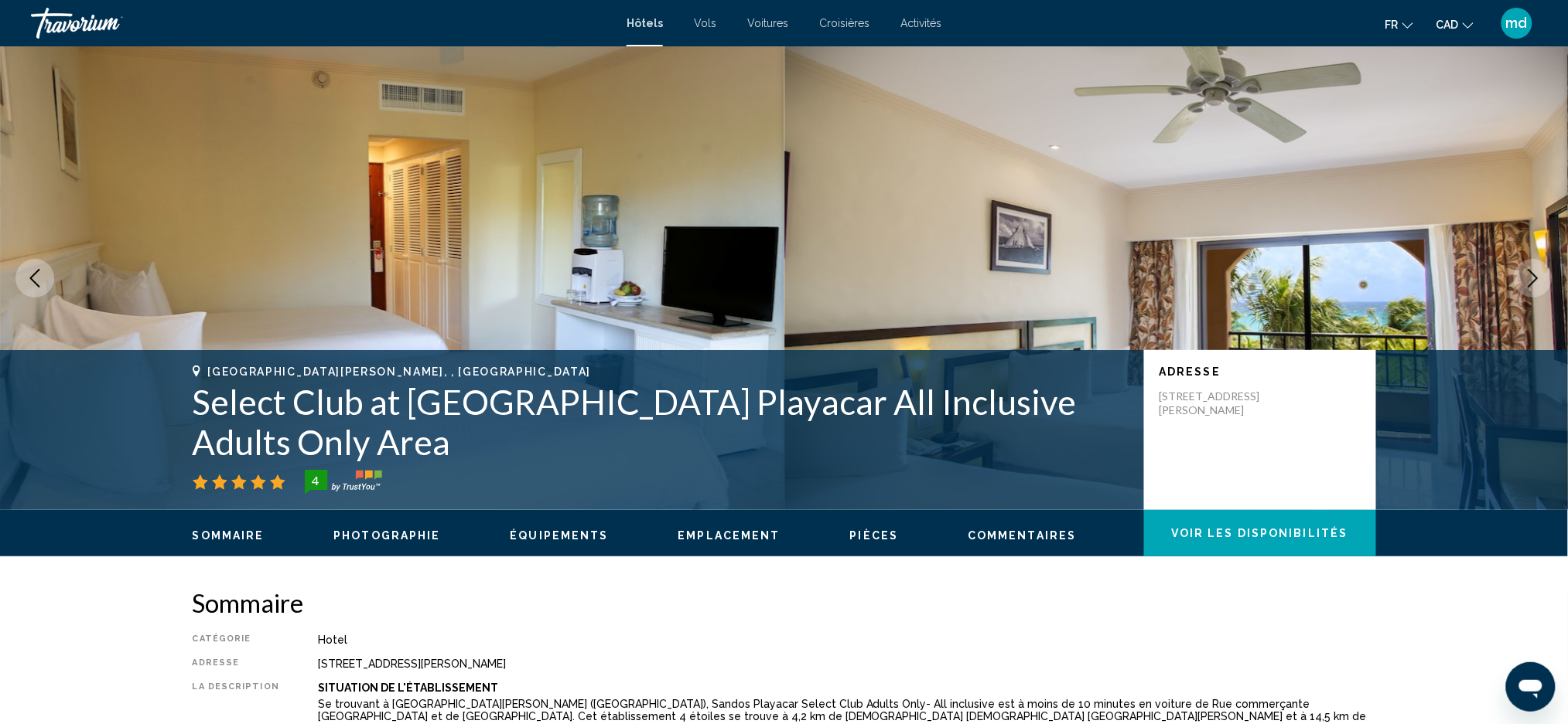
click at [1538, 283] on icon "Next image" at bounding box center [1533, 278] width 19 height 19
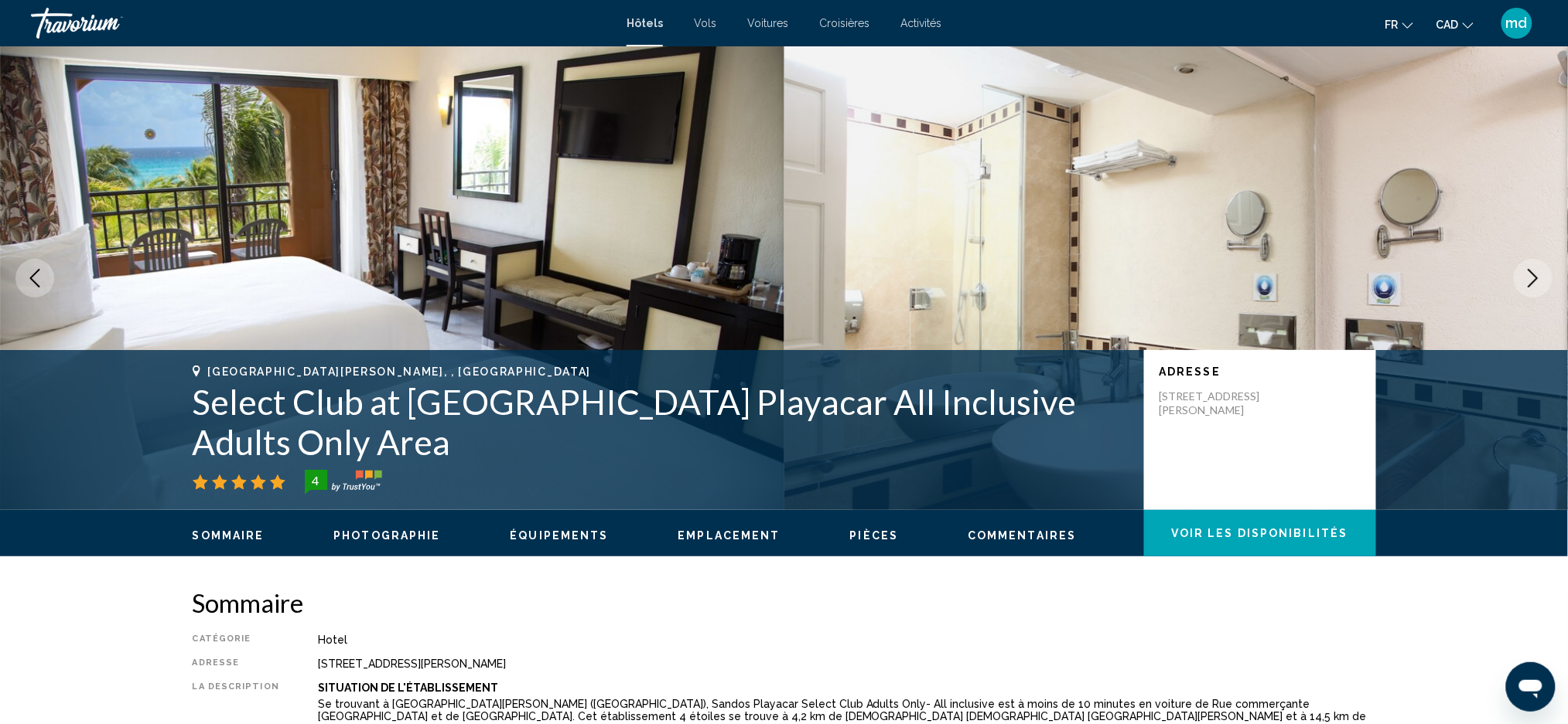
click at [1538, 283] on icon "Next image" at bounding box center [1533, 278] width 19 height 19
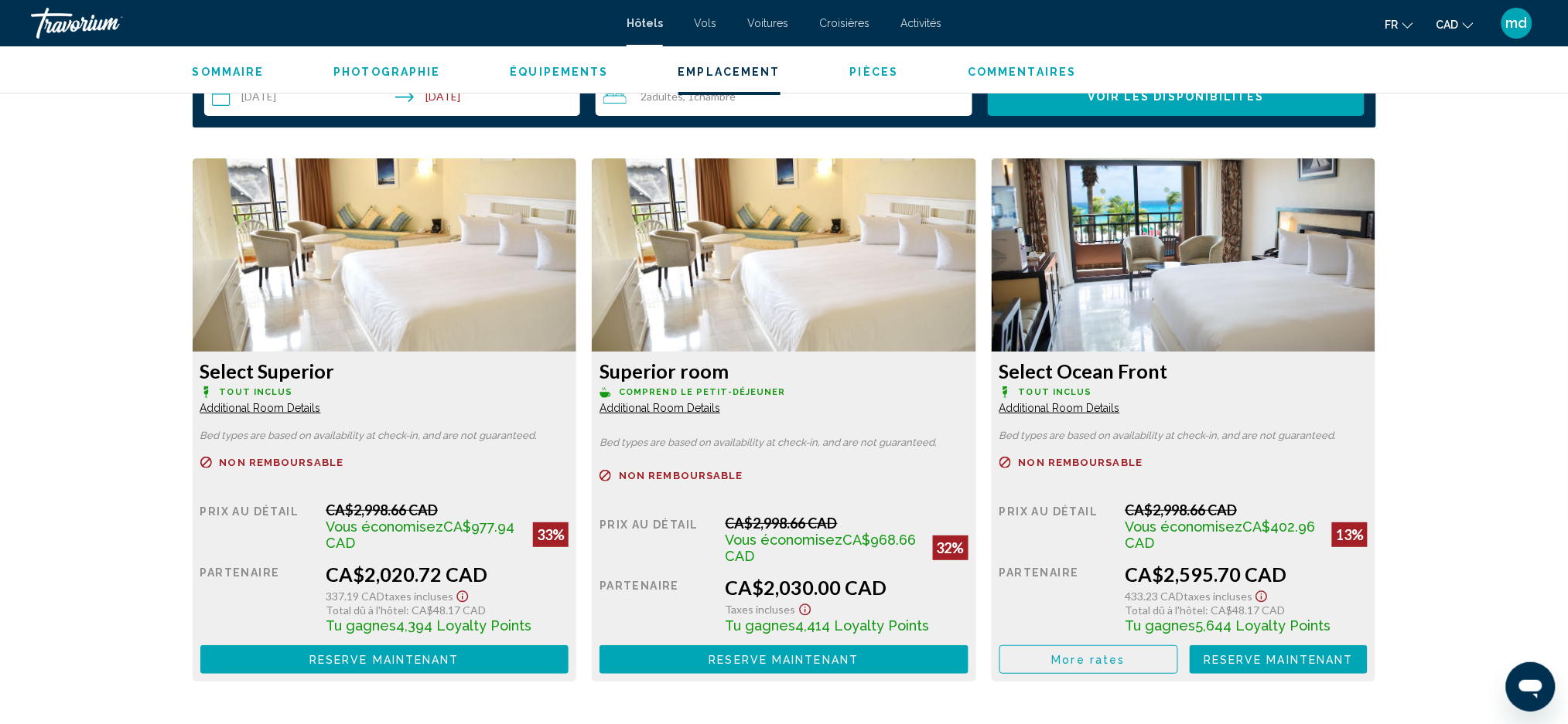
scroll to position [2165, 0]
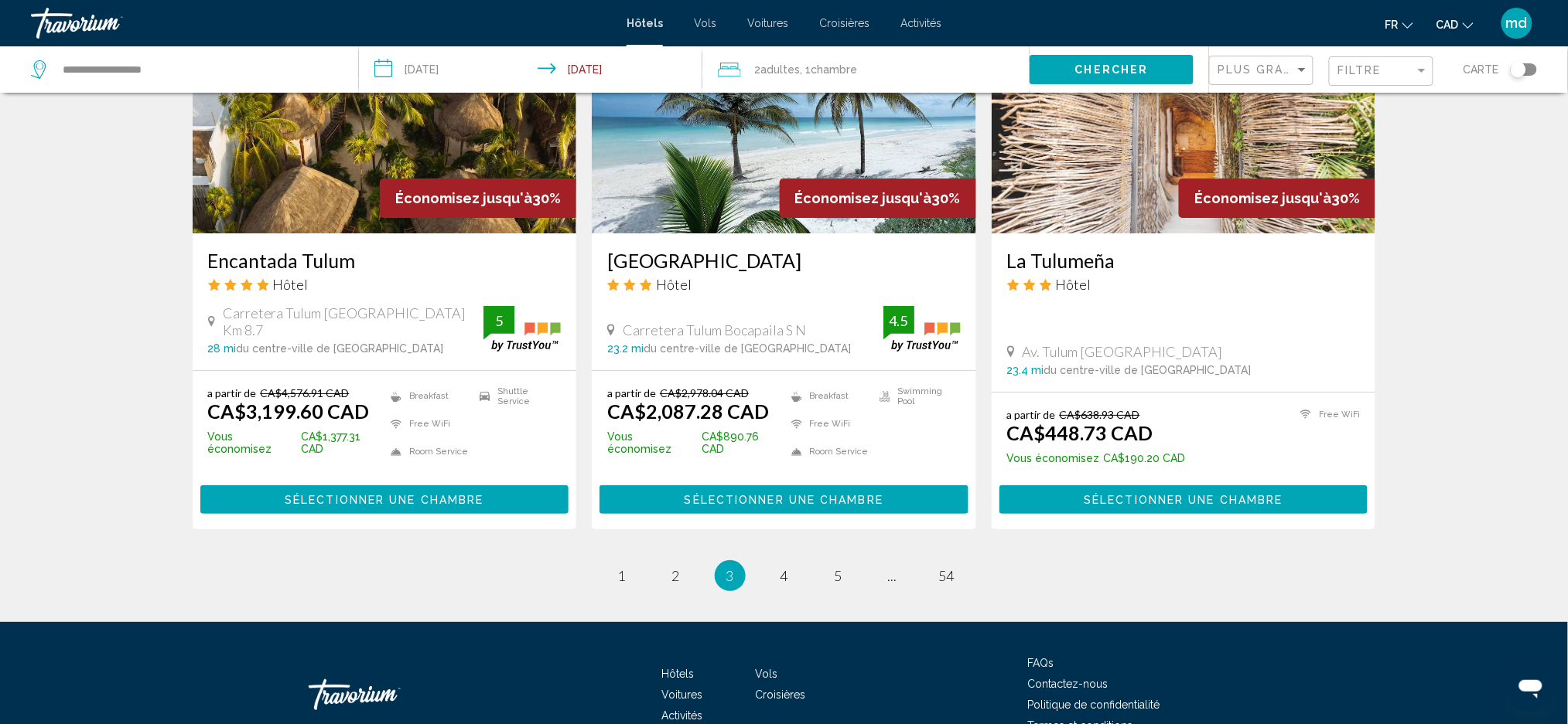
scroll to position [1973, 0]
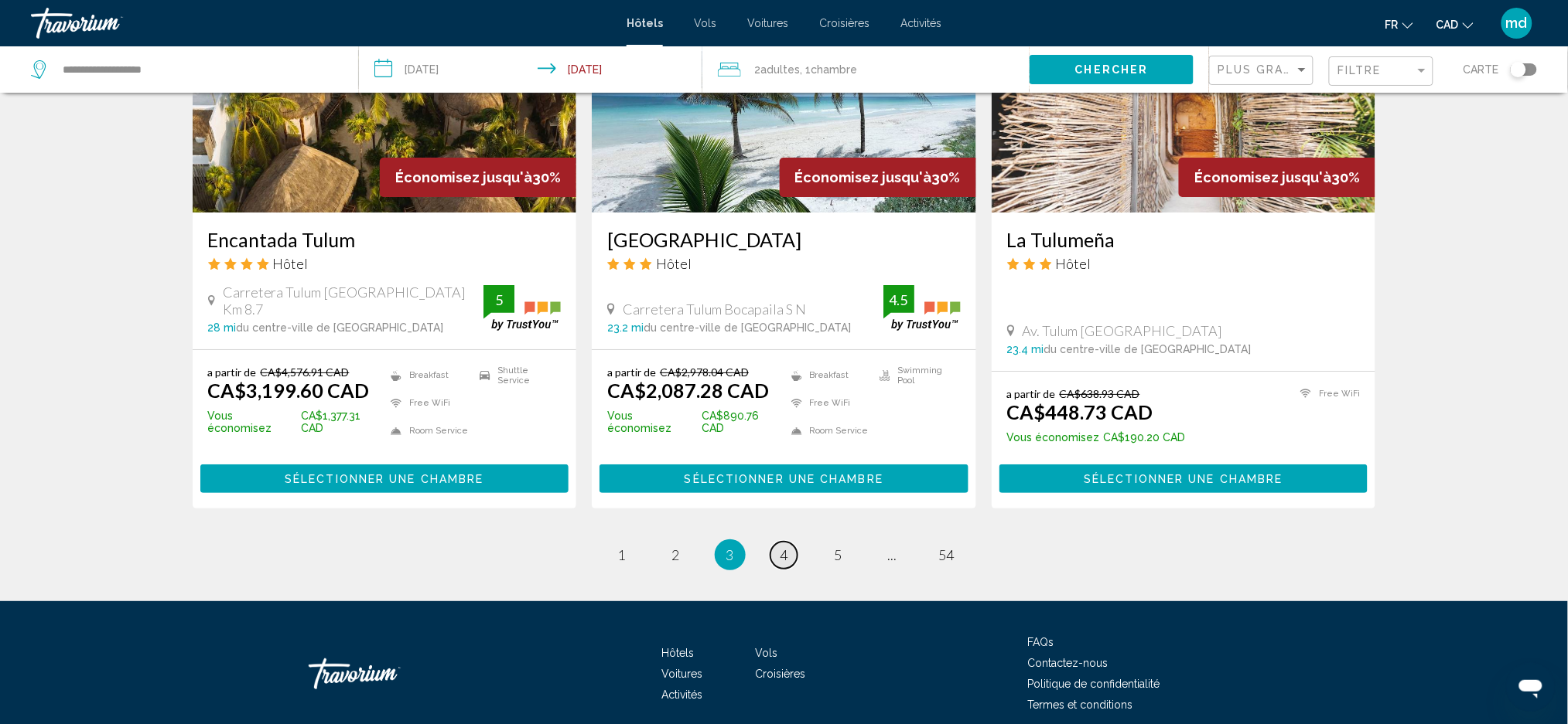
click at [787, 547] on span "4" at bounding box center [784, 555] width 7 height 17
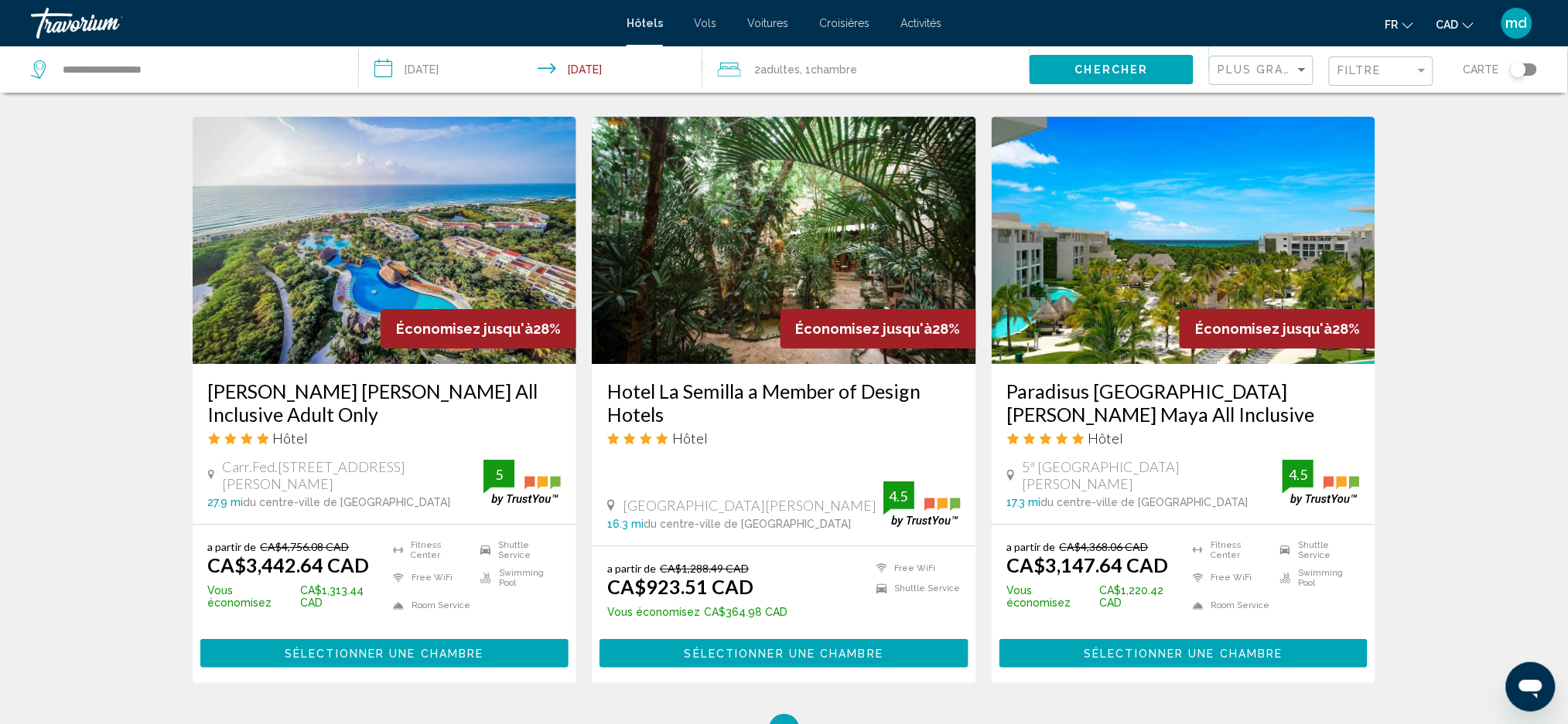
scroll to position [1787, 0]
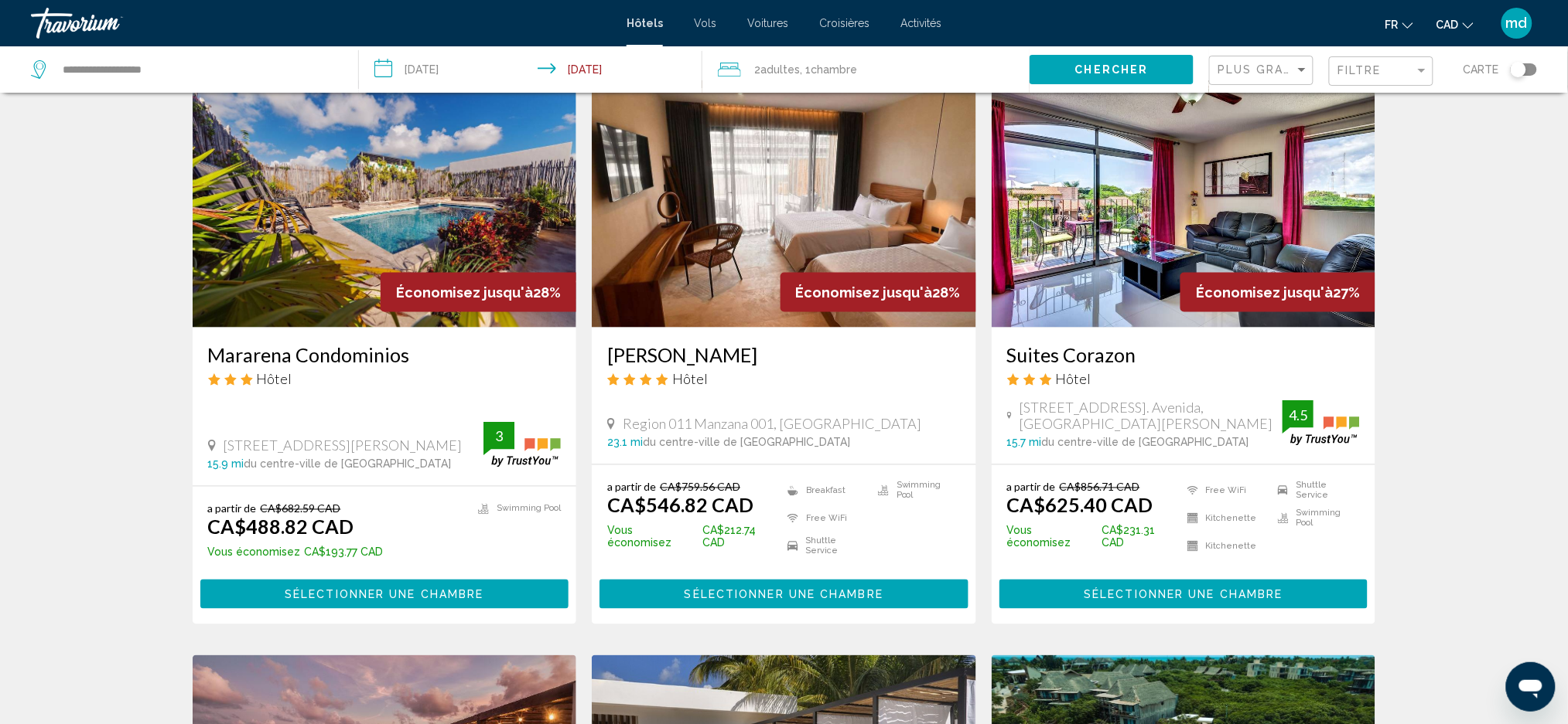
scroll to position [1030, 0]
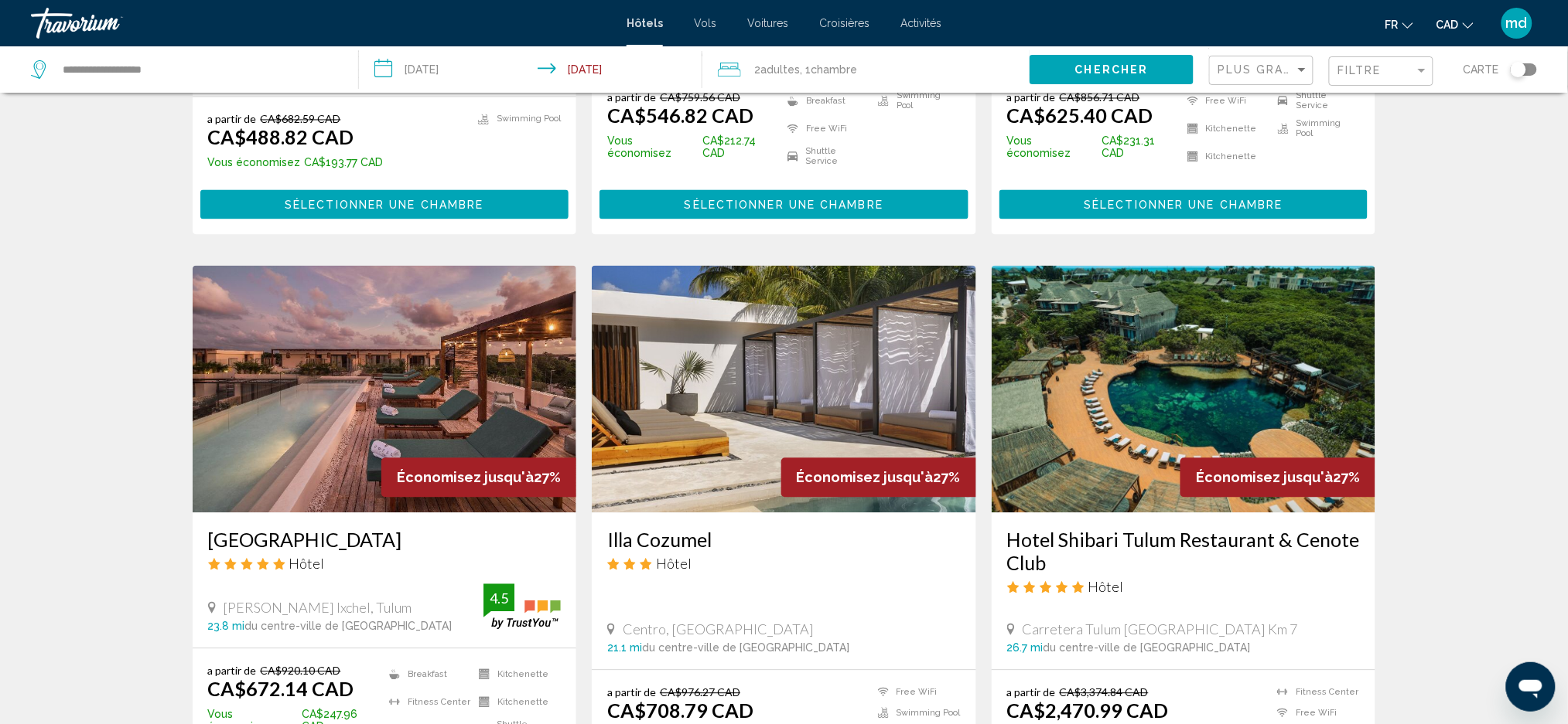
click at [260, 350] on img "Main content" at bounding box center [385, 390] width 384 height 247
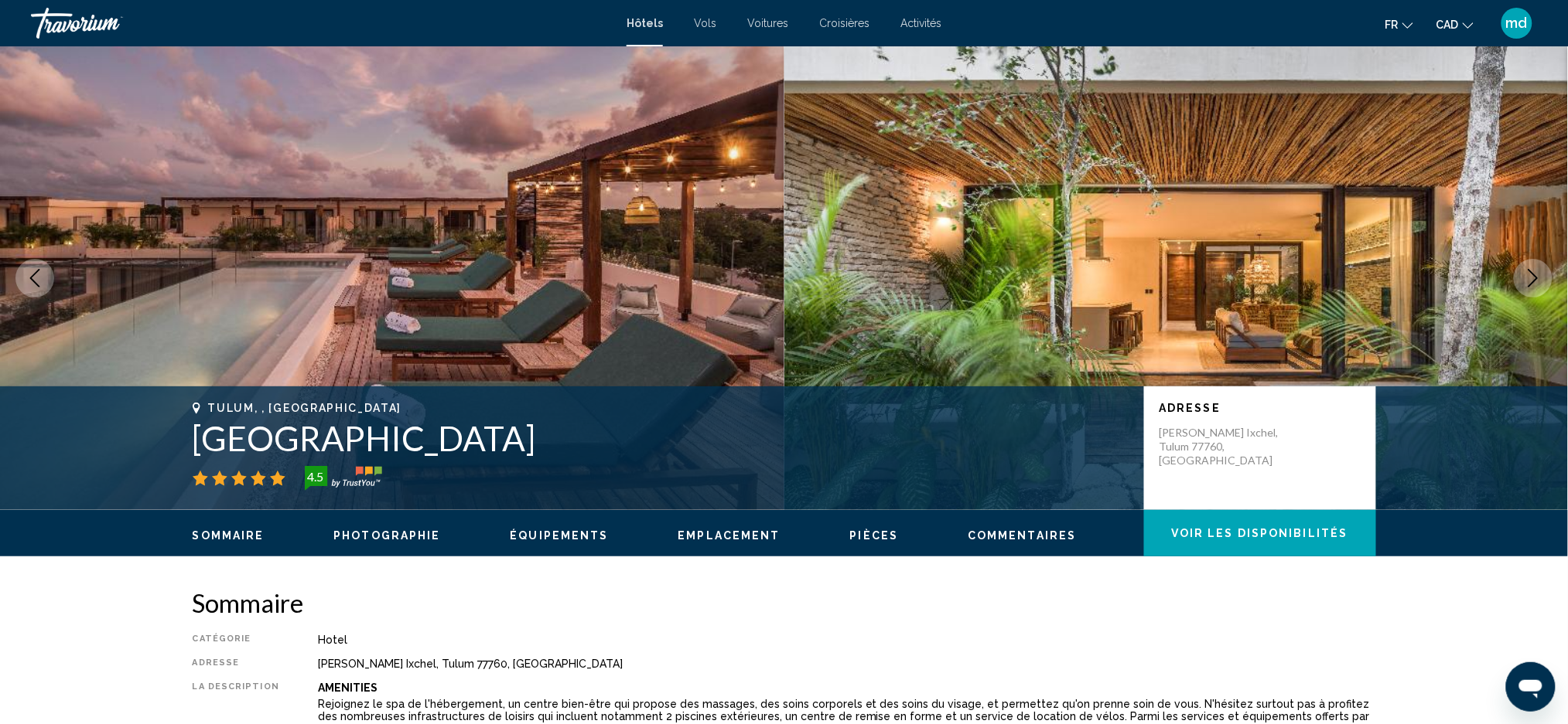
click at [1536, 276] on icon "Next image" at bounding box center [1533, 278] width 10 height 19
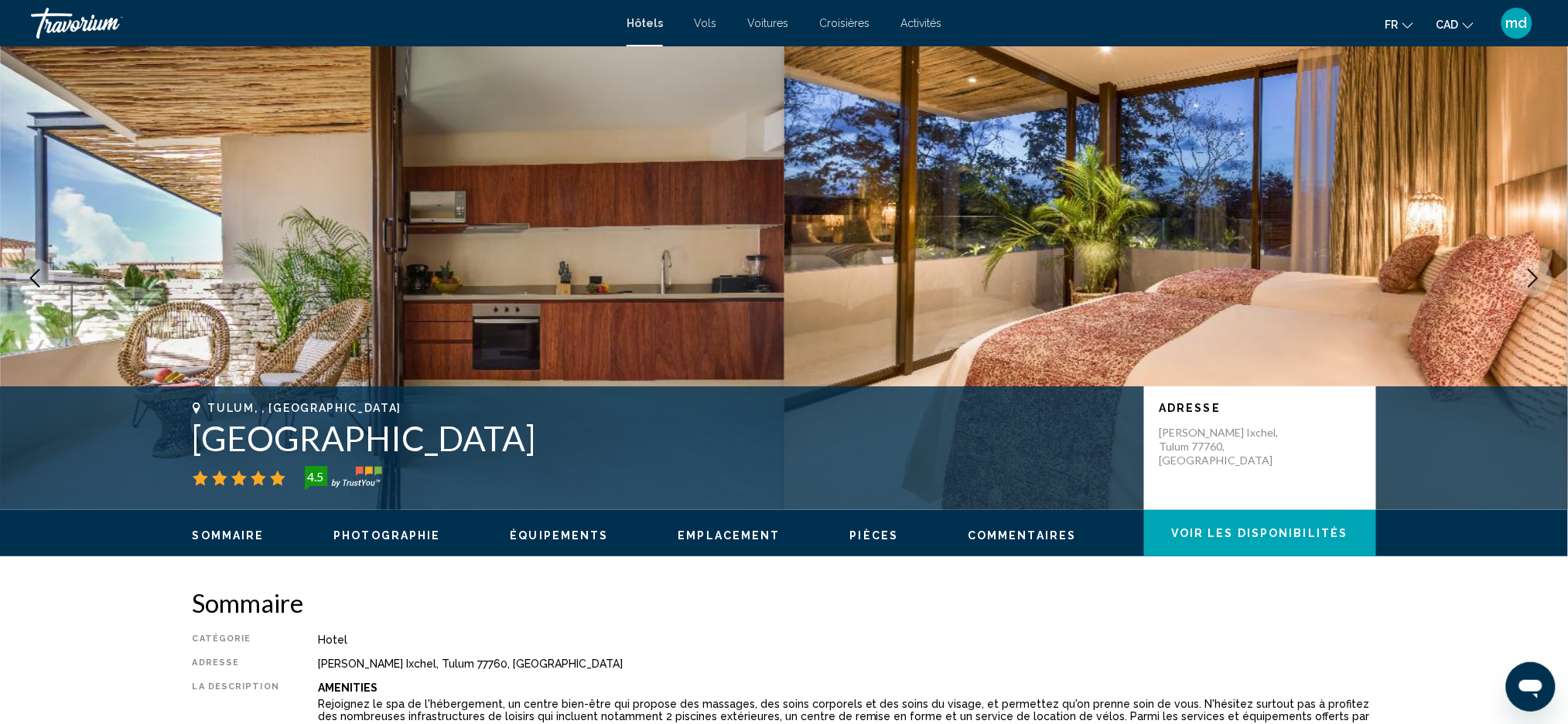
click at [1536, 276] on icon "Next image" at bounding box center [1533, 278] width 10 height 19
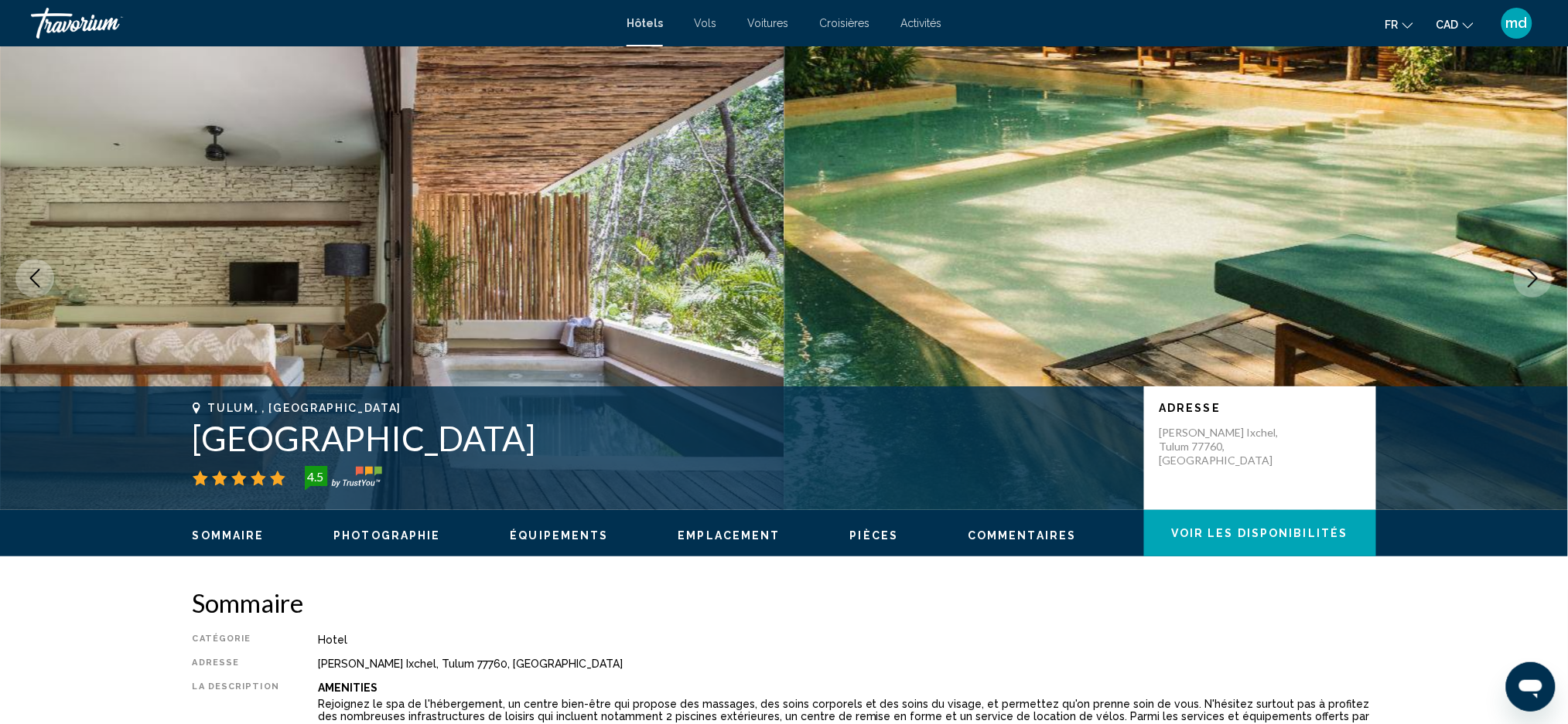
click at [1536, 276] on icon "Next image" at bounding box center [1533, 278] width 10 height 19
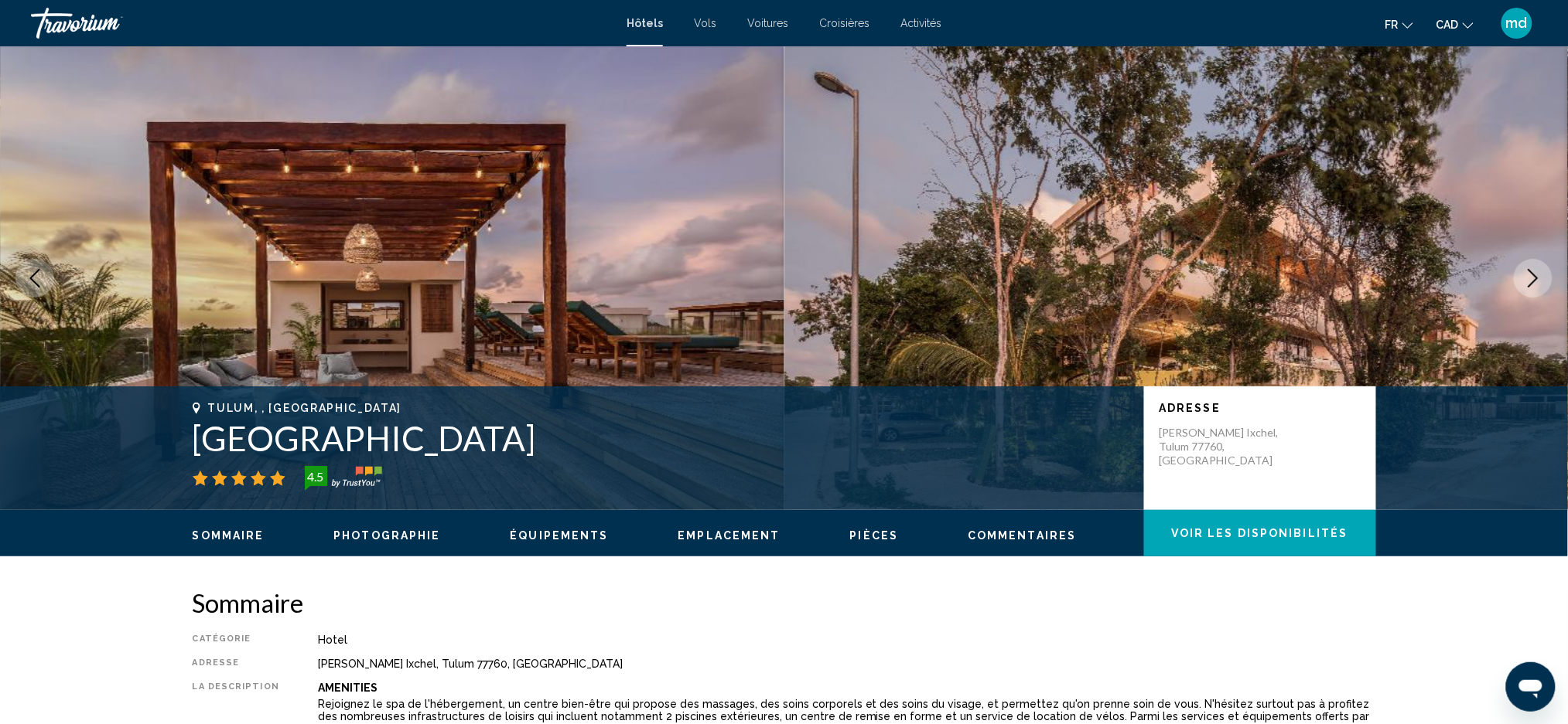
click at [1536, 276] on icon "Next image" at bounding box center [1533, 278] width 10 height 19
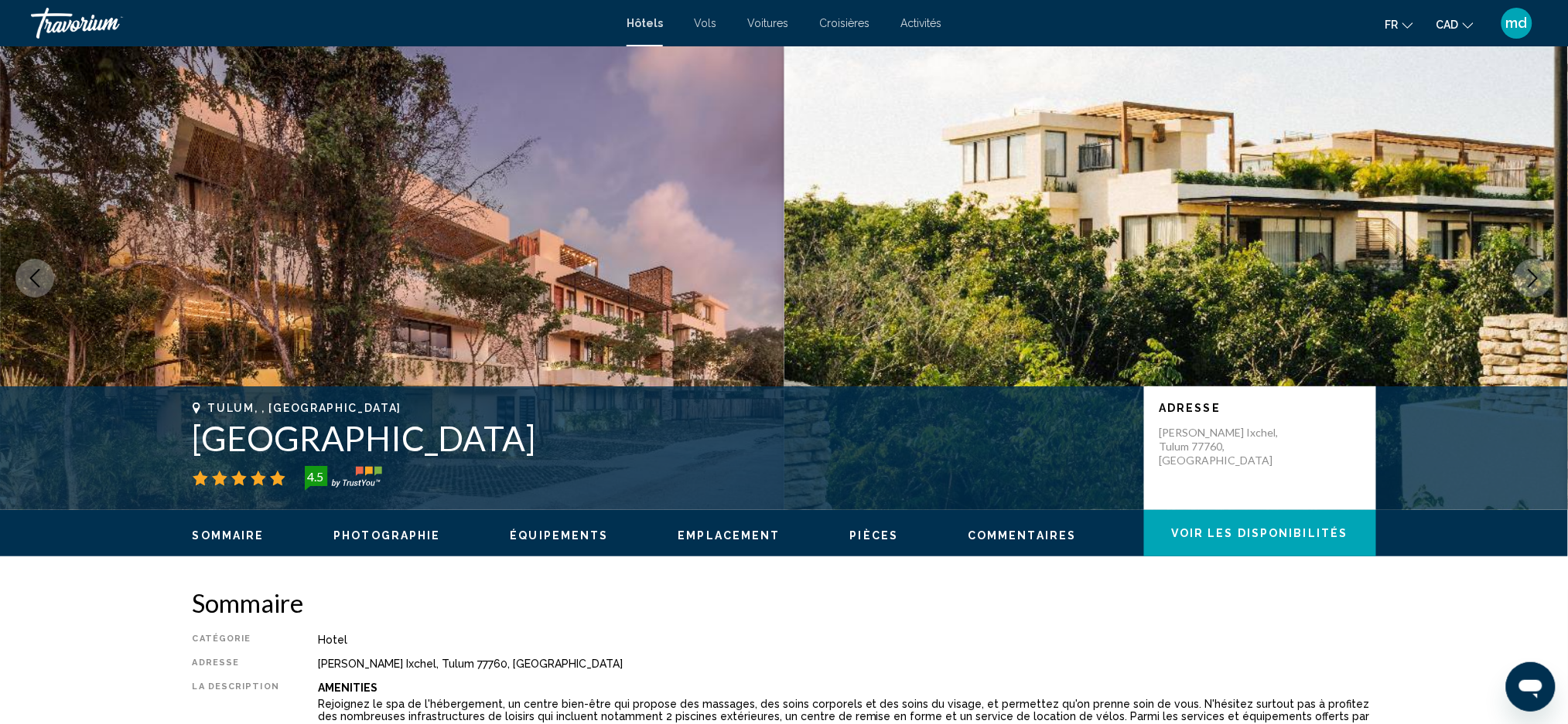
click at [1536, 276] on icon "Next image" at bounding box center [1533, 278] width 10 height 19
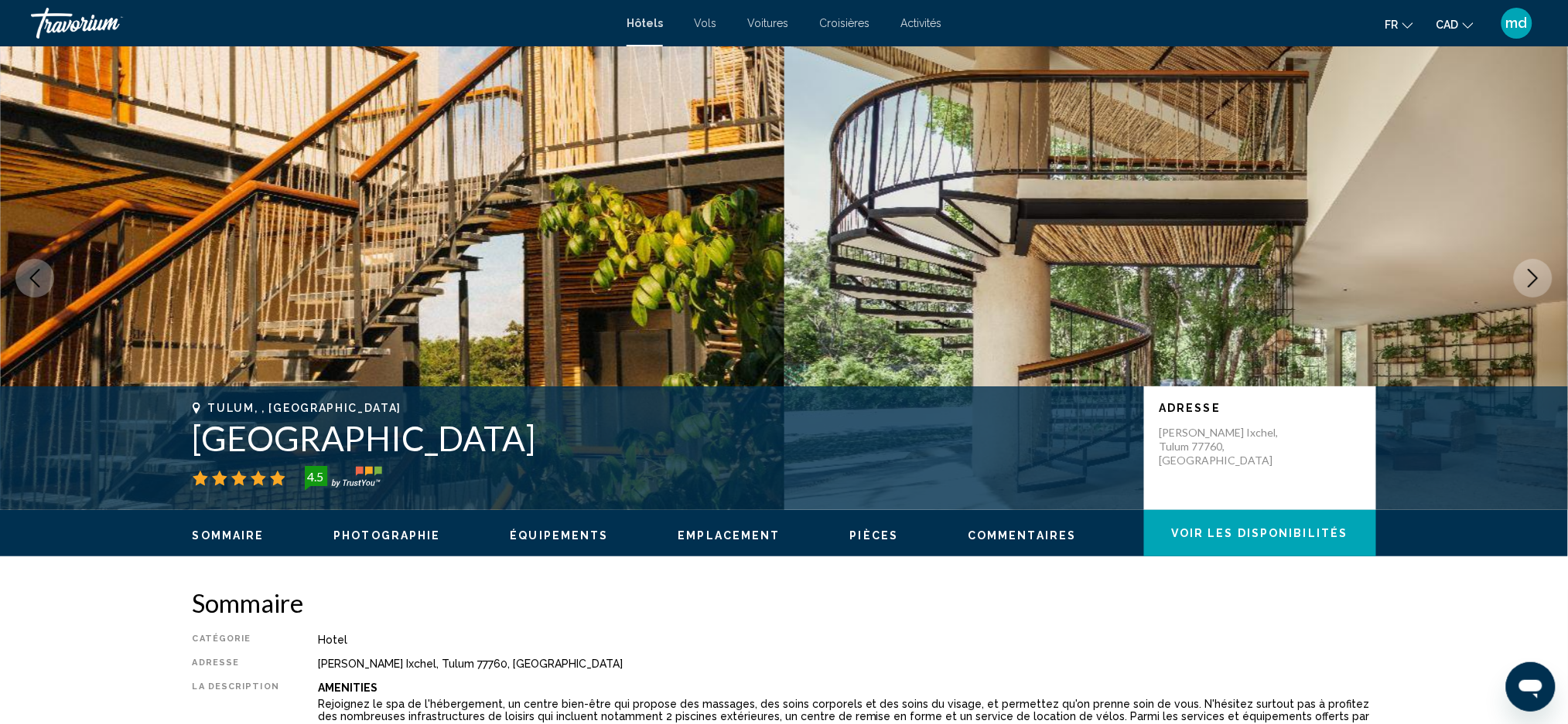
click at [1536, 276] on icon "Next image" at bounding box center [1533, 278] width 10 height 19
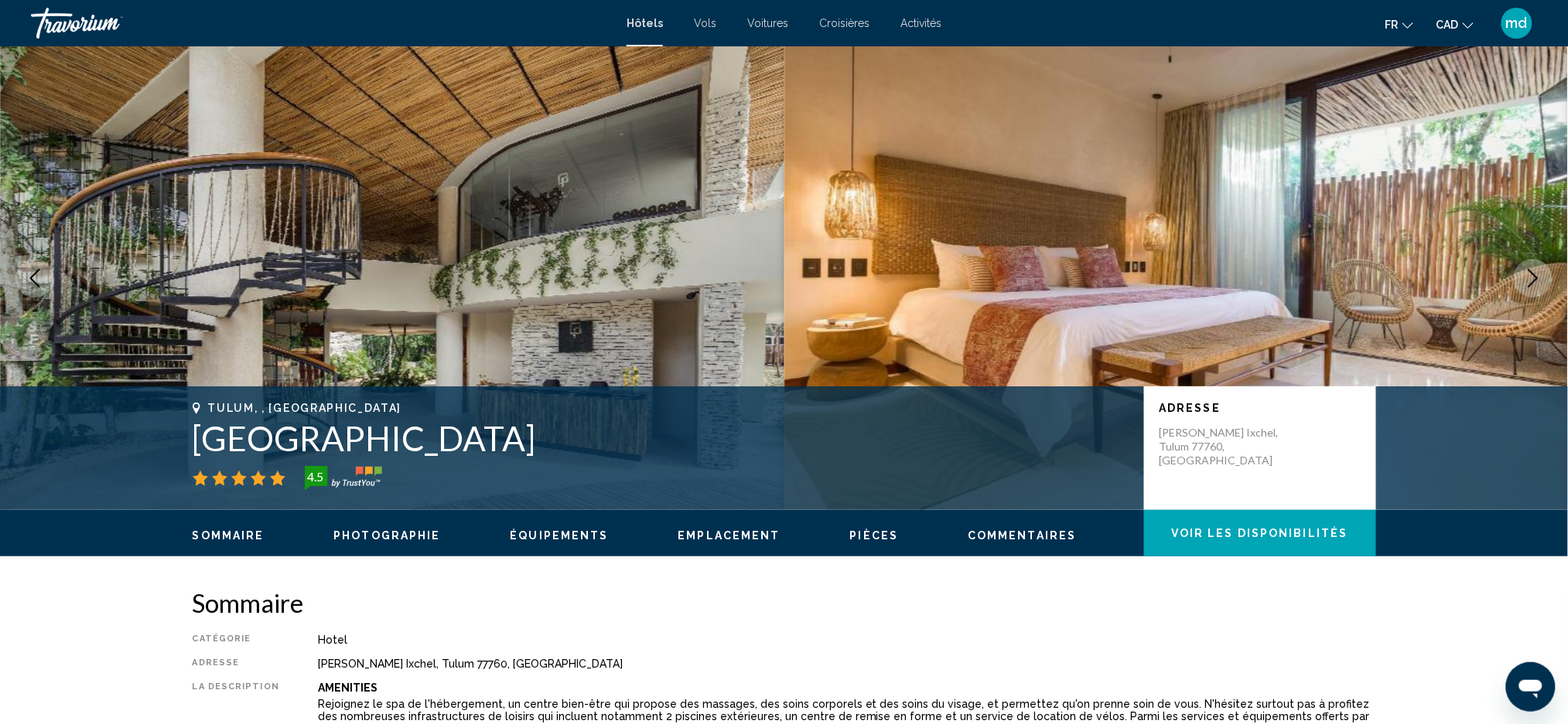
click at [1536, 276] on icon "Next image" at bounding box center [1533, 278] width 10 height 19
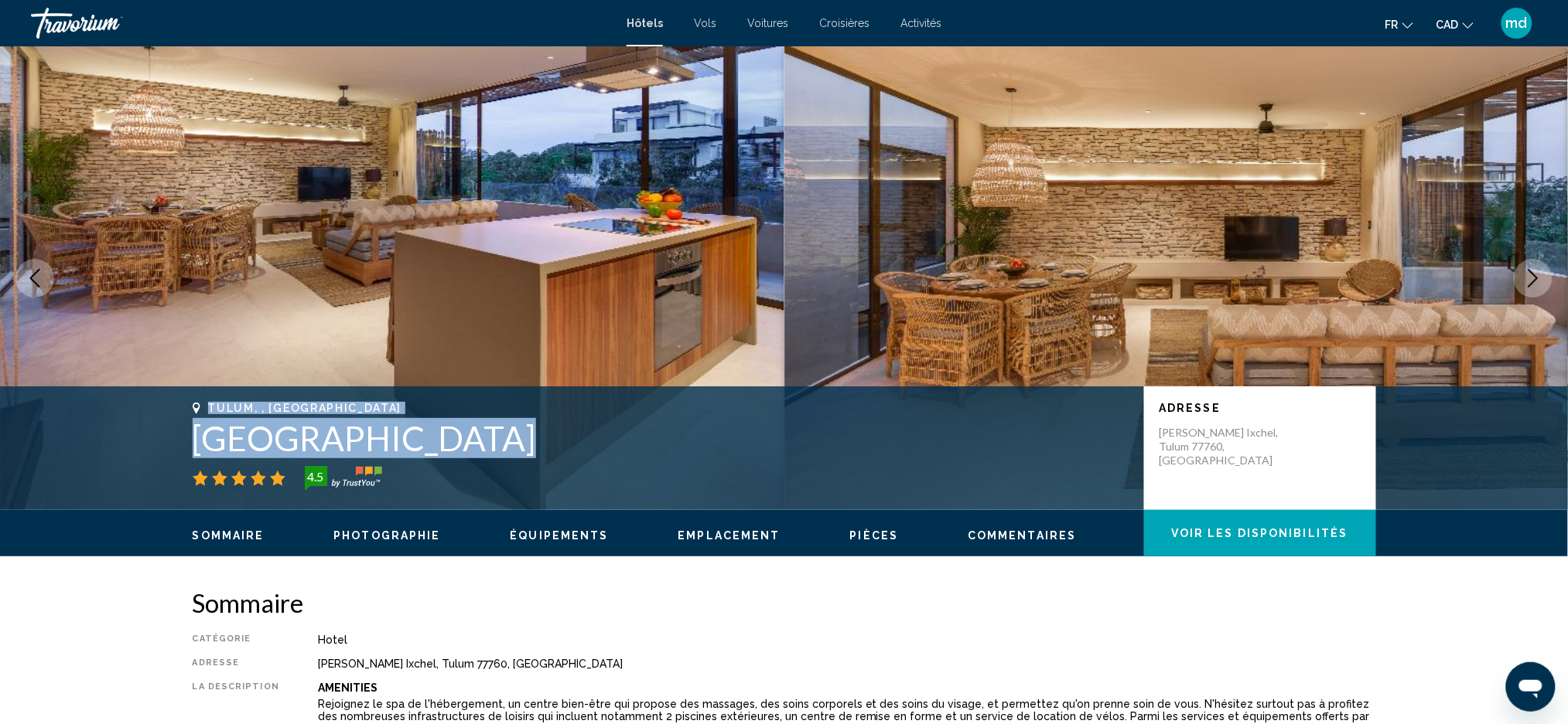
drag, startPoint x: 321, startPoint y: 432, endPoint x: 143, endPoint y: 404, distance: 180.2
click at [143, 404] on div "[GEOGRAPHIC_DATA], , [GEOGRAPHIC_DATA] Copal Tulum Hotel 4.5 Adresse [PERSON_NA…" at bounding box center [784, 448] width 1568 height 124
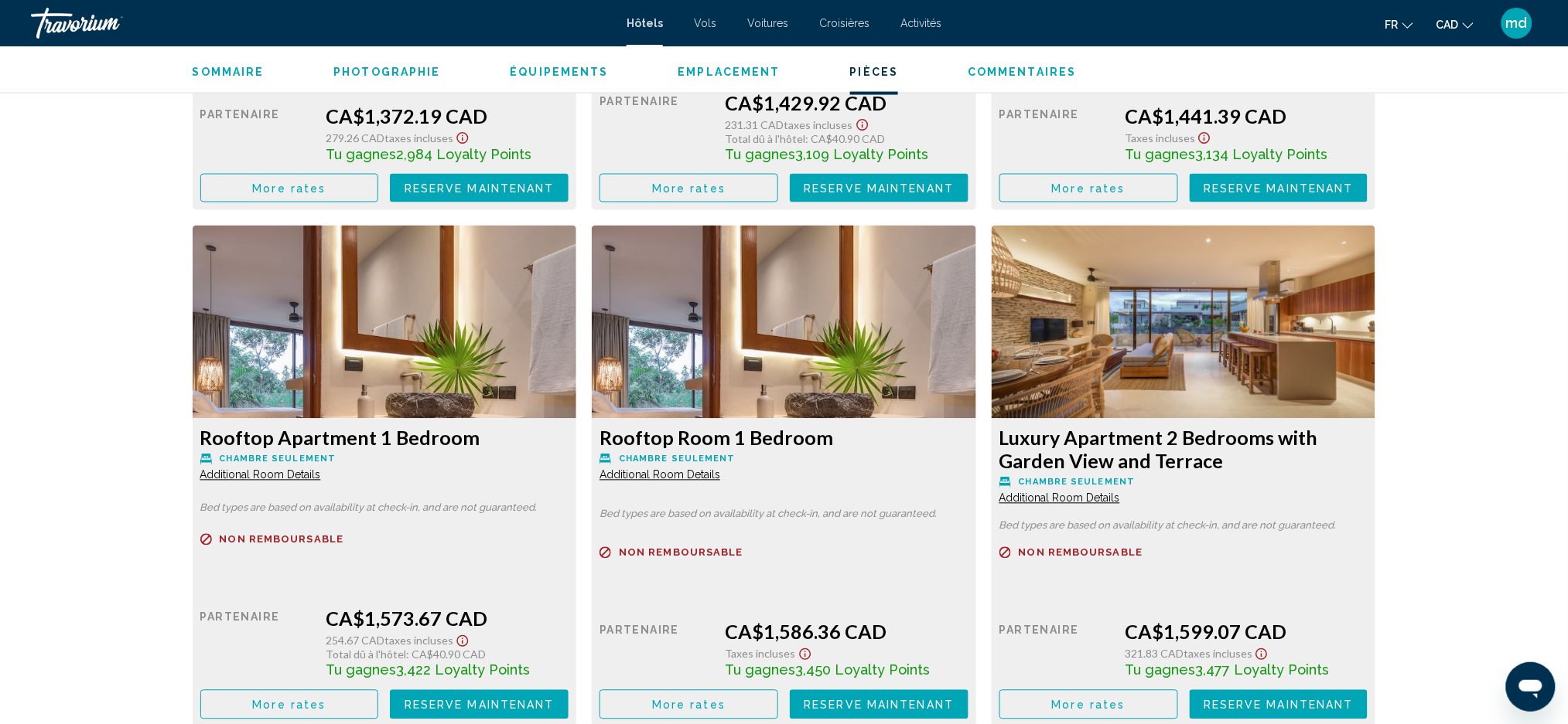
scroll to position [5154, 0]
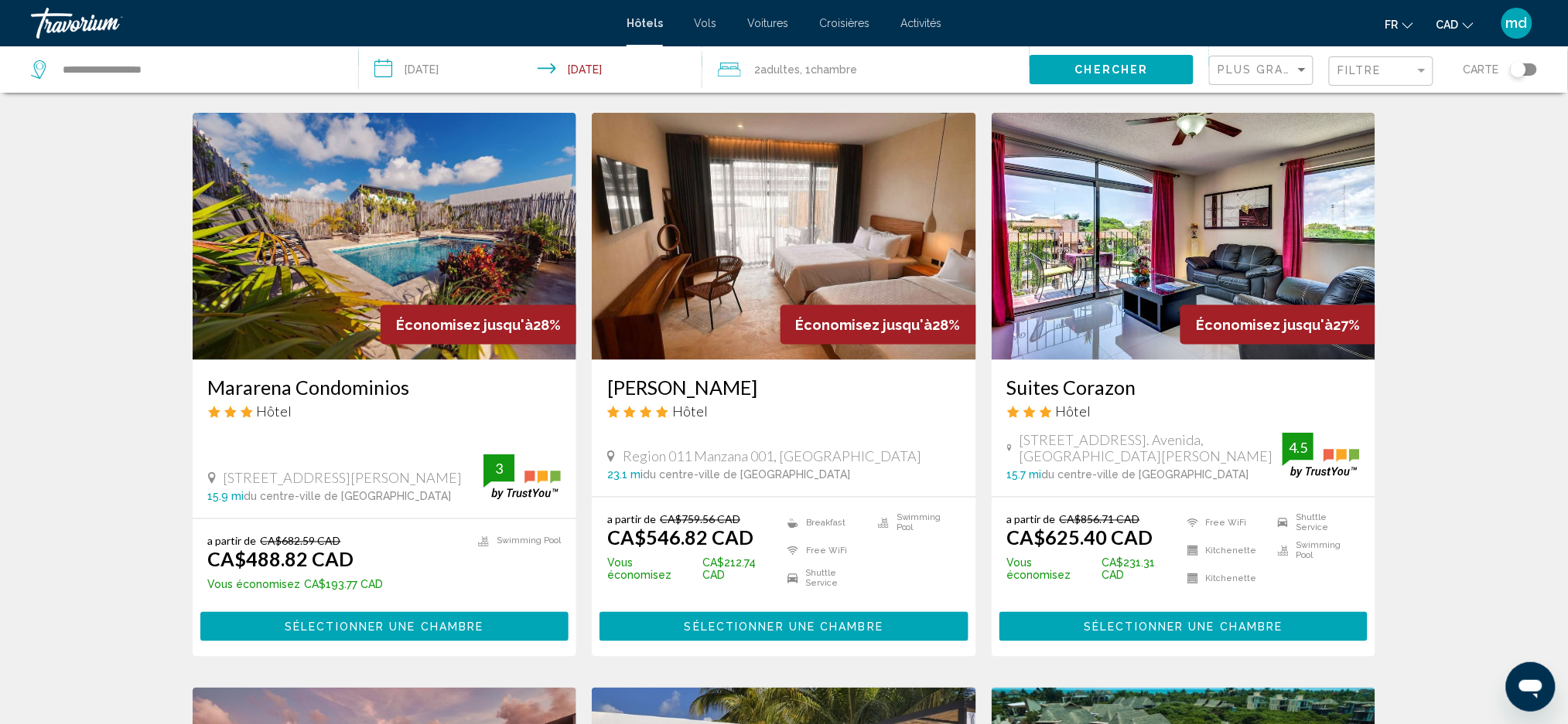
scroll to position [619, 0]
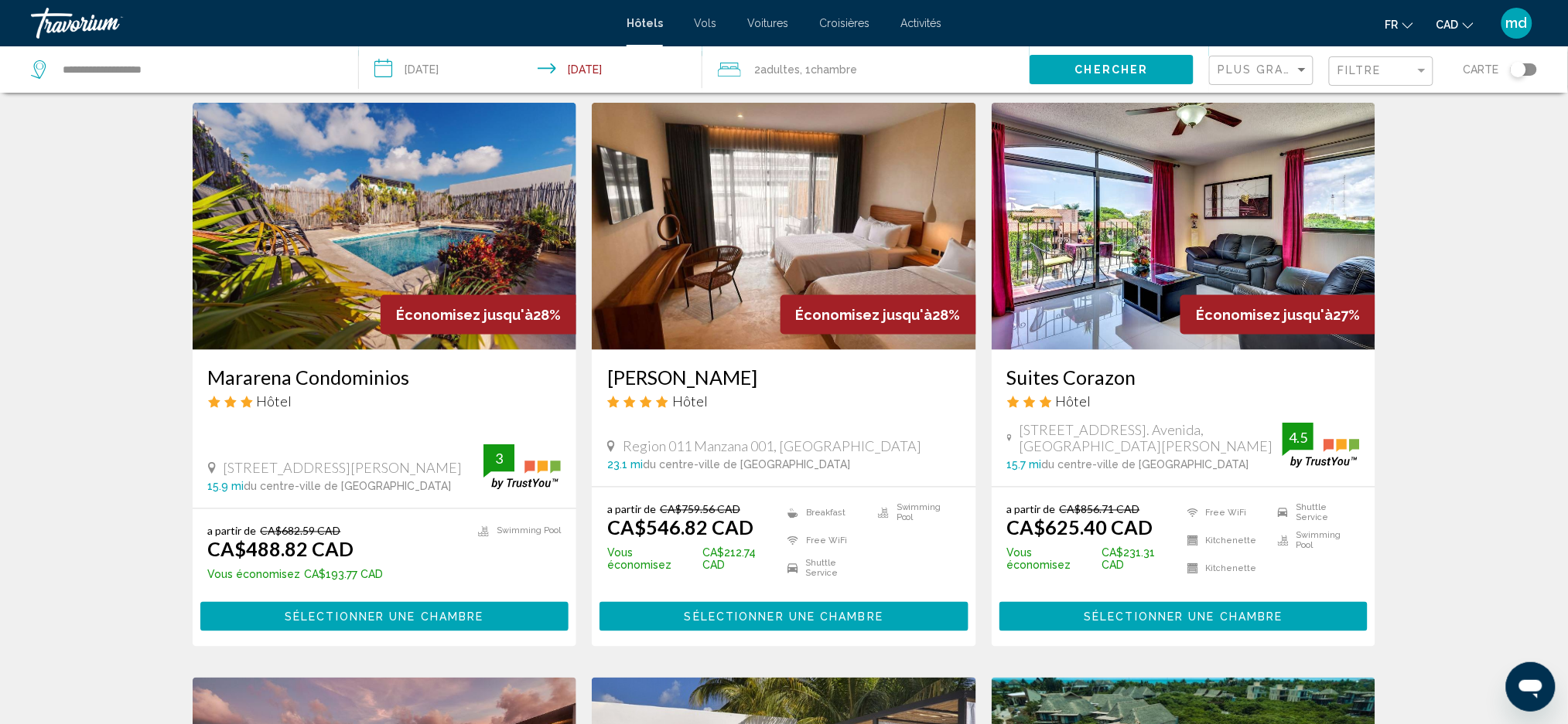
click at [435, 212] on img "Main content" at bounding box center [385, 227] width 384 height 247
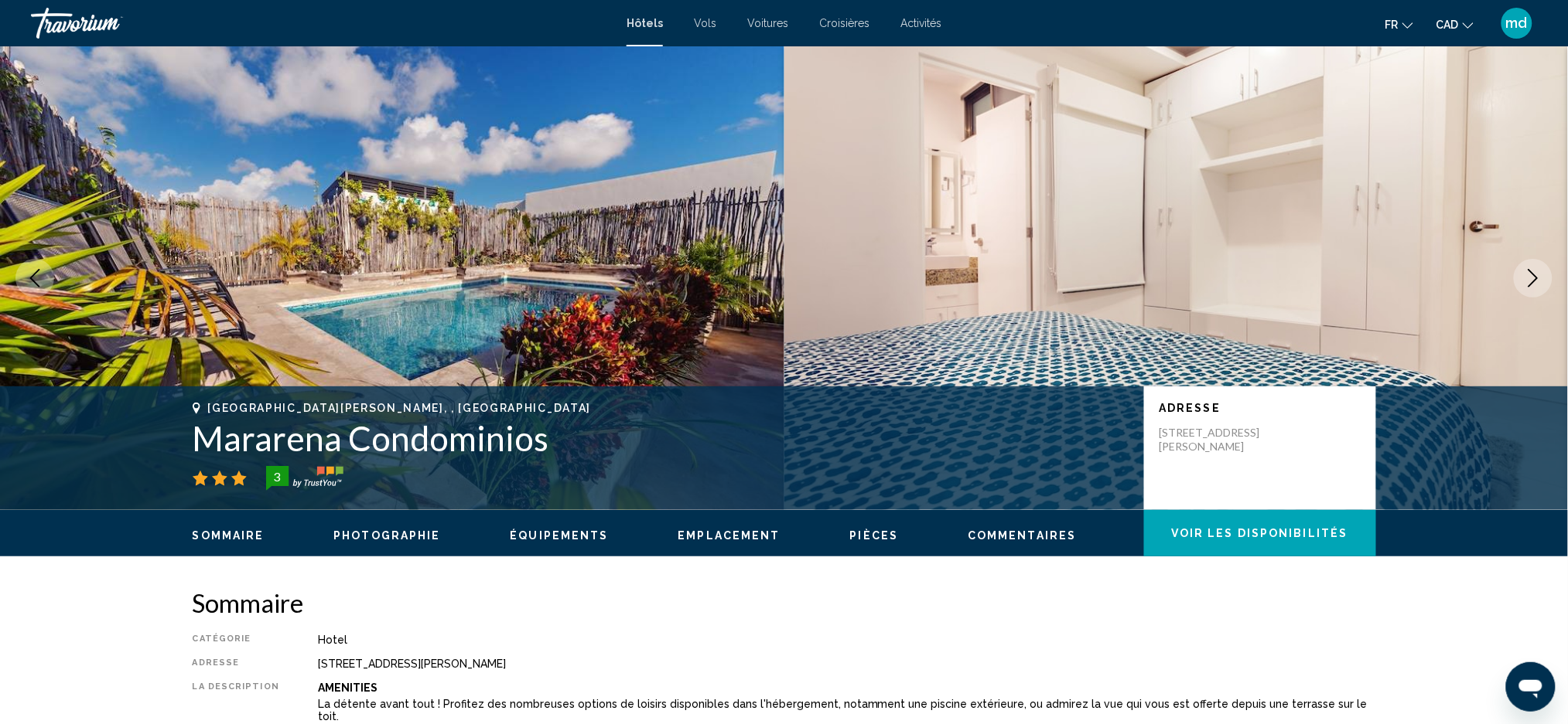
click at [1530, 276] on icon "Next image" at bounding box center [1533, 278] width 19 height 19
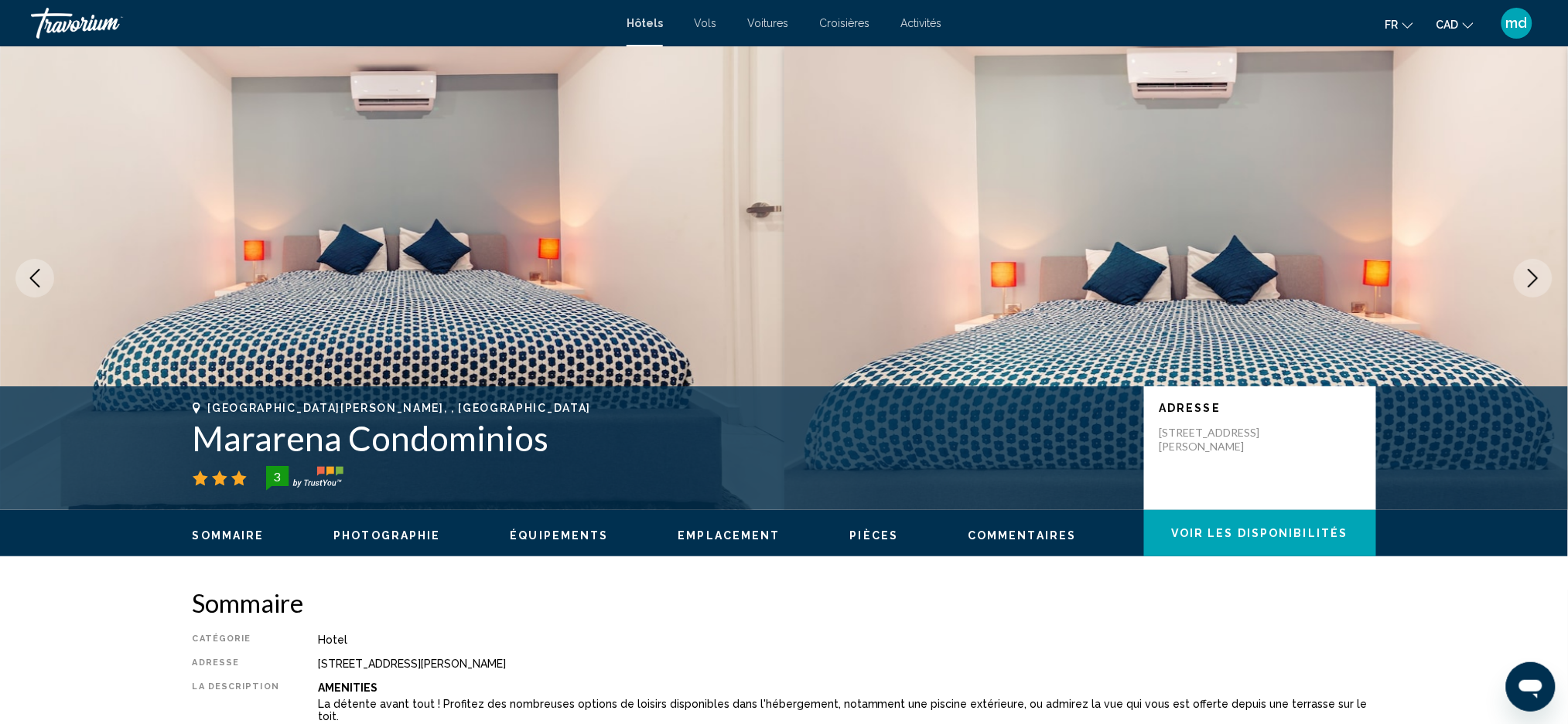
click at [1530, 276] on icon "Next image" at bounding box center [1533, 278] width 19 height 19
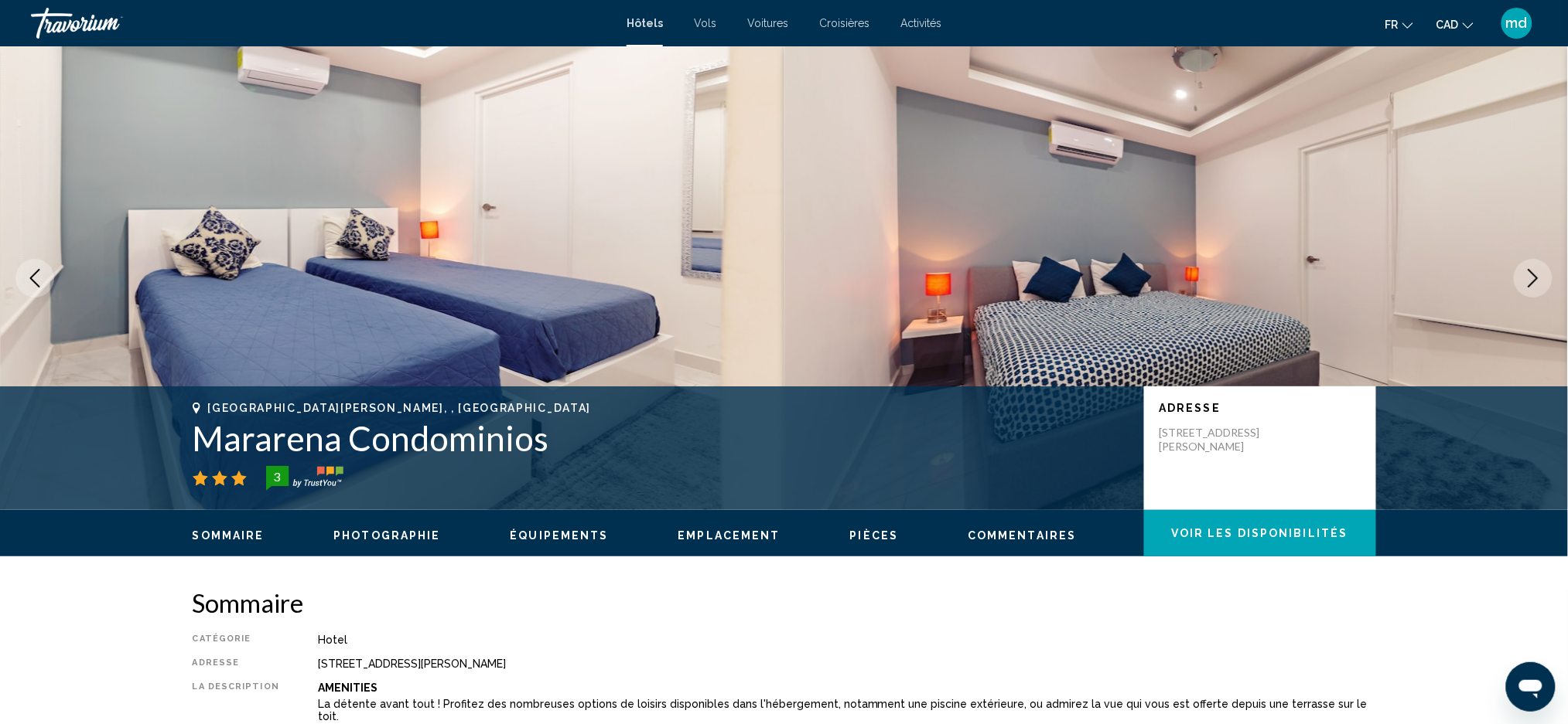
click at [1530, 276] on icon "Next image" at bounding box center [1533, 278] width 19 height 19
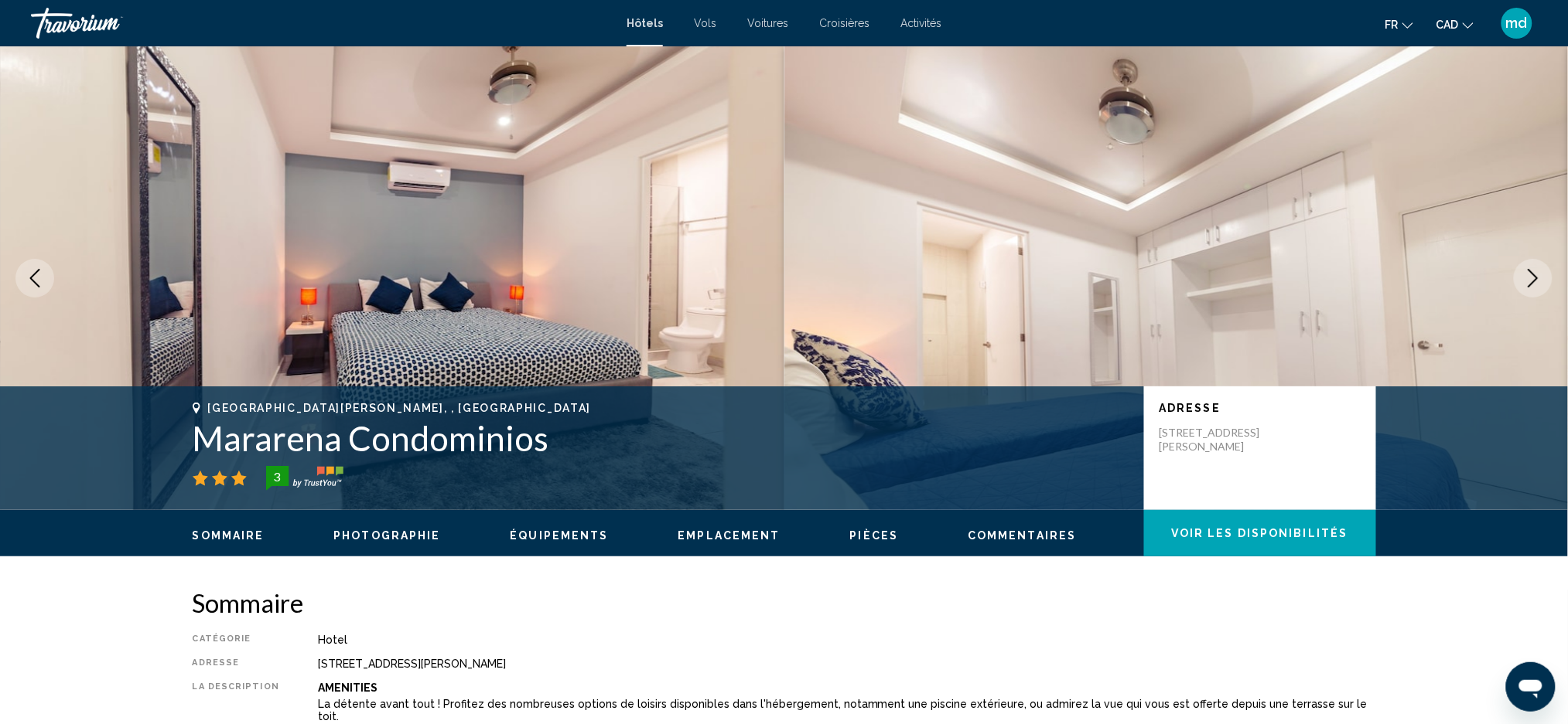
click at [1528, 275] on icon "Next image" at bounding box center [1533, 278] width 19 height 19
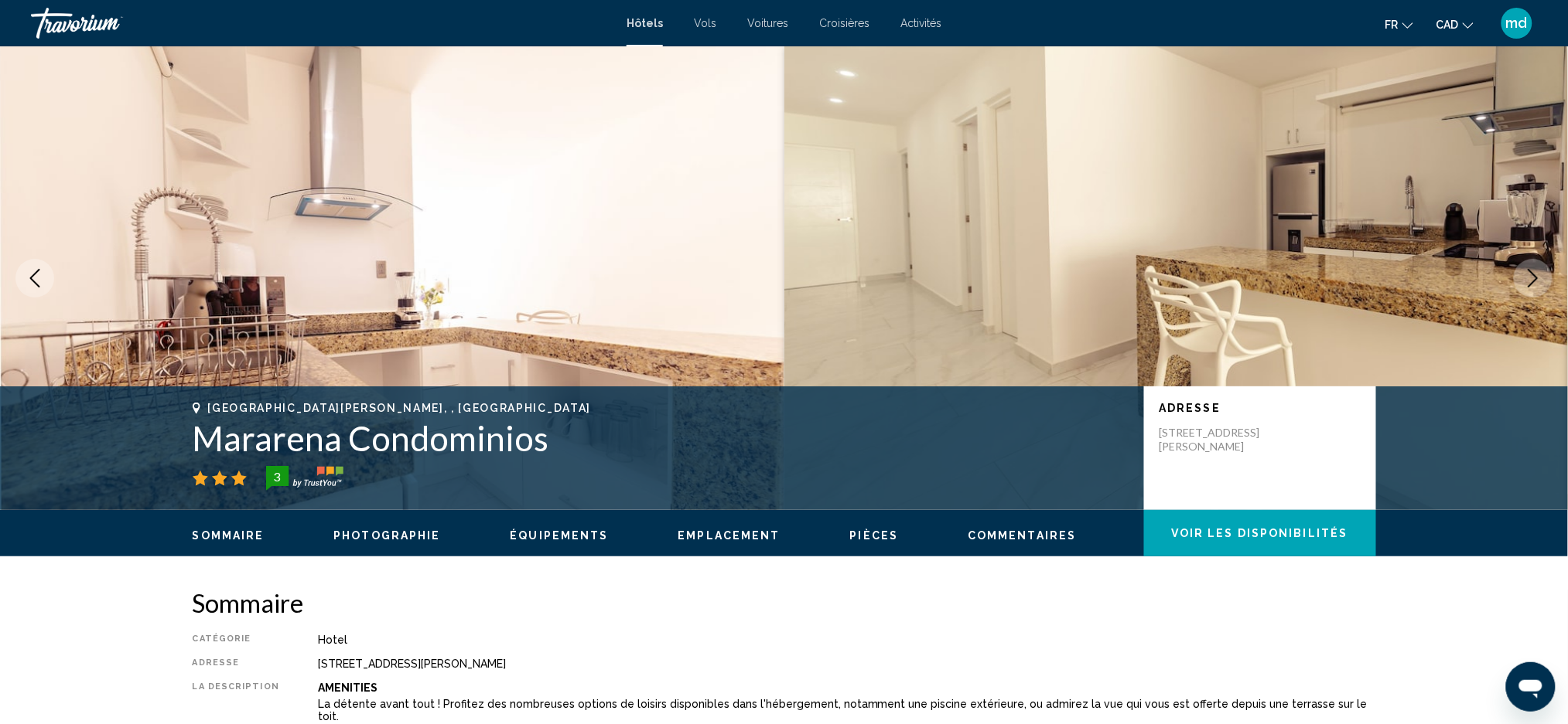
click at [1528, 275] on icon "Next image" at bounding box center [1533, 278] width 19 height 19
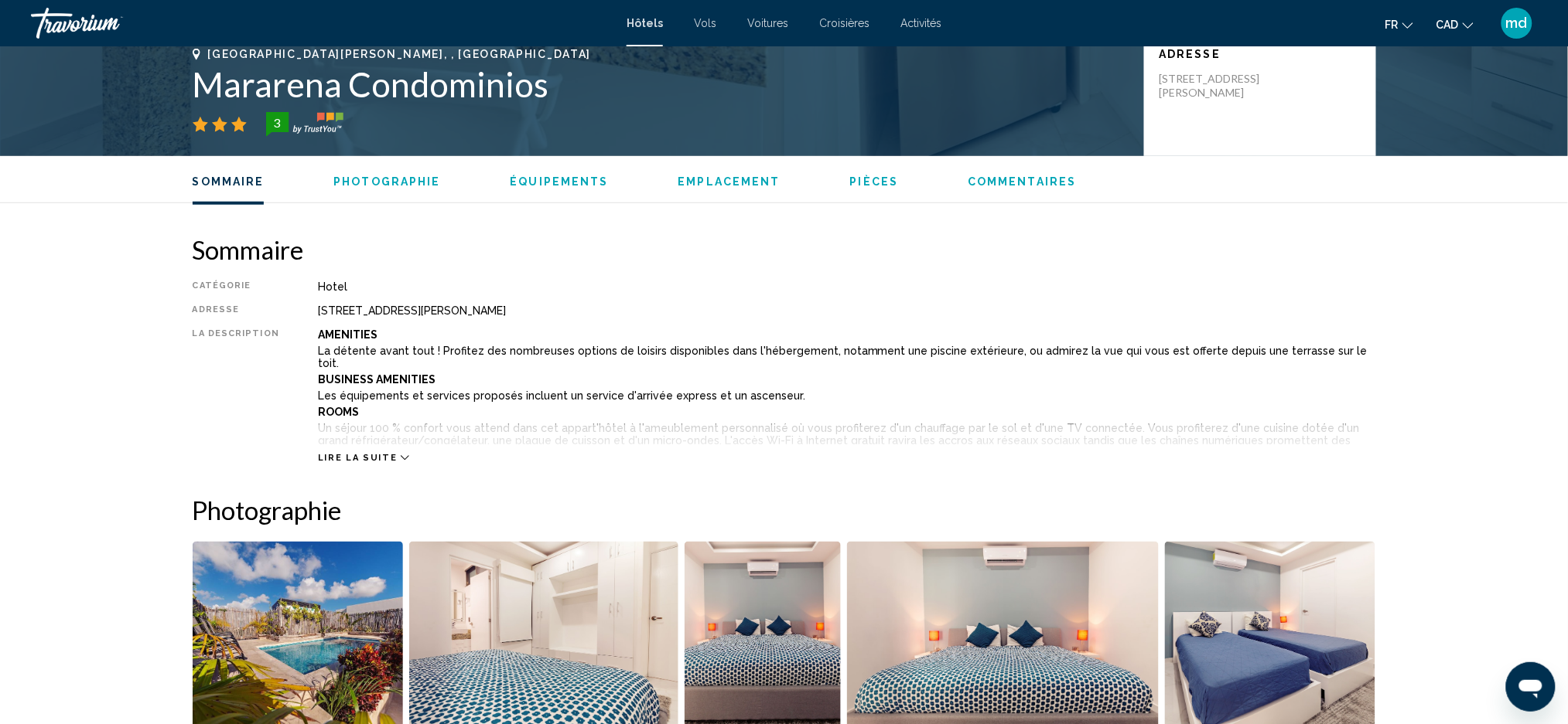
scroll to position [619, 0]
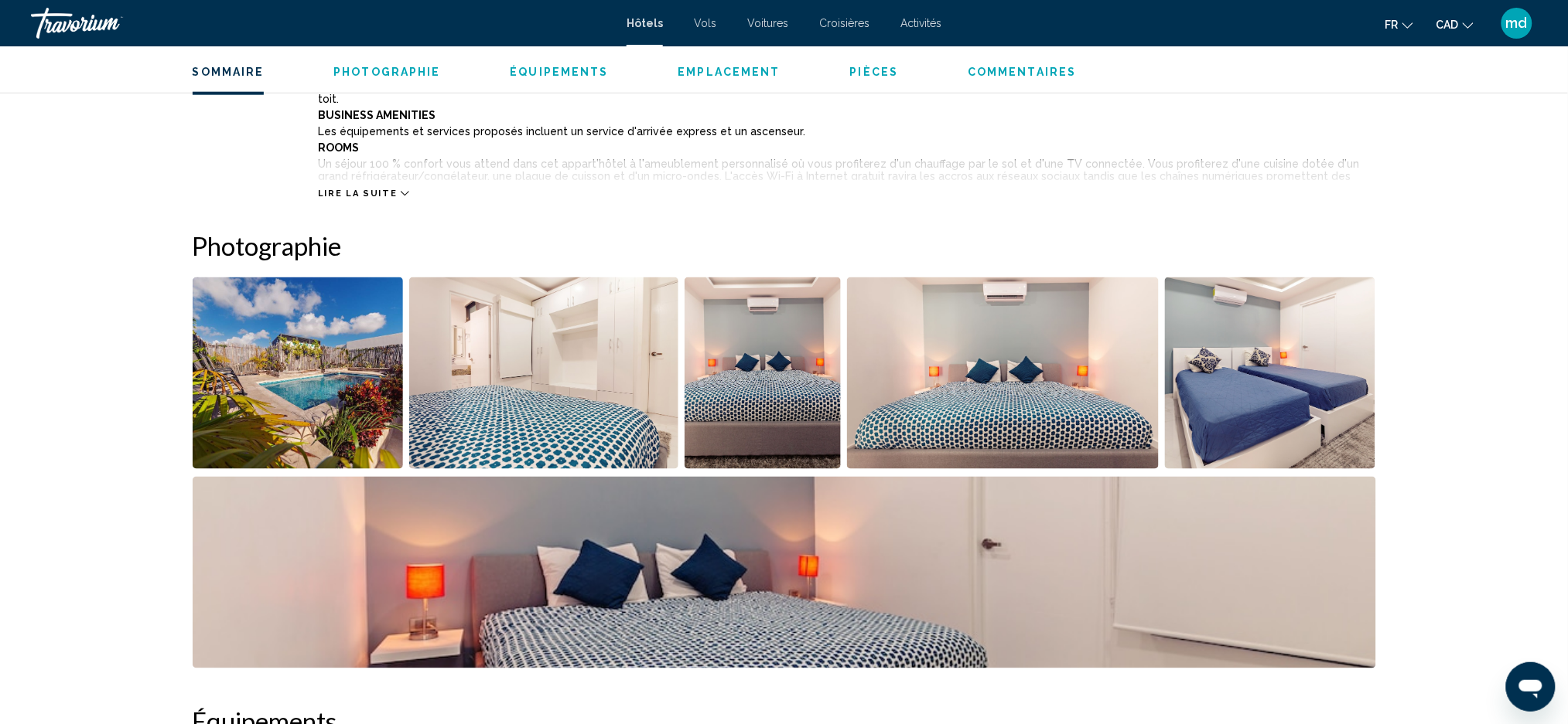
click at [370, 185] on div "Lire la suite" at bounding box center [847, 179] width 1058 height 43
click at [372, 194] on span "Lire la suite" at bounding box center [358, 194] width 79 height 10
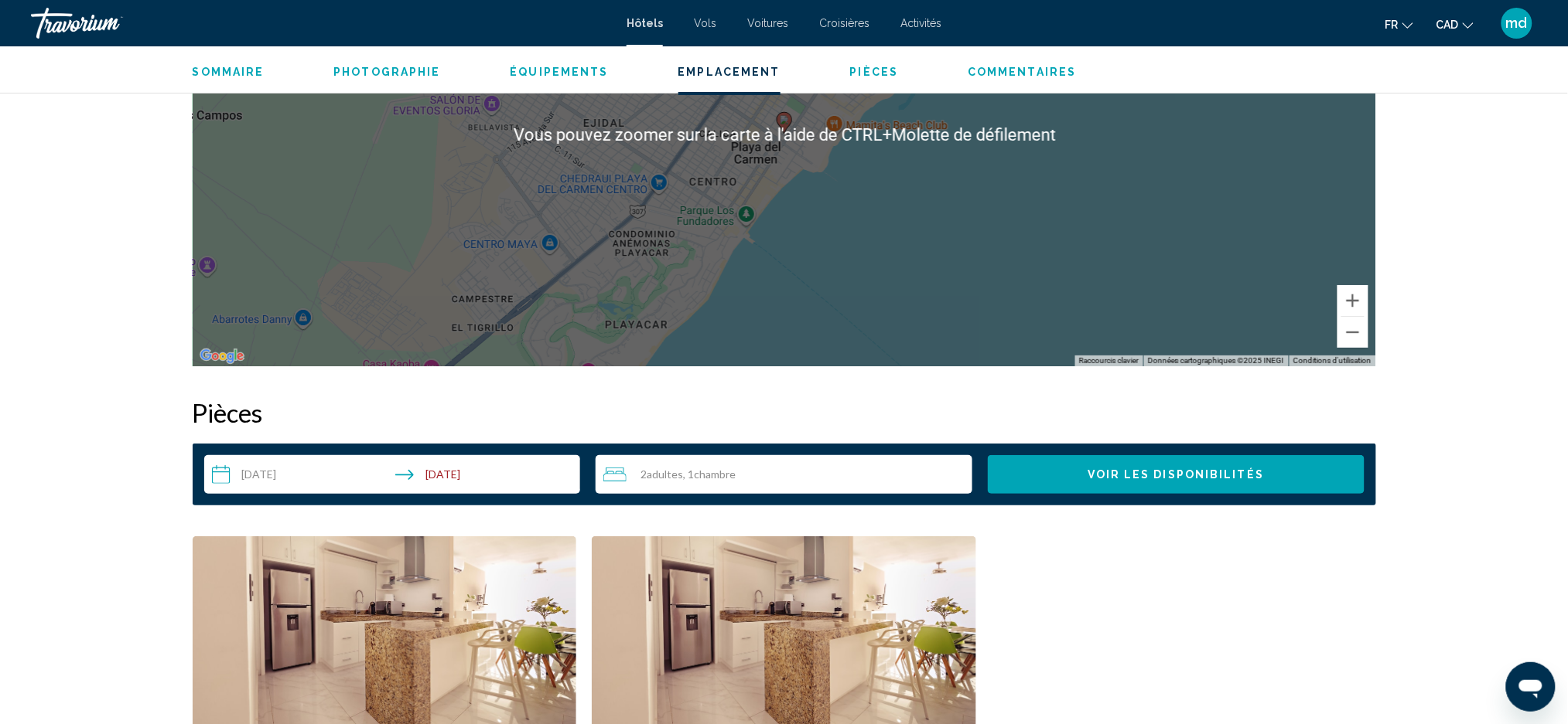
scroll to position [2268, 0]
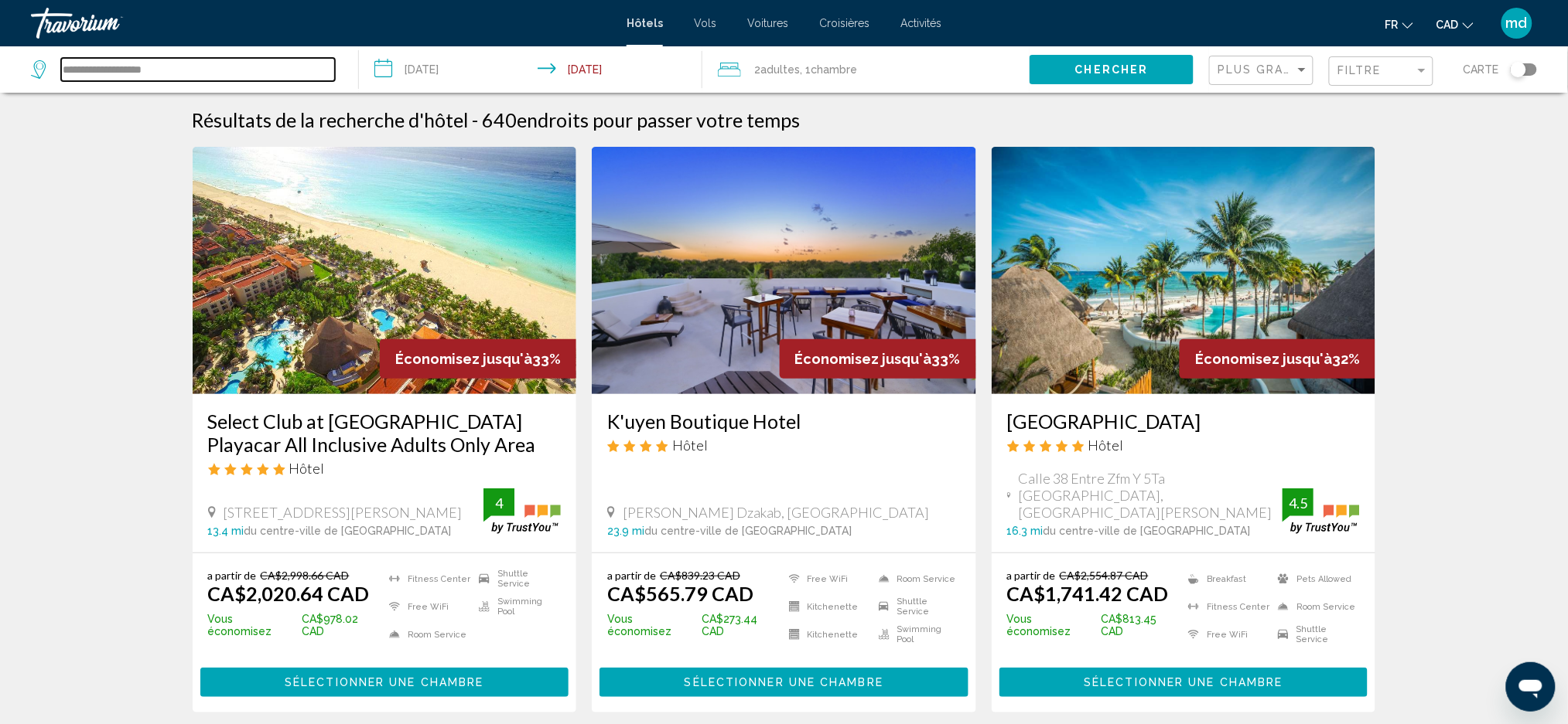
drag, startPoint x: 212, startPoint y: 67, endPoint x: 19, endPoint y: 58, distance: 193.2
click at [19, 58] on app-destination-search "**********" at bounding box center [180, 69] width 359 height 46
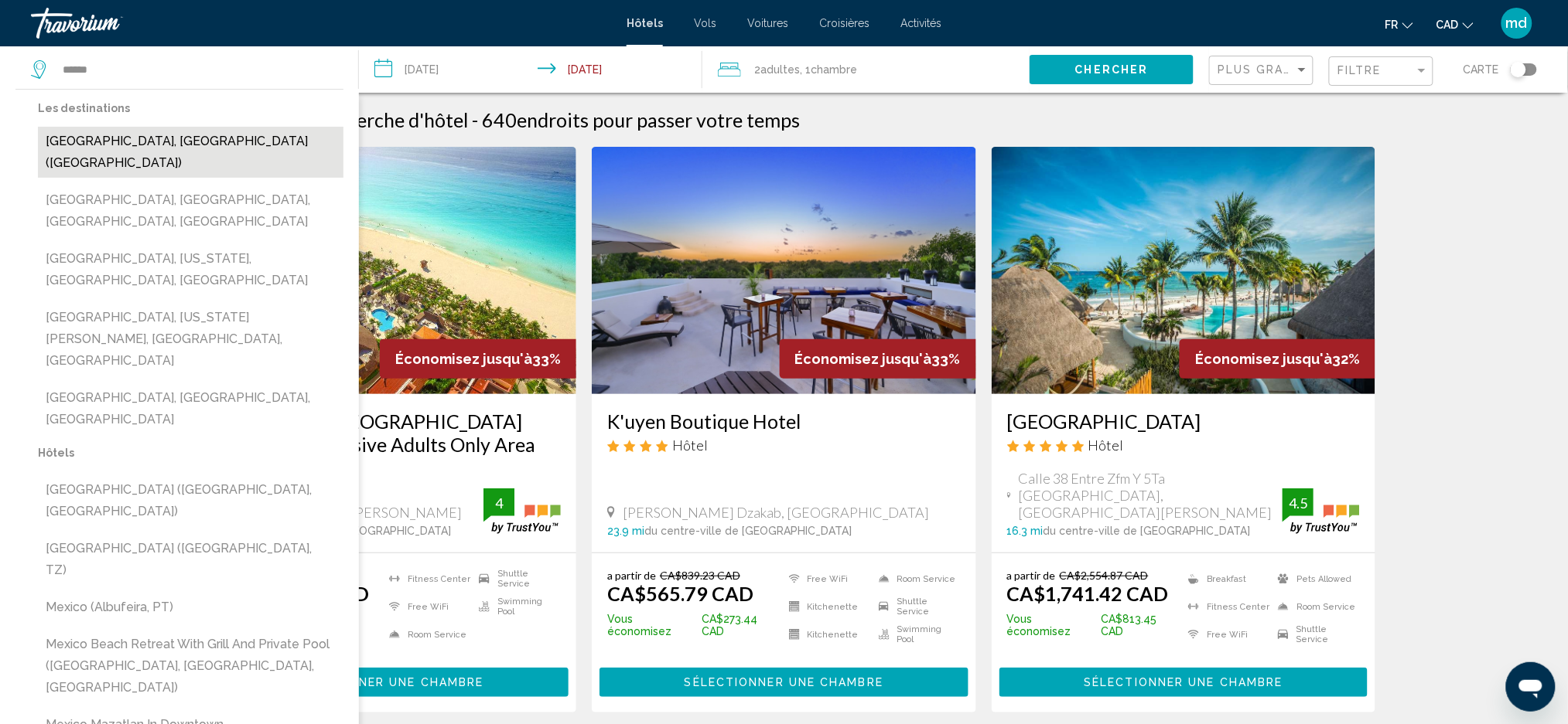
click at [100, 137] on button "[GEOGRAPHIC_DATA], [GEOGRAPHIC_DATA] ([GEOGRAPHIC_DATA])" at bounding box center [190, 152] width 306 height 51
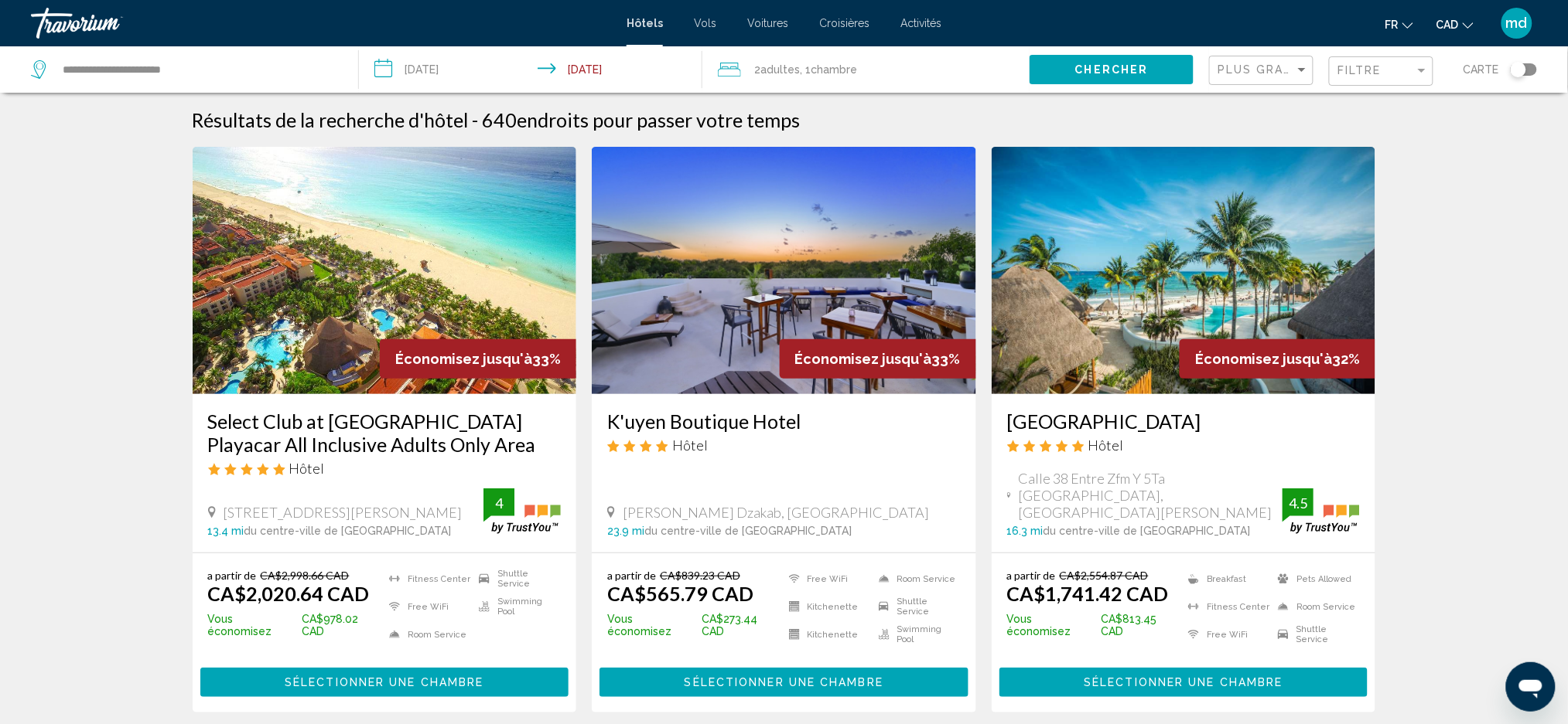
click at [1108, 54] on div "Chercher" at bounding box center [1119, 69] width 180 height 46
click at [1108, 63] on span "Chercher" at bounding box center [1112, 68] width 73 height 12
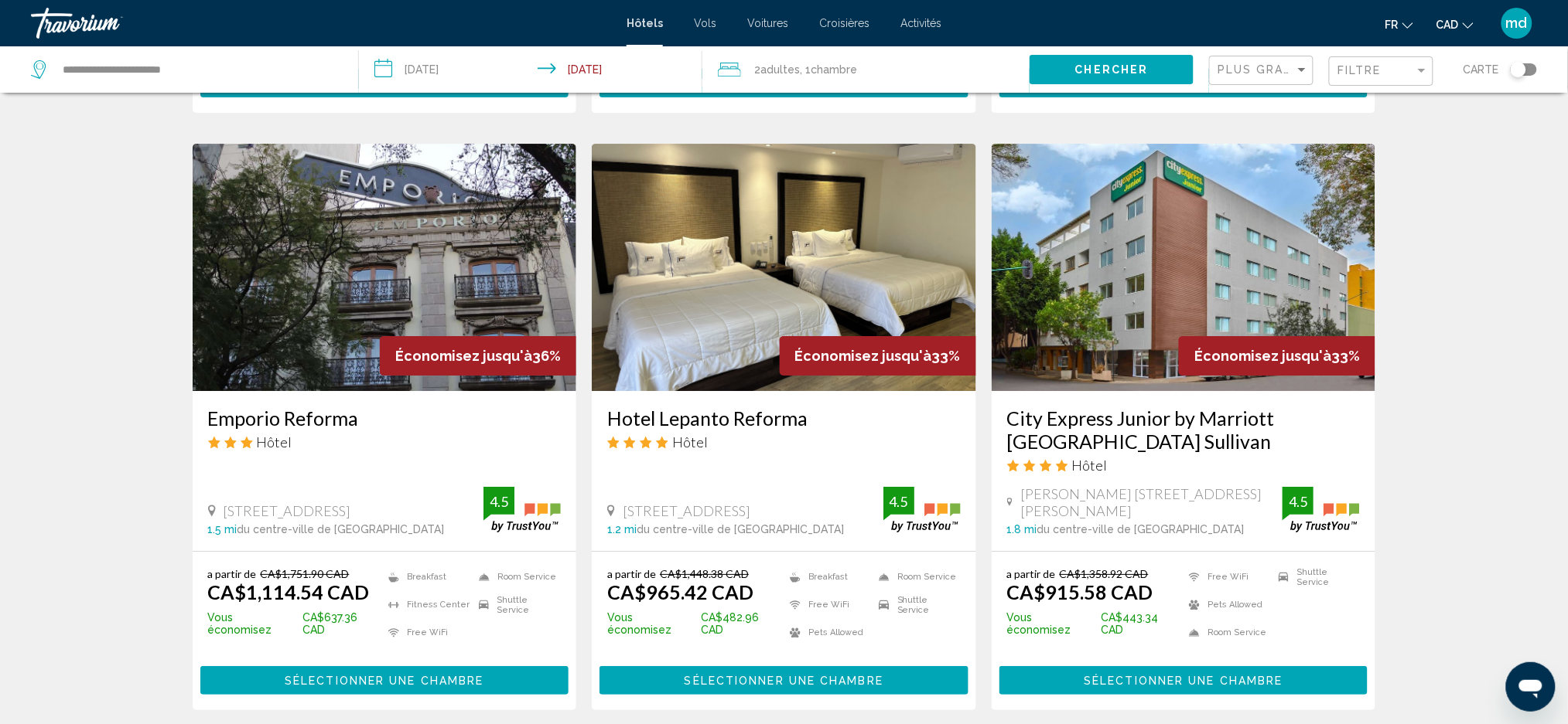
scroll to position [1970, 0]
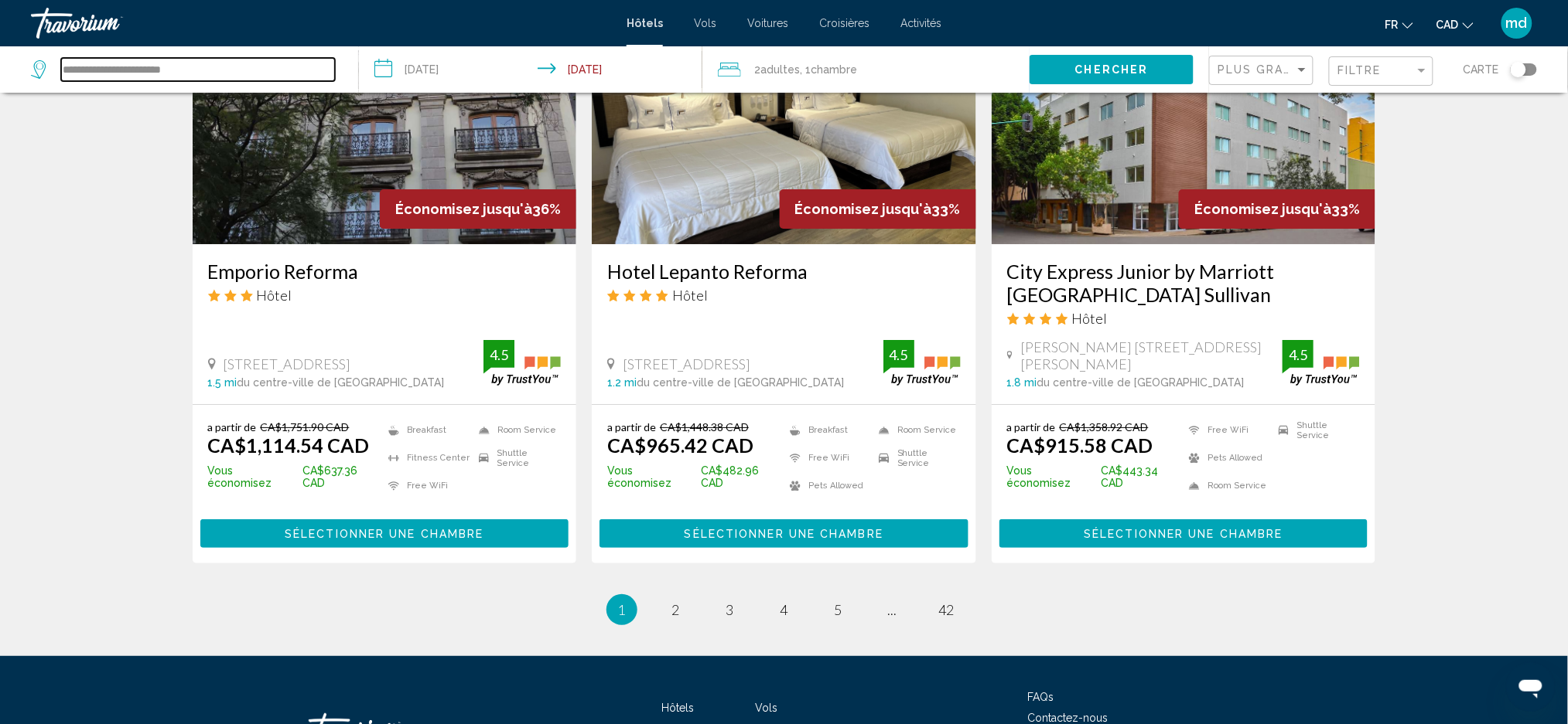
click at [288, 79] on input "**********" at bounding box center [198, 69] width 274 height 23
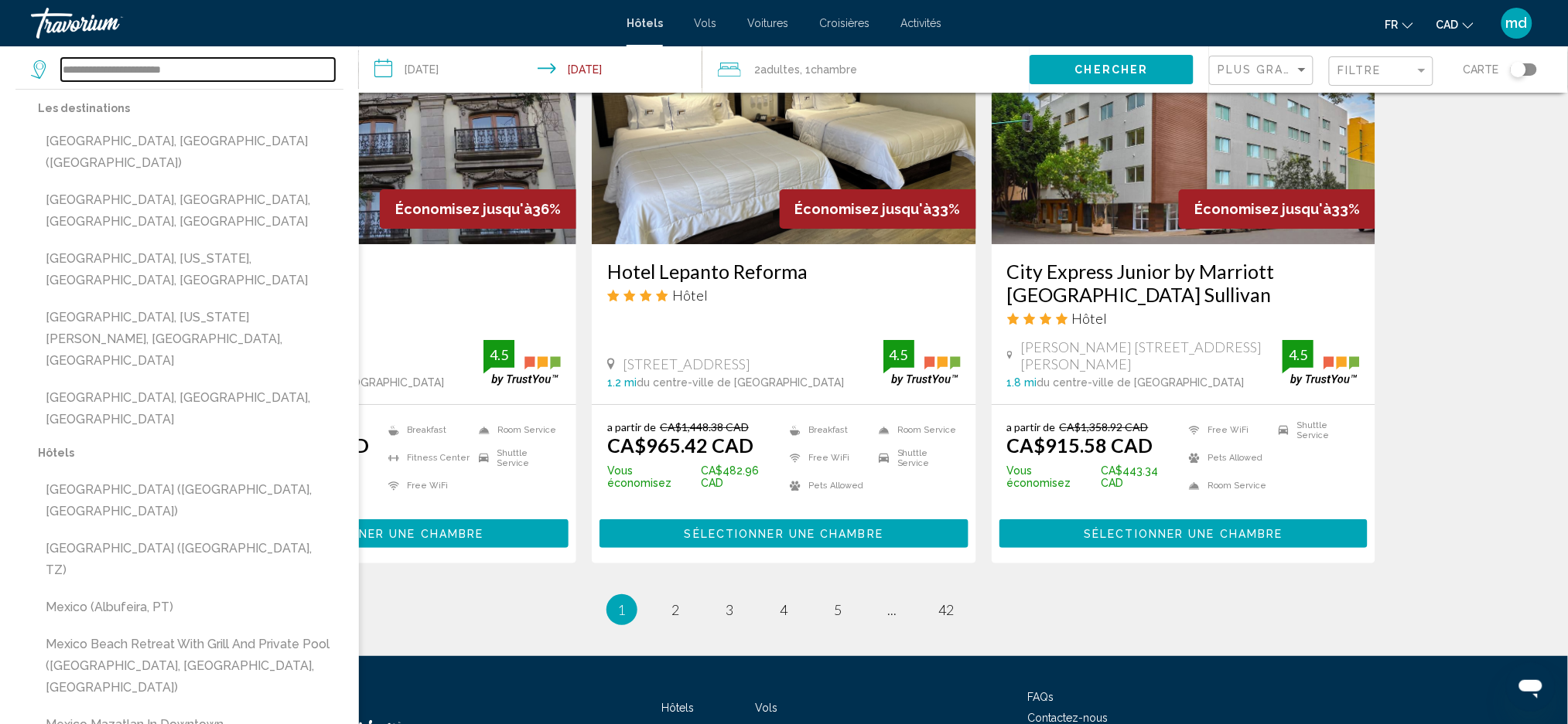
drag, startPoint x: 288, startPoint y: 79, endPoint x: 0, endPoint y: 76, distance: 288.0
click at [0, 76] on app-destination-search "**********" at bounding box center [180, 69] width 359 height 46
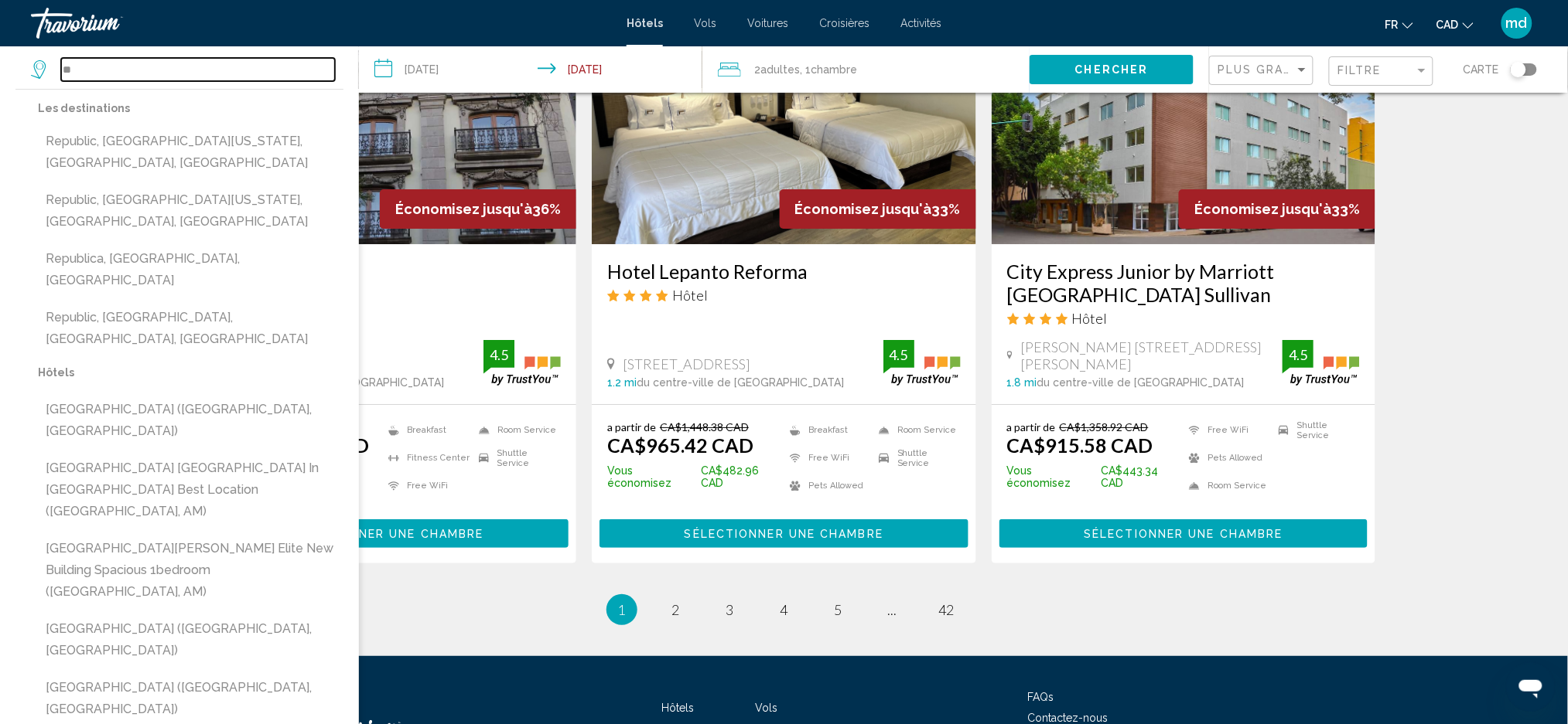
type input "*"
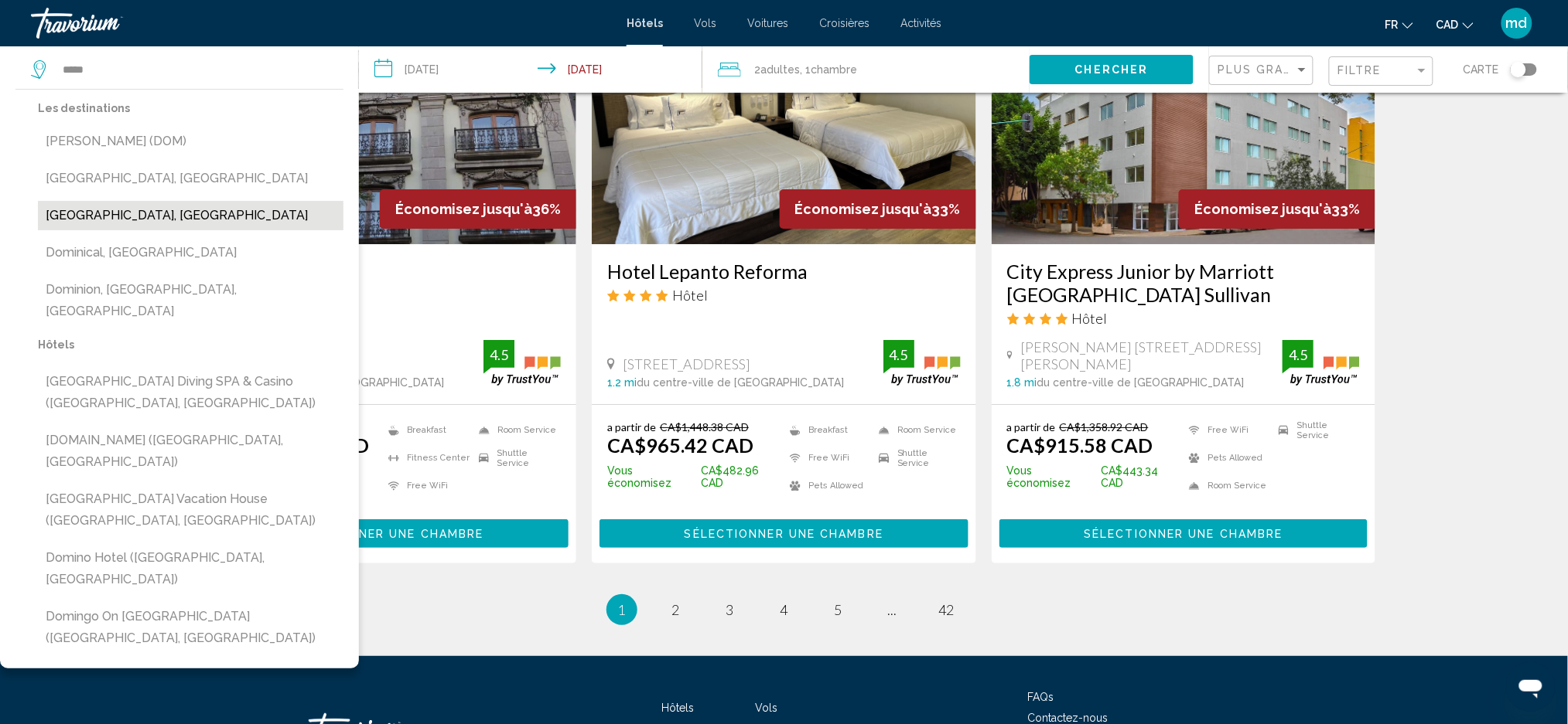
click at [157, 218] on button "[GEOGRAPHIC_DATA], [GEOGRAPHIC_DATA]" at bounding box center [190, 216] width 306 height 30
type input "**********"
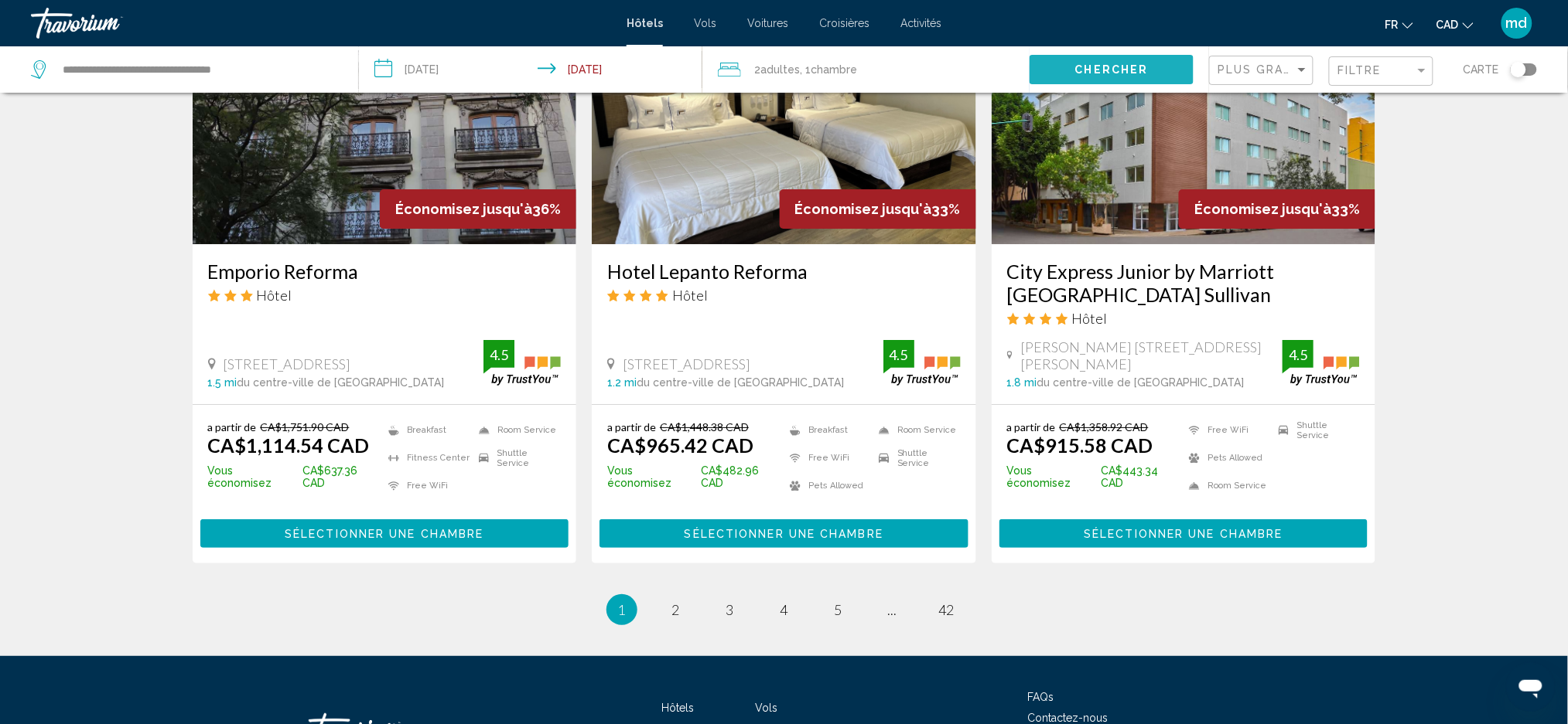
click at [1135, 69] on span "Chercher" at bounding box center [1112, 70] width 73 height 12
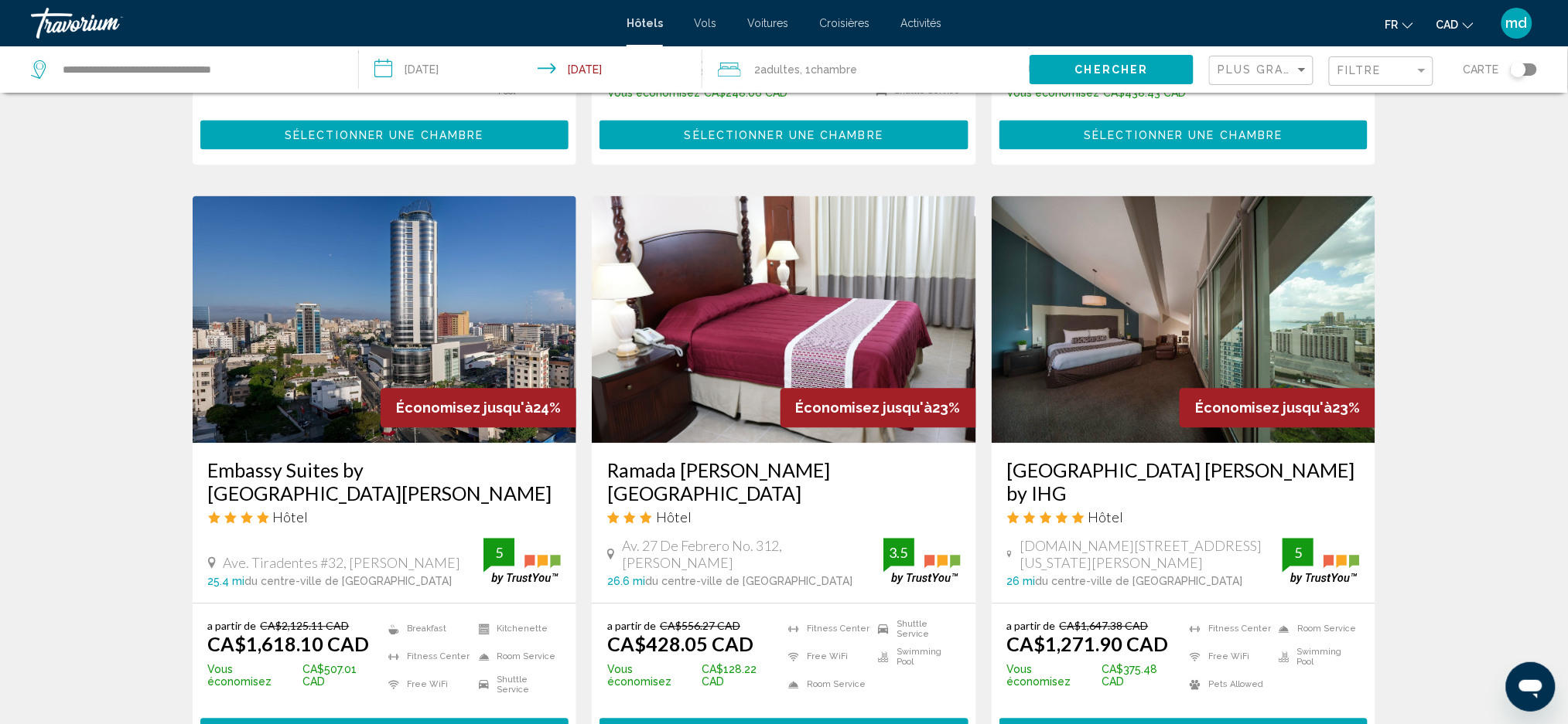
scroll to position [1133, 0]
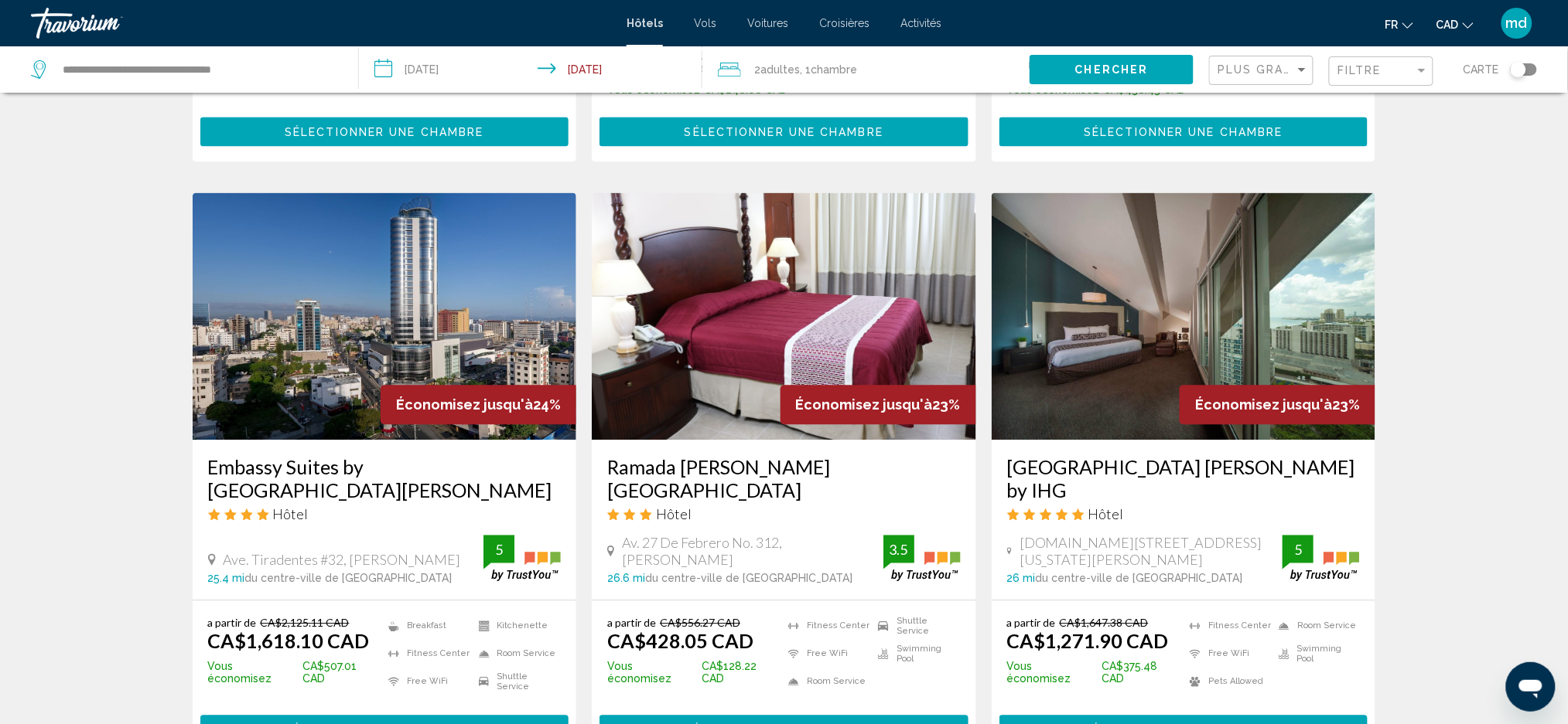
click at [97, 23] on div "Travorium" at bounding box center [109, 23] width 155 height 31
